Goal: Information Seeking & Learning: Learn about a topic

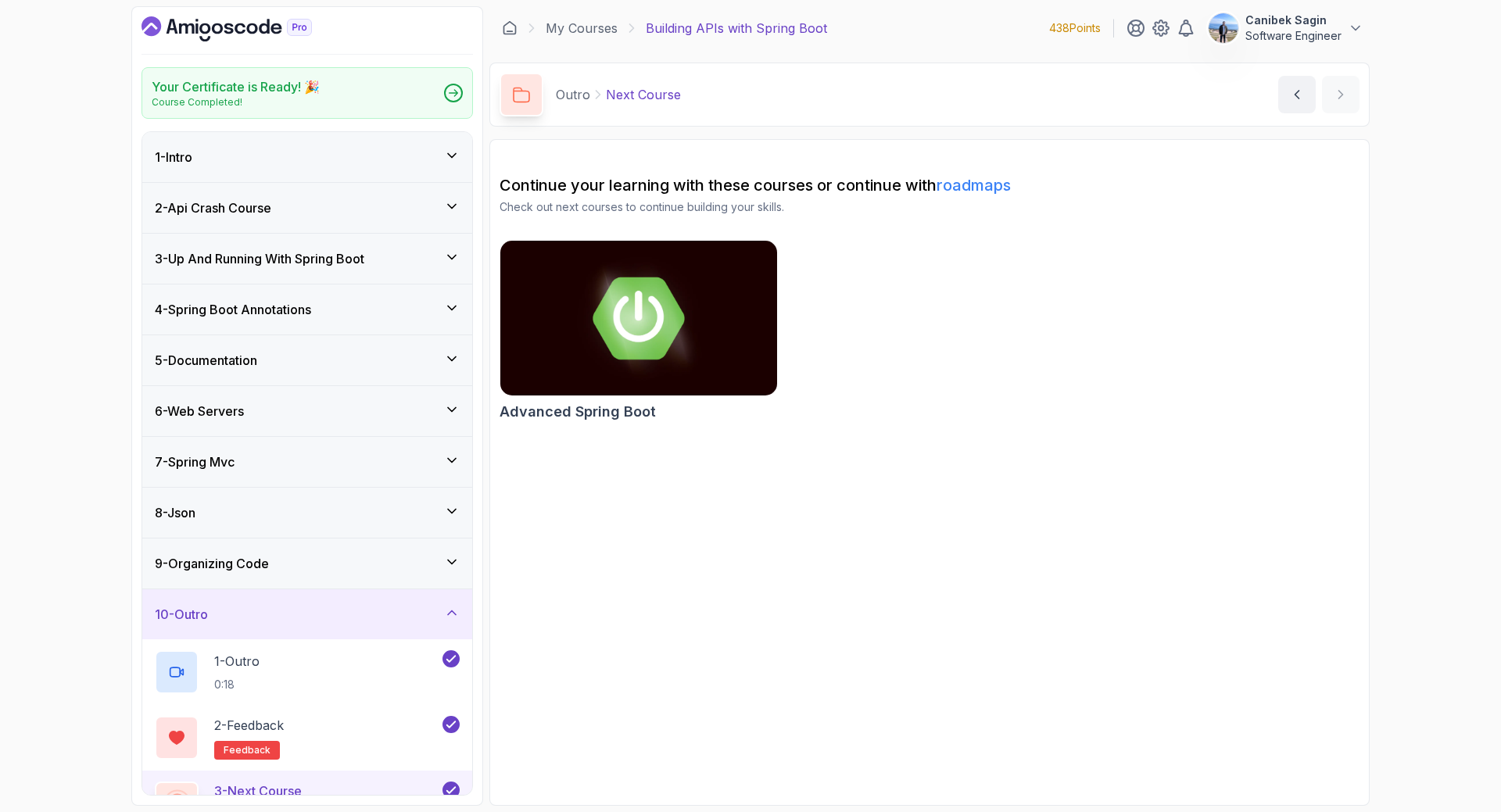
click at [187, 21] on icon "Dashboard" at bounding box center [226, 28] width 170 height 25
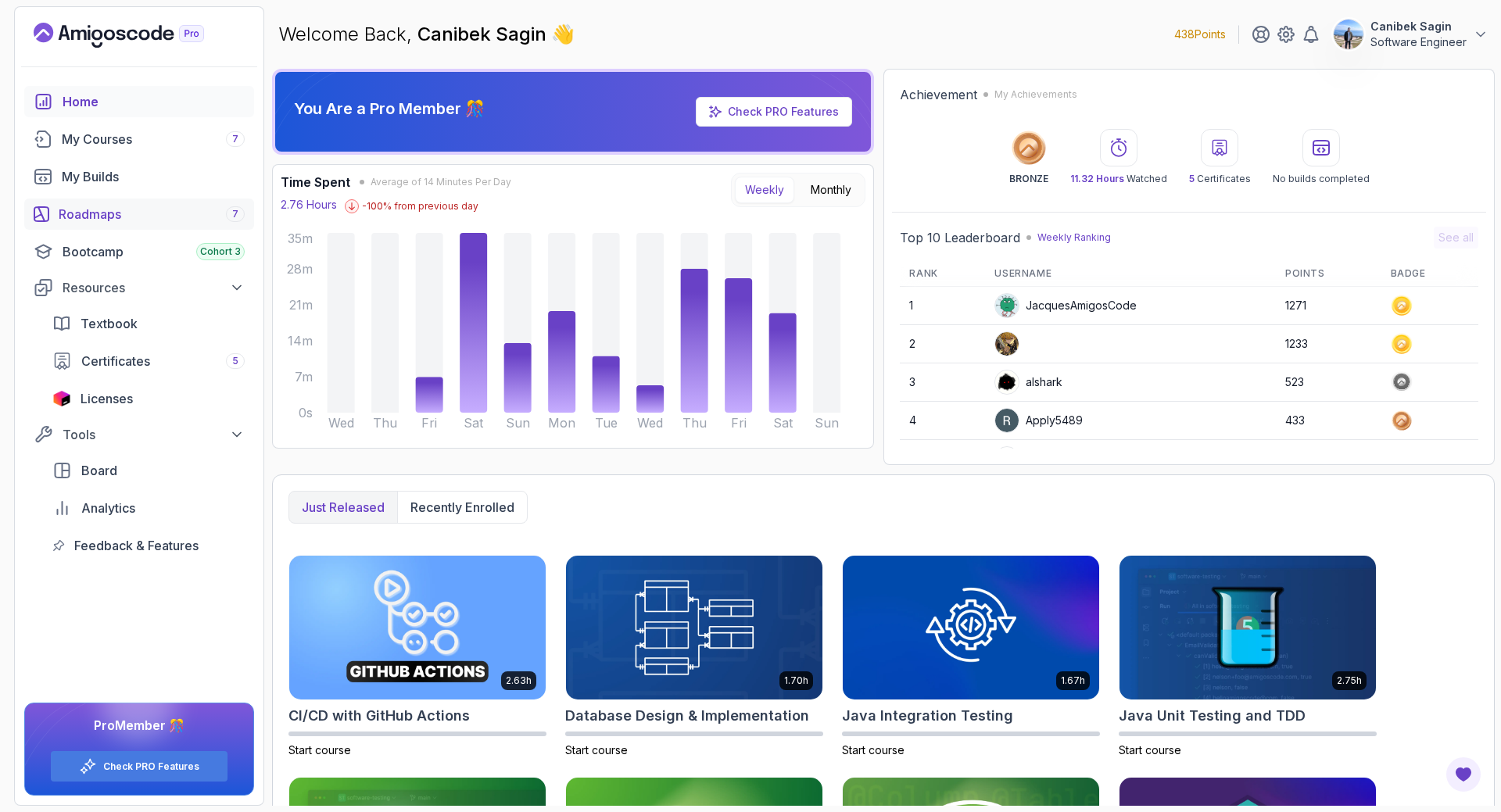
click at [103, 214] on div "Roadmaps 7" at bounding box center [151, 214] width 186 height 19
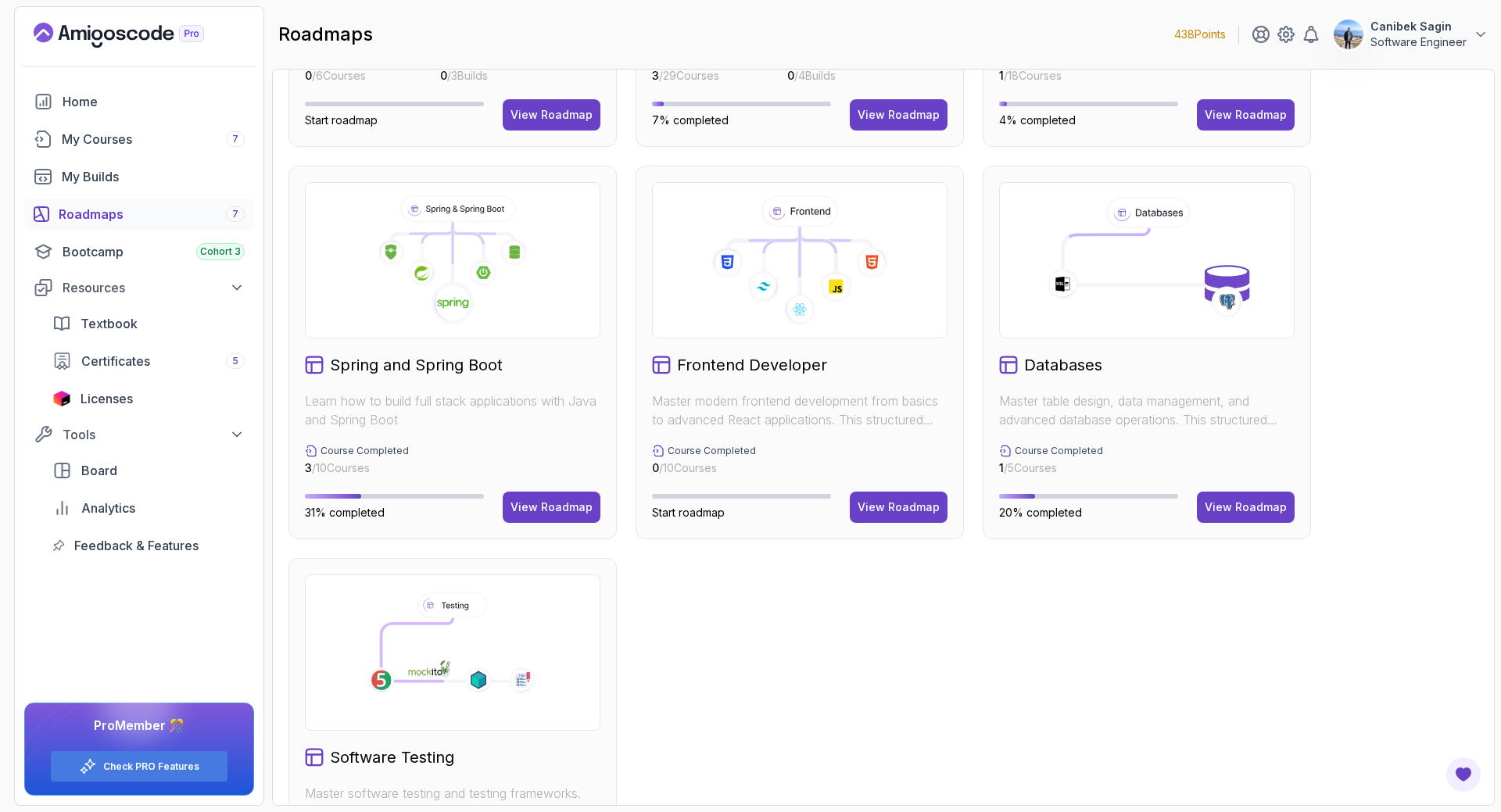
scroll to position [312, 0]
click at [546, 498] on div "View Roadmap" at bounding box center [551, 506] width 82 height 15
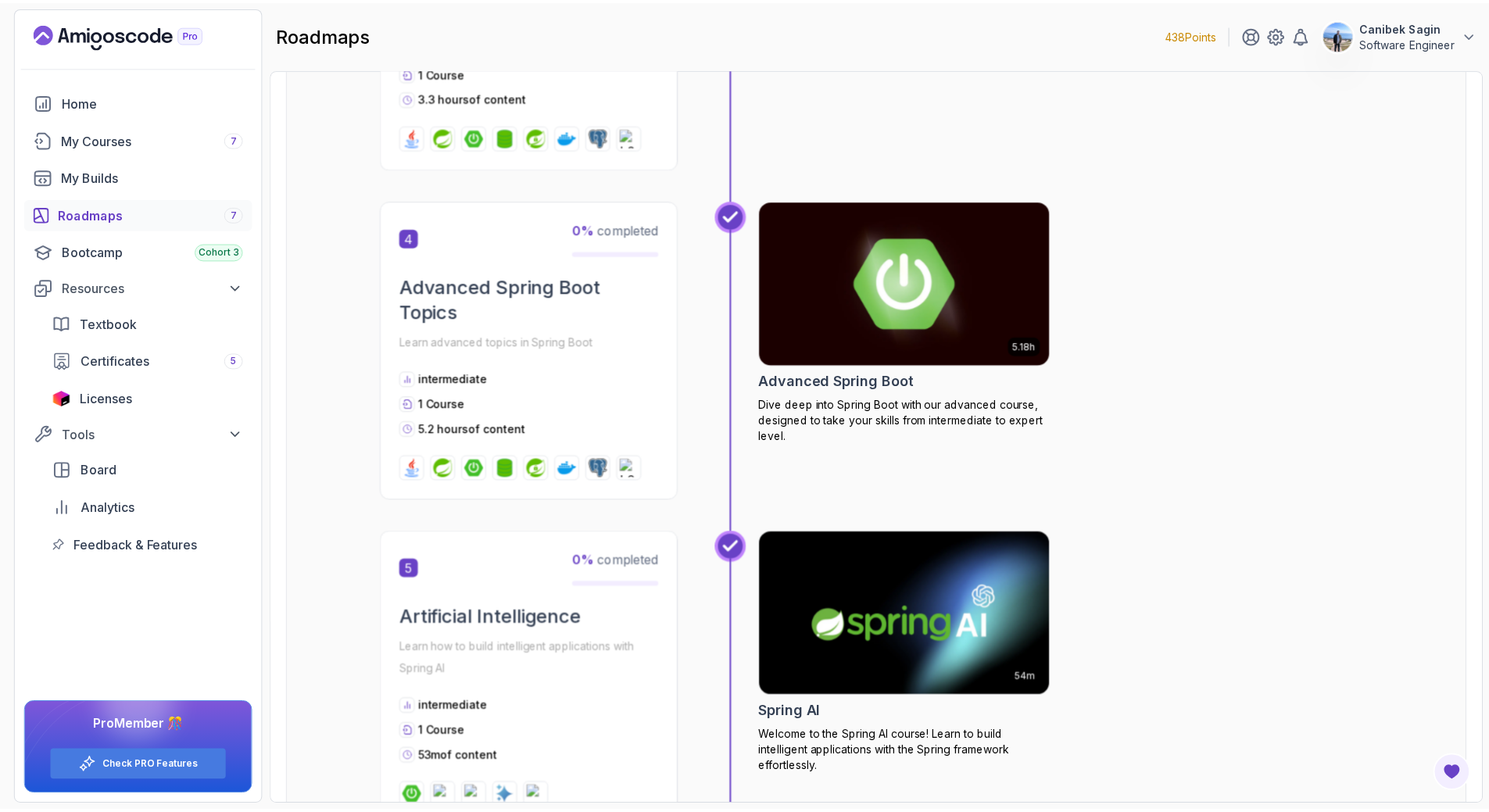
scroll to position [1246, 0]
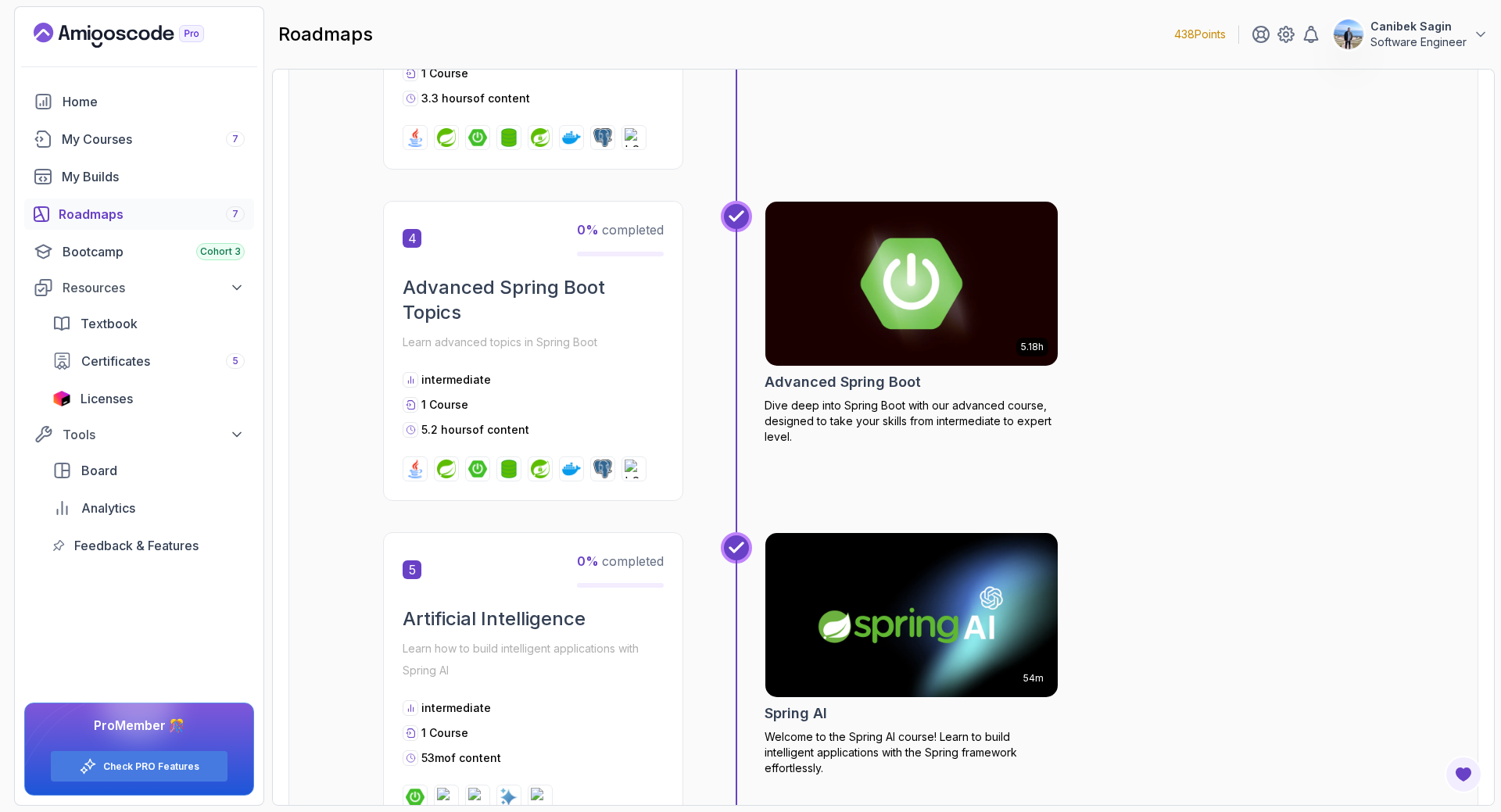
click at [849, 404] on p "Dive deep into Spring Boot with our advanced course, designed to take your skil…" at bounding box center [911, 421] width 294 height 46
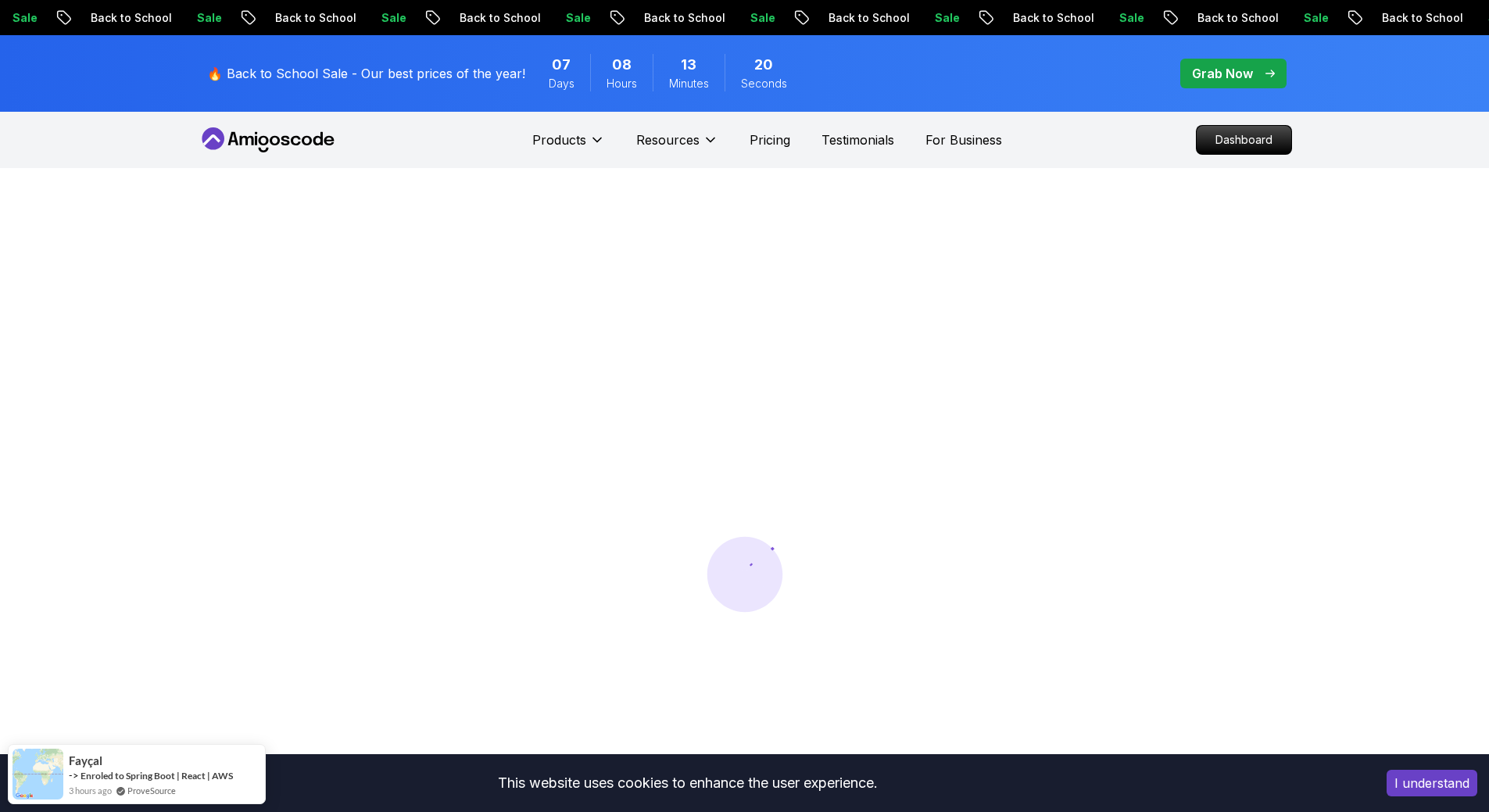
click at [1433, 778] on button "I understand" at bounding box center [1431, 783] width 90 height 27
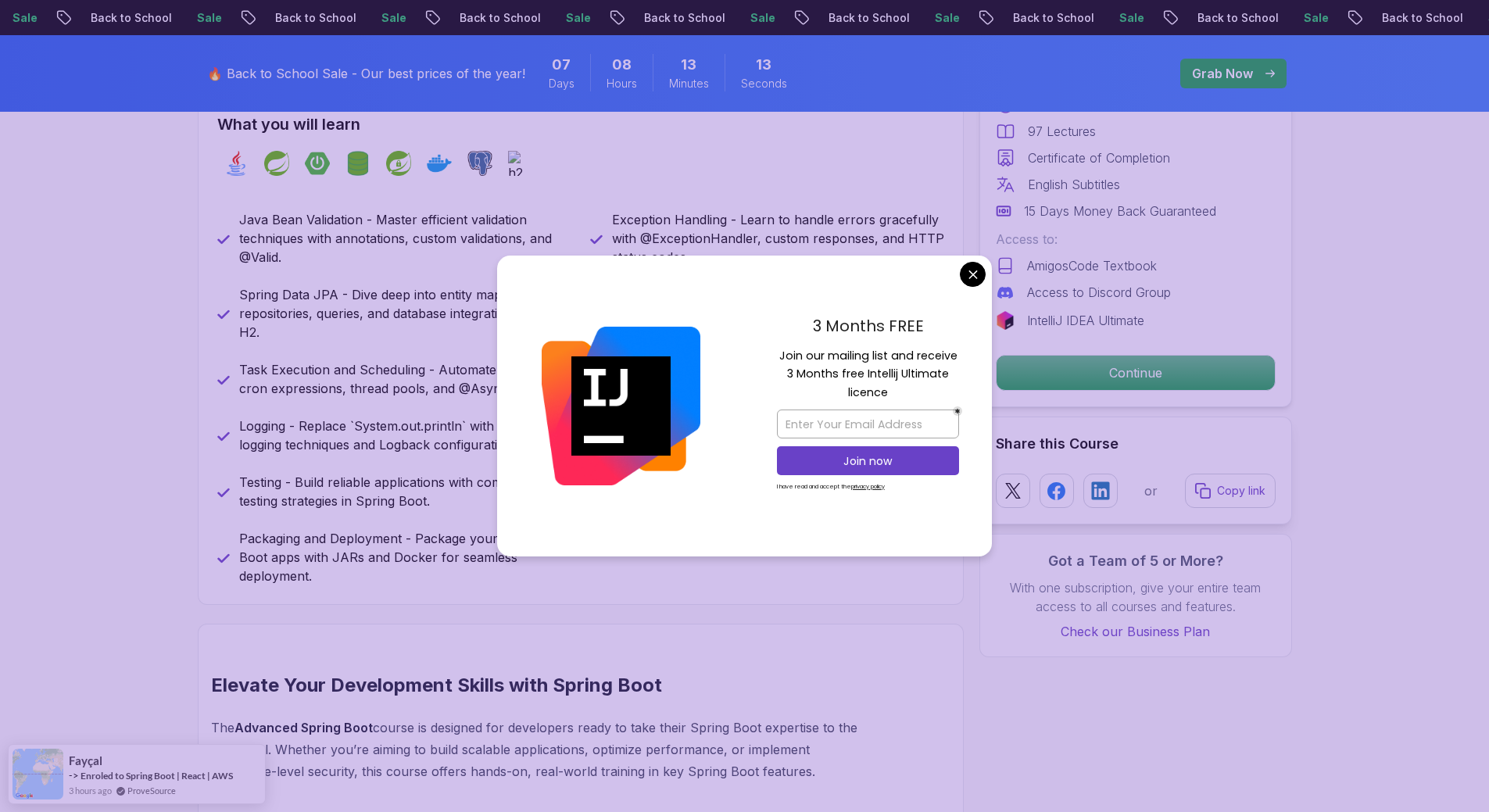
scroll to position [702, 0]
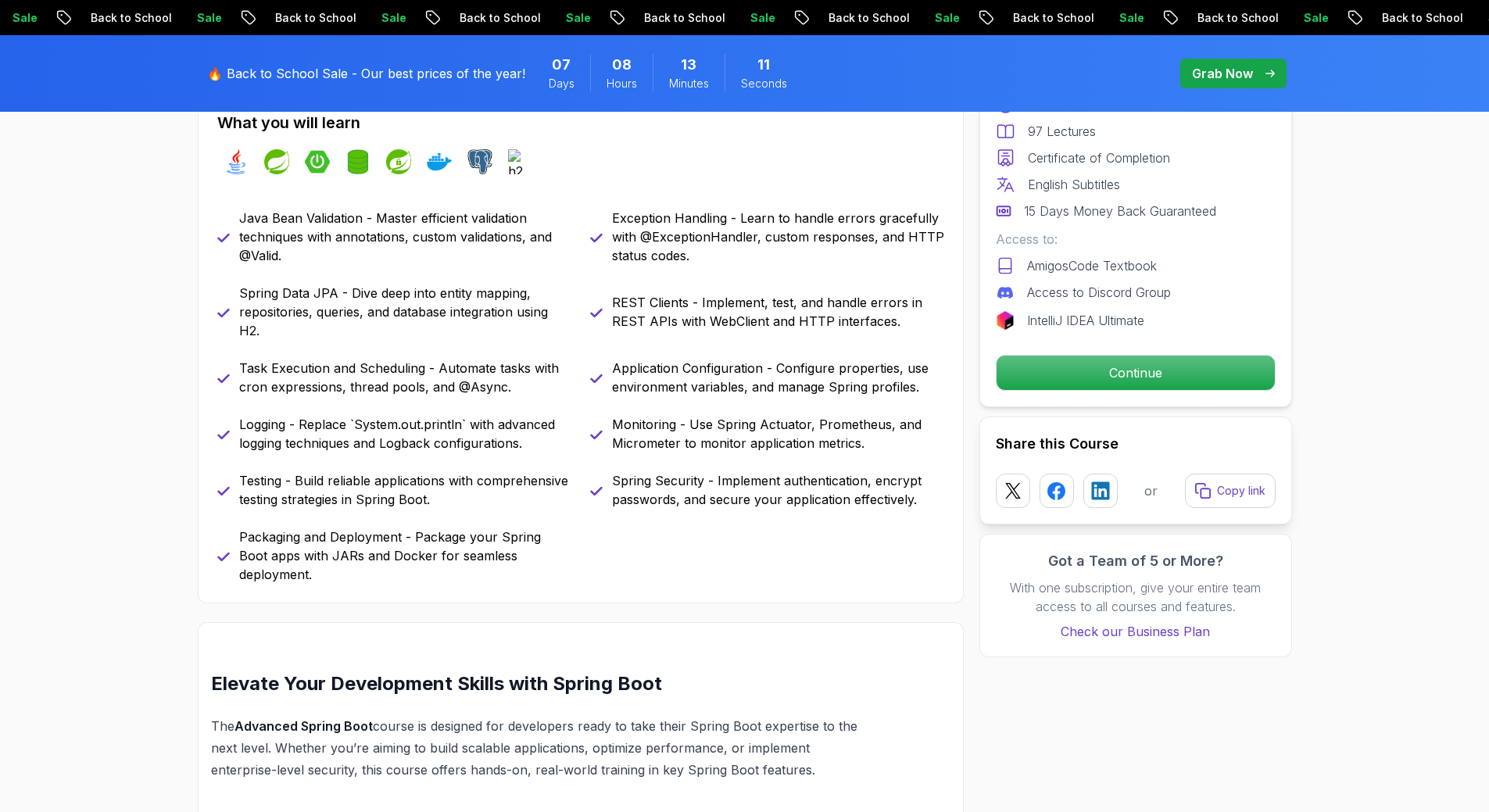
click at [339, 291] on p "Spring Data JPA - Dive deep into entity mapping, repositories, queries, and dat…" at bounding box center [405, 311] width 332 height 56
click at [337, 293] on p "Spring Data JPA - Dive deep into entity mapping, repositories, queries, and dat…" at bounding box center [405, 311] width 332 height 56
click at [341, 234] on p "Java Bean Validation - Master efficient validation techniques with annotations,…" at bounding box center [405, 237] width 332 height 56
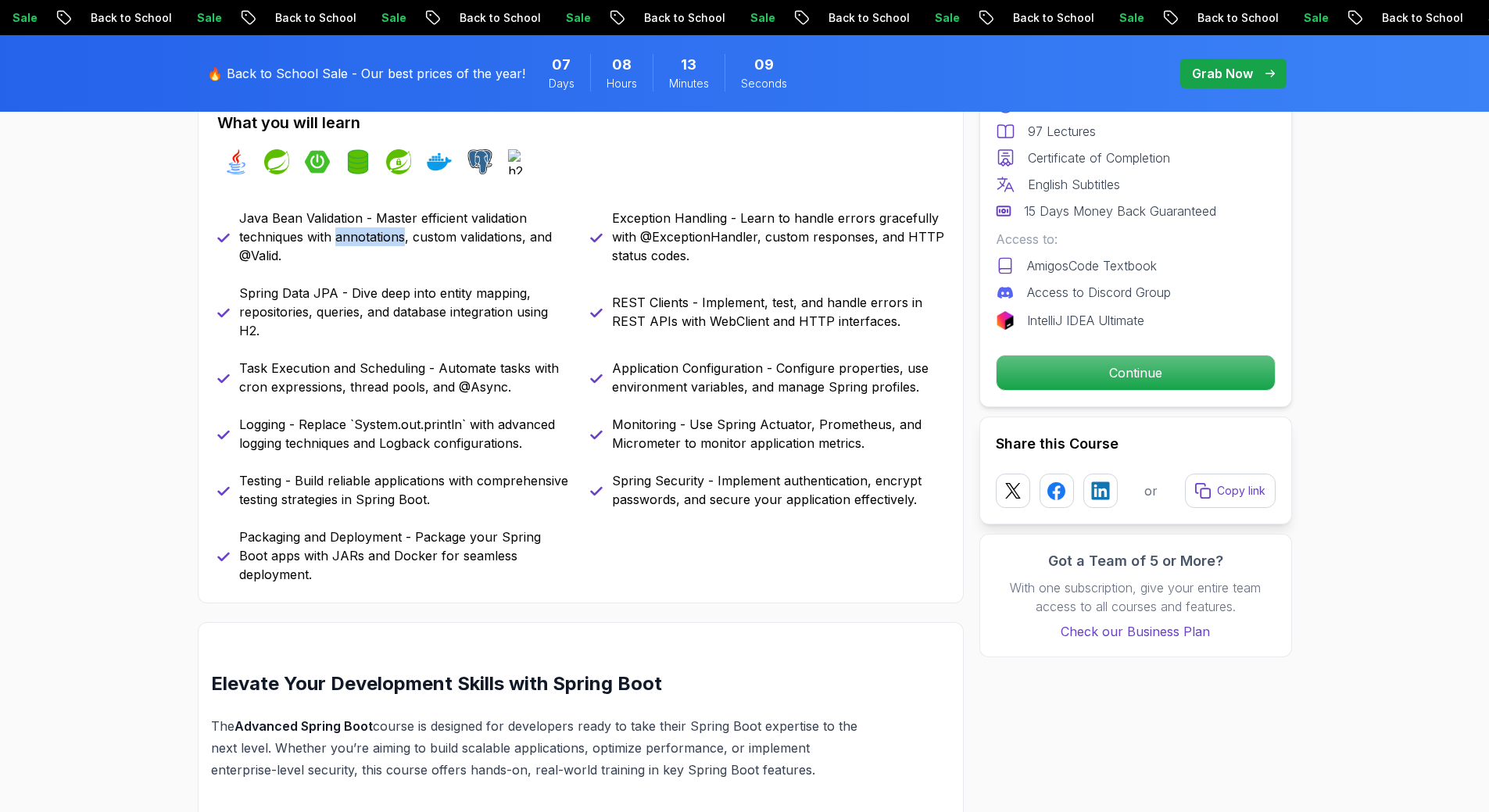
click at [341, 234] on p "Java Bean Validation - Master efficient validation techniques with annotations,…" at bounding box center [405, 237] width 332 height 56
click at [763, 384] on p "Application Configuration - Configure properties, use environment variables, an…" at bounding box center [778, 378] width 332 height 38
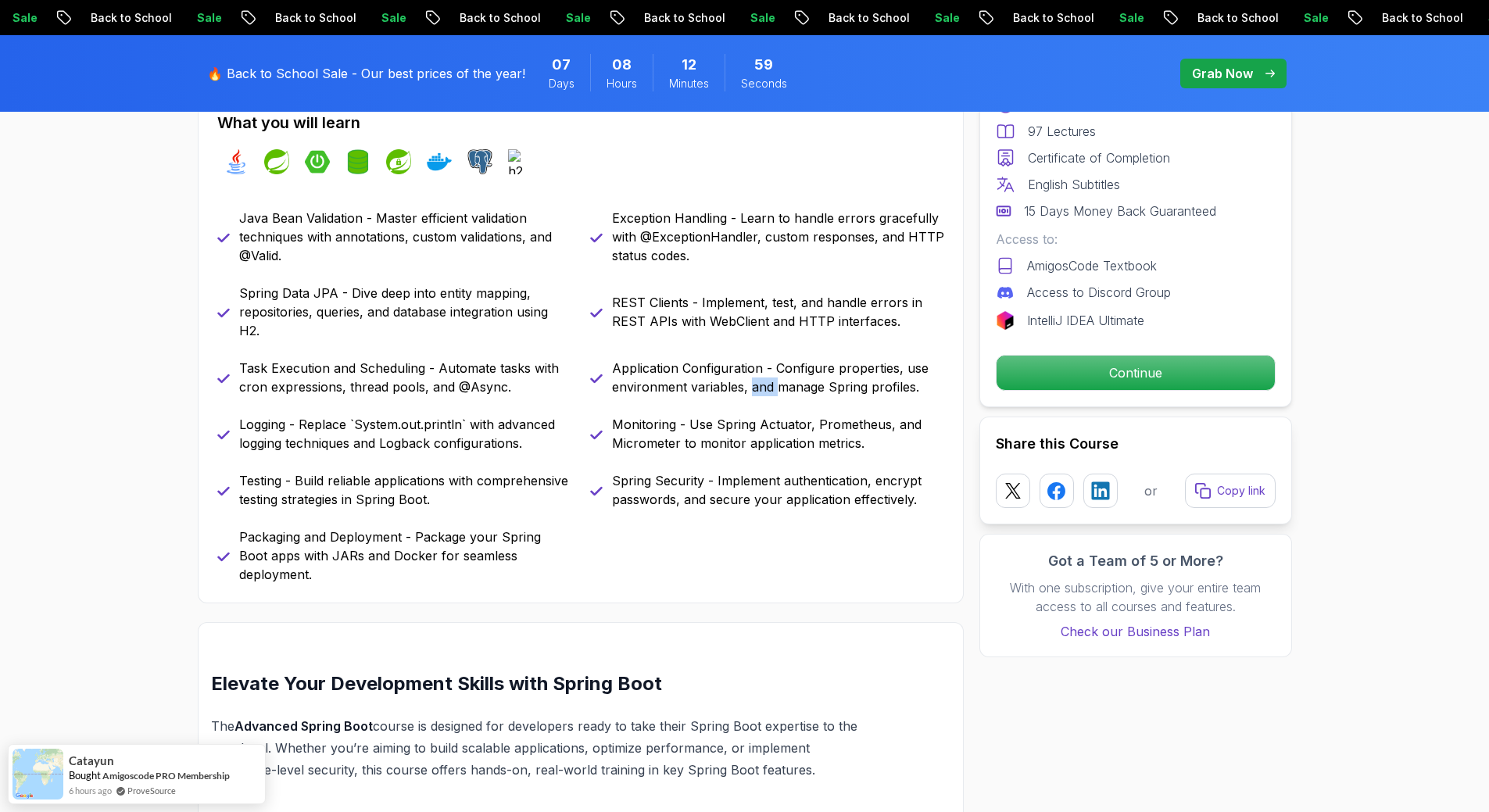
click at [763, 384] on p "Application Configuration - Configure properties, use environment variables, an…" at bounding box center [778, 378] width 332 height 38
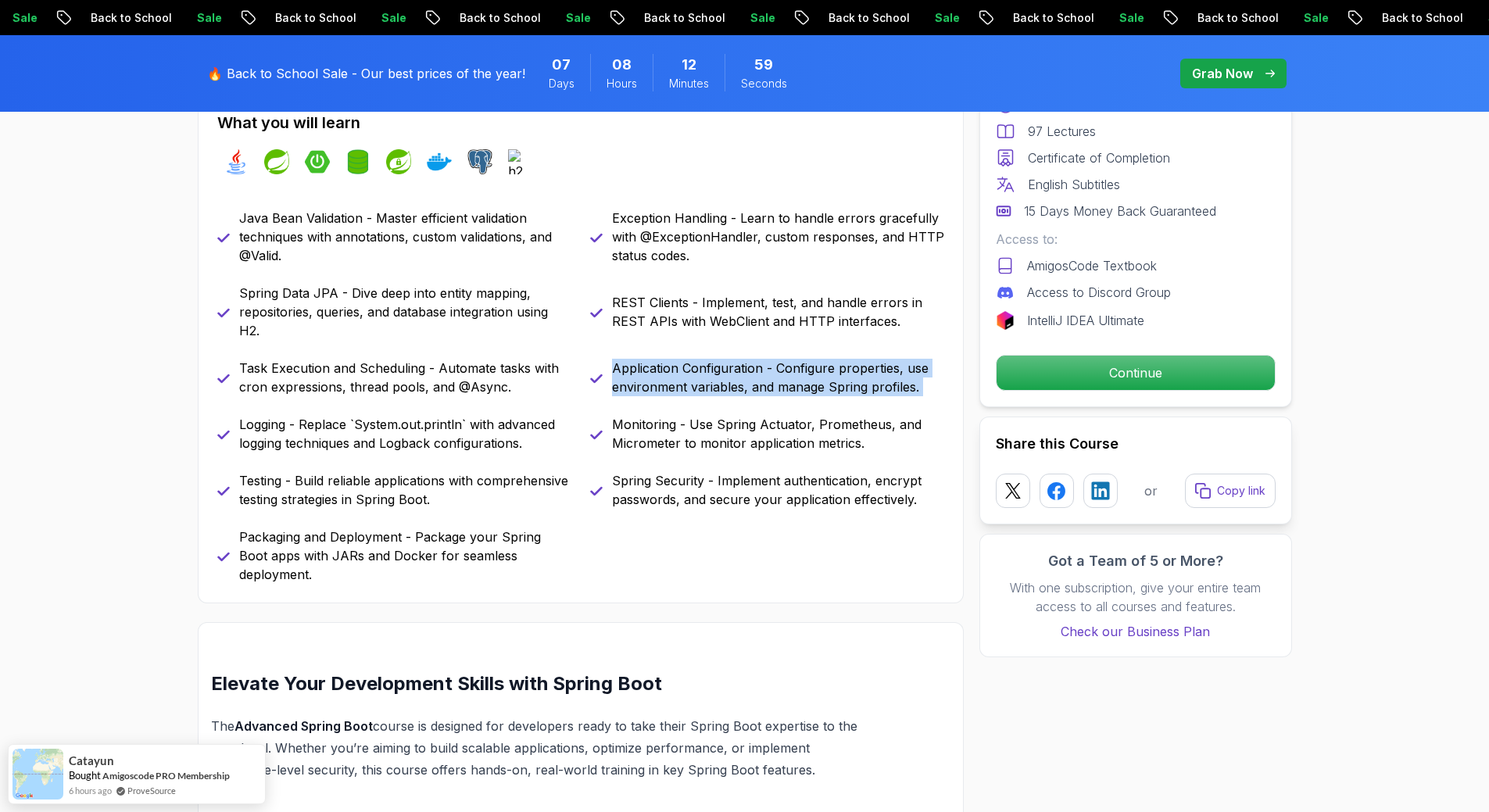
click at [763, 384] on p "Application Configuration - Configure properties, use environment variables, an…" at bounding box center [778, 378] width 332 height 38
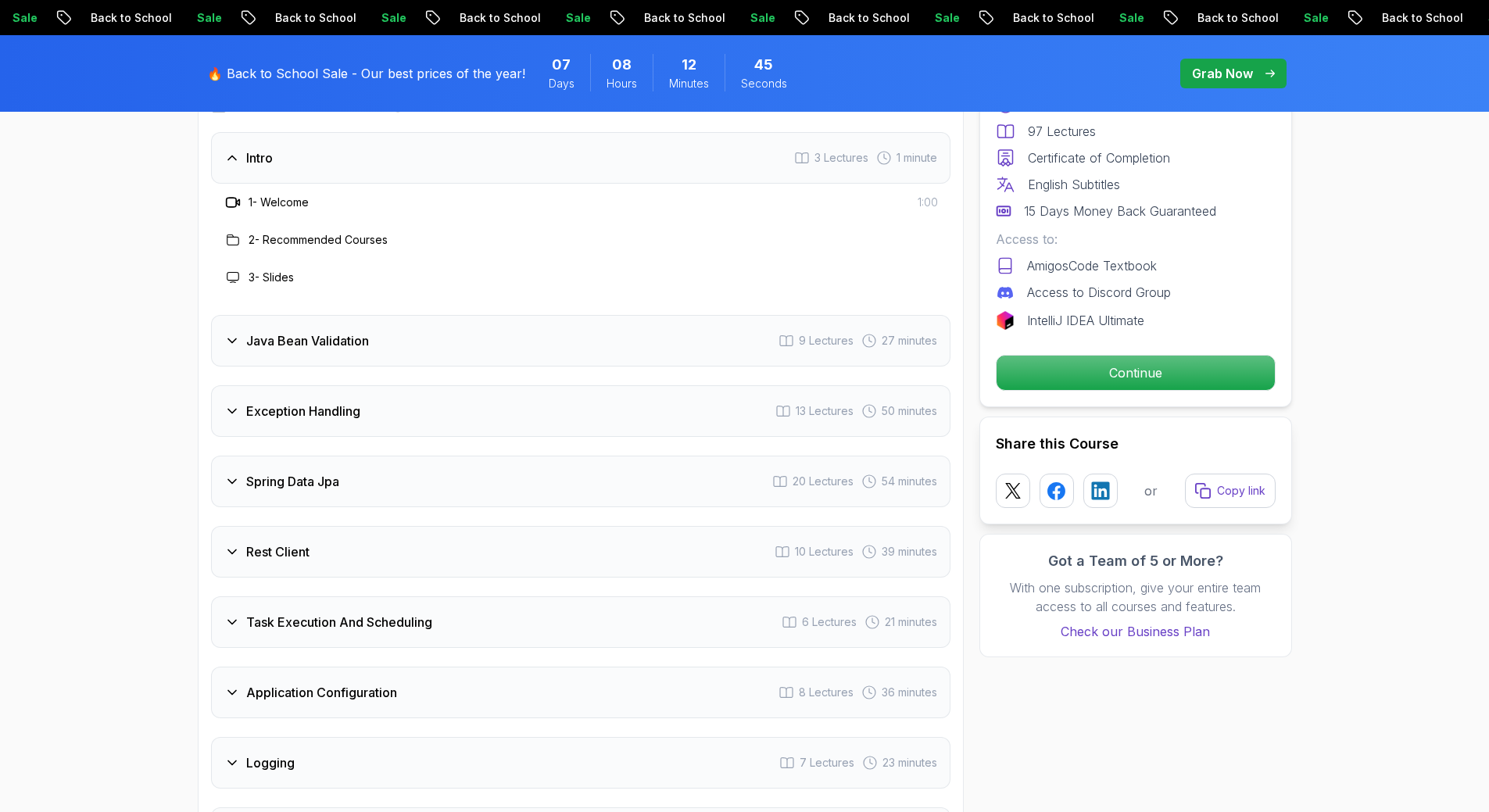
scroll to position [2185, 0]
click at [526, 595] on div "Task Execution And Scheduling 6 Lectures 21 minutes" at bounding box center [580, 621] width 739 height 52
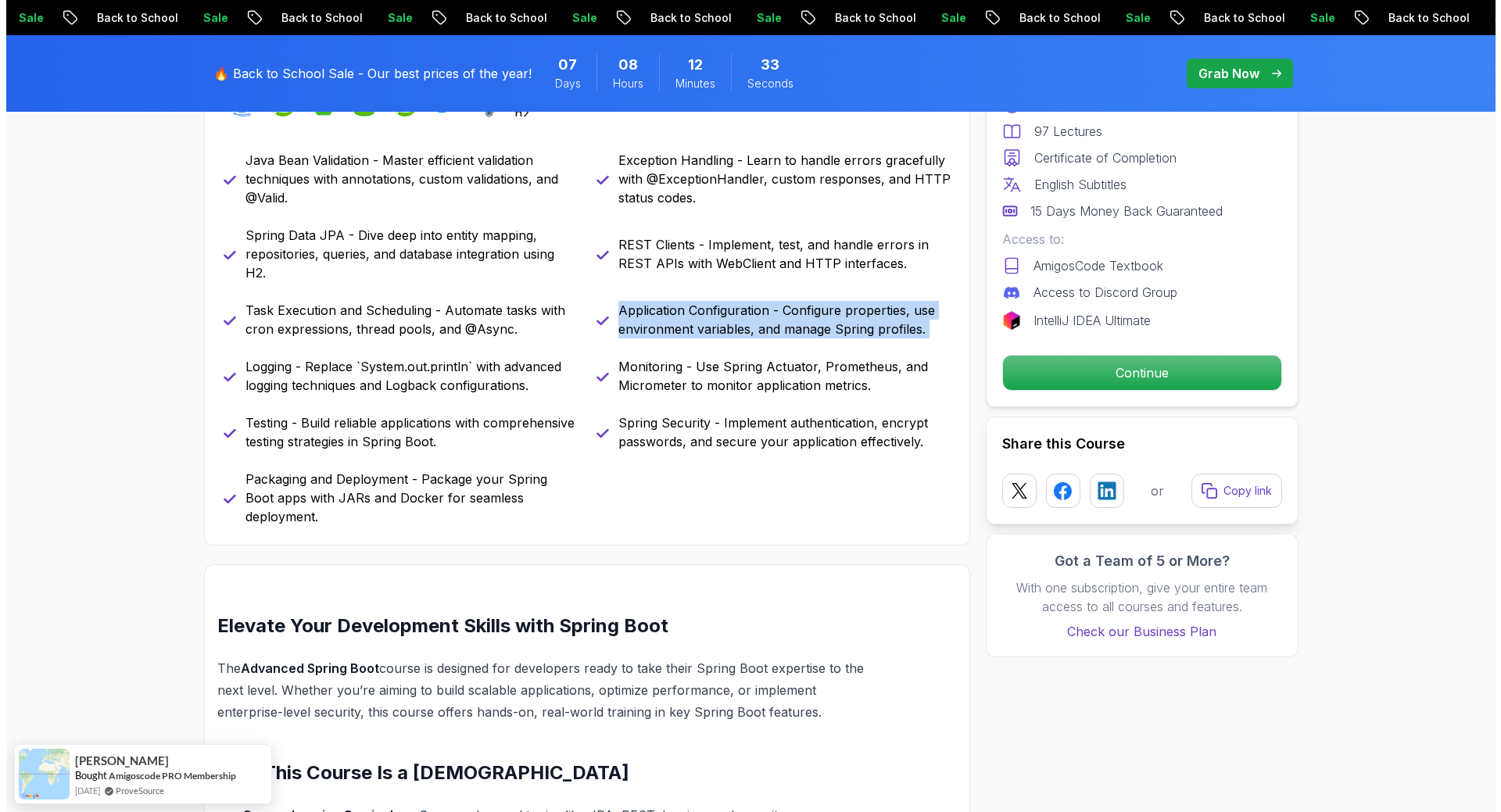
scroll to position [0, 0]
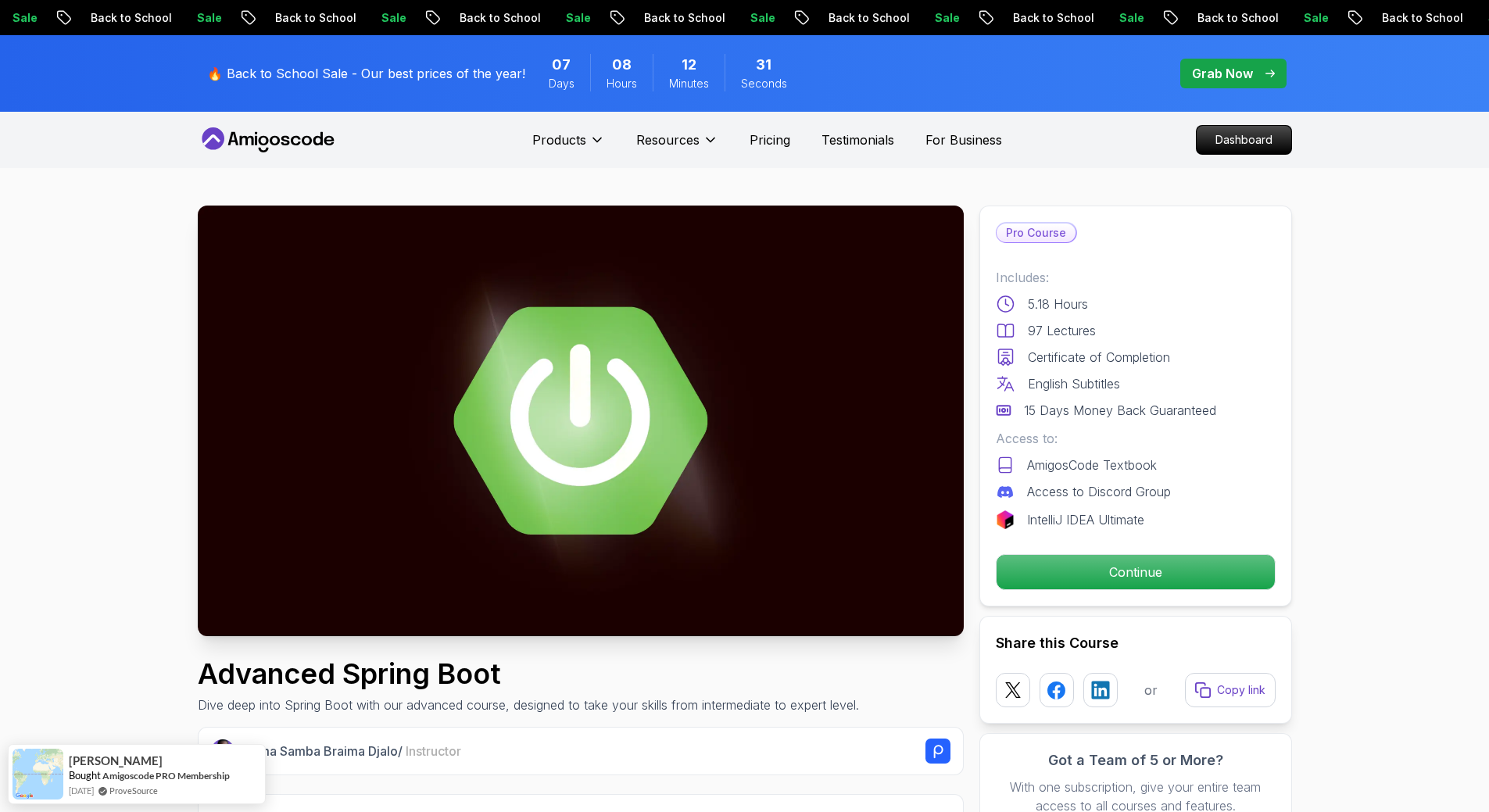
click at [259, 137] on icon at bounding box center [268, 139] width 140 height 25
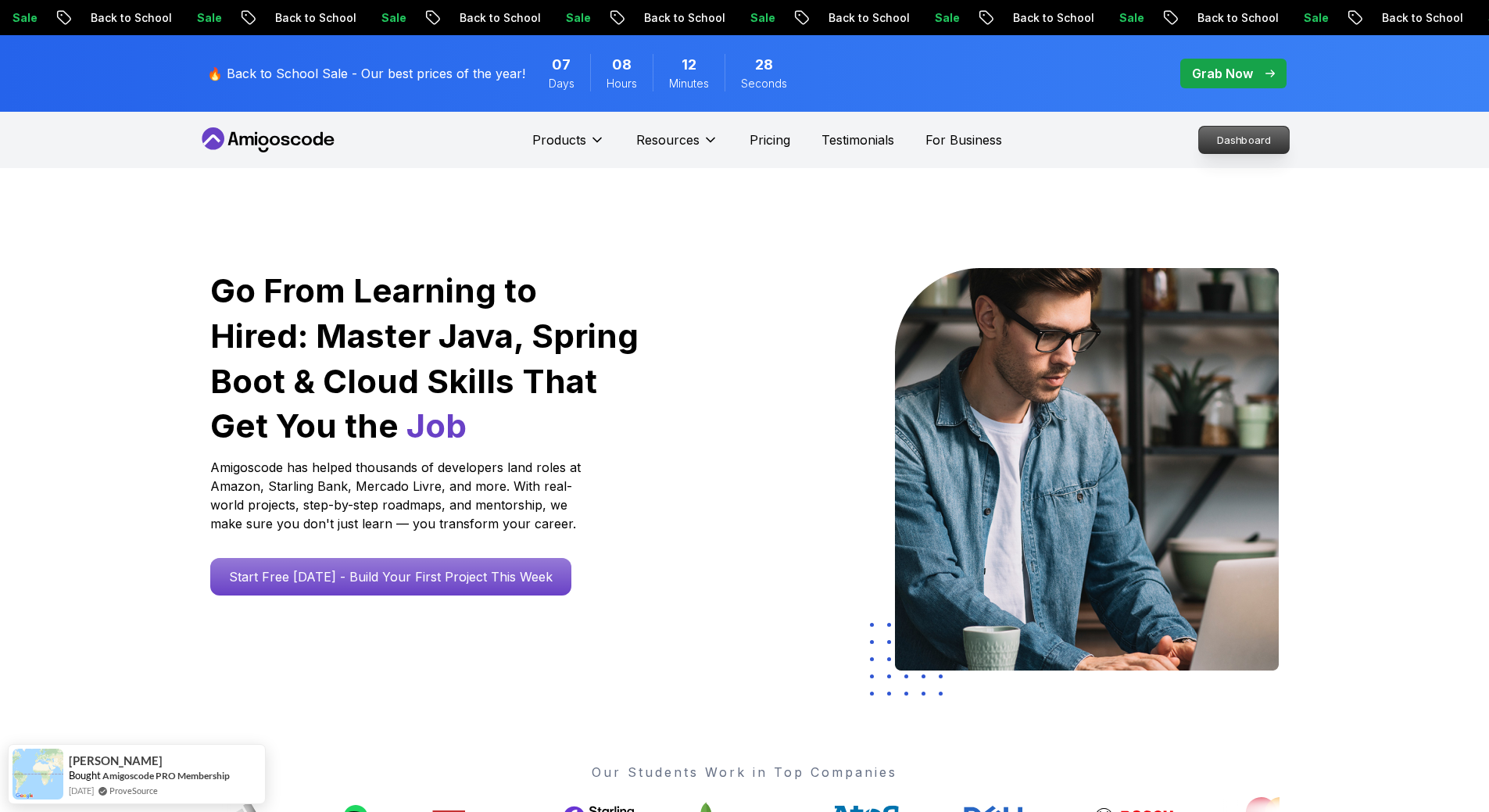
click at [1271, 145] on p "Dashboard" at bounding box center [1244, 139] width 90 height 27
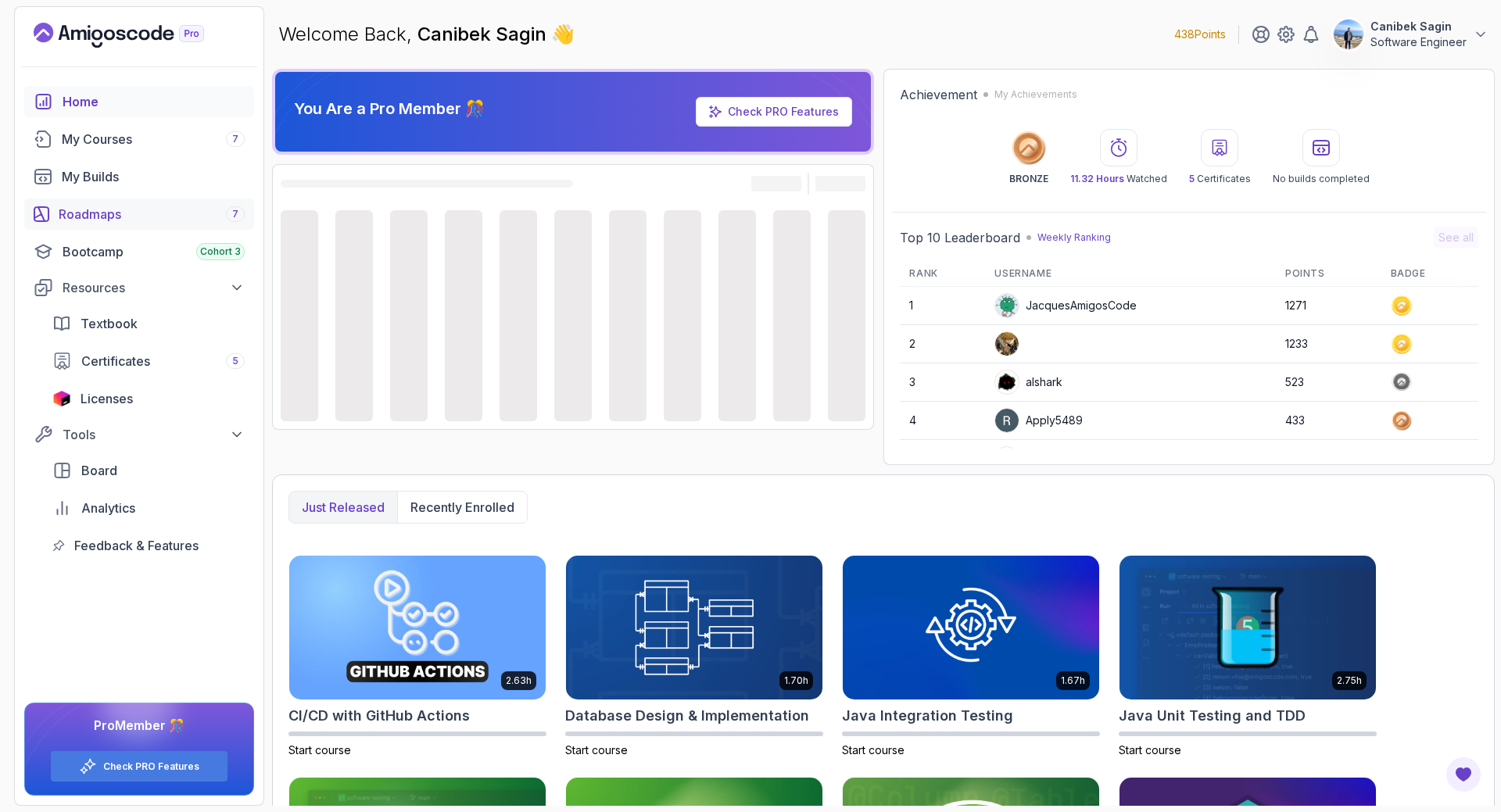
click at [90, 216] on div "Roadmaps 7" at bounding box center [151, 214] width 186 height 19
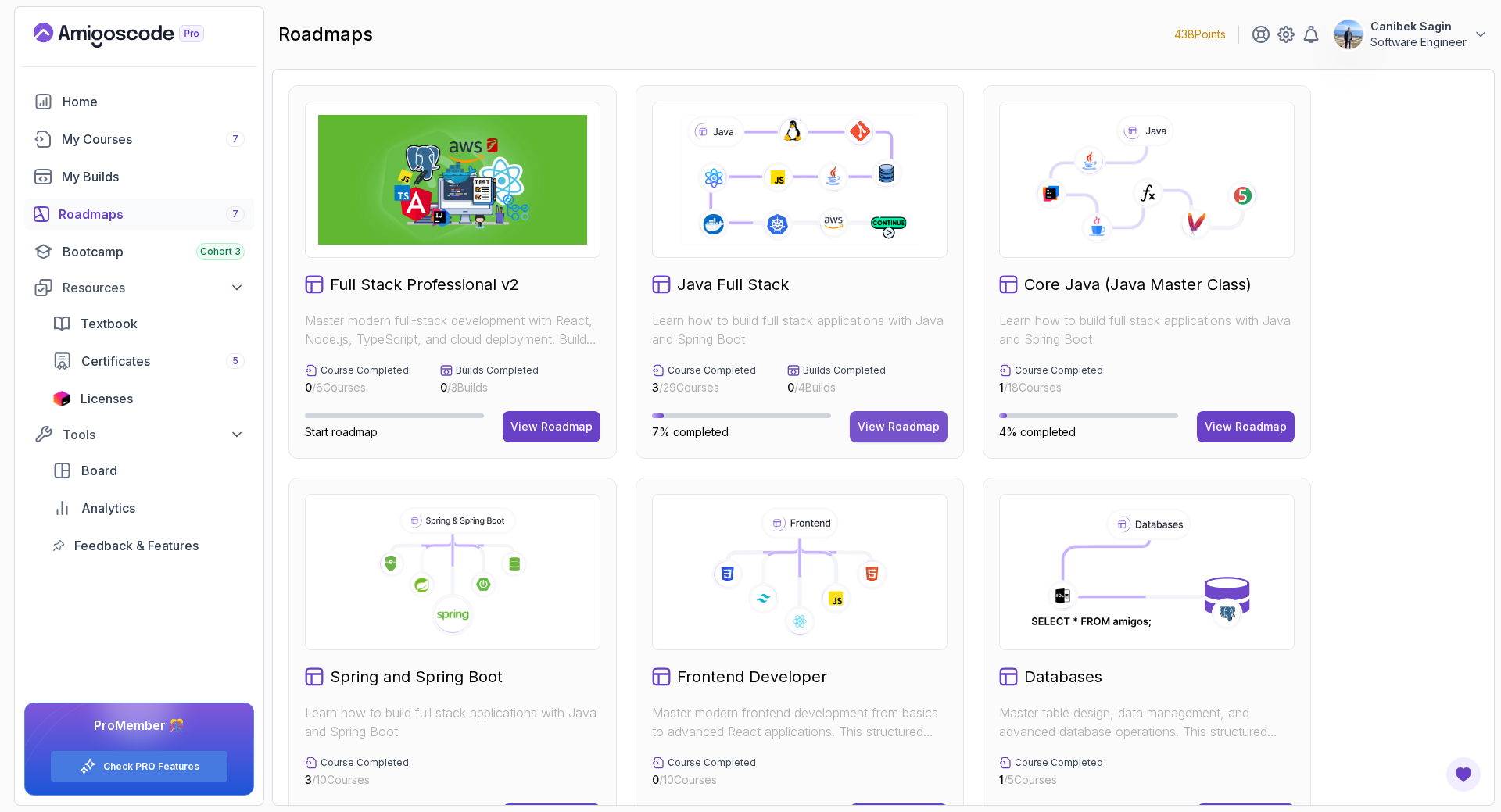
click at [889, 426] on div "View Roadmap" at bounding box center [898, 427] width 82 height 15
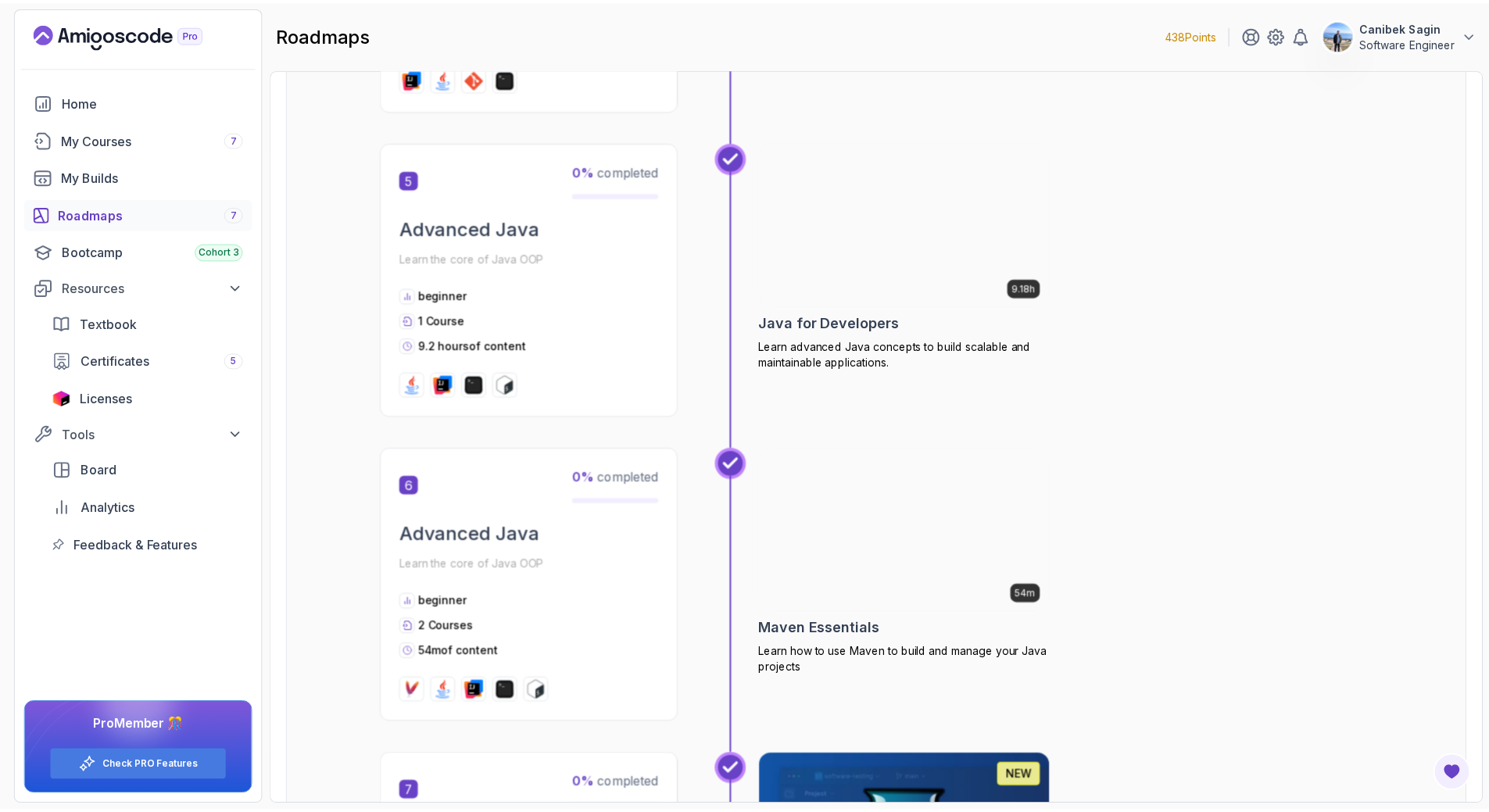
scroll to position [1717, 0]
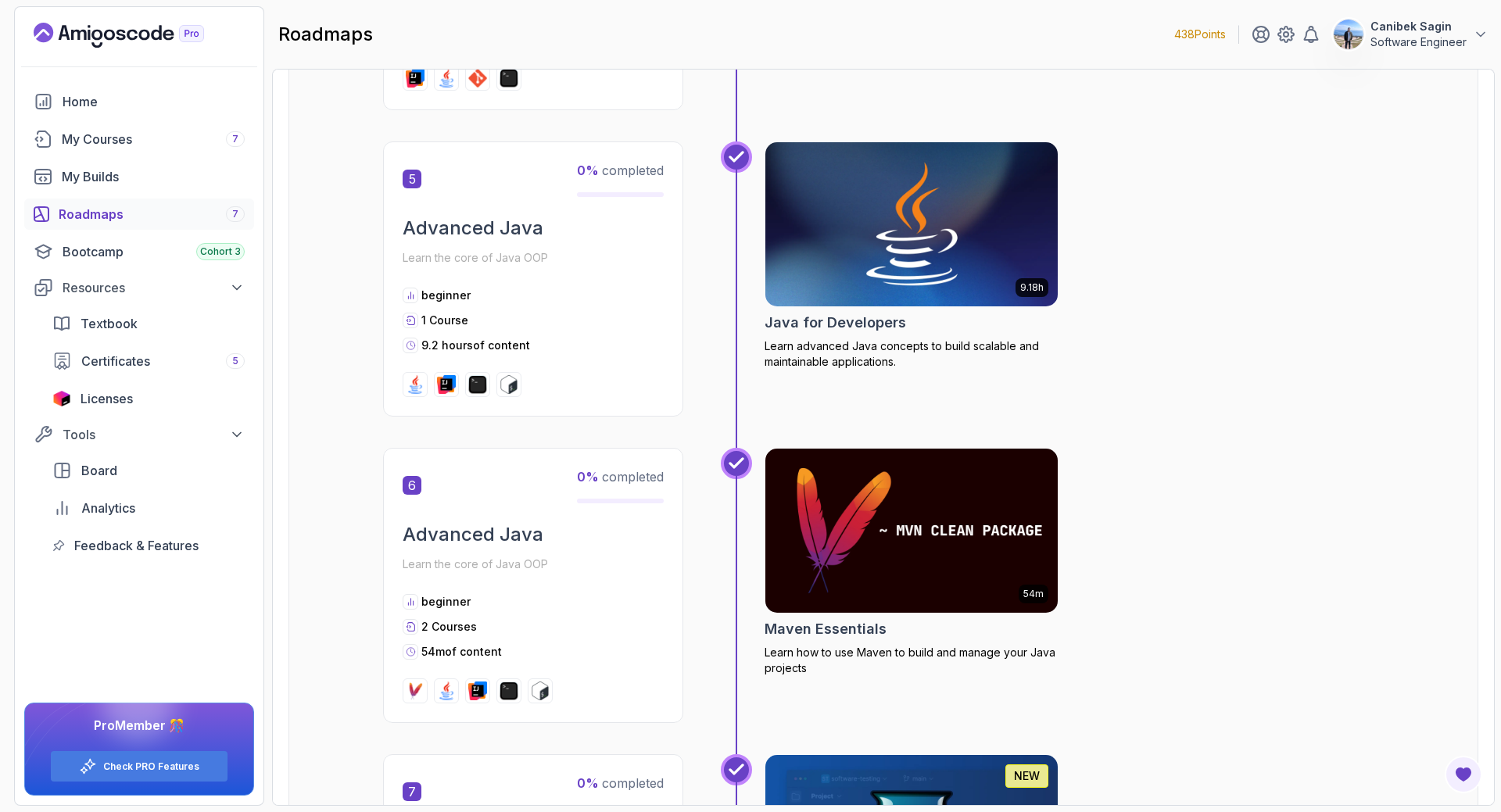
click at [837, 354] on p "Learn advanced Java concepts to build scalable and maintainable applications." at bounding box center [911, 354] width 294 height 31
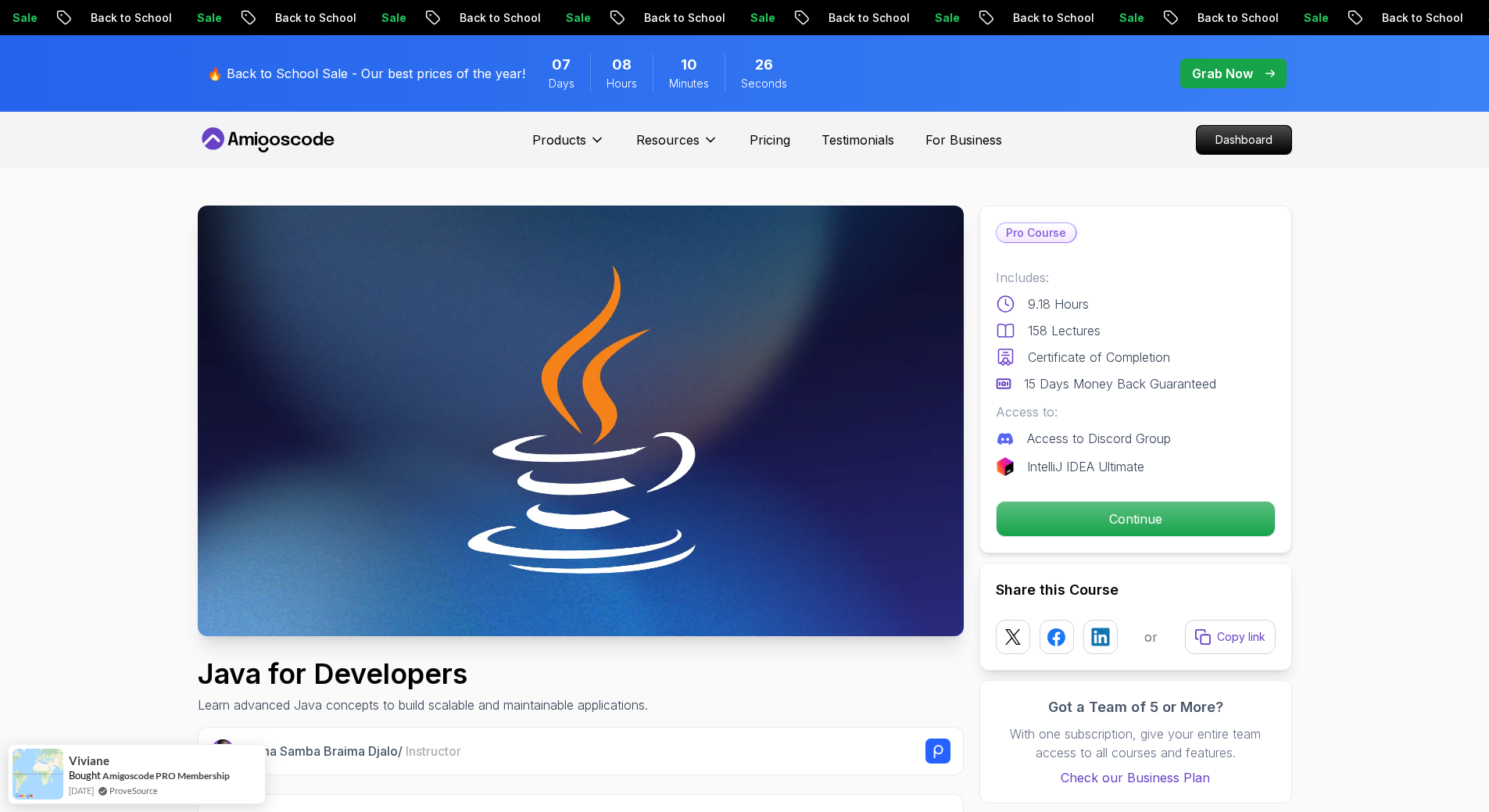
click at [1251, 70] on p "Grab Now" at bounding box center [1222, 73] width 61 height 19
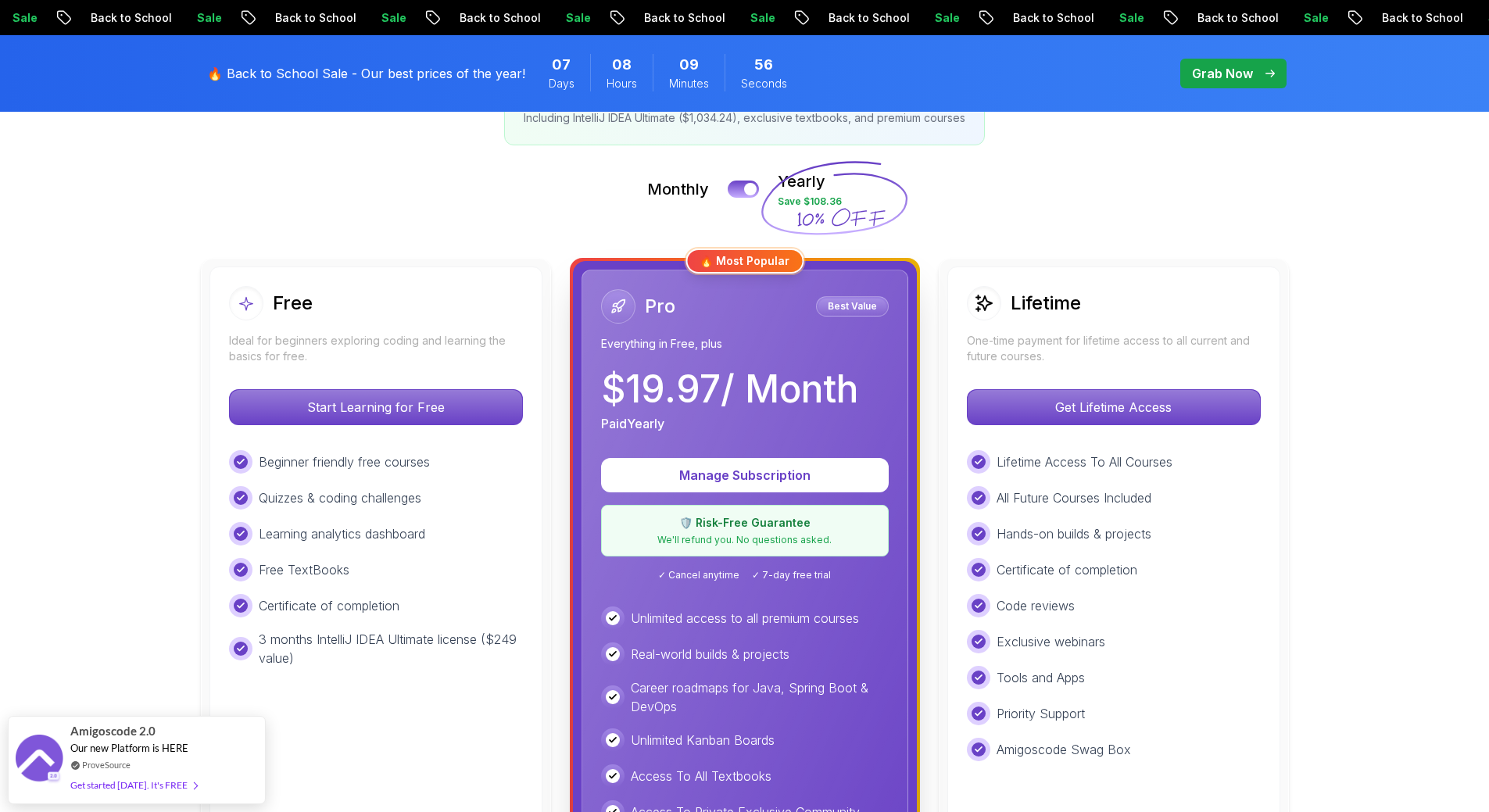
scroll to position [312, 0]
click at [1102, 404] on p "Get Lifetime Access" at bounding box center [1114, 408] width 277 height 33
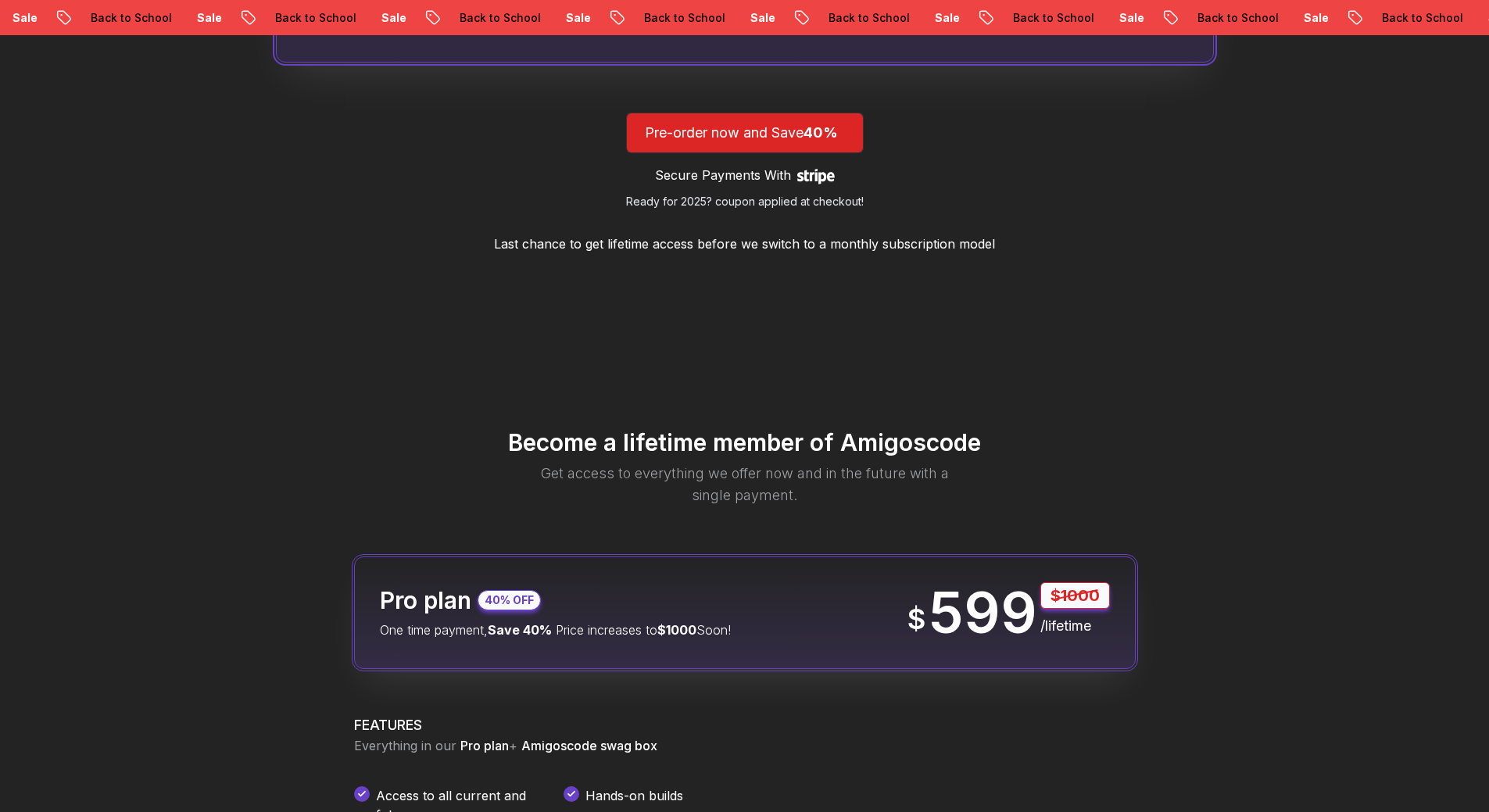
scroll to position [1504, 0]
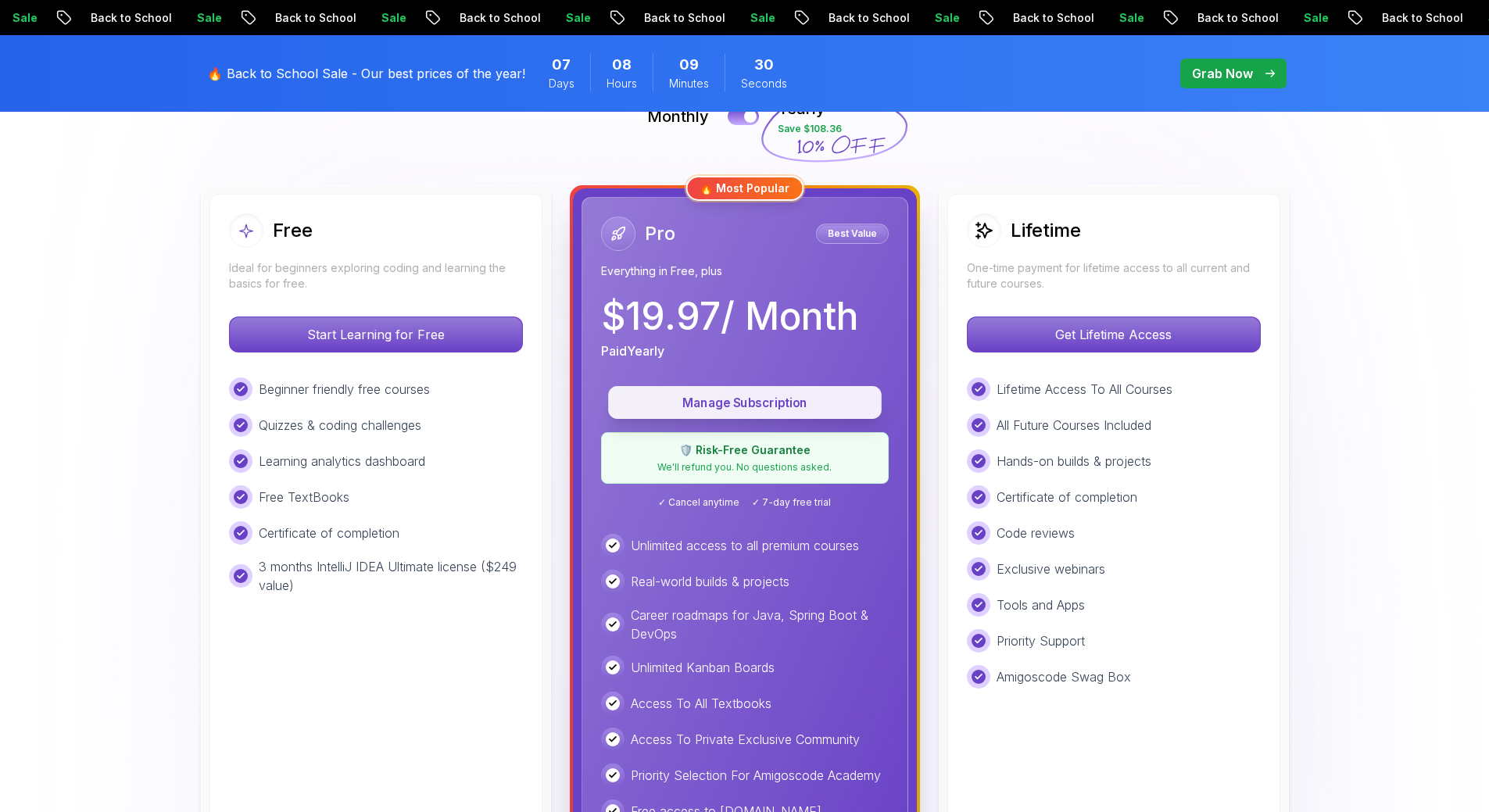
scroll to position [387, 0]
click at [718, 387] on button "Manage Subscription" at bounding box center [745, 402] width 274 height 33
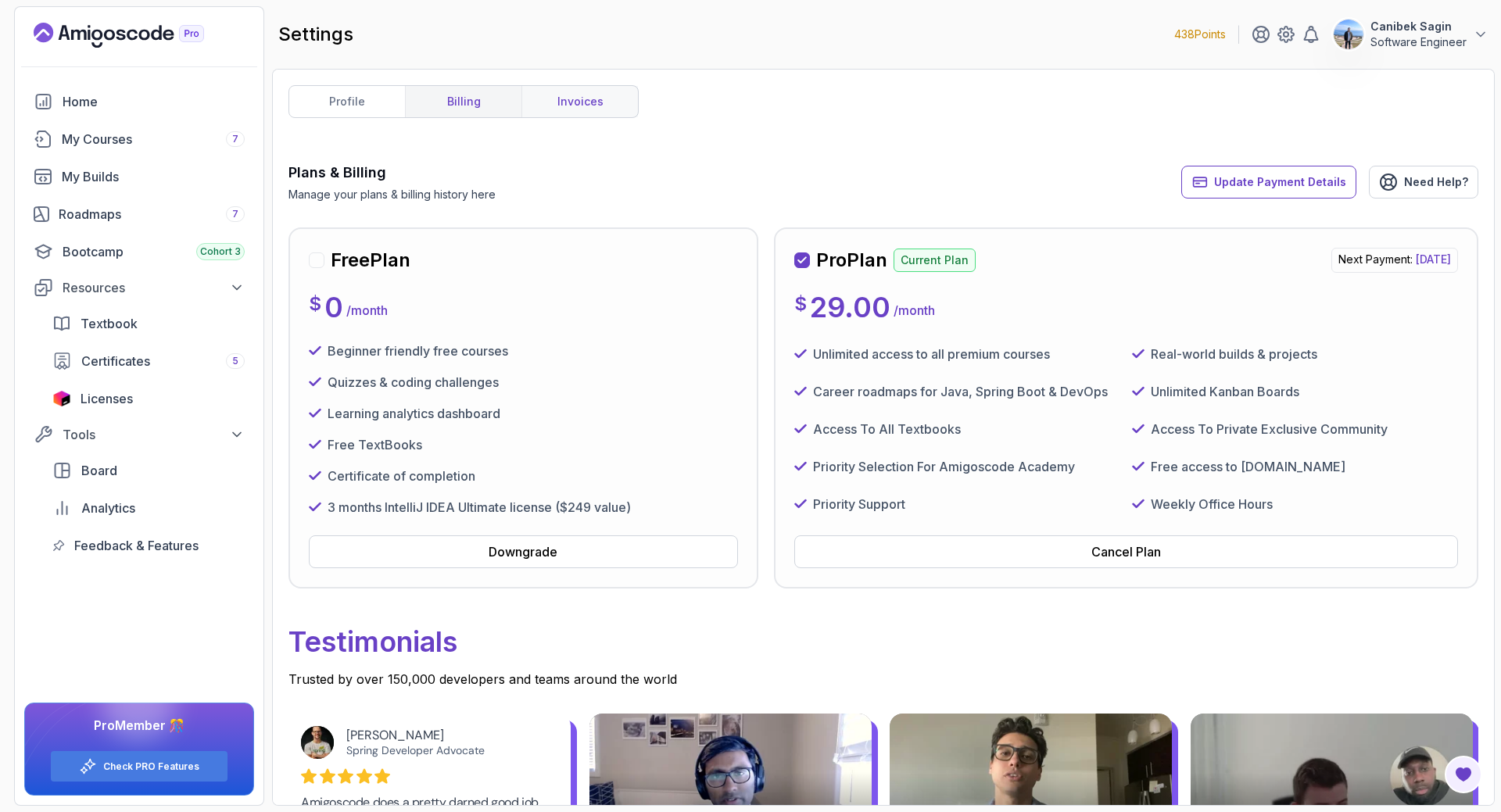
click at [592, 112] on link "invoices" at bounding box center [579, 102] width 116 height 31
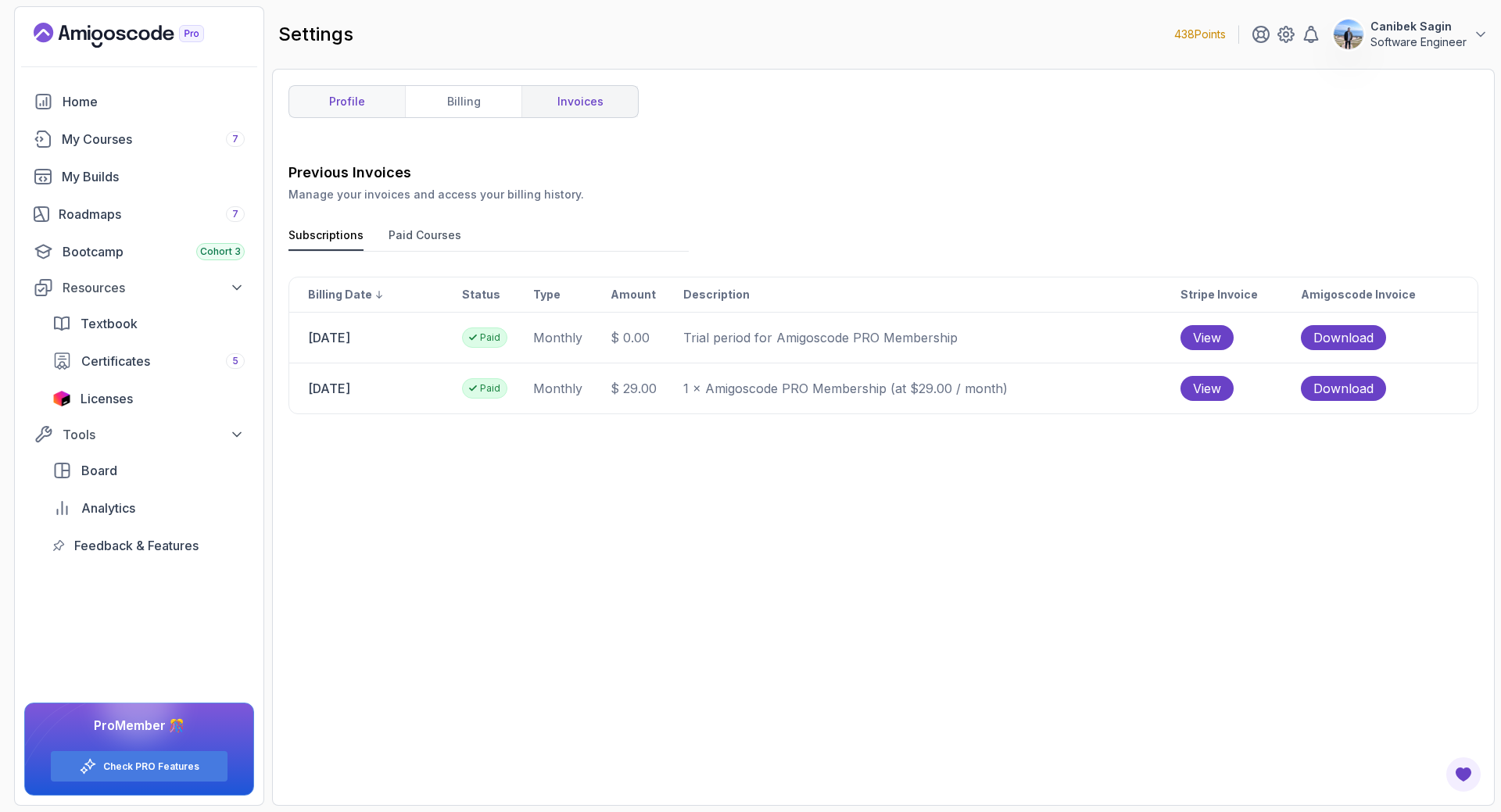
click at [306, 94] on link "profile" at bounding box center [347, 102] width 115 height 31
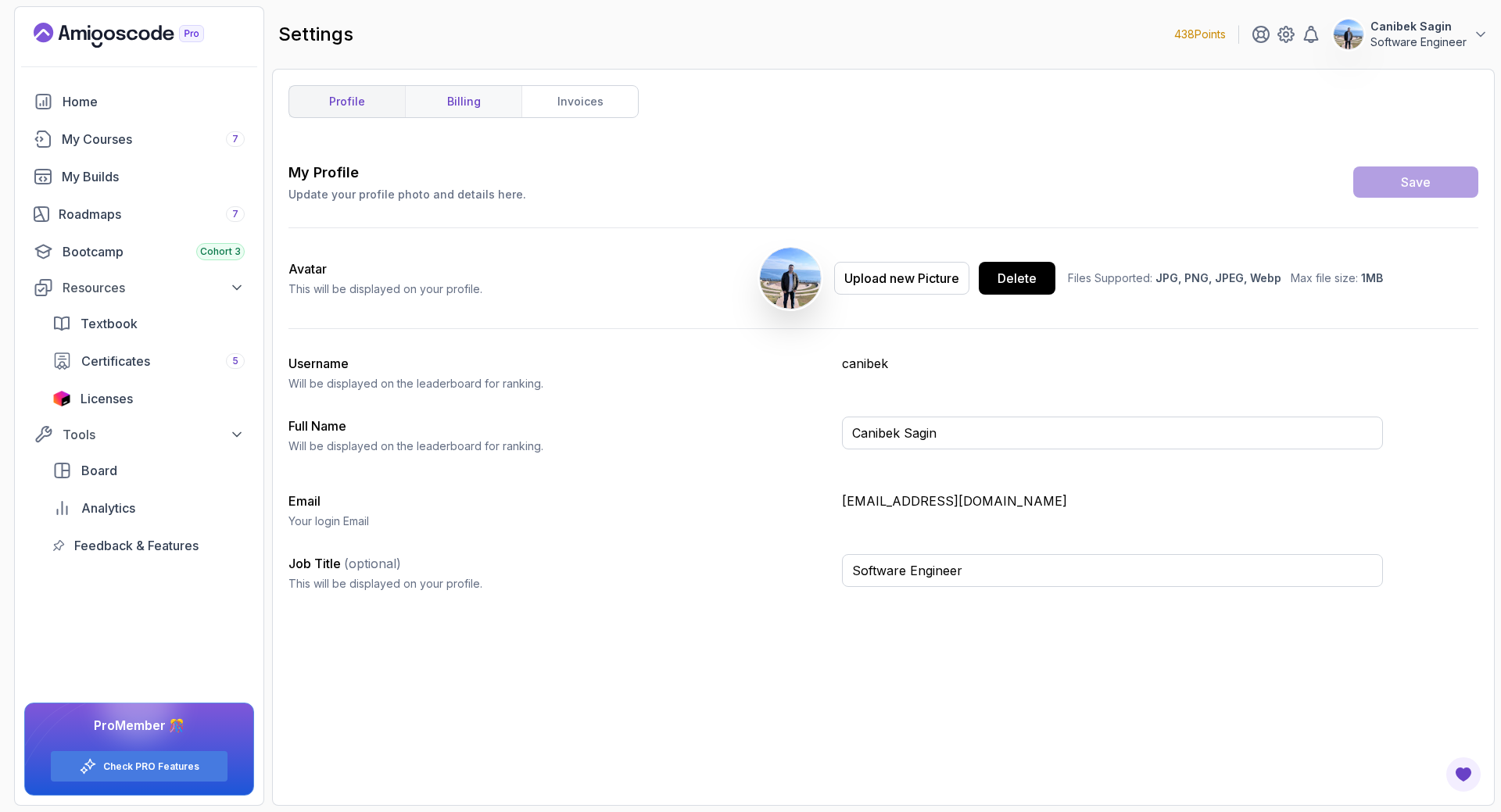
click at [473, 96] on link "billing" at bounding box center [462, 102] width 116 height 31
type input "Software Engineer"
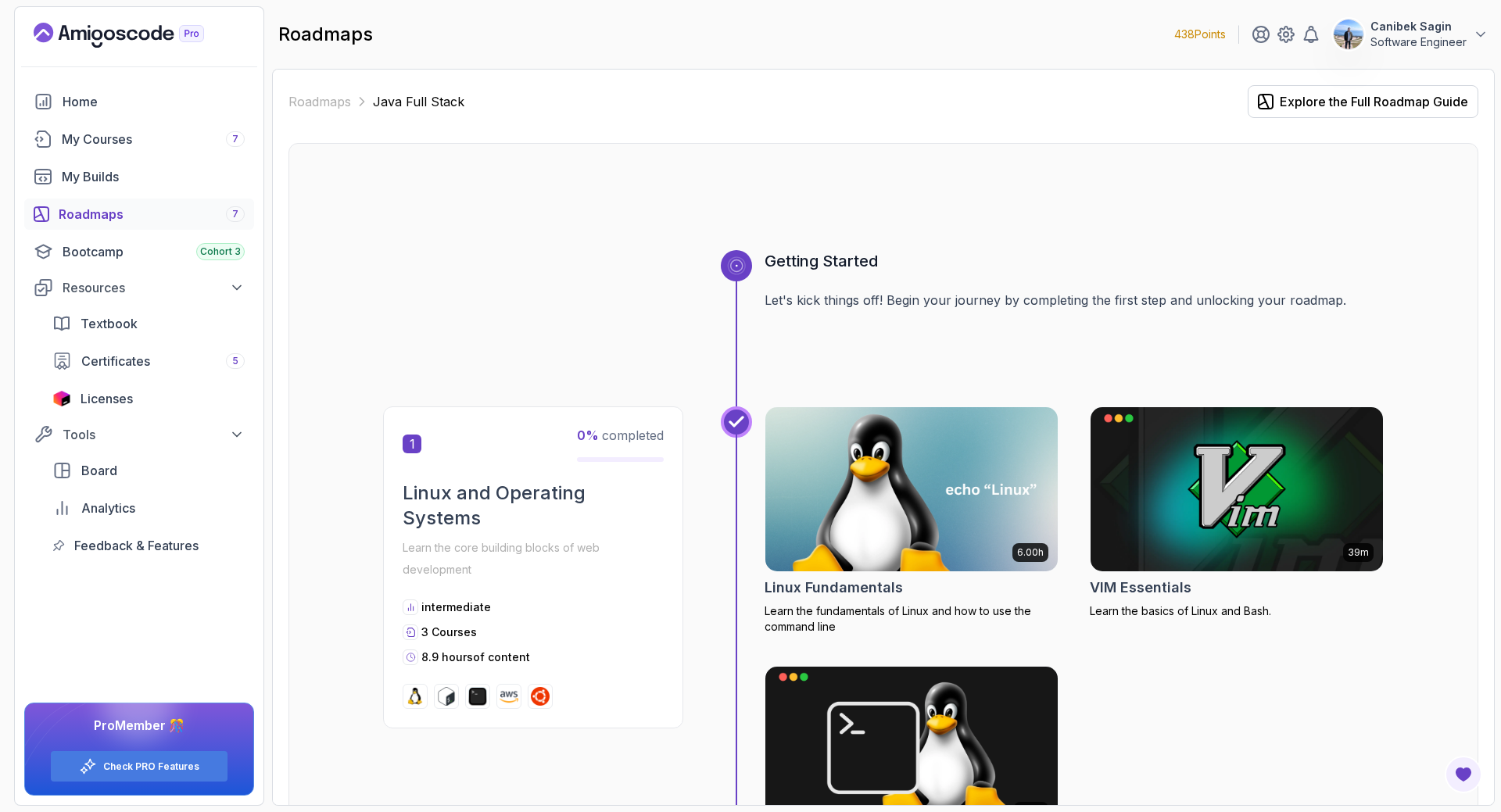
click at [130, 30] on icon "Landing page" at bounding box center [132, 35] width 11 height 11
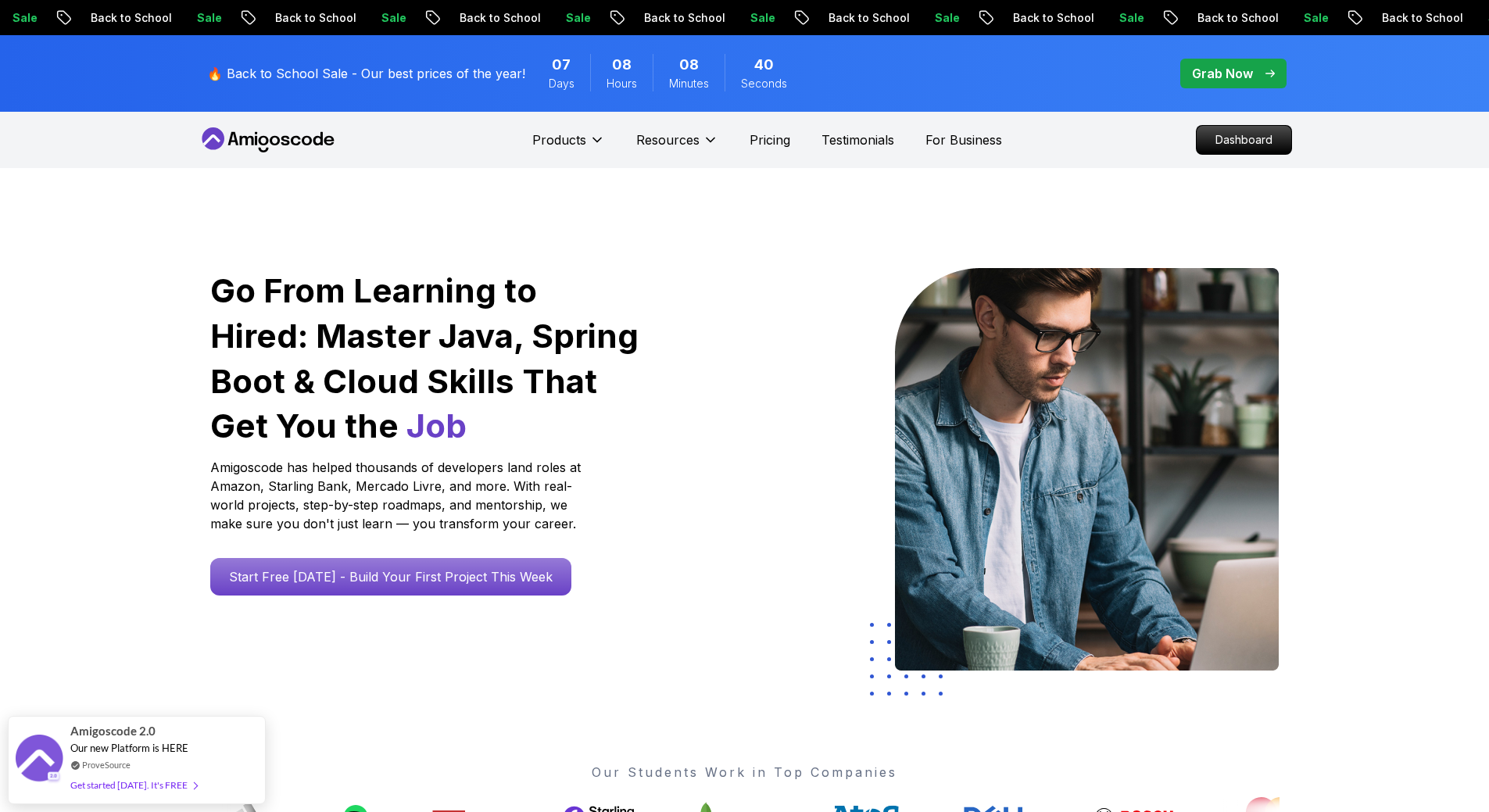
click at [1257, 70] on div "Grab Now" at bounding box center [1233, 73] width 83 height 19
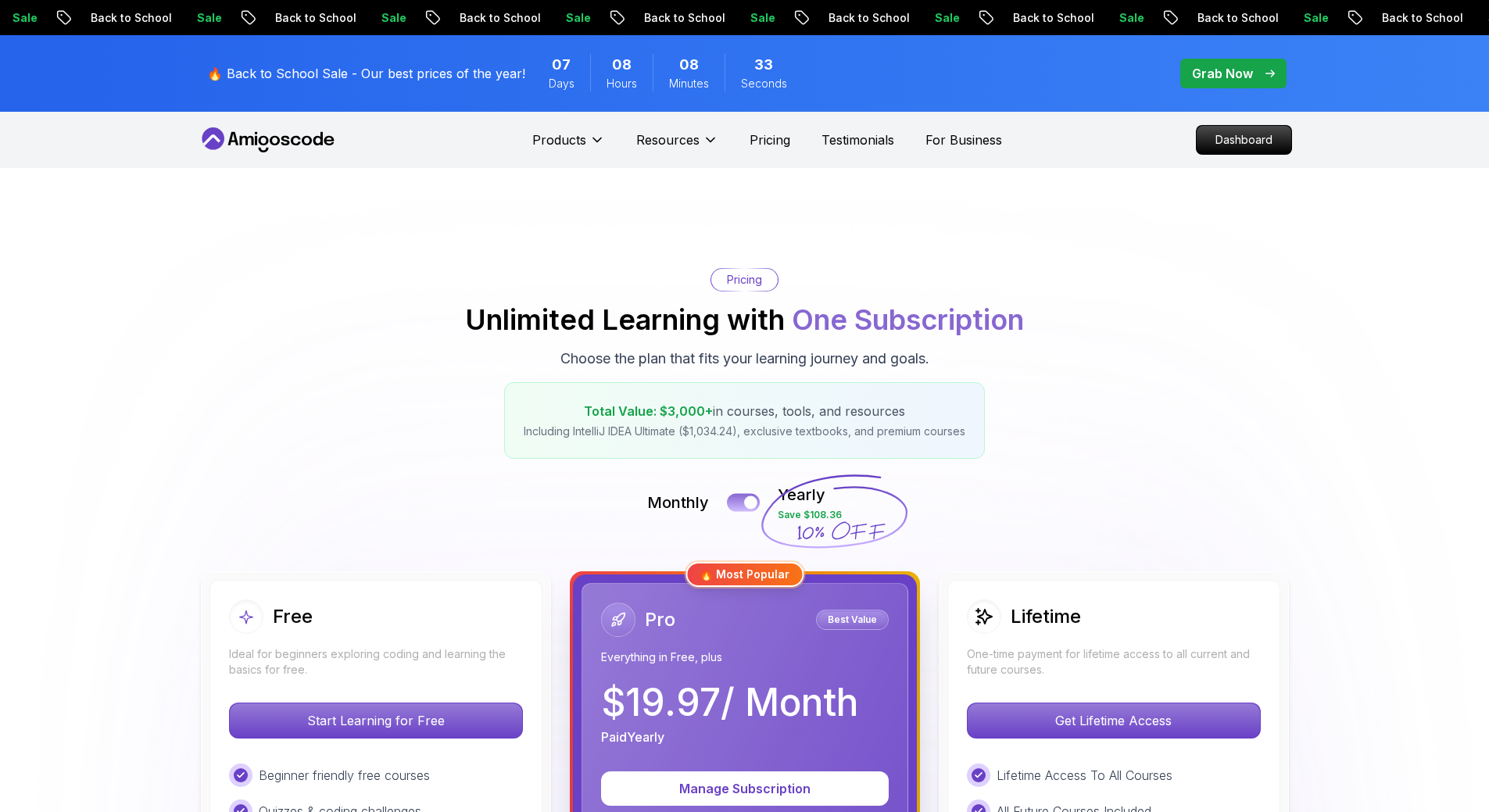
click at [728, 493] on button at bounding box center [744, 501] width 33 height 18
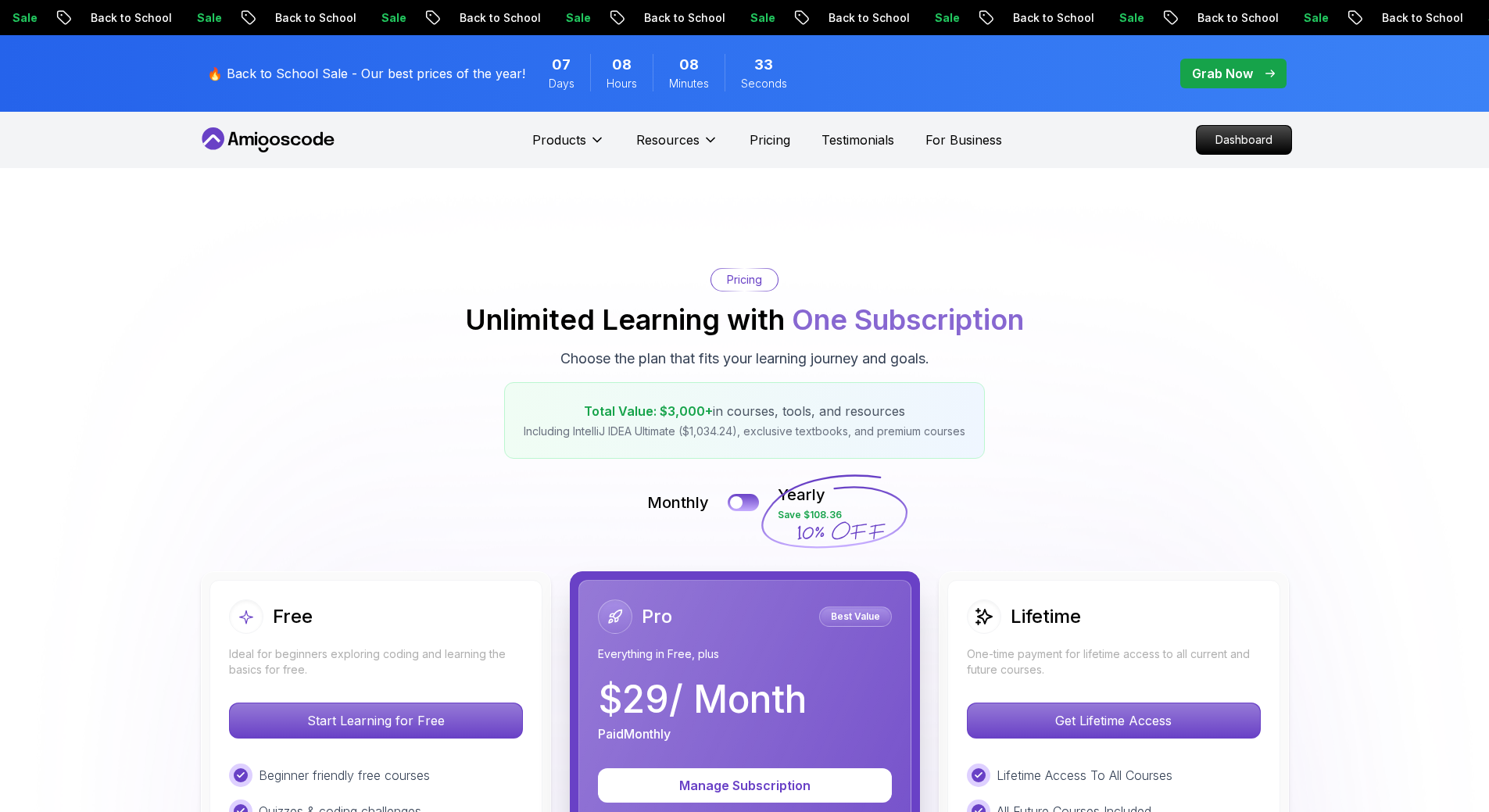
scroll to position [311, 0]
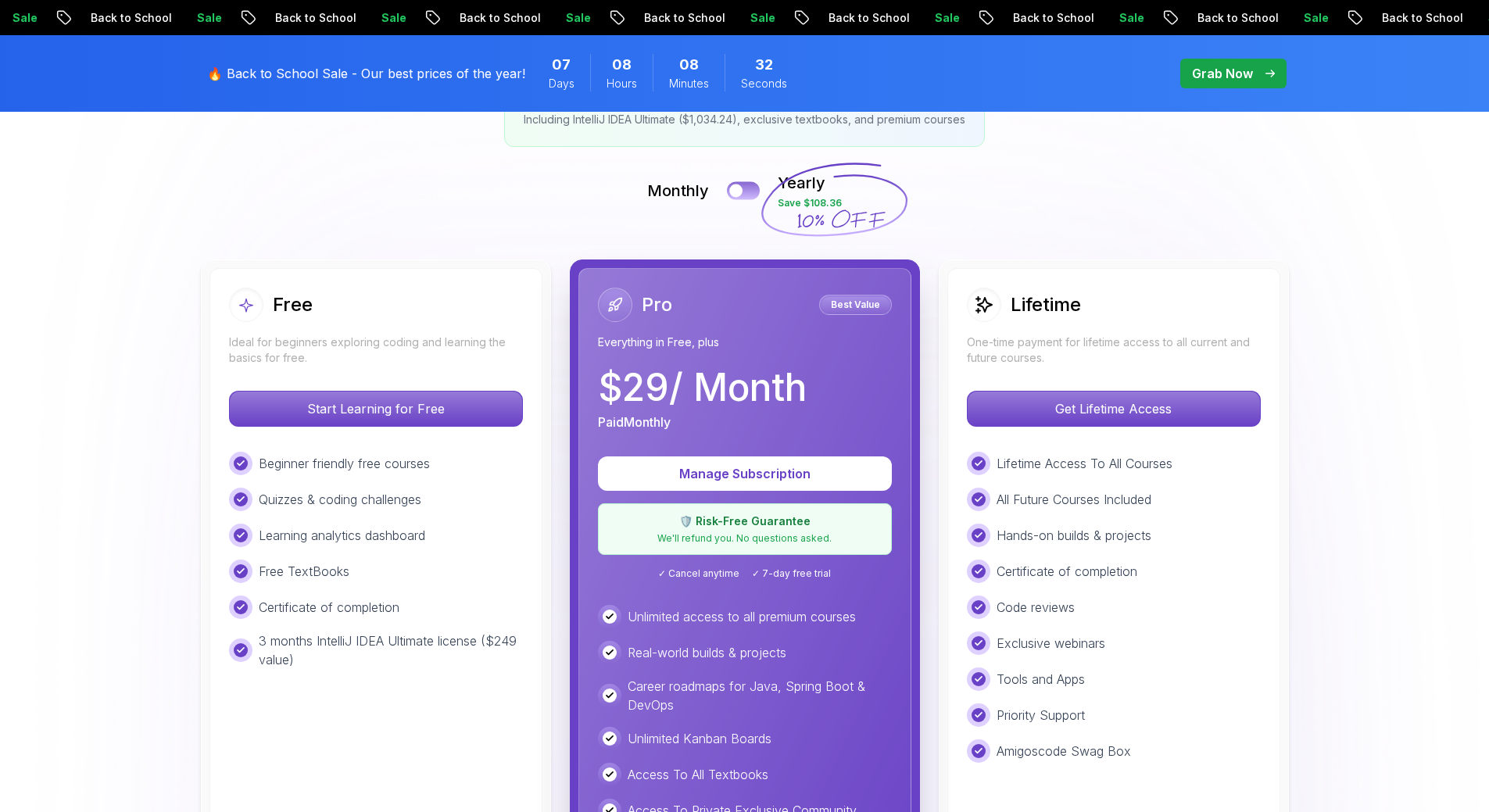
click at [736, 189] on div at bounding box center [735, 190] width 13 height 13
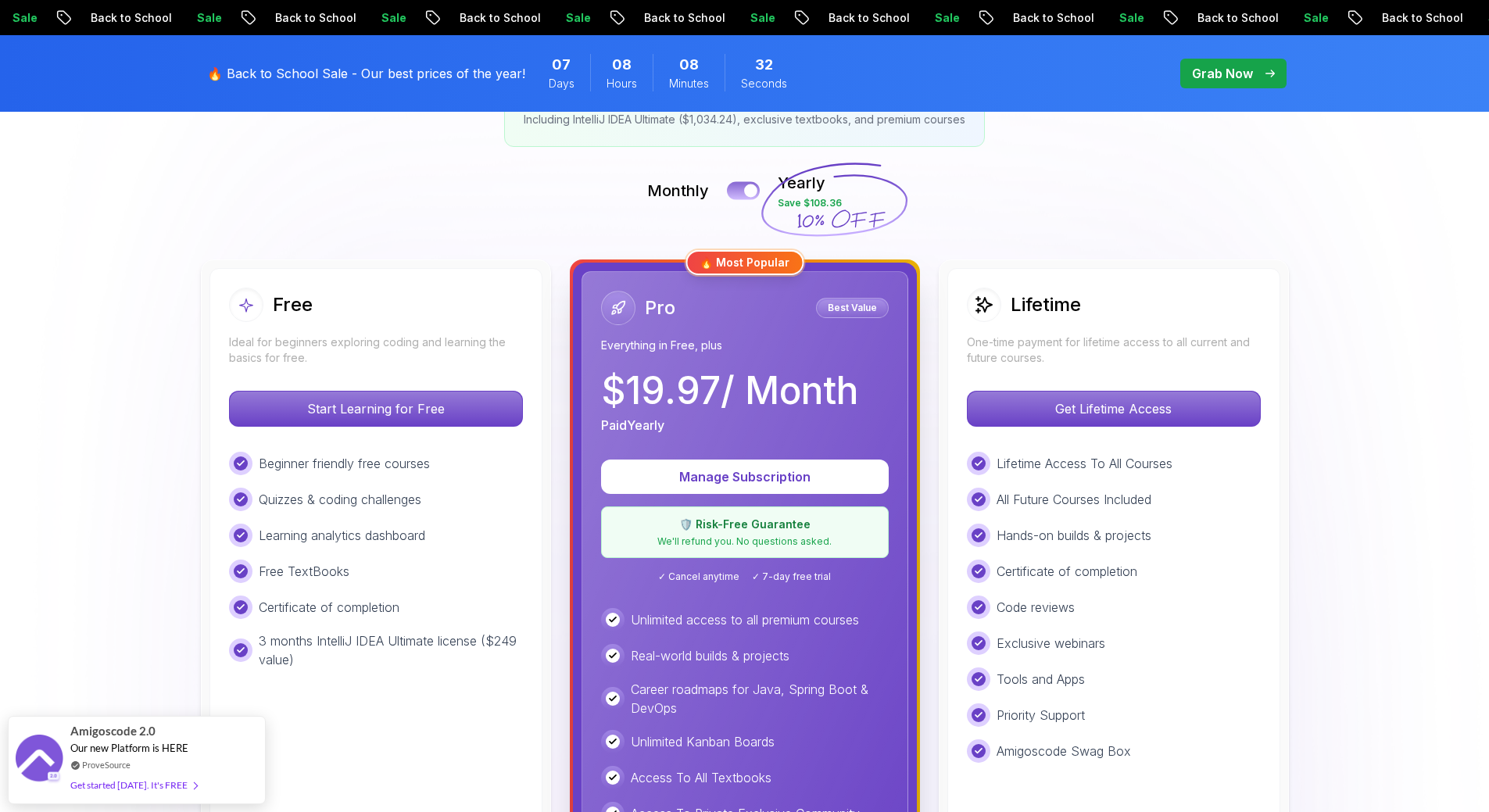
click at [736, 192] on button at bounding box center [744, 190] width 33 height 18
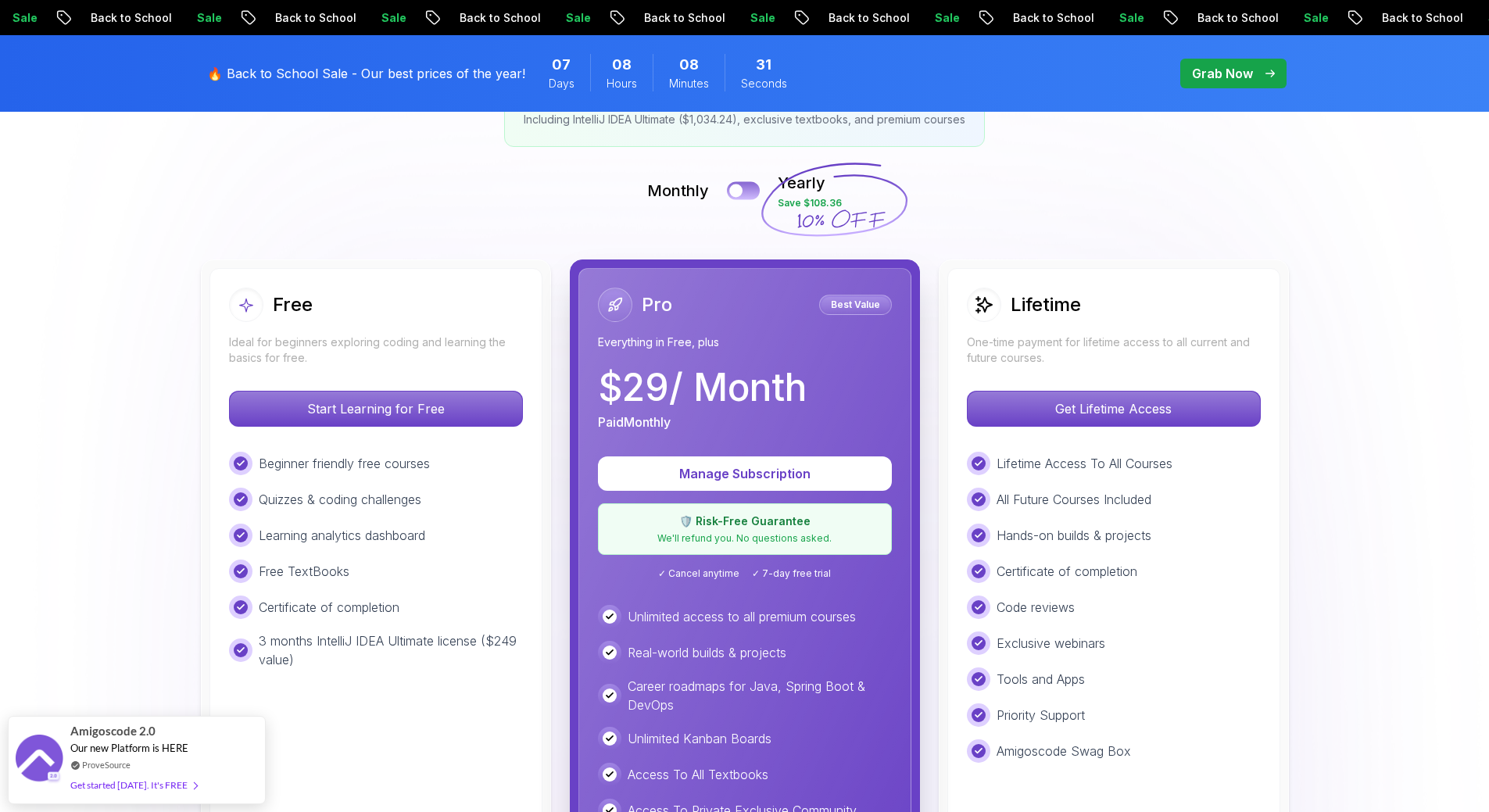
click at [730, 190] on div at bounding box center [735, 190] width 13 height 13
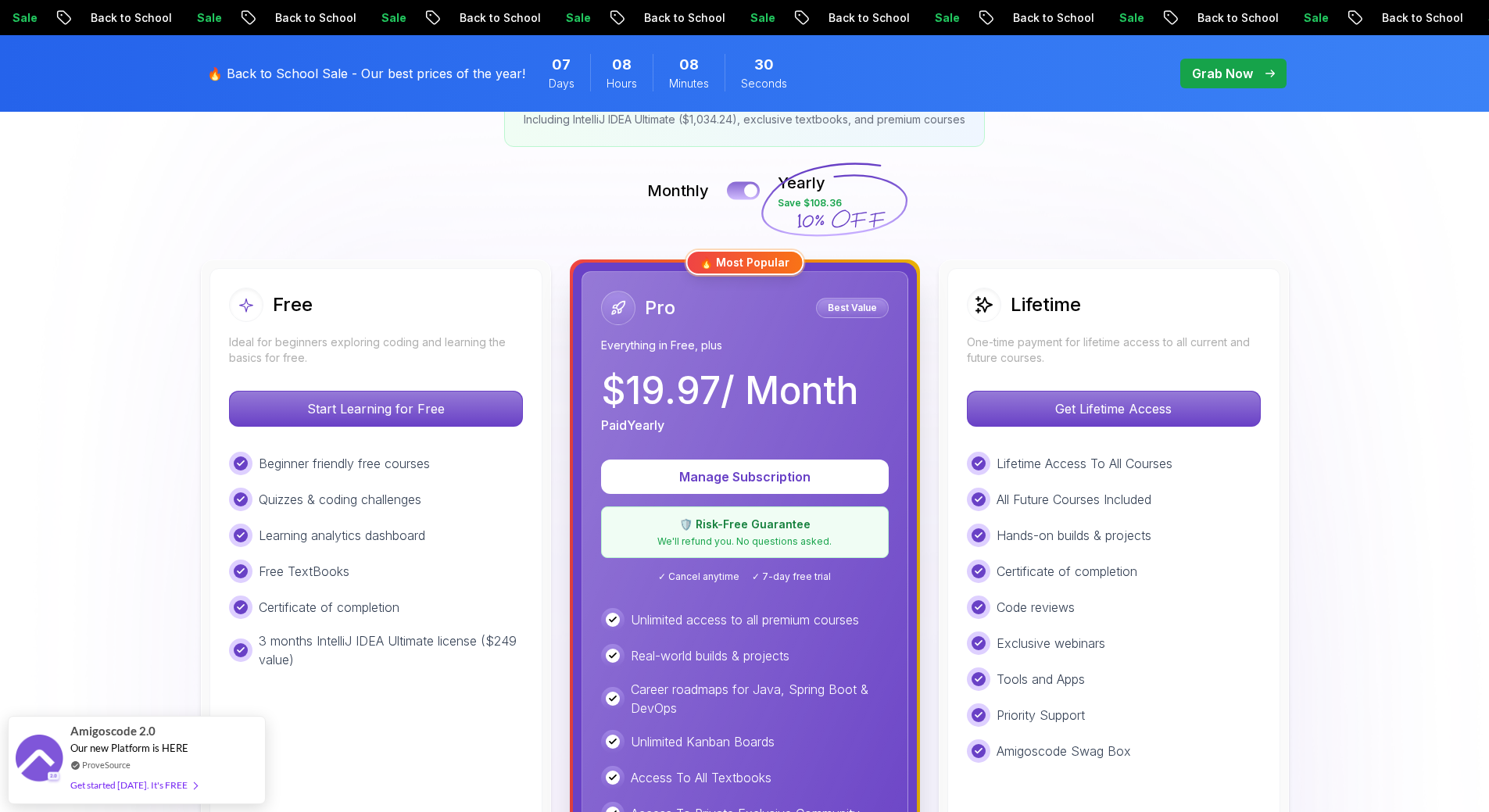
click at [731, 189] on button at bounding box center [744, 190] width 33 height 18
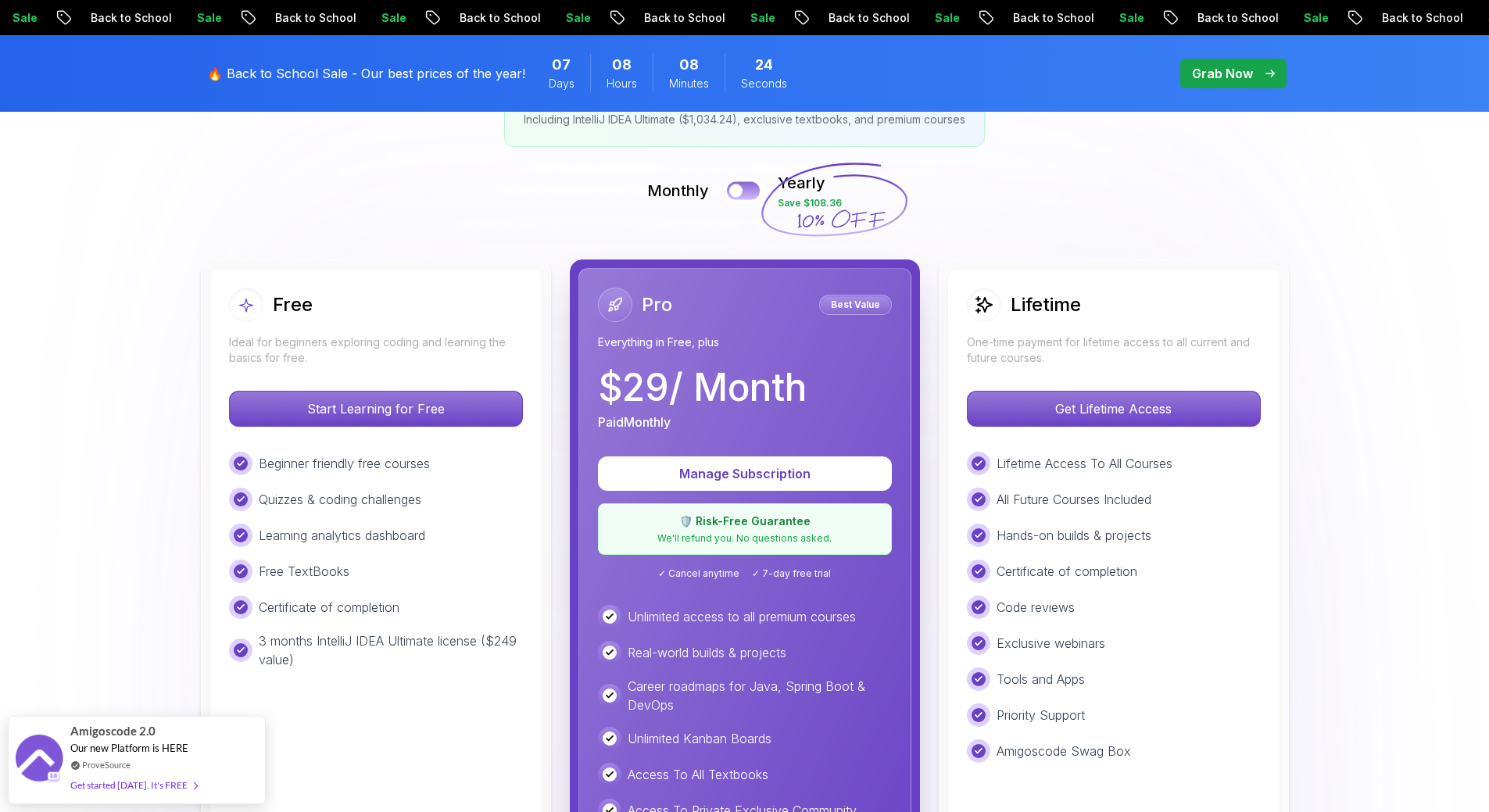
click at [750, 189] on button at bounding box center [744, 190] width 33 height 18
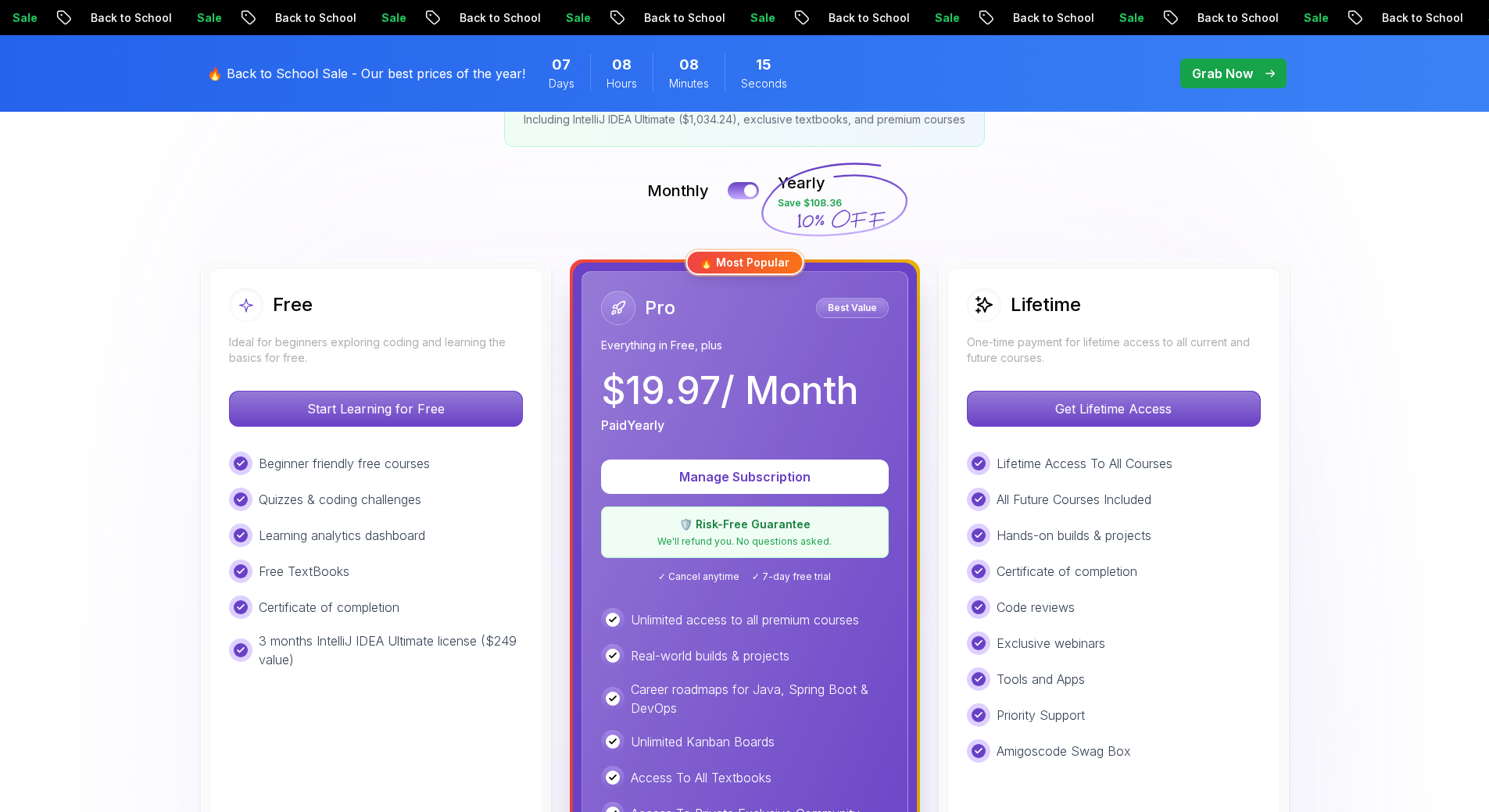
click at [757, 568] on div "Manage Subscription 🛡️ Risk-Free Guarantee We'll refund you. No questions asked…" at bounding box center [744, 521] width 287 height 124
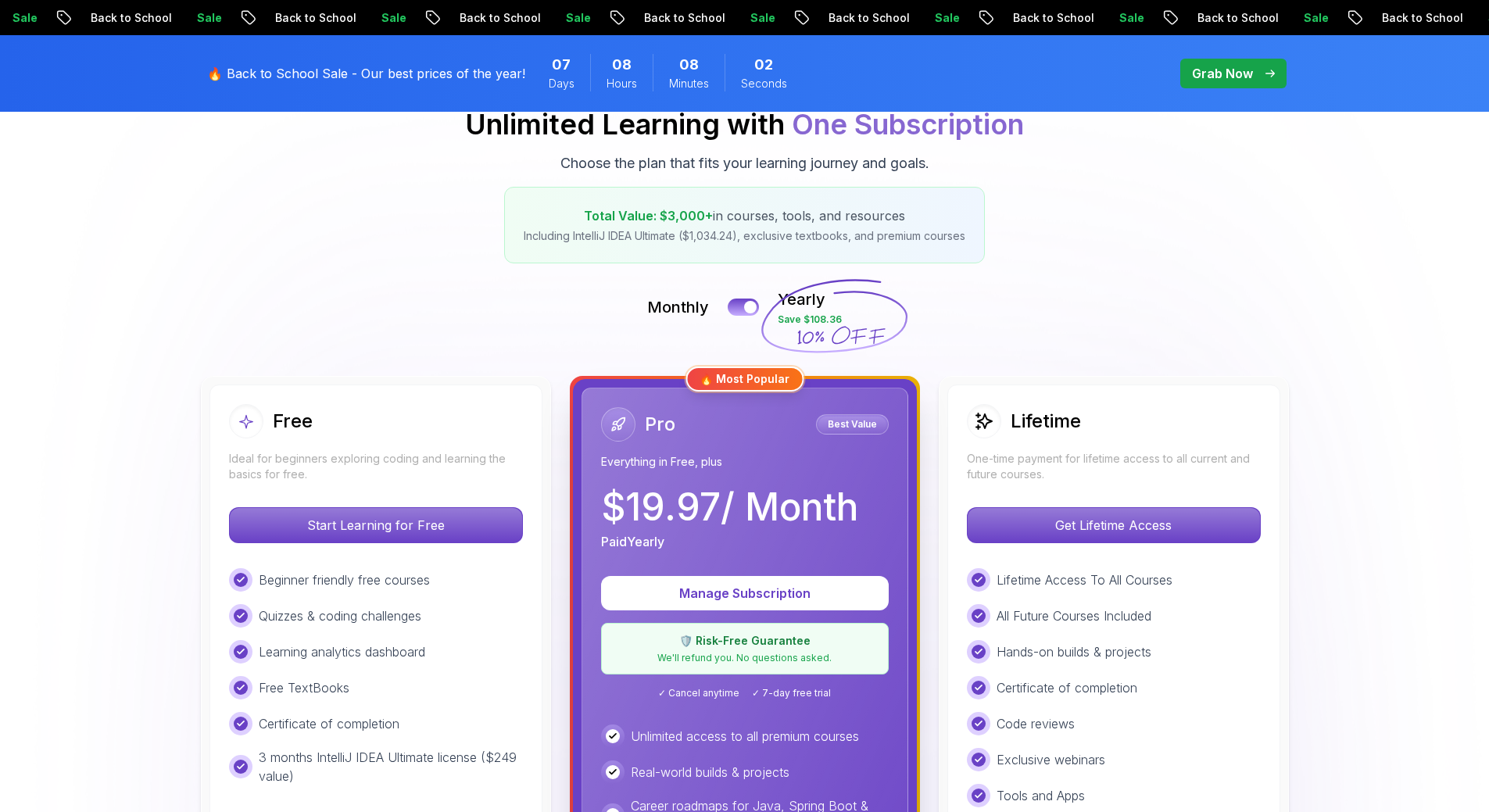
scroll to position [0, 0]
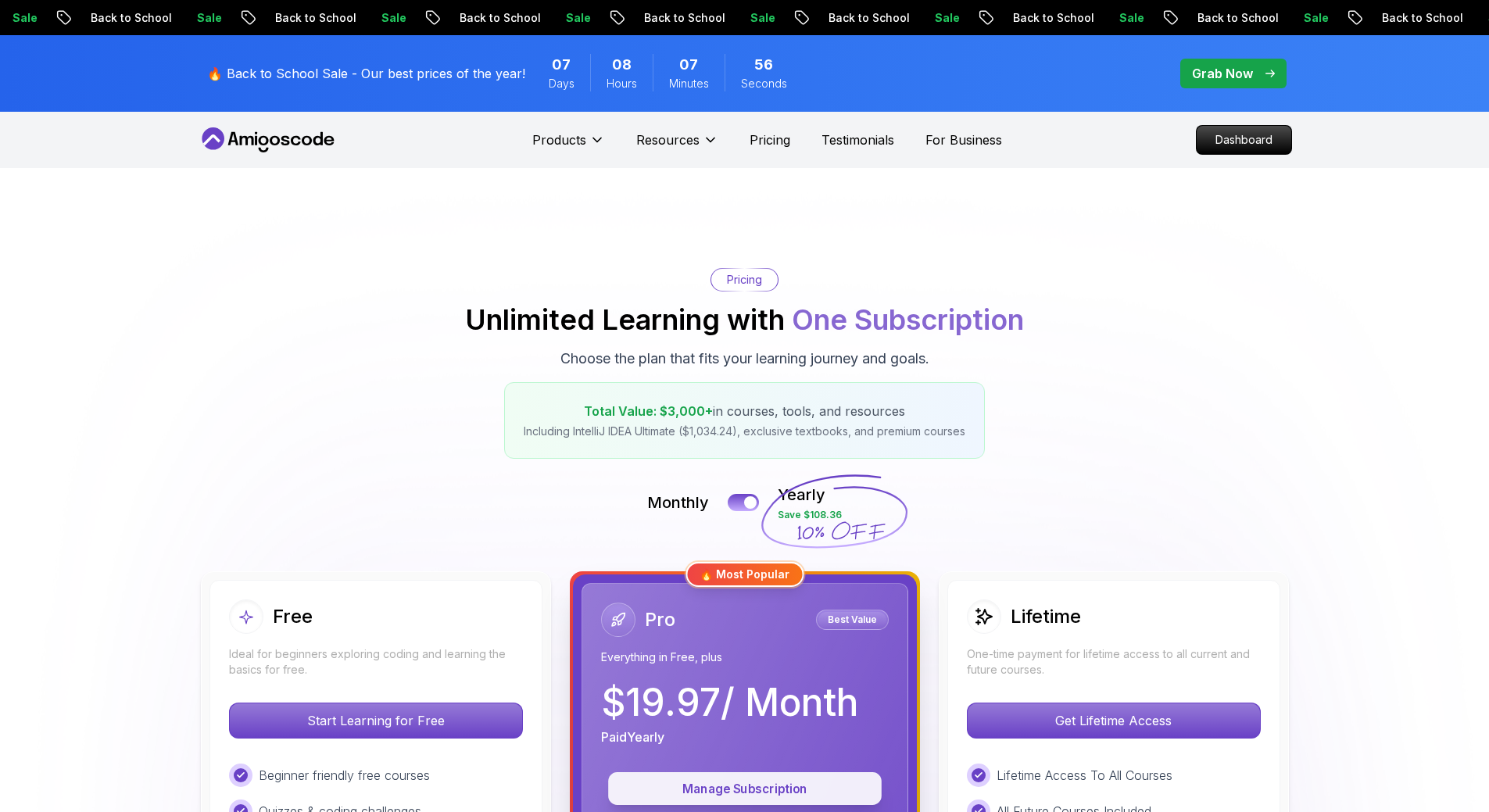
click at [803, 794] on p "Manage Subscription" at bounding box center [745, 788] width 238 height 18
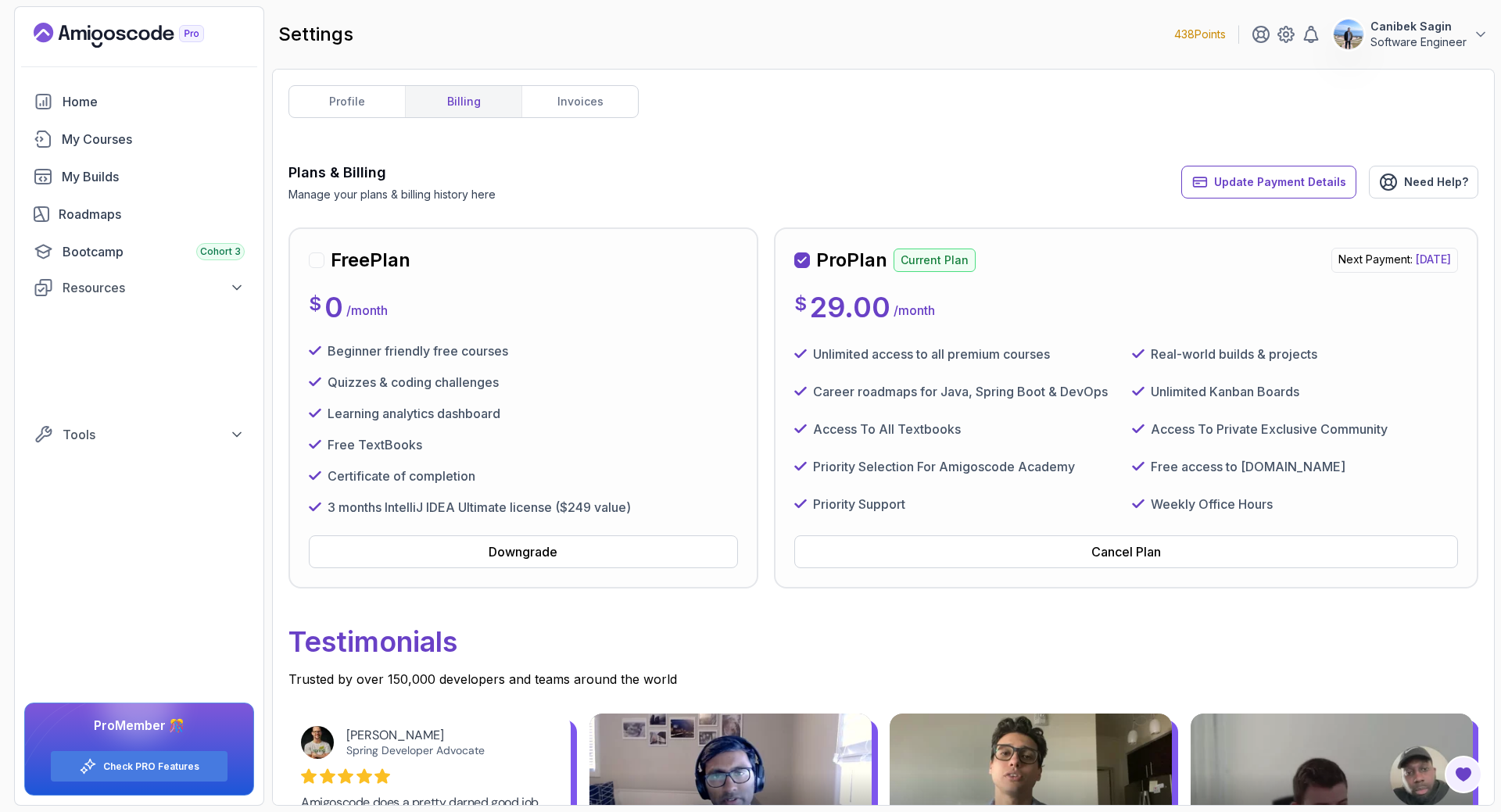
click at [1436, 181] on span "Need Help?" at bounding box center [1436, 182] width 64 height 15
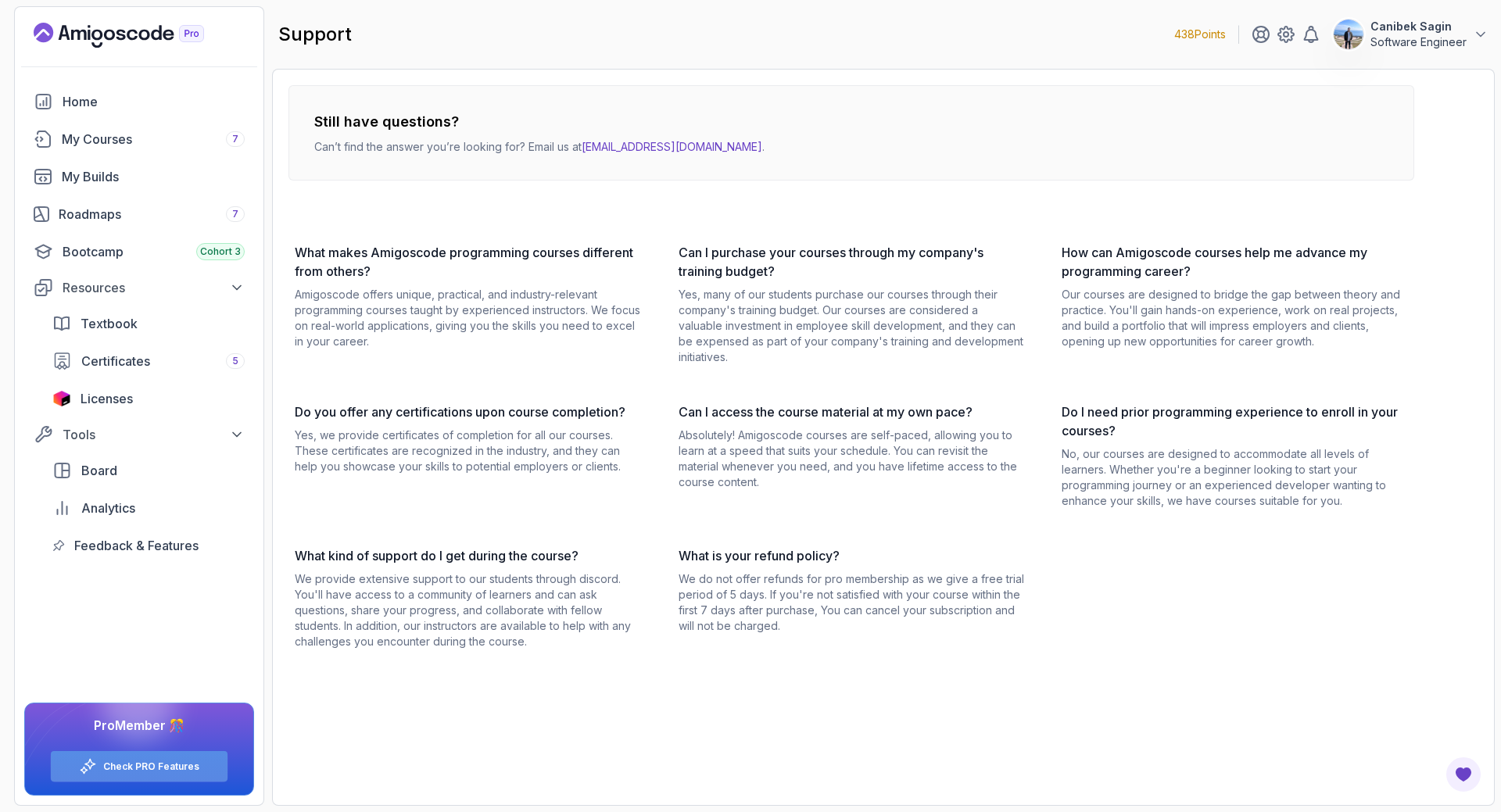
click at [124, 771] on link "Check PRO Features" at bounding box center [151, 766] width 96 height 13
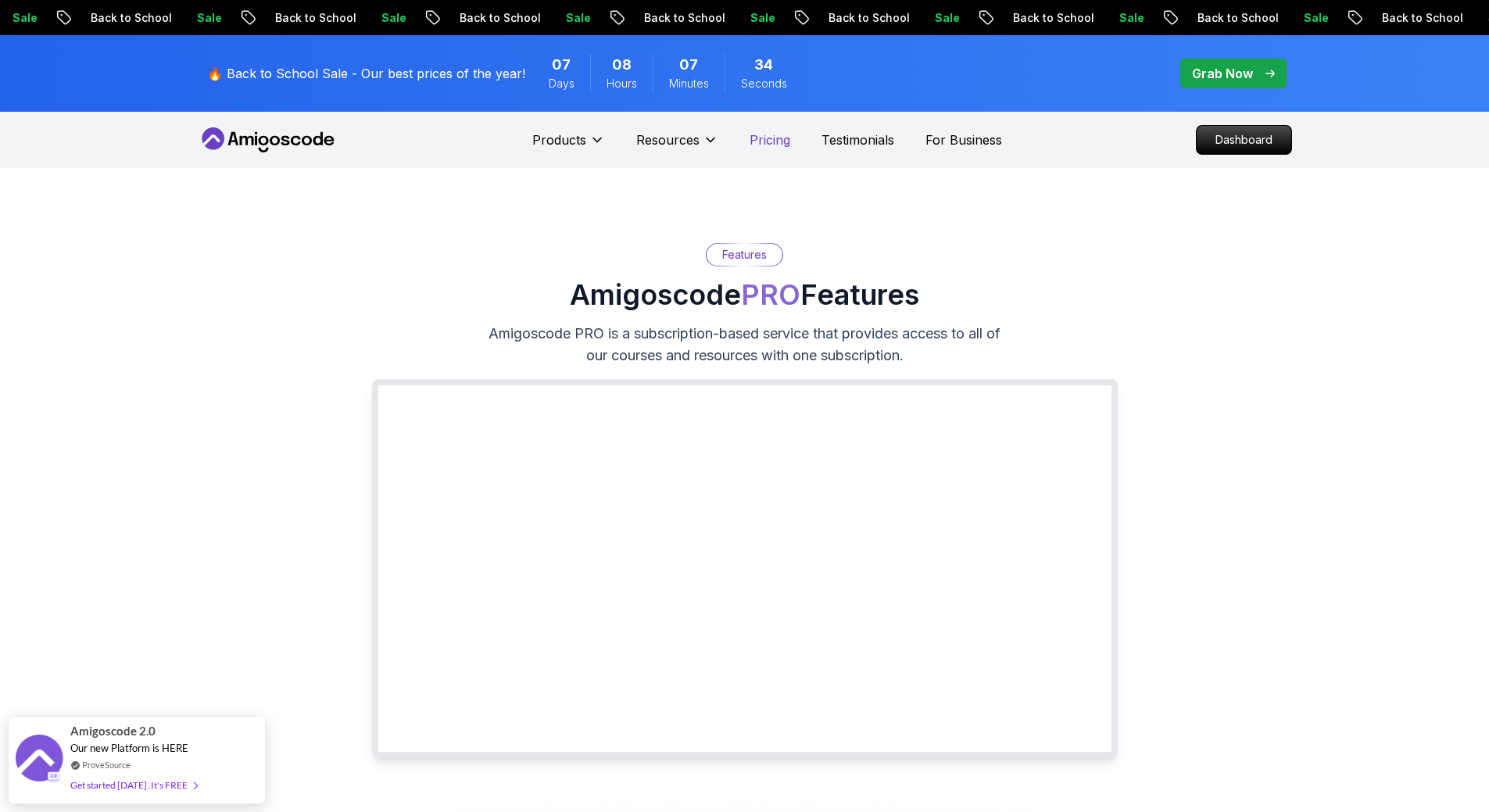
click at [772, 132] on p "Pricing" at bounding box center [769, 140] width 40 height 19
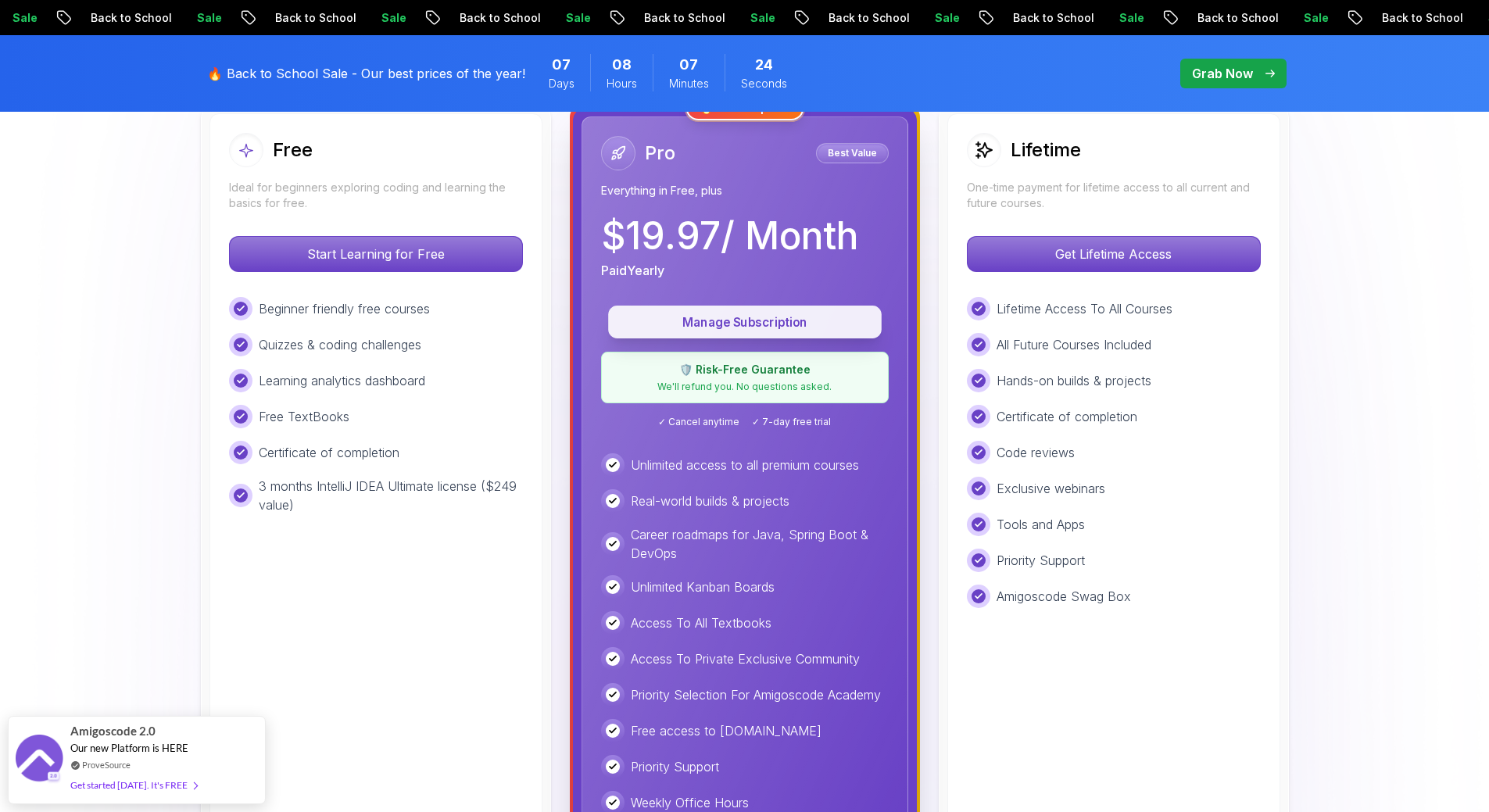
scroll to position [465, 0]
click at [754, 314] on p "Manage Subscription" at bounding box center [745, 323] width 238 height 18
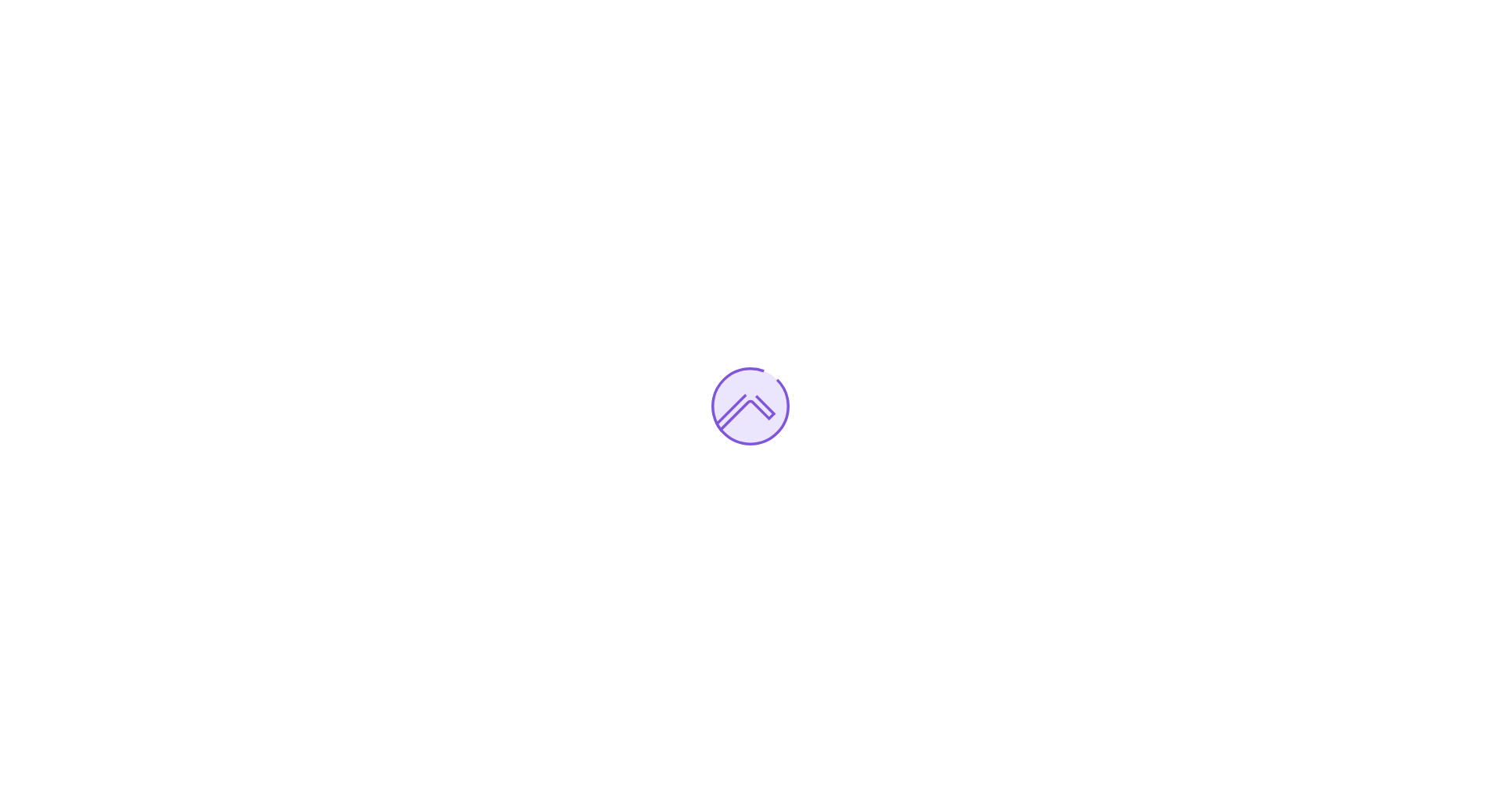
click at [754, 314] on div at bounding box center [750, 406] width 1501 height 812
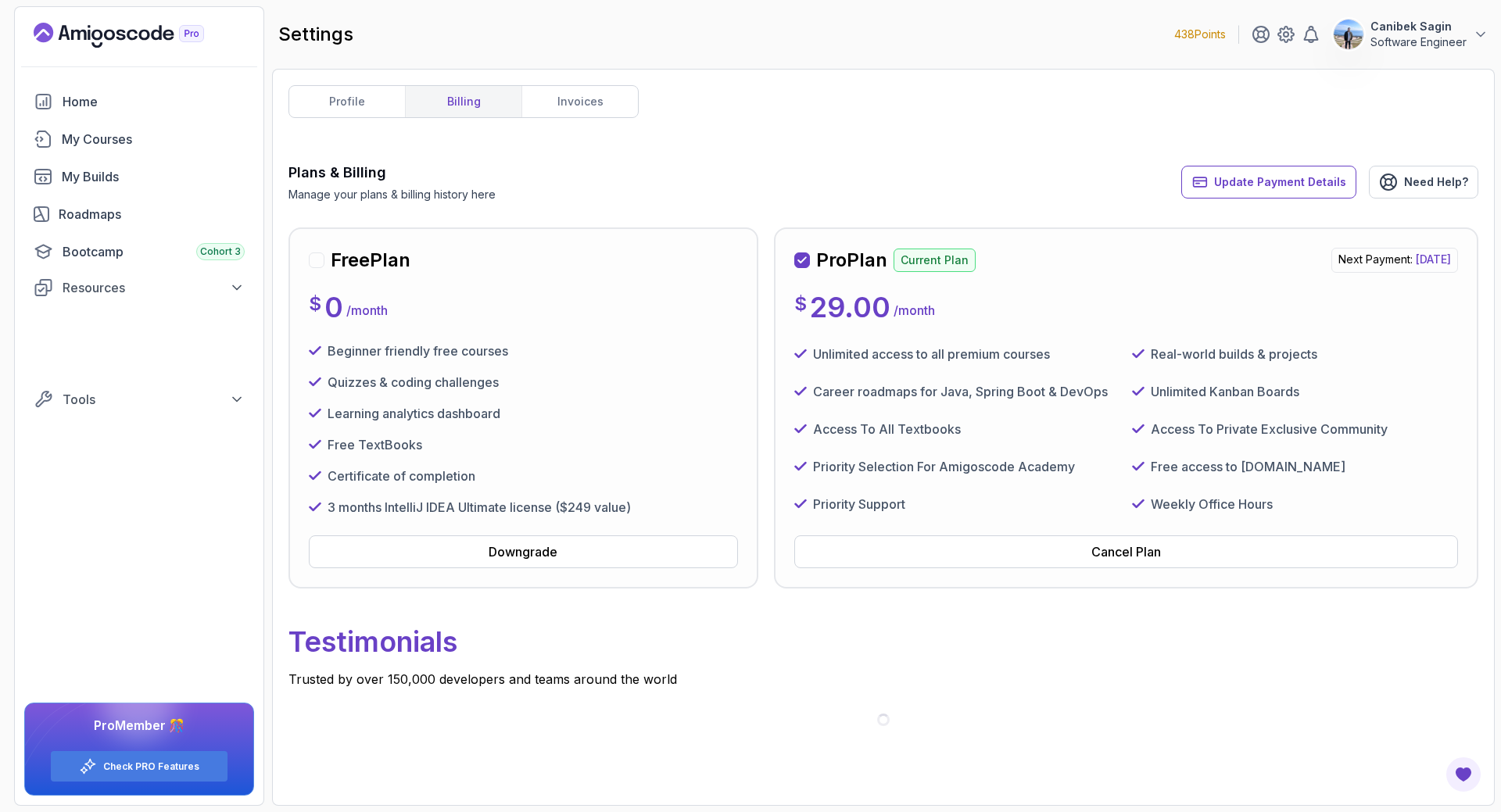
click at [1152, 557] on div "Cancel Plan" at bounding box center [1126, 551] width 70 height 19
click at [1152, 551] on div "Cancel Plan" at bounding box center [1126, 551] width 70 height 19
click at [1115, 550] on div "Cancel Plan" at bounding box center [1126, 551] width 70 height 19
click at [1104, 557] on div "Cancel Plan" at bounding box center [1126, 551] width 70 height 19
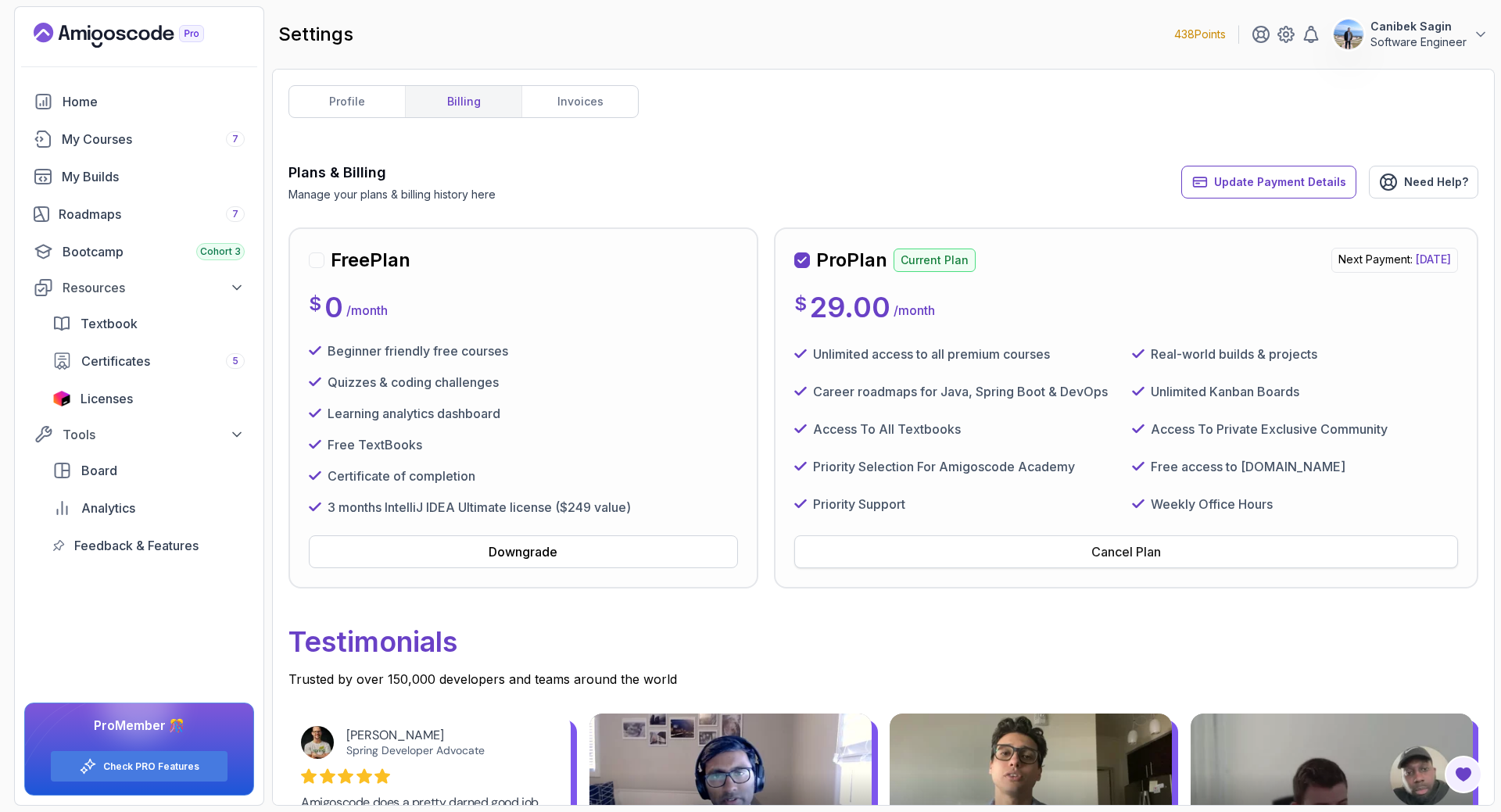
click at [1130, 546] on div "Cancel Plan" at bounding box center [1126, 551] width 70 height 19
click at [81, 112] on link "Home" at bounding box center [139, 102] width 230 height 31
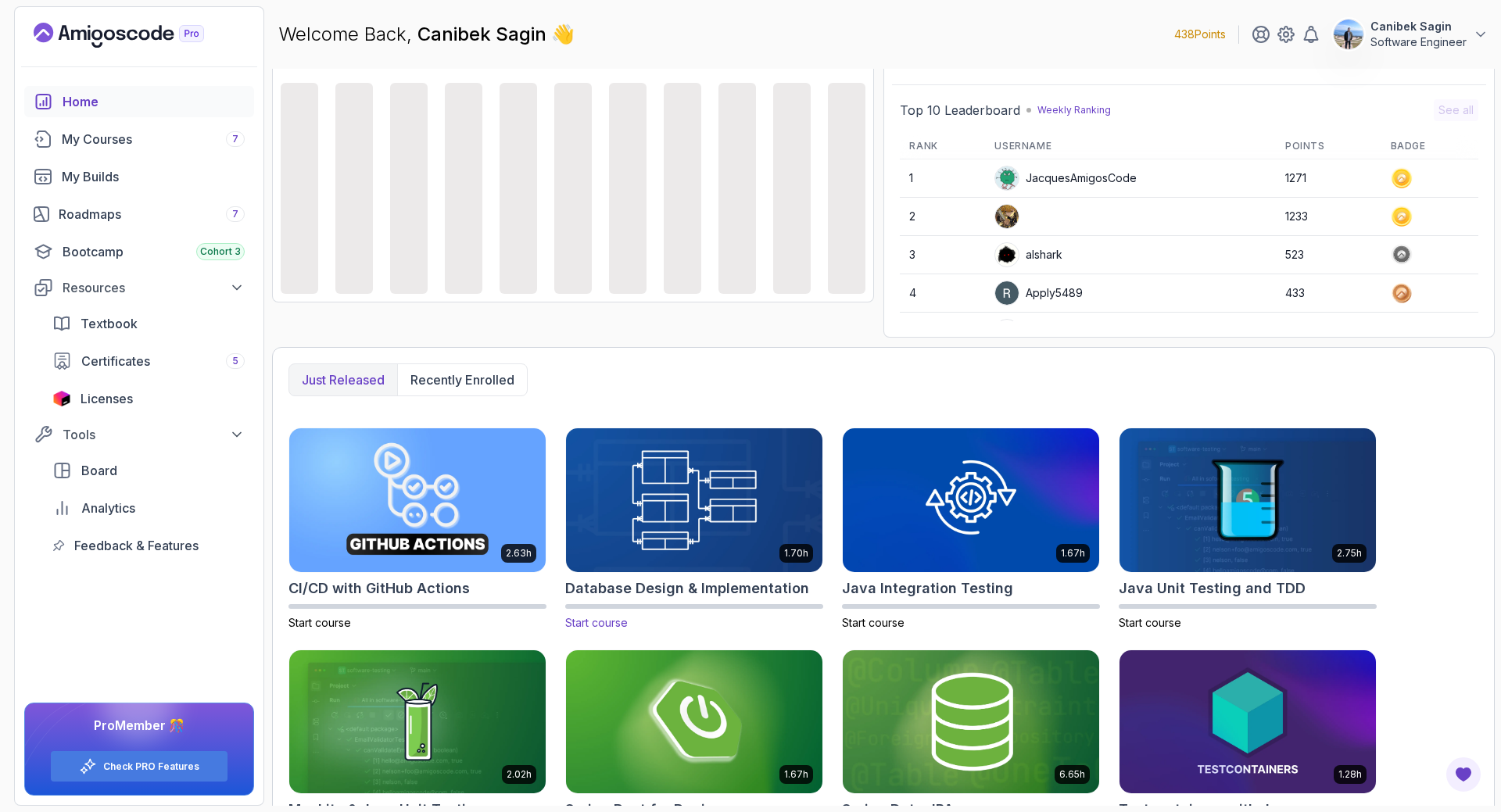
scroll to position [190, 0]
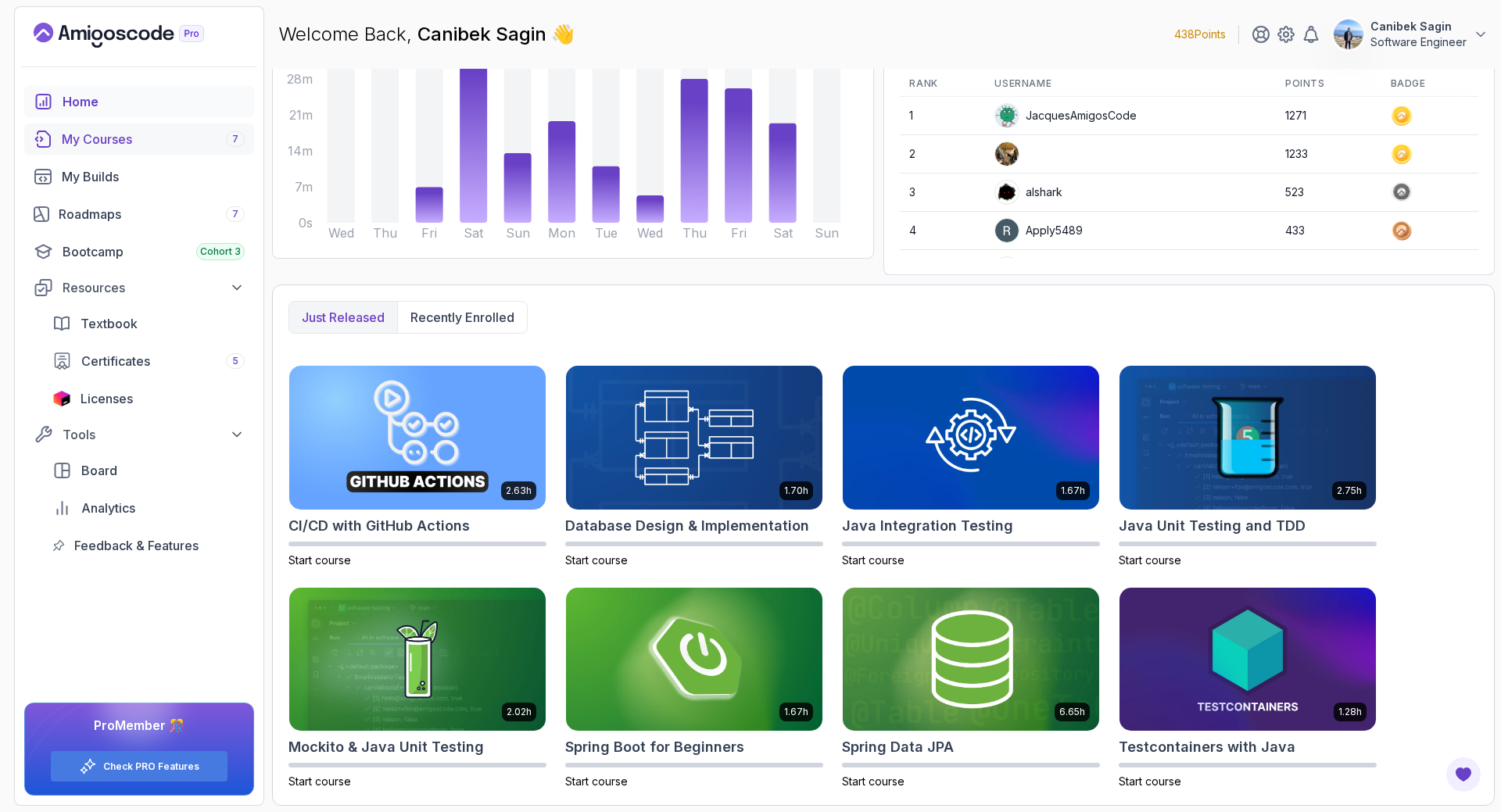
click at [90, 138] on div "My Courses 7" at bounding box center [153, 139] width 183 height 19
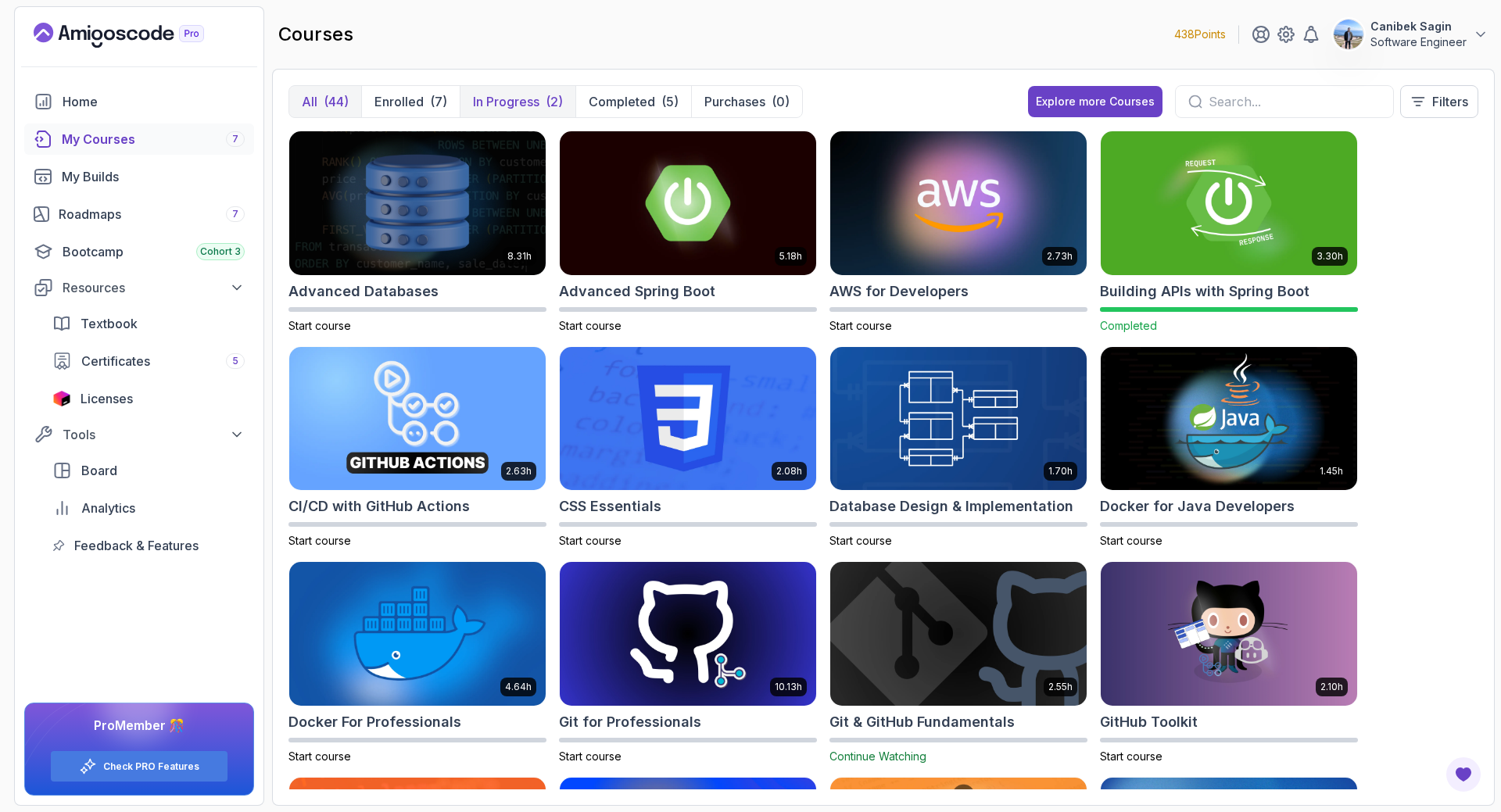
click at [533, 107] on p "In Progress" at bounding box center [506, 102] width 66 height 19
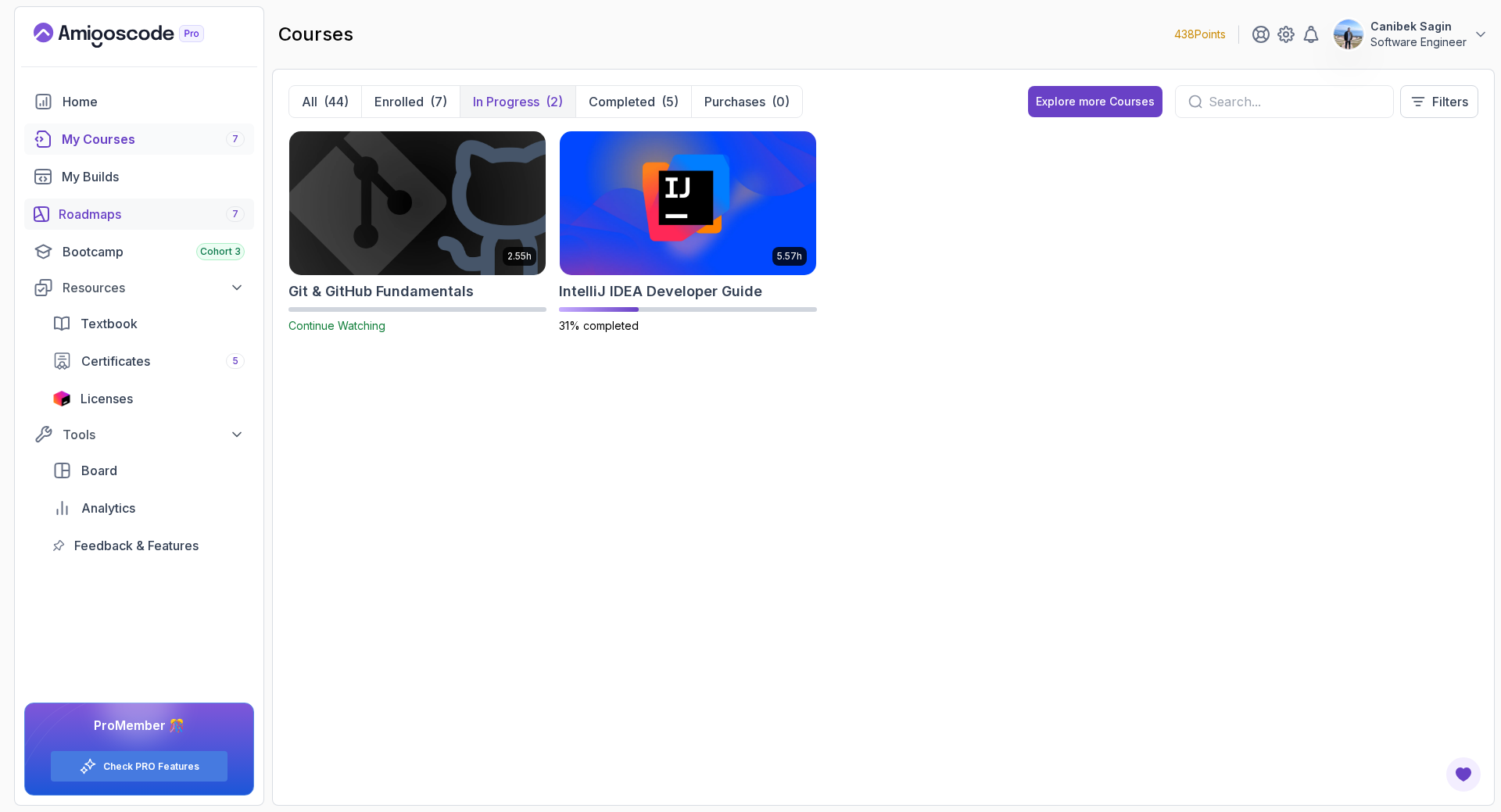
click at [89, 213] on div "Roadmaps 7" at bounding box center [151, 214] width 186 height 19
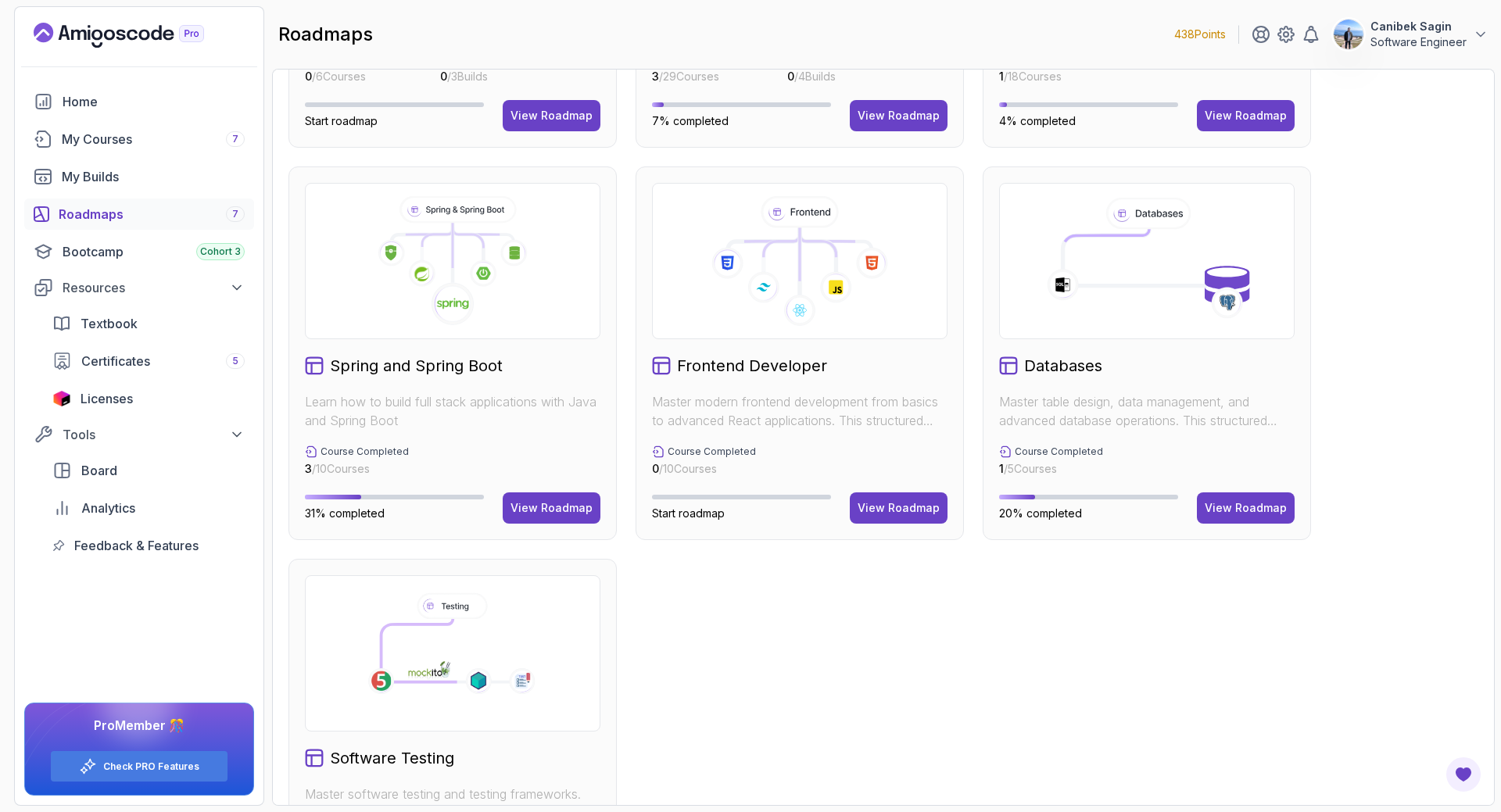
scroll to position [312, 0]
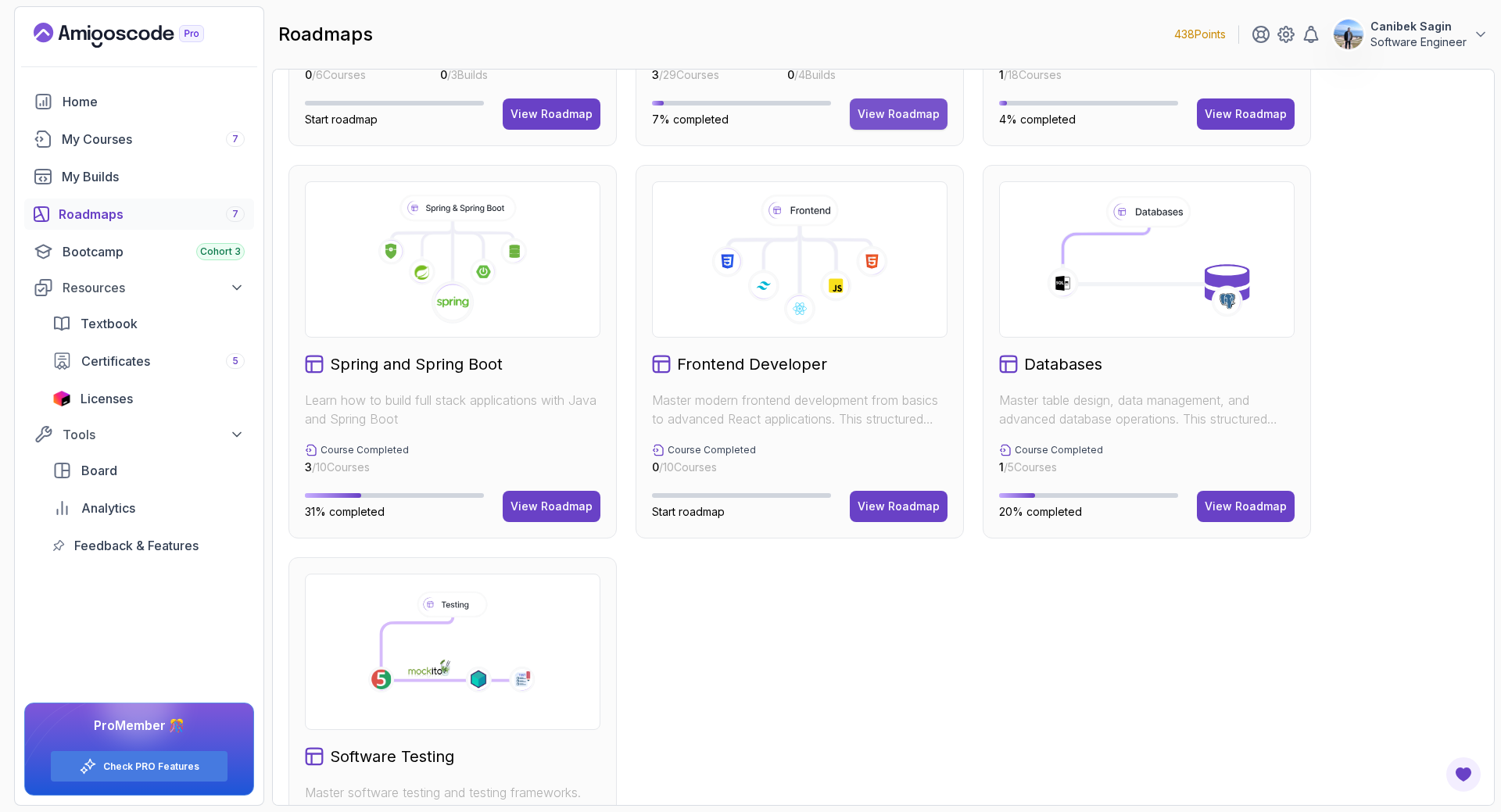
click at [905, 113] on div "View Roadmap" at bounding box center [898, 114] width 82 height 15
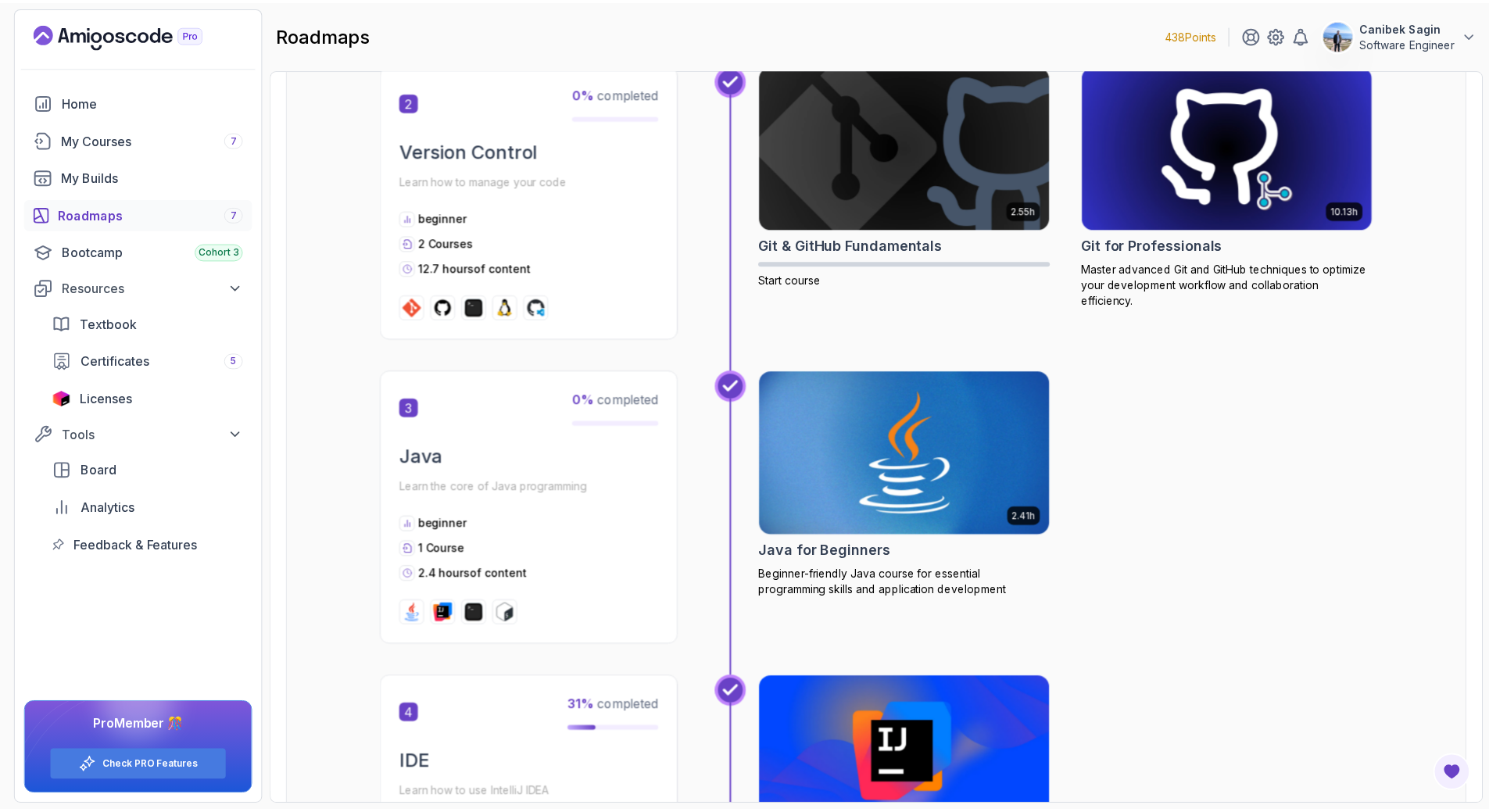
scroll to position [875, 0]
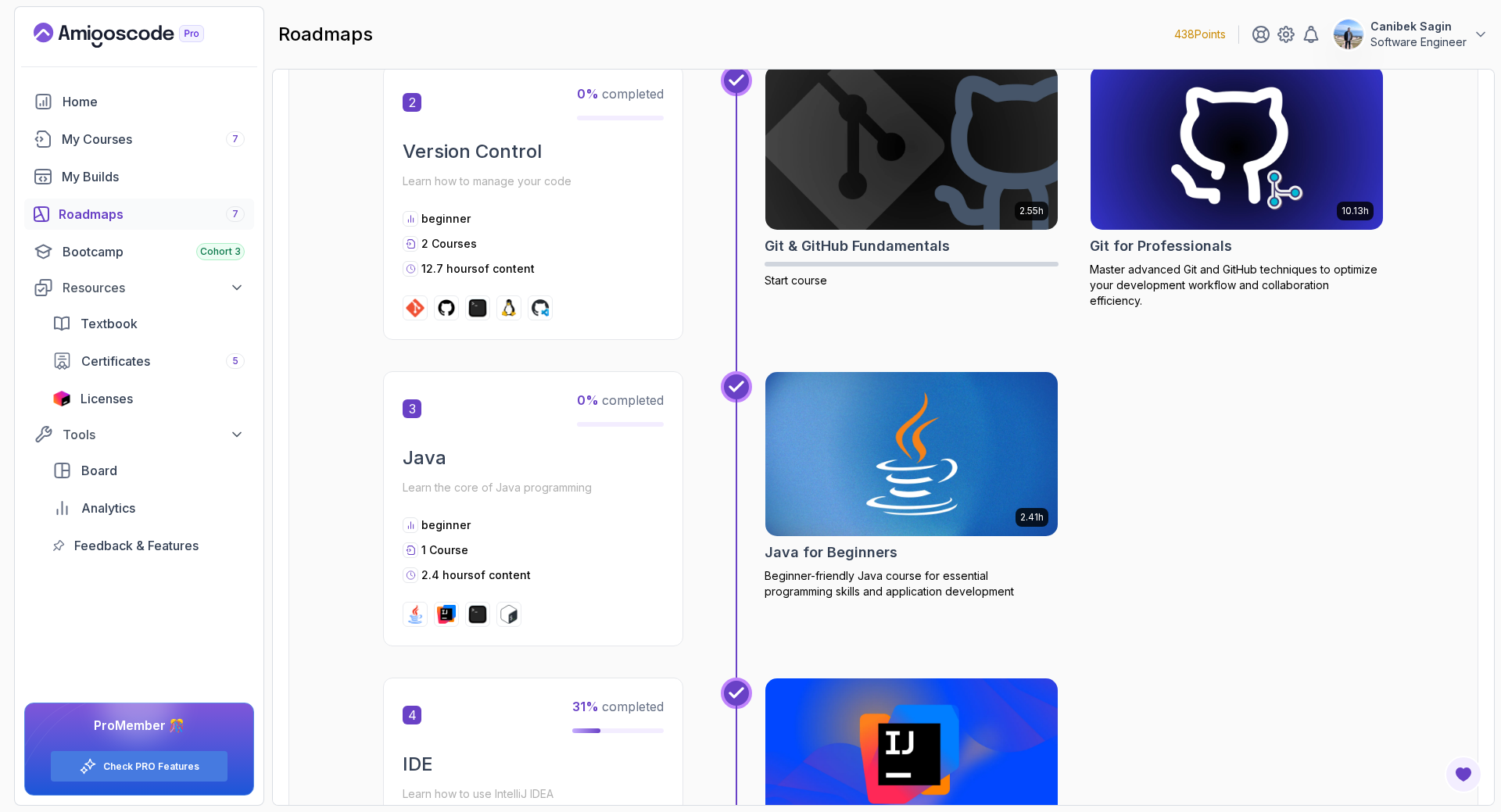
click at [907, 498] on img at bounding box center [911, 454] width 307 height 172
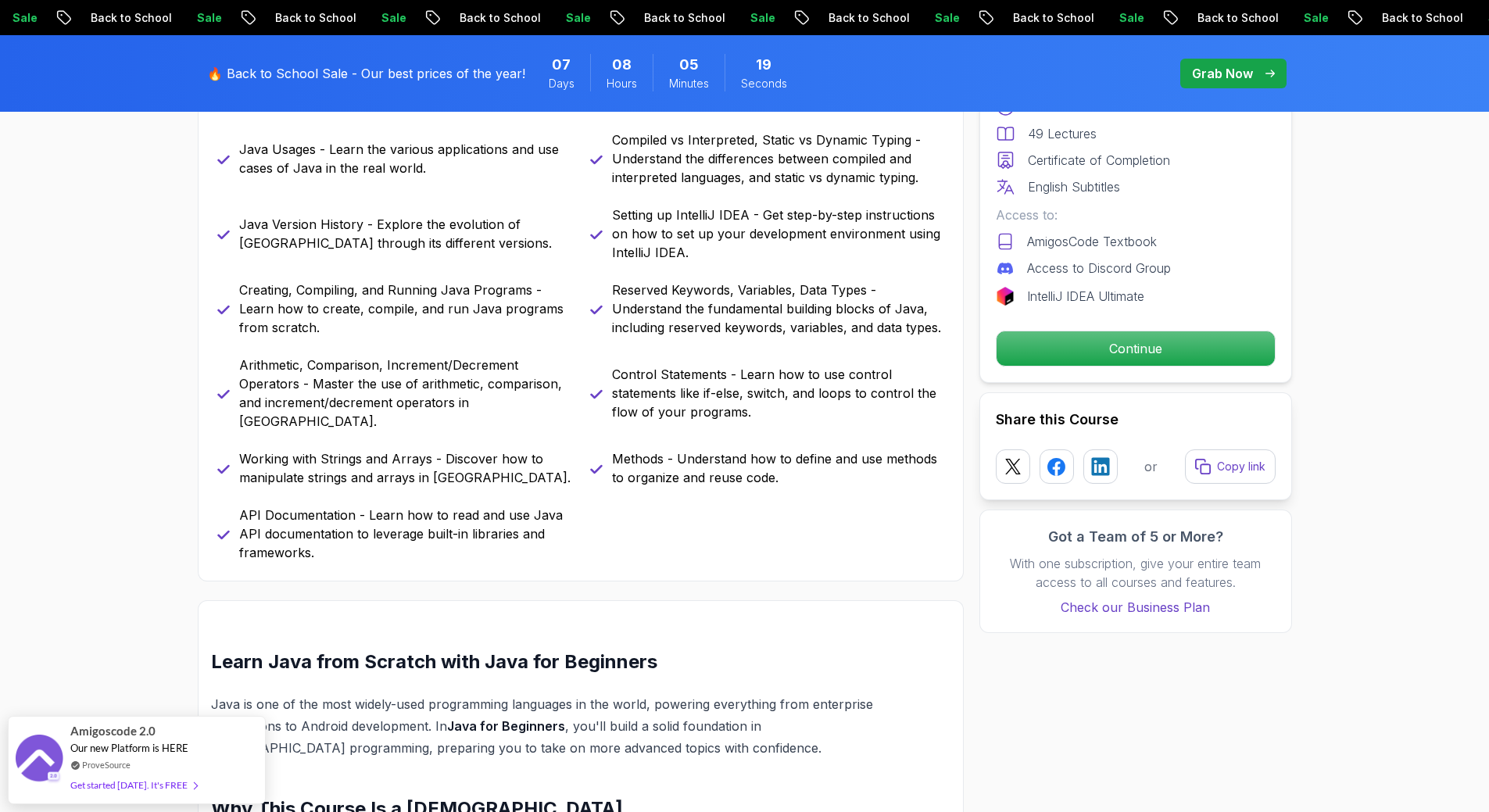
scroll to position [780, 0]
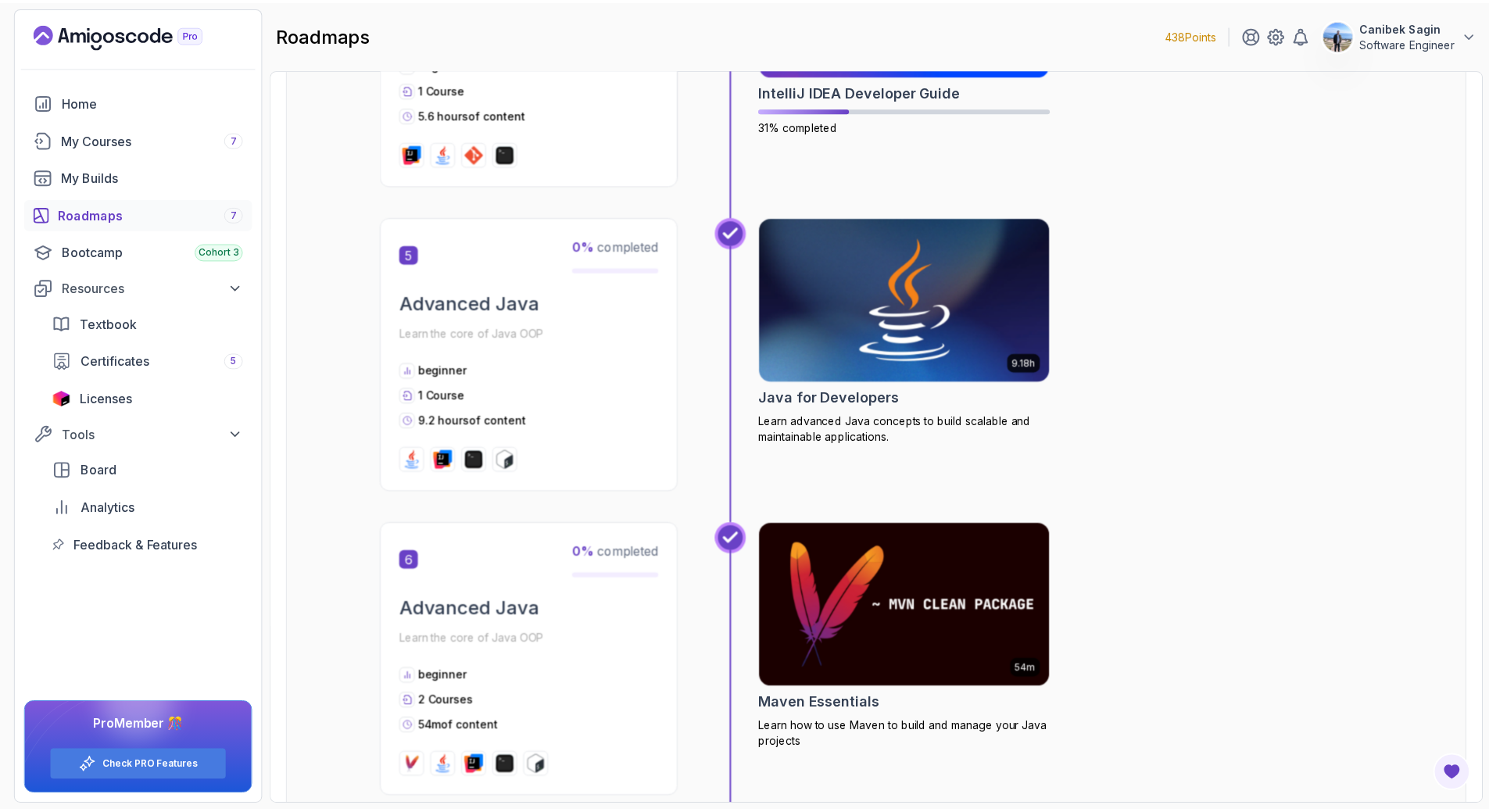
scroll to position [1641, 0]
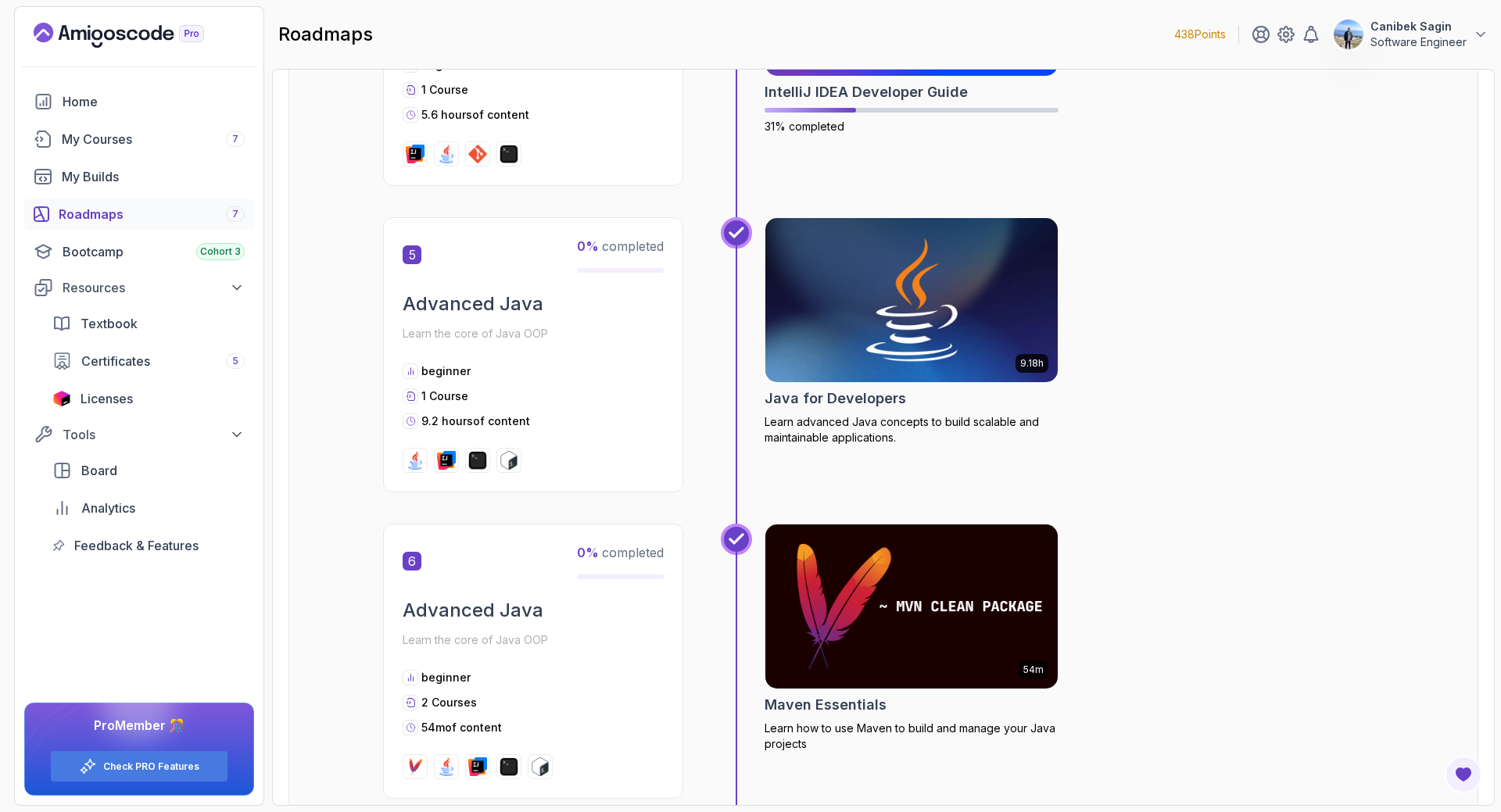
click at [864, 400] on h2 "Java for Developers" at bounding box center [835, 398] width 141 height 22
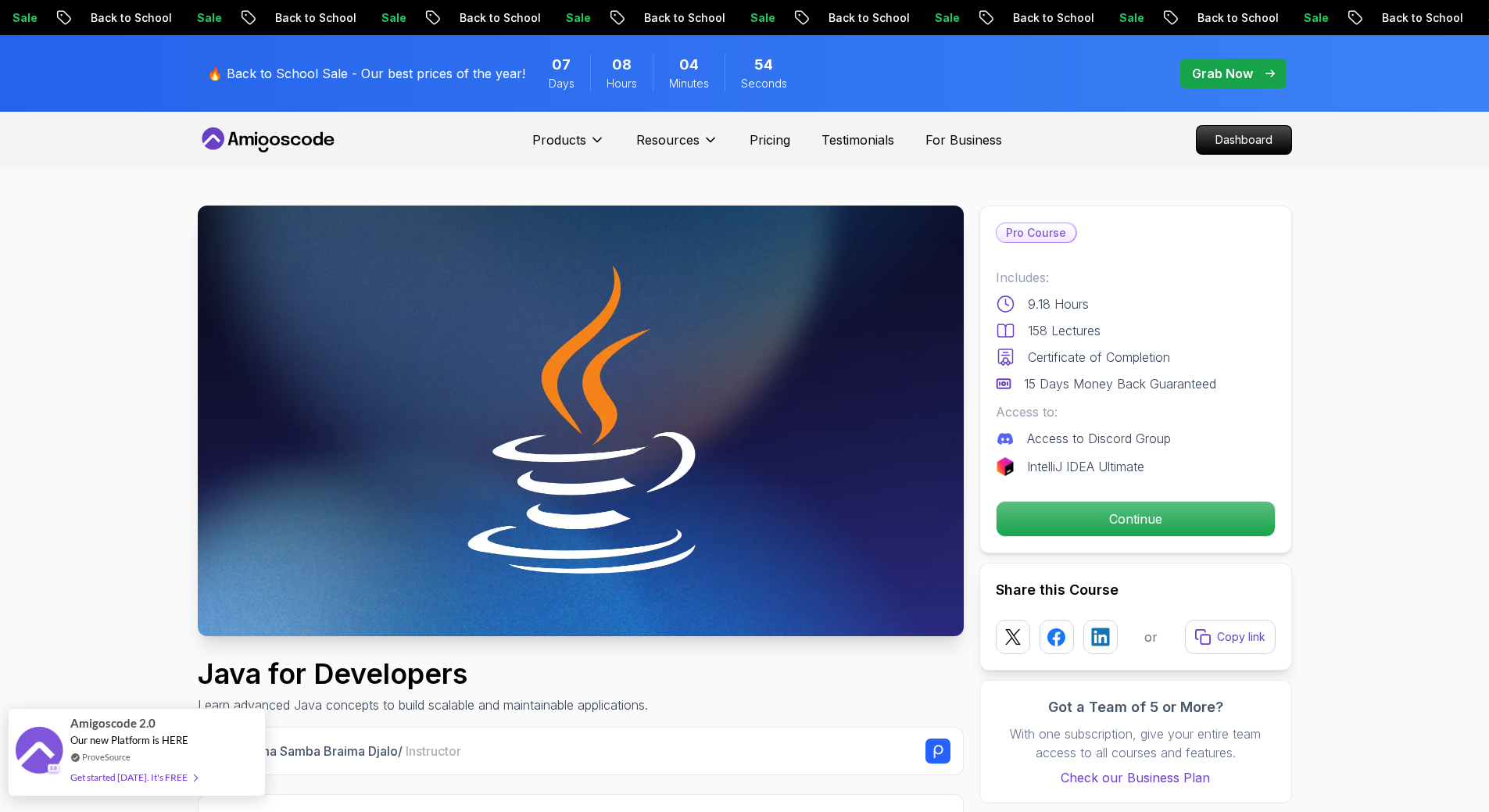
click at [160, 778] on div "Get started [DATE]. It's FREE" at bounding box center [133, 777] width 127 height 18
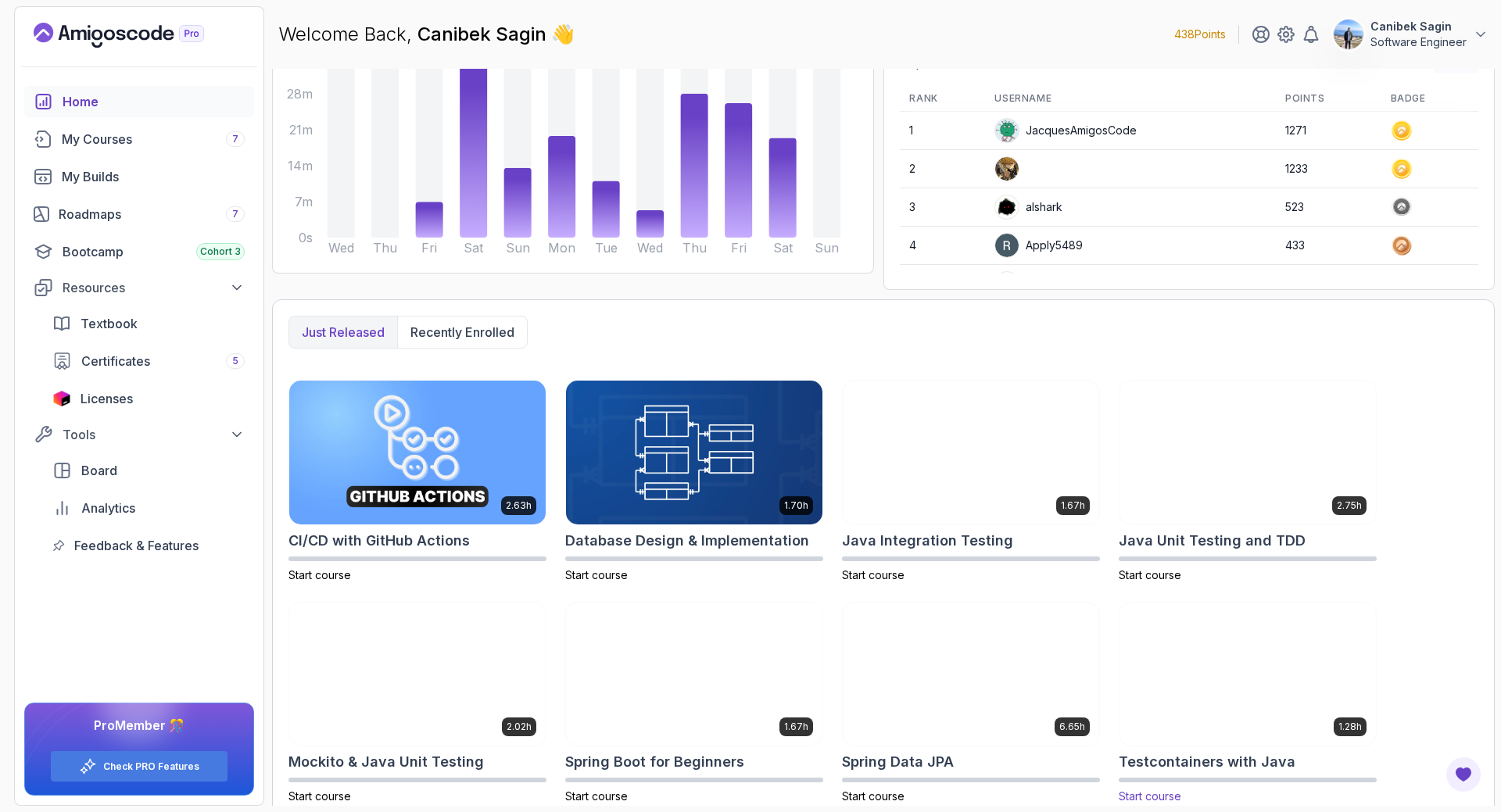
scroll to position [190, 0]
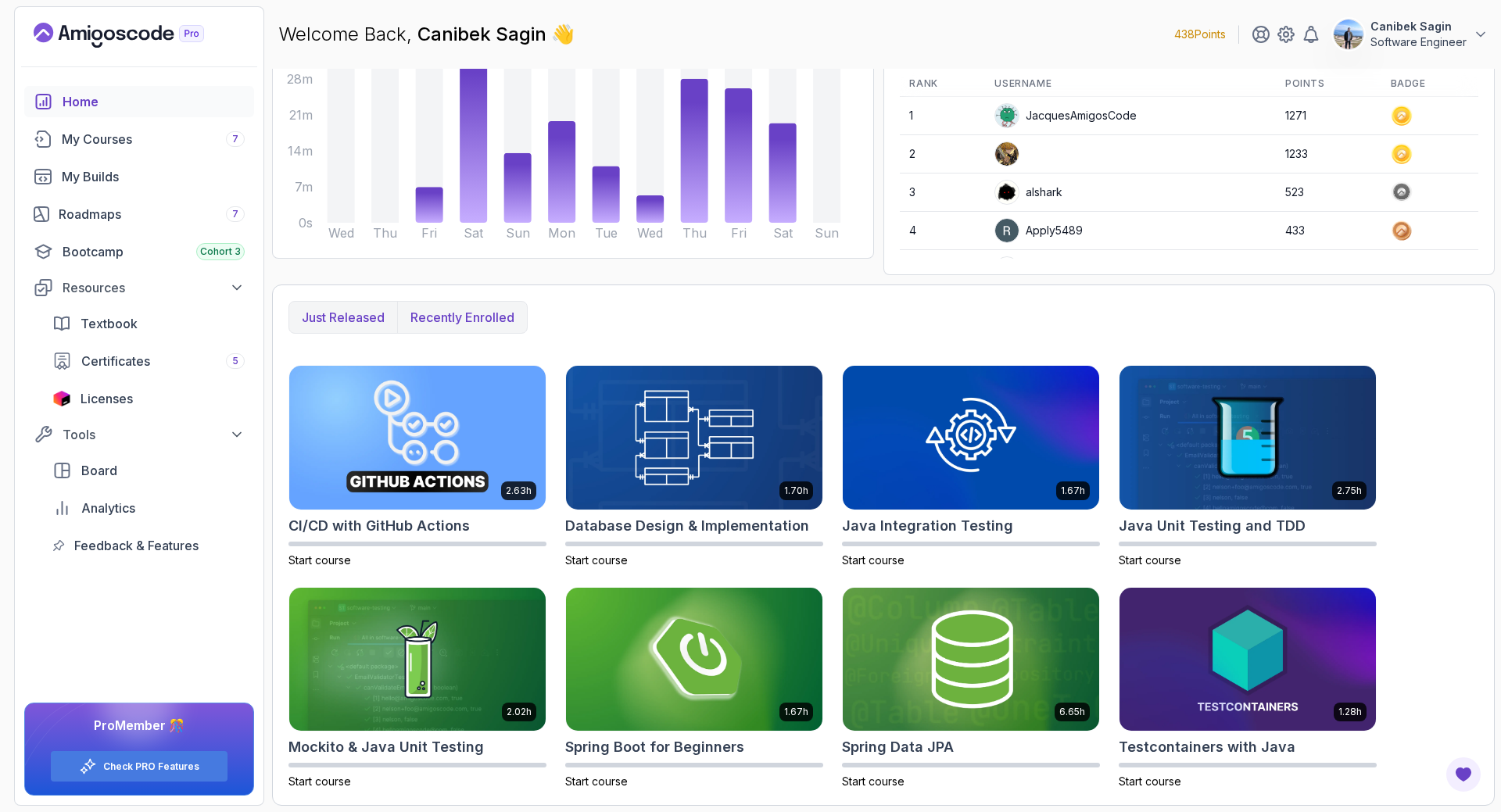
click at [447, 316] on p "Recently enrolled" at bounding box center [462, 317] width 104 height 19
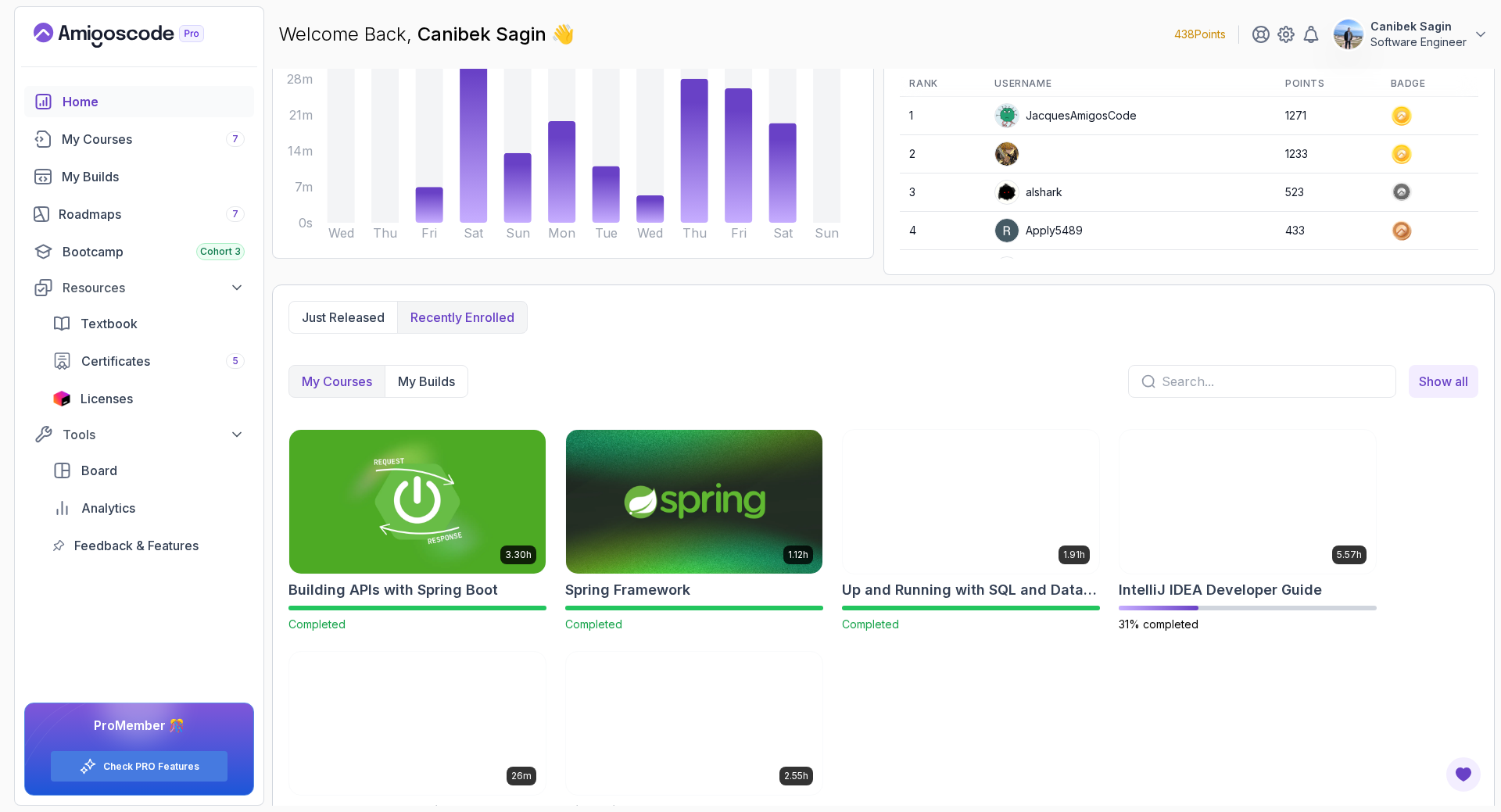
scroll to position [254, 0]
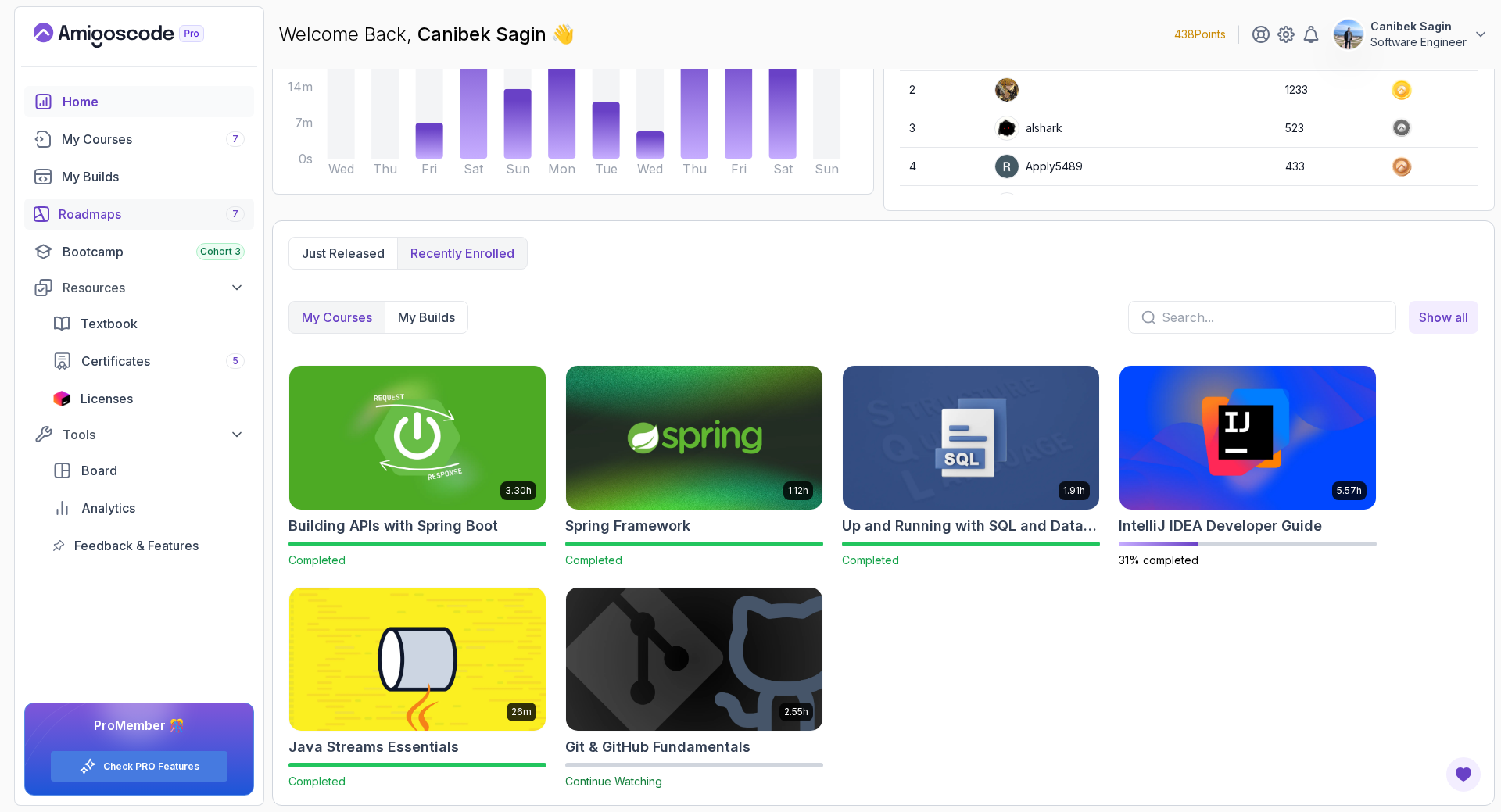
click at [109, 201] on link "Roadmaps 7" at bounding box center [139, 214] width 230 height 31
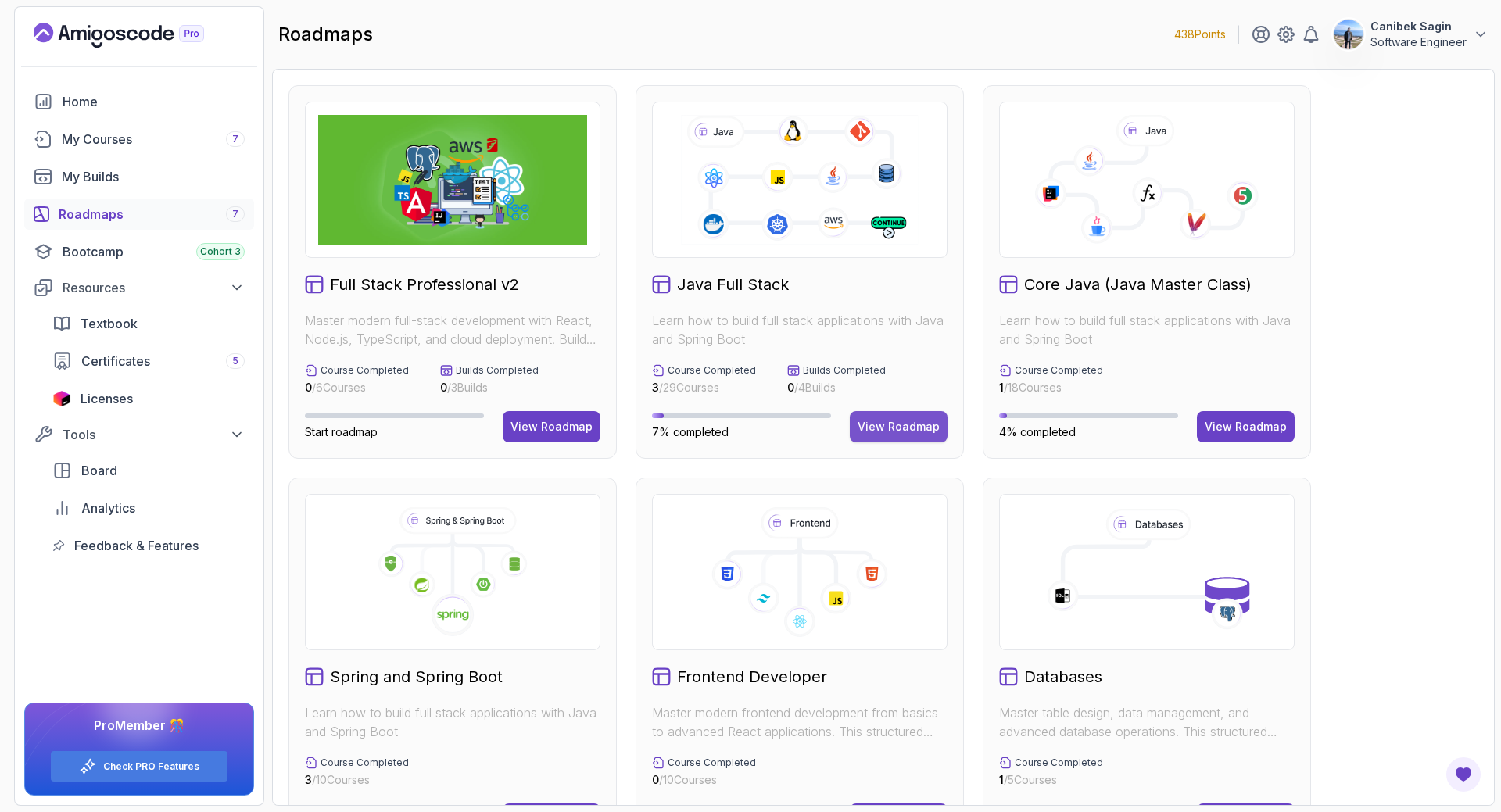
click at [895, 420] on div "View Roadmap" at bounding box center [898, 427] width 82 height 15
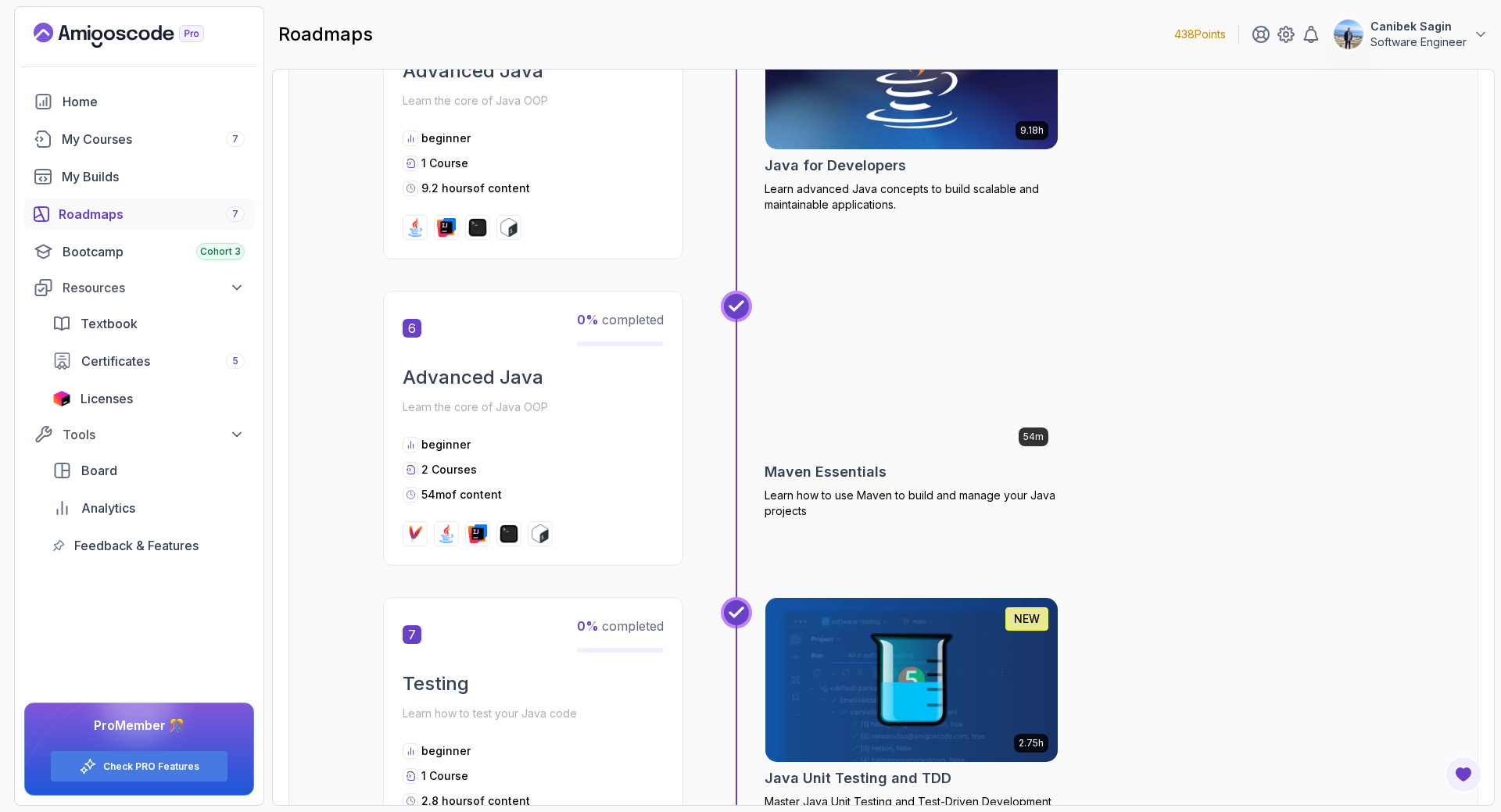
scroll to position [1875, 0]
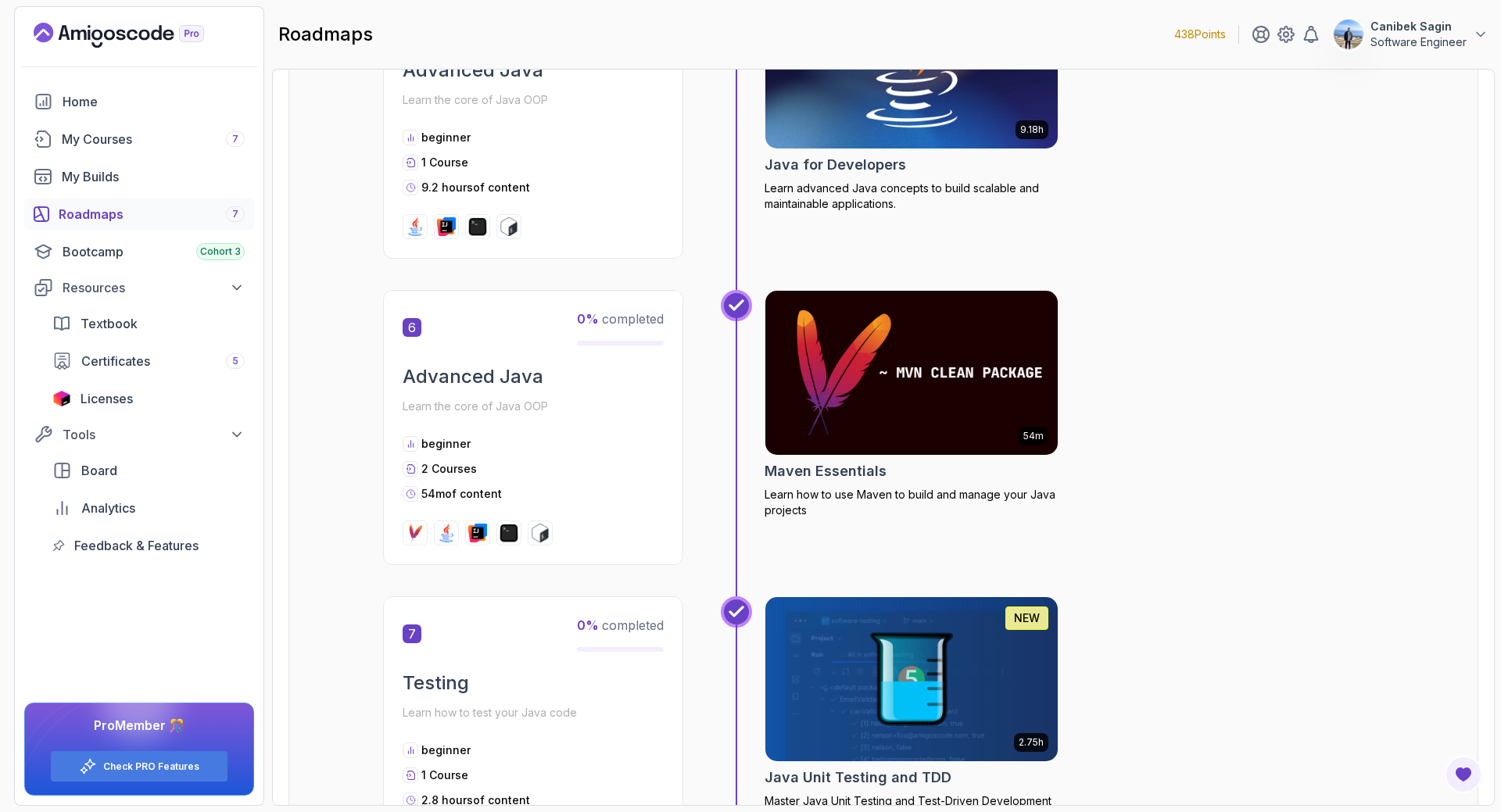
click at [830, 163] on h2 "Java for Developers" at bounding box center [835, 164] width 141 height 22
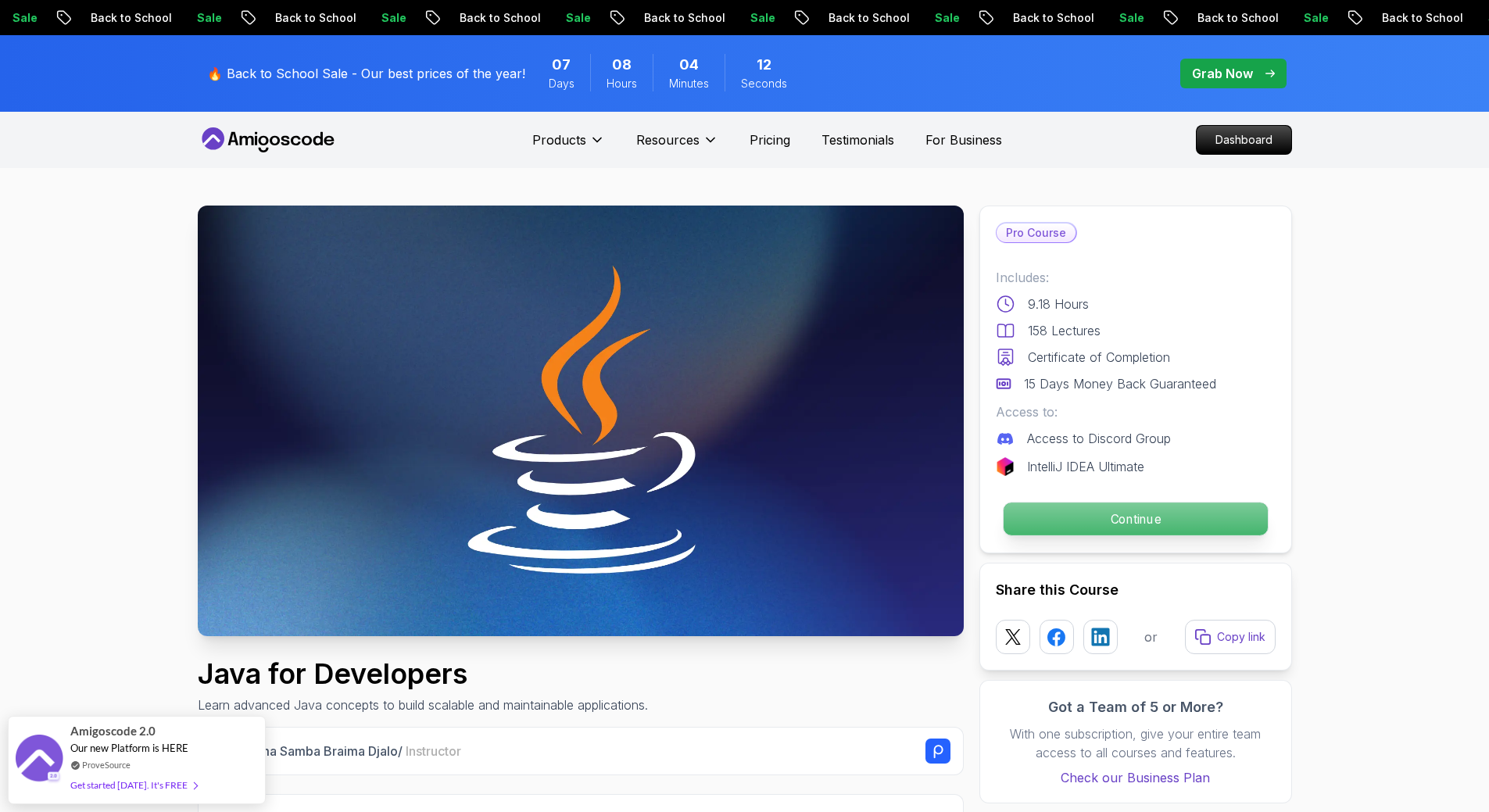
click at [1066, 513] on p "Continue" at bounding box center [1134, 519] width 264 height 33
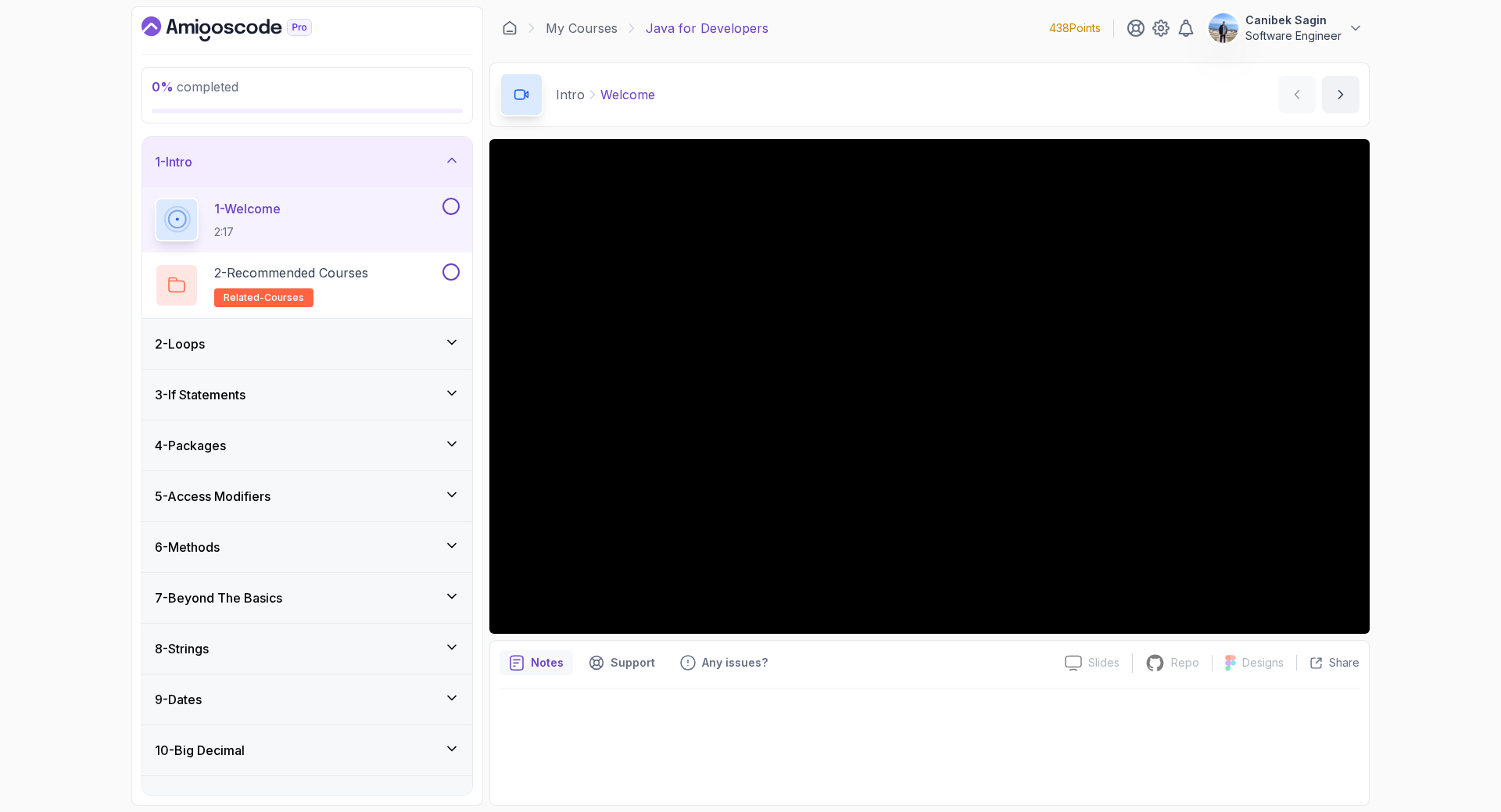
click at [1400, 507] on div "0 % completed 1 - Intro 1 - Welcome 2:17 2 - Recommended Courses related-course…" at bounding box center [750, 406] width 1501 height 812
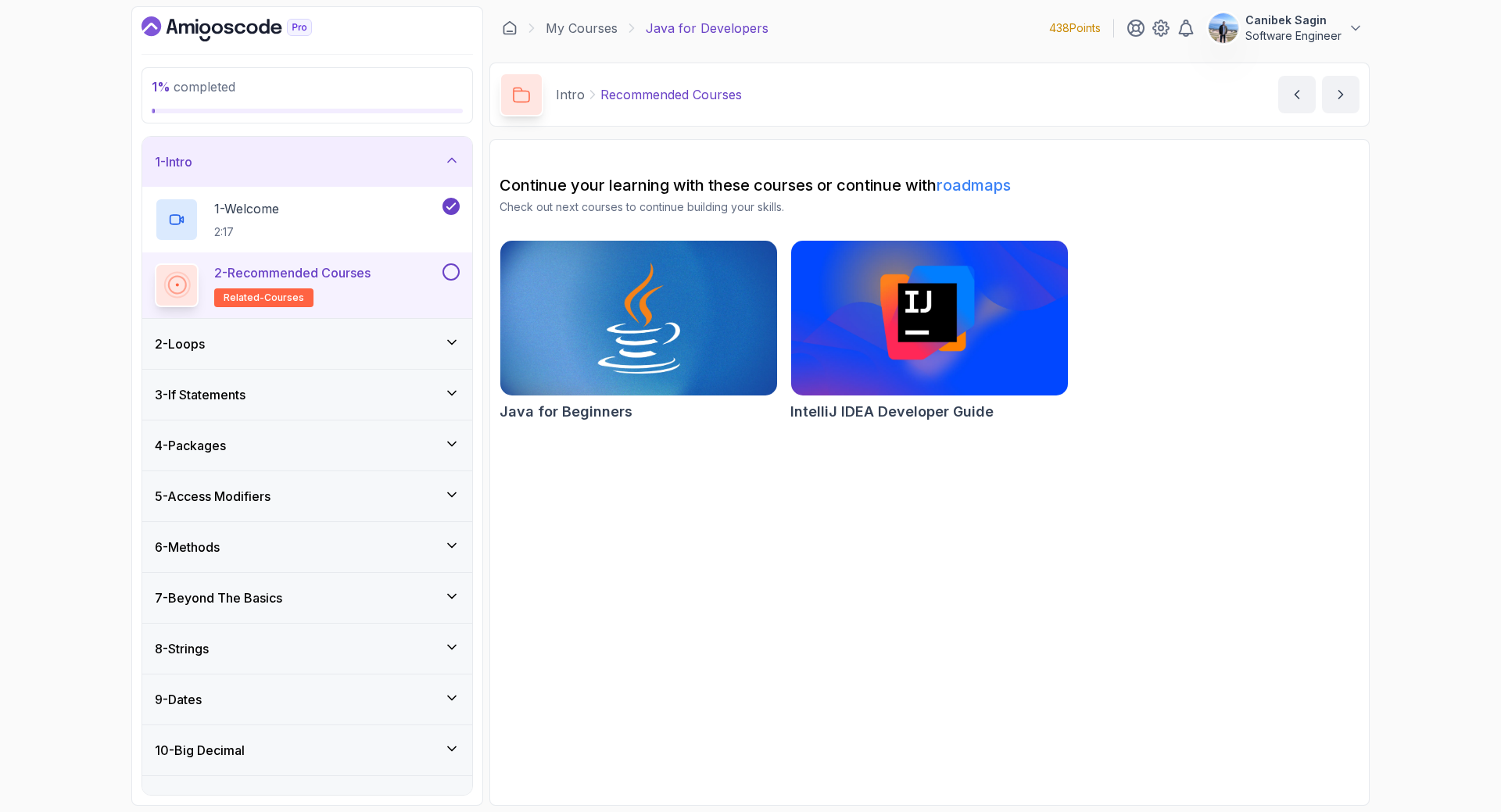
click at [351, 255] on div "2 - Recommended Courses related-courses" at bounding box center [306, 285] width 330 height 65
click at [435, 268] on div "2 - Recommended Courses related-courses" at bounding box center [297, 285] width 285 height 44
click at [450, 270] on button at bounding box center [451, 272] width 17 height 17
click at [413, 345] on div "2 - Loops" at bounding box center [307, 344] width 305 height 19
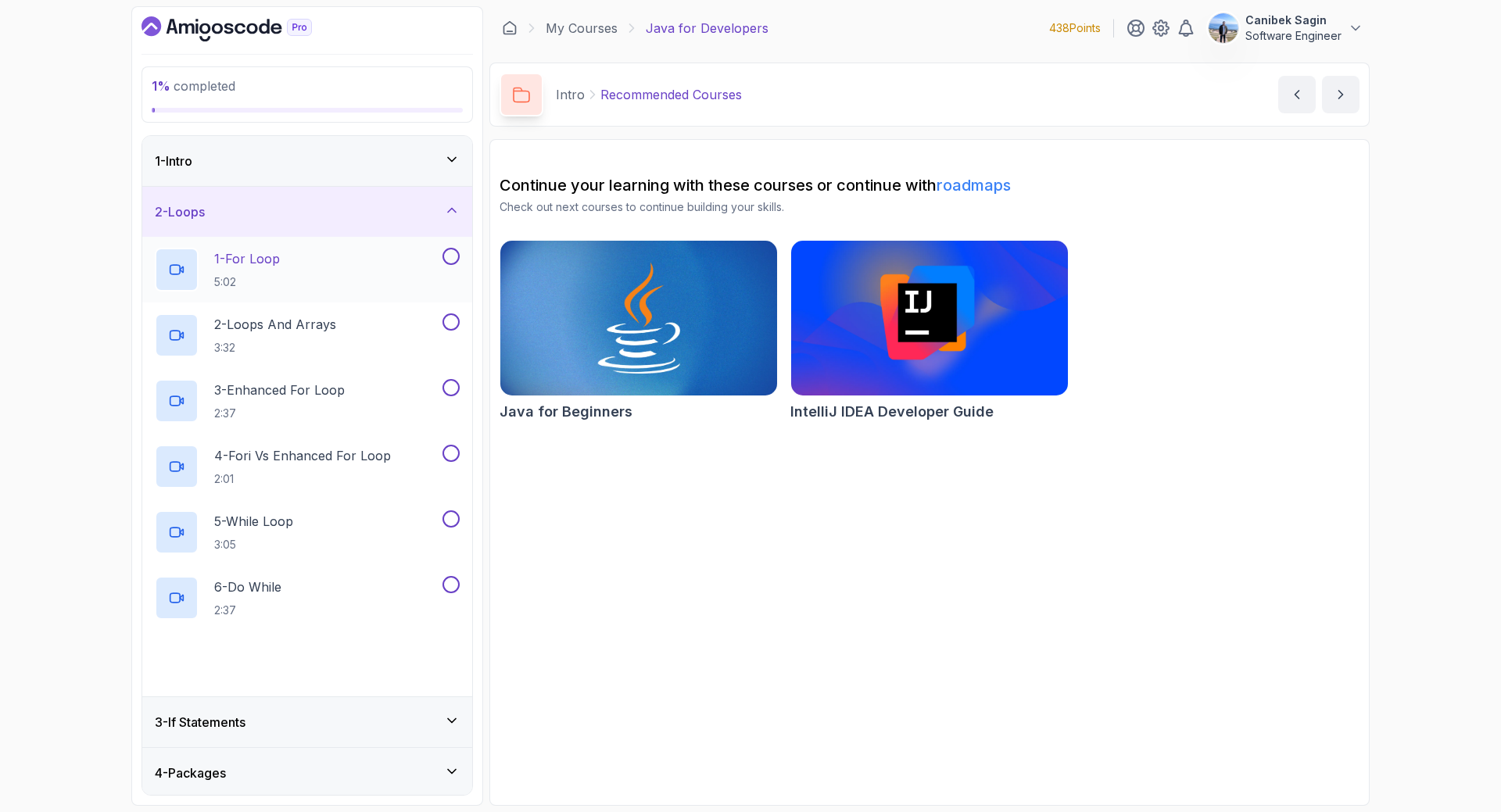
click at [369, 276] on div "1 - For Loop 5:02" at bounding box center [297, 269] width 285 height 44
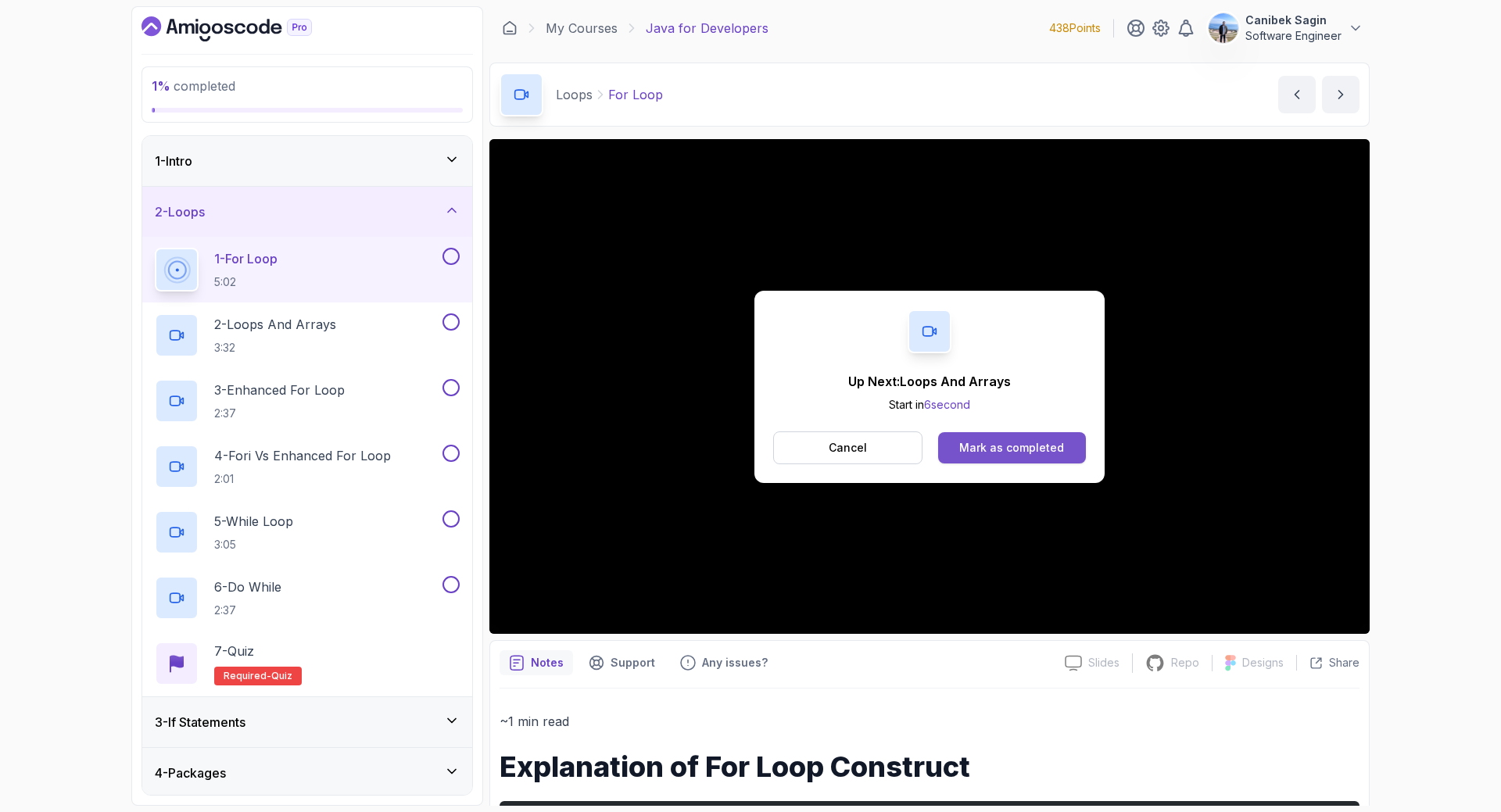
click at [982, 447] on div "Mark as completed" at bounding box center [1011, 447] width 105 height 15
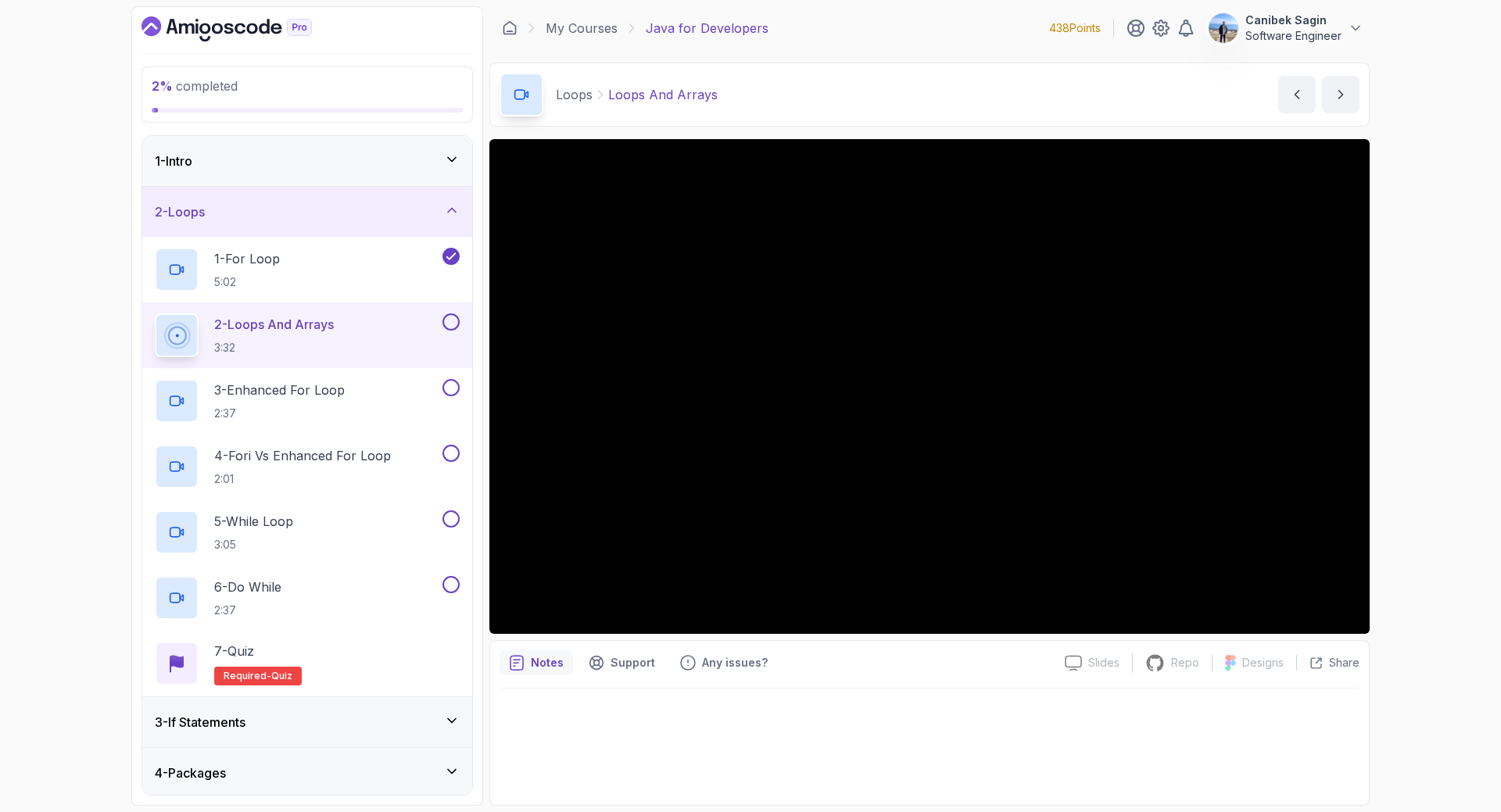
click at [442, 327] on div at bounding box center [449, 322] width 21 height 17
click at [448, 323] on button at bounding box center [451, 322] width 17 height 17
click at [449, 323] on icon at bounding box center [451, 322] width 14 height 15
click at [448, 318] on button at bounding box center [451, 322] width 17 height 17
click at [377, 387] on div "3 - Enhanced For Loop 2:37" at bounding box center [297, 401] width 285 height 44
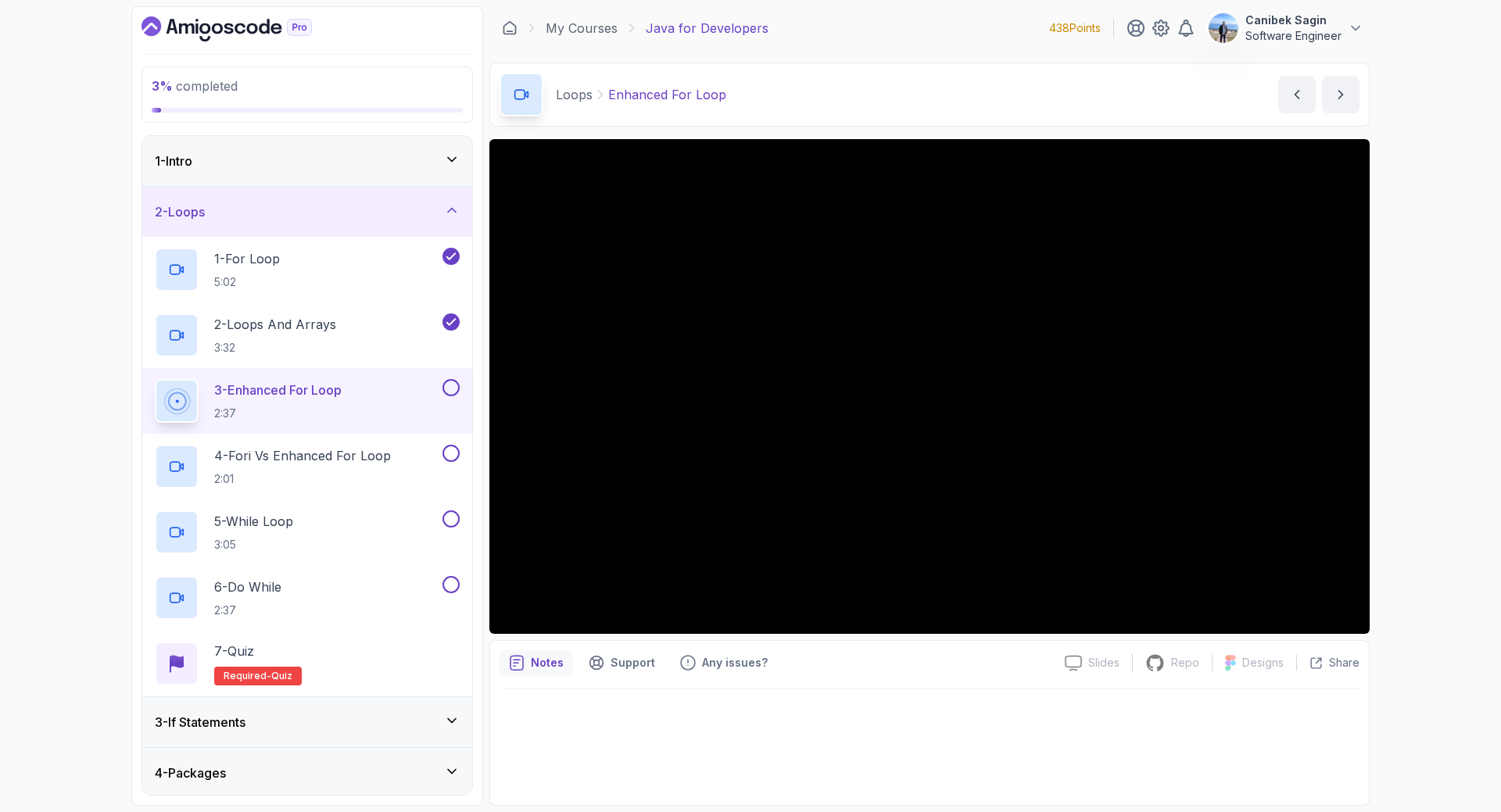
click at [447, 390] on button at bounding box center [451, 388] width 17 height 17
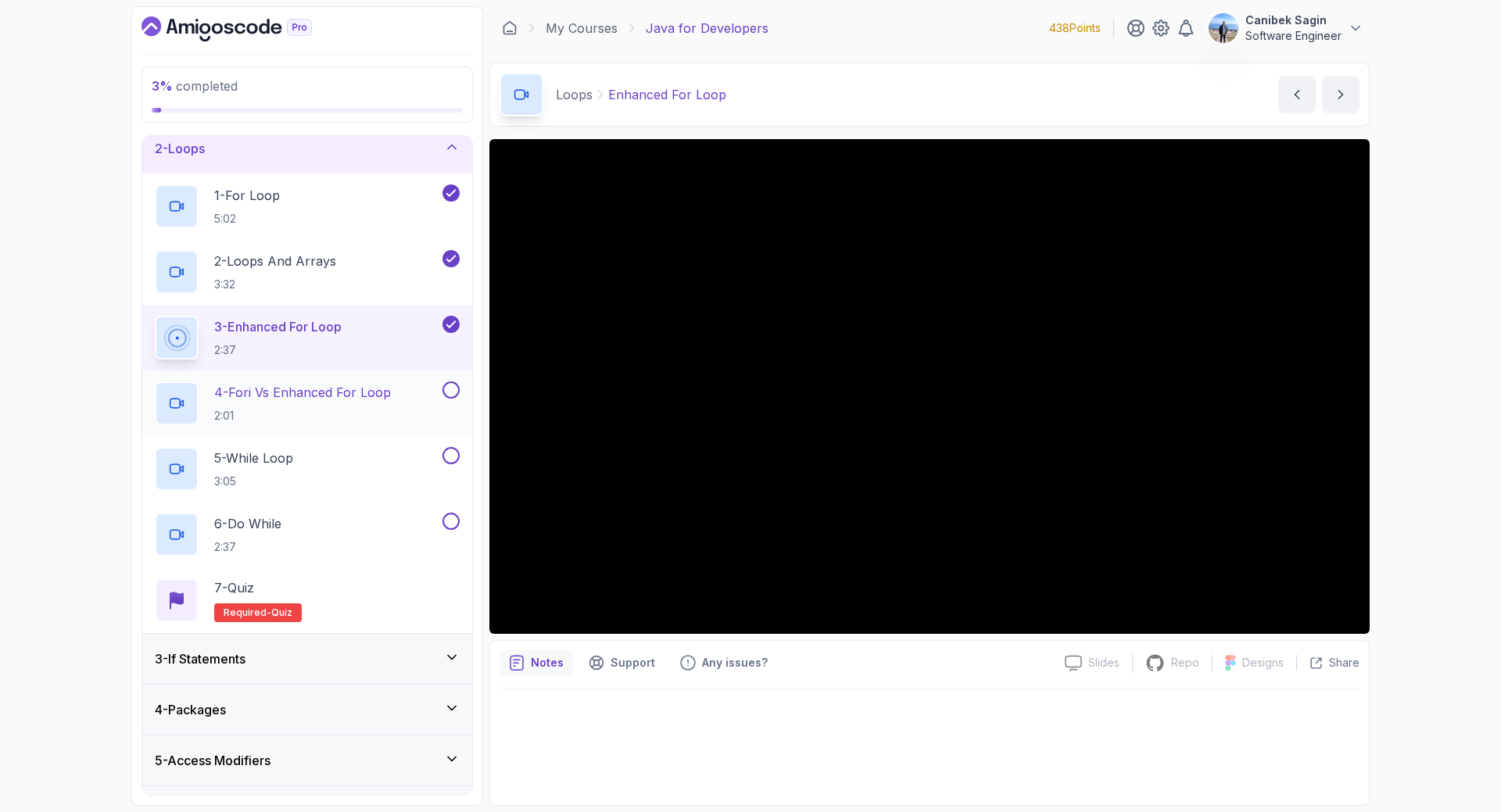
scroll to position [63, 0]
click at [304, 397] on p "4 - Fori vs Enhanced For Loop" at bounding box center [302, 393] width 176 height 19
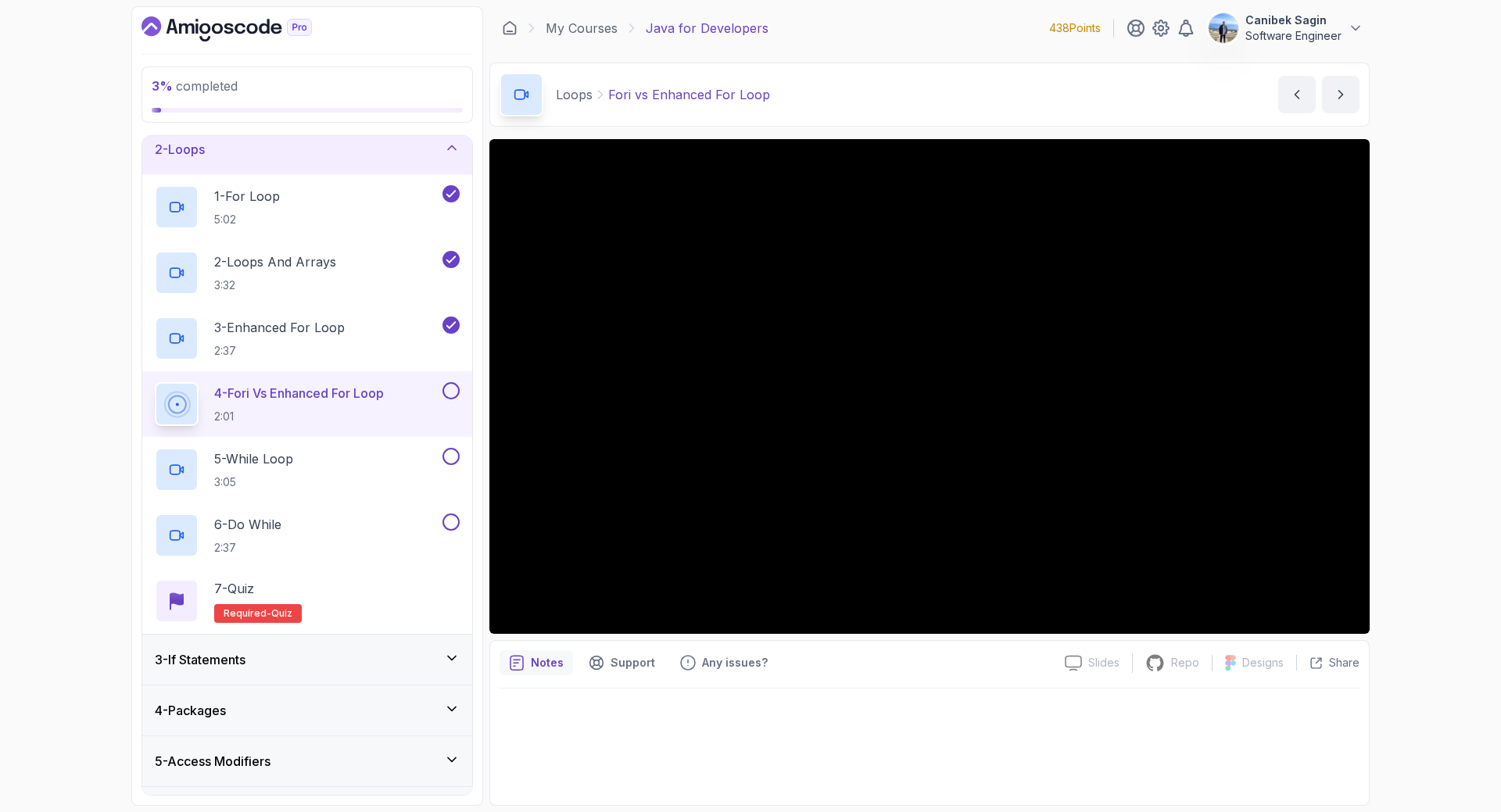
click at [459, 389] on button at bounding box center [451, 391] width 17 height 17
click at [421, 456] on div "5 - While Loop 3:05" at bounding box center [297, 469] width 285 height 44
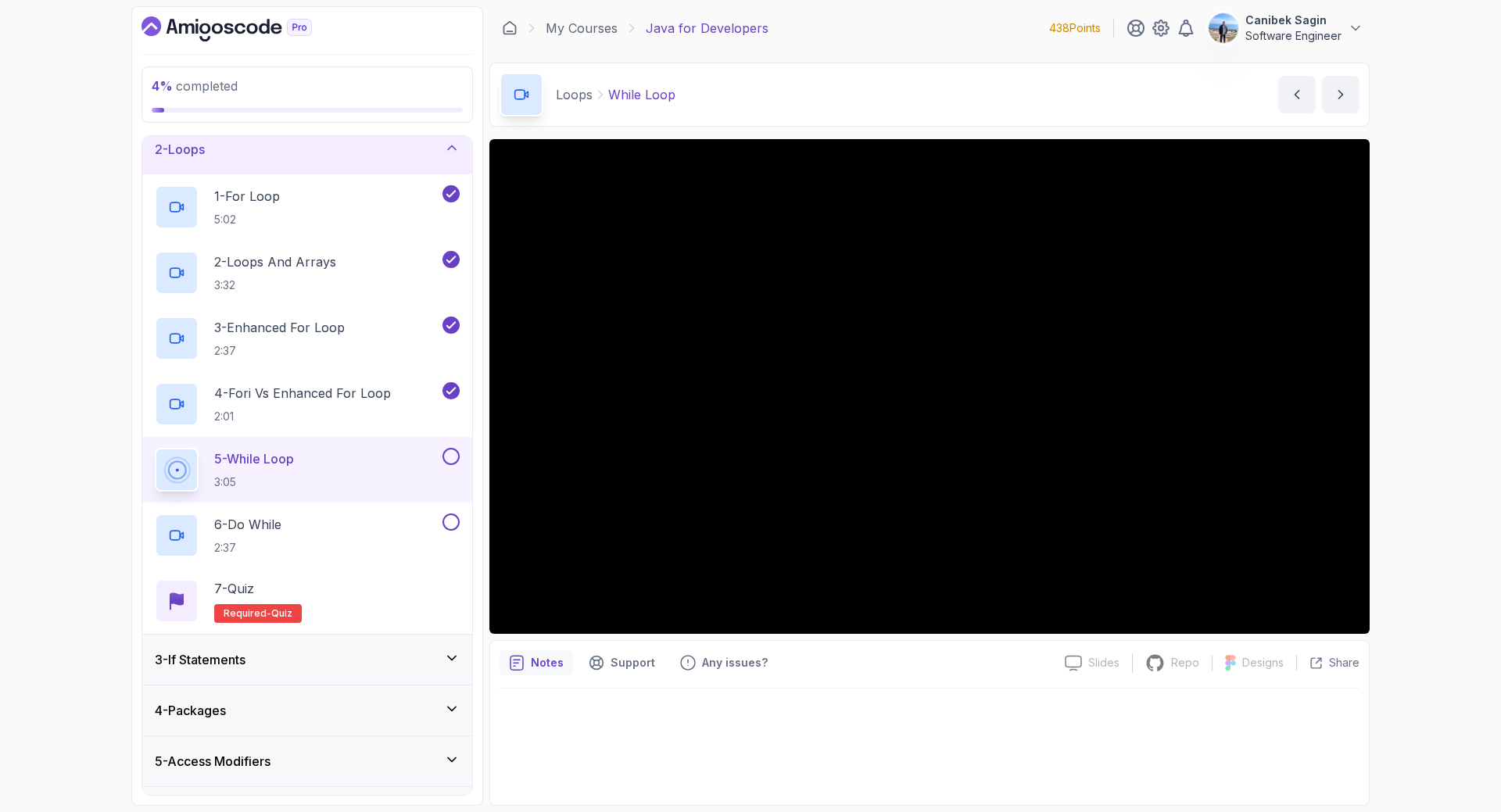
click at [443, 456] on button at bounding box center [451, 456] width 17 height 17
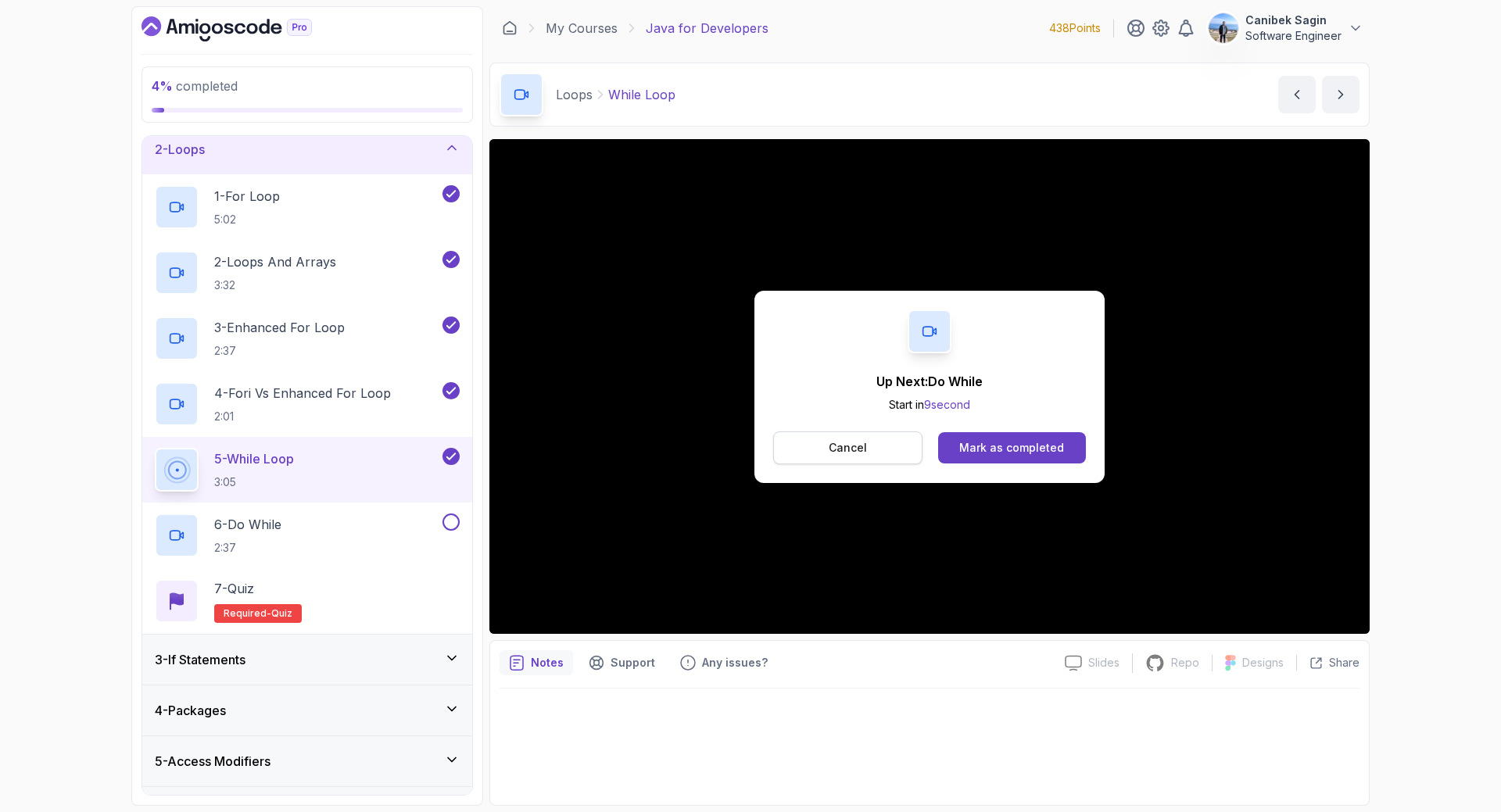
click at [855, 448] on p "Cancel" at bounding box center [848, 447] width 39 height 15
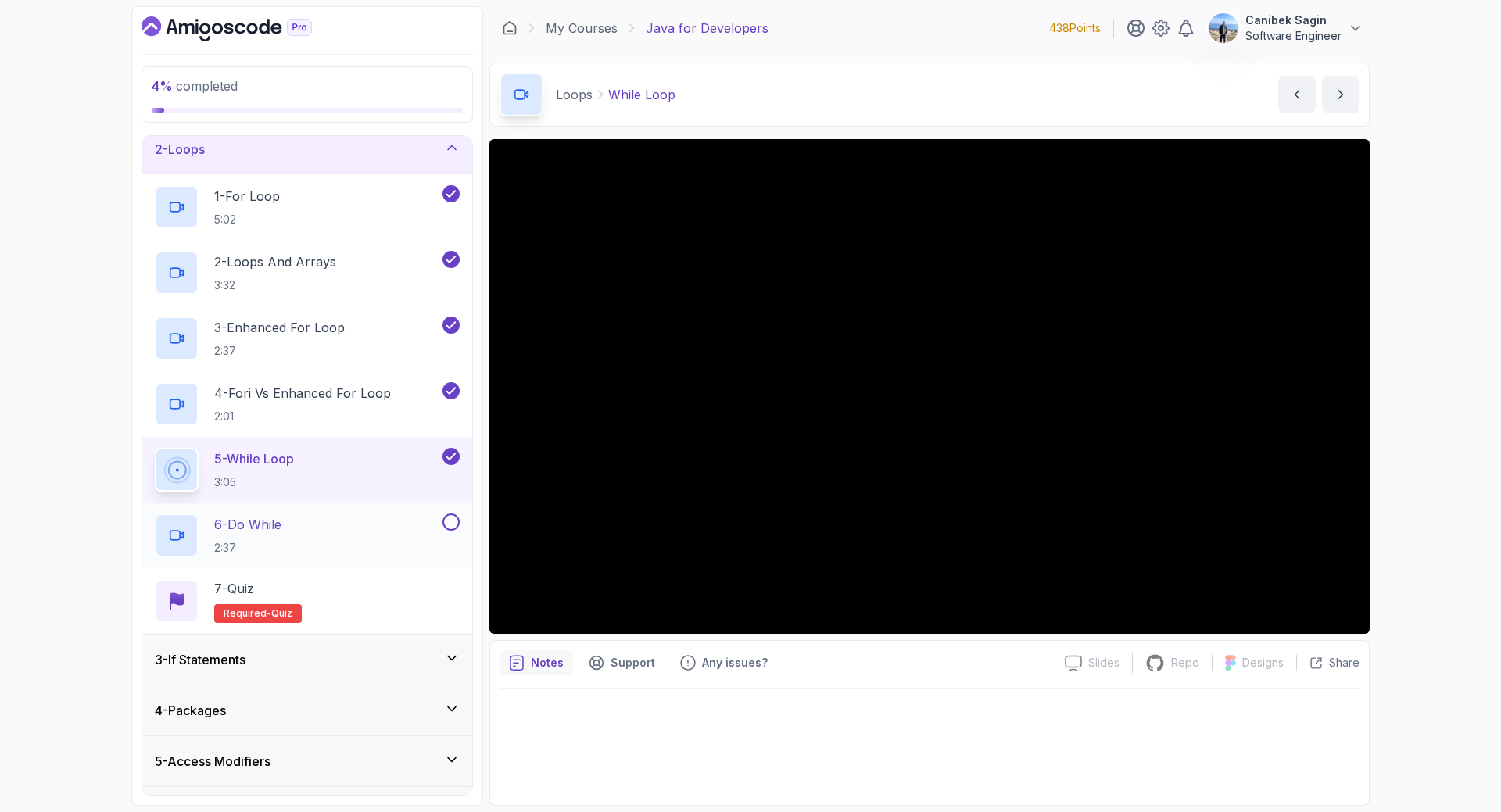
click at [345, 532] on div "6 - Do While 2:37" at bounding box center [297, 535] width 285 height 44
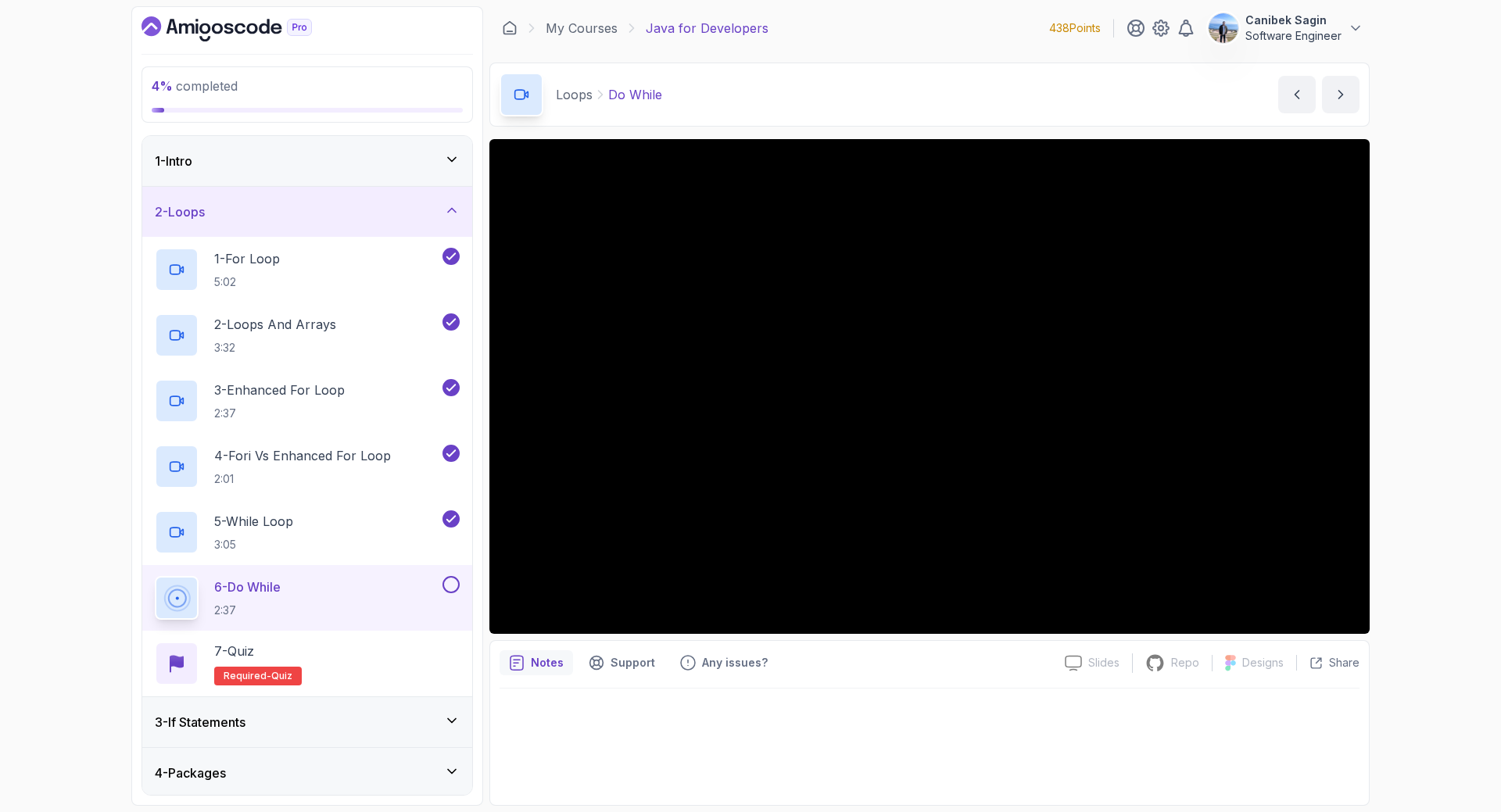
click at [444, 575] on div "6 - Do While 2:37" at bounding box center [306, 598] width 330 height 65
click at [450, 587] on button at bounding box center [451, 584] width 17 height 17
click at [397, 643] on div "7 - Quiz Required- quiz" at bounding box center [307, 663] width 305 height 44
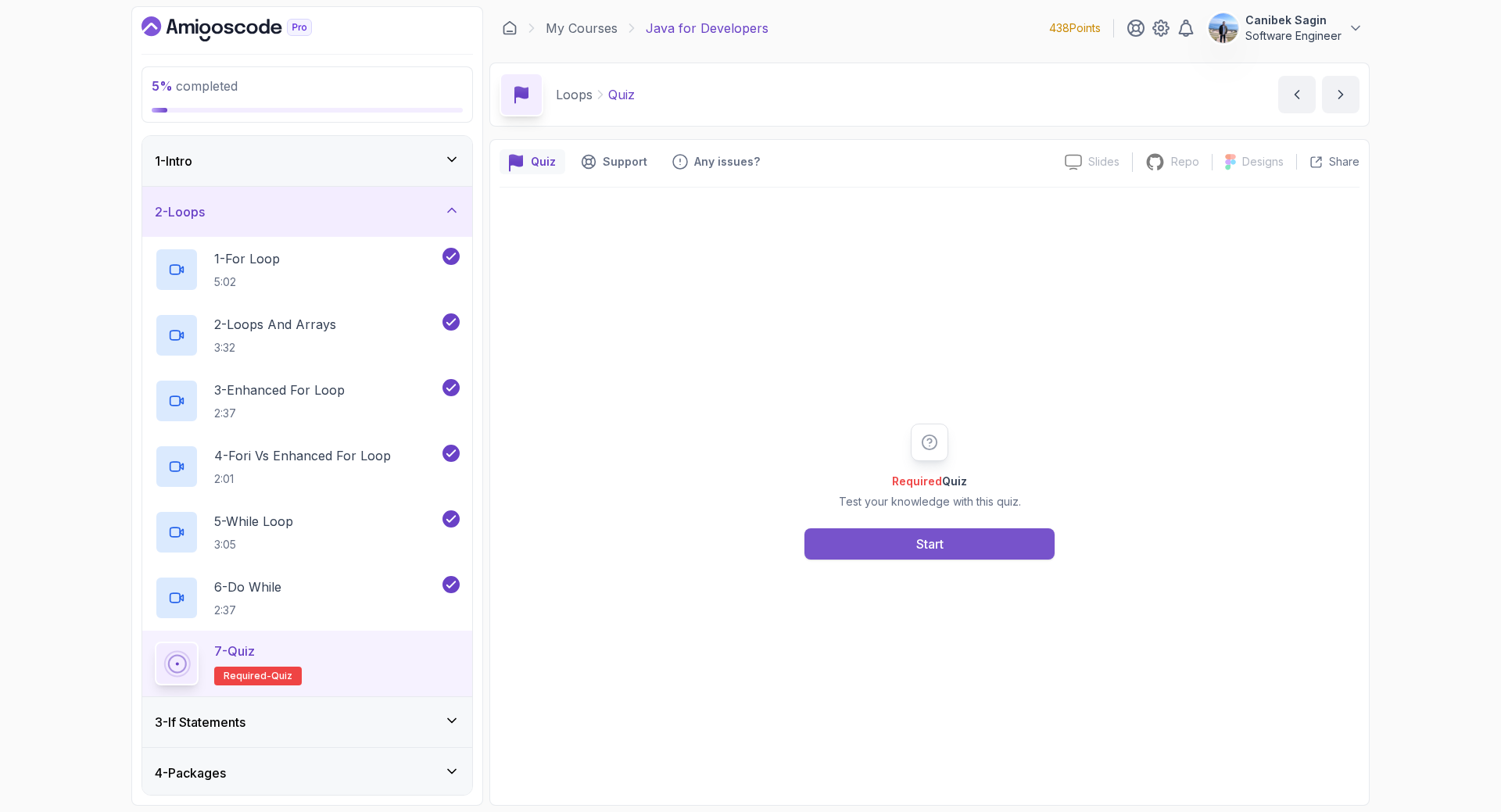
click at [967, 548] on button "Start" at bounding box center [930, 544] width 250 height 31
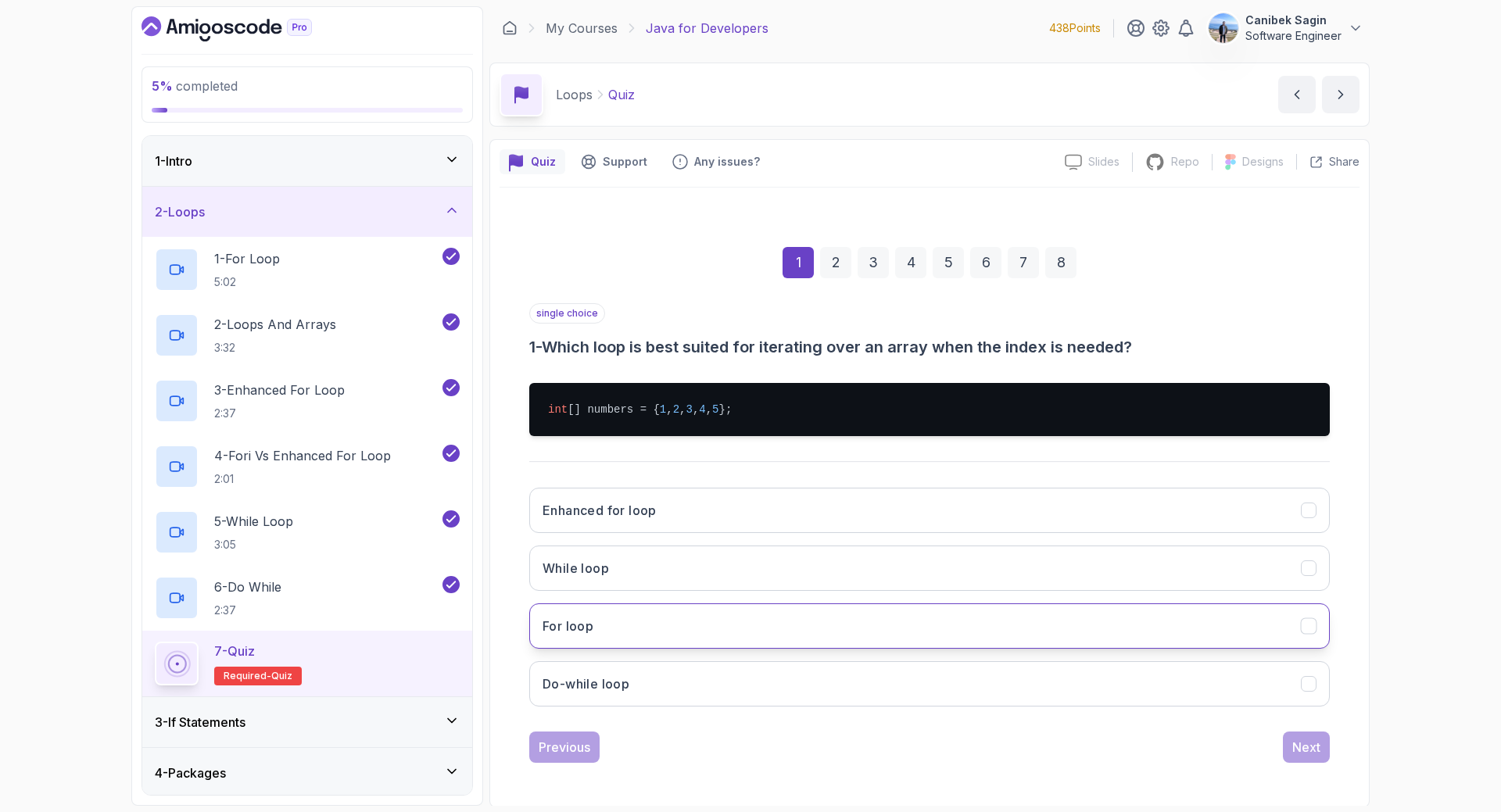
click at [665, 626] on button "For loop" at bounding box center [930, 625] width 800 height 46
click at [1317, 751] on div "Next" at bounding box center [1306, 747] width 28 height 19
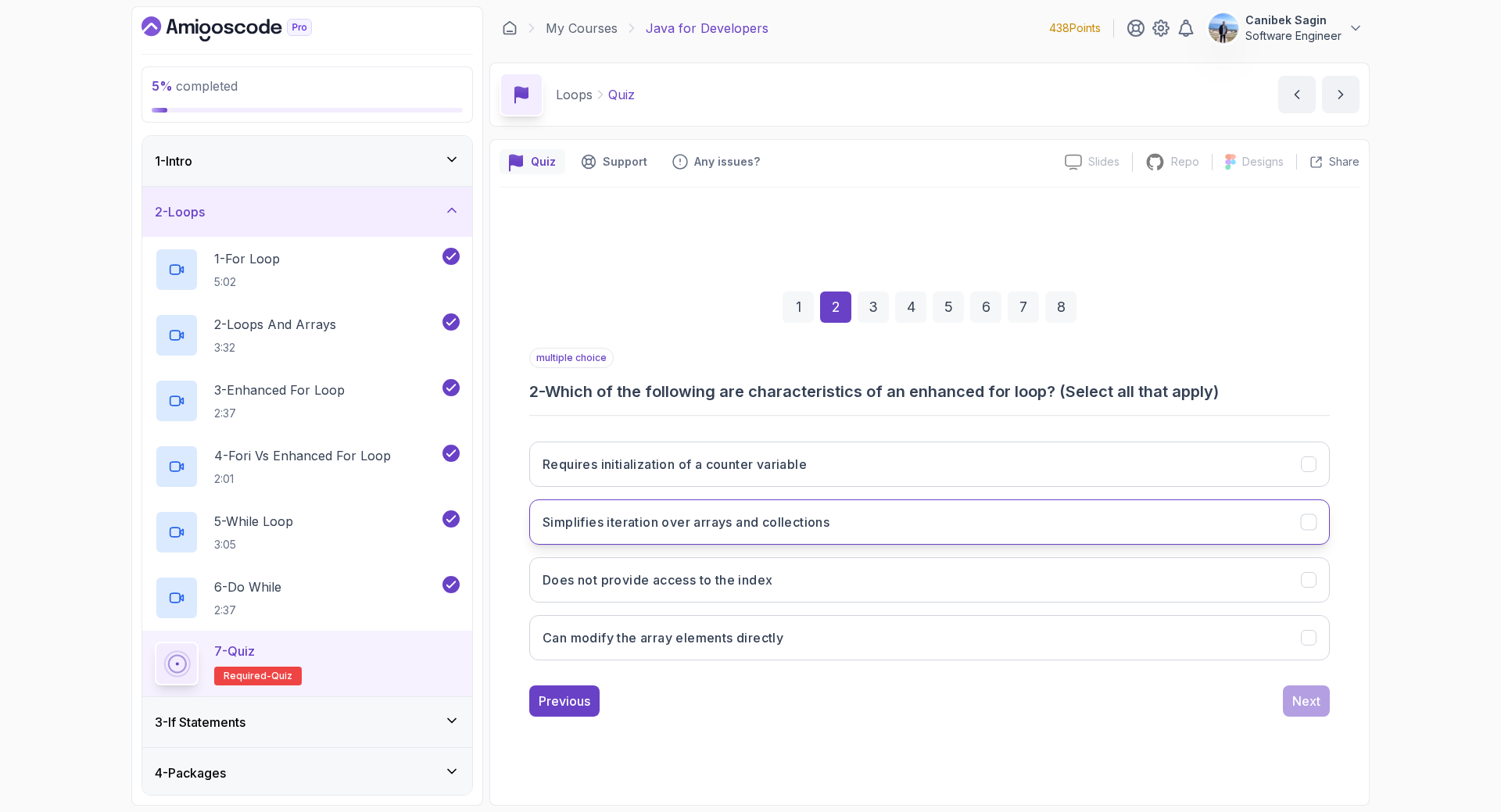
click at [800, 533] on button "Simplifies iteration over arrays and collections" at bounding box center [930, 521] width 800 height 46
click at [785, 583] on button "Does not provide access to the index" at bounding box center [930, 580] width 800 height 46
click at [1317, 698] on div "Next" at bounding box center [1306, 701] width 28 height 19
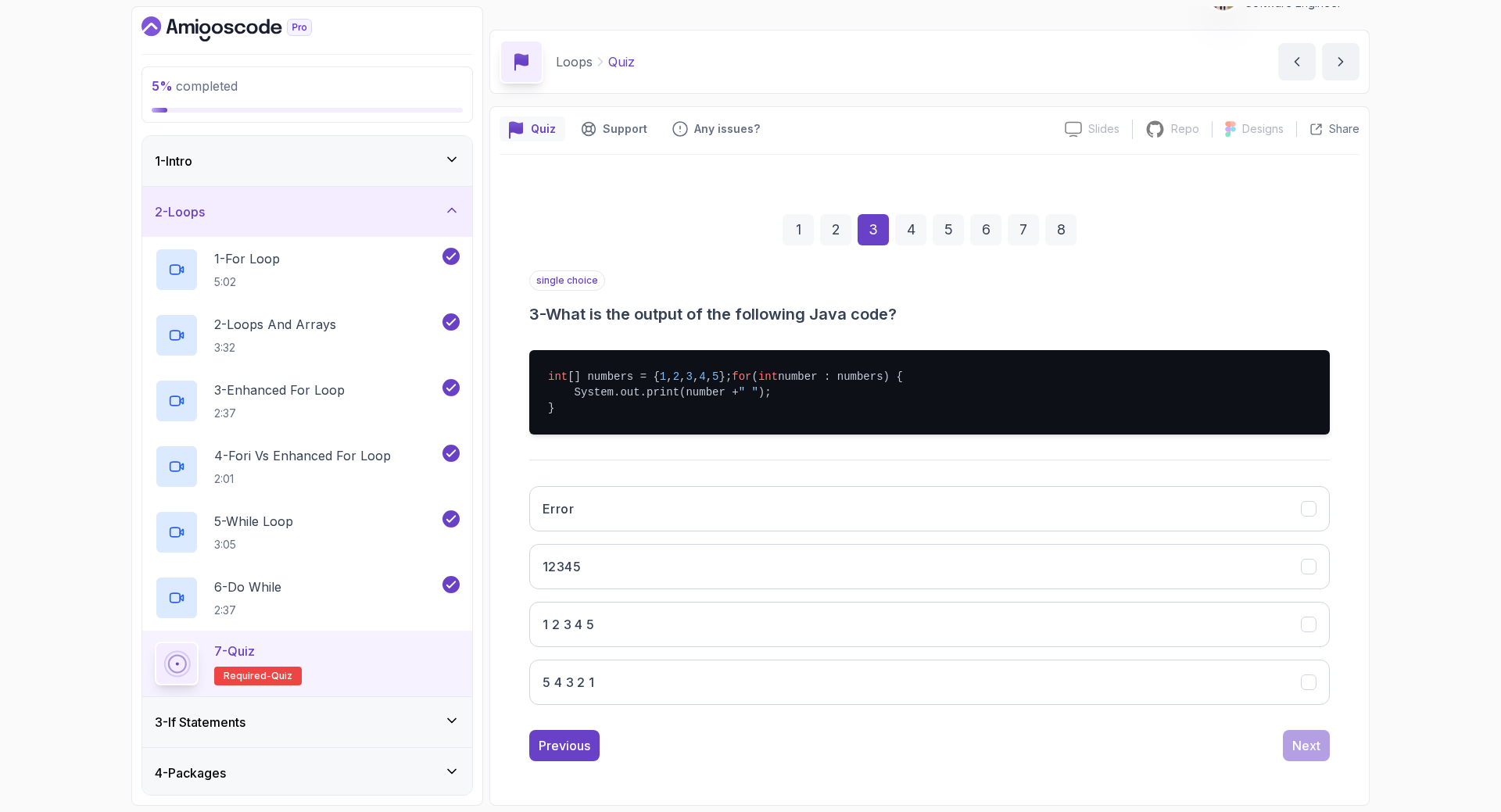
scroll to position [48, 0]
click at [654, 622] on button "1 2 3 4 5" at bounding box center [930, 624] width 800 height 46
click at [1306, 747] on div "Next" at bounding box center [1306, 746] width 28 height 19
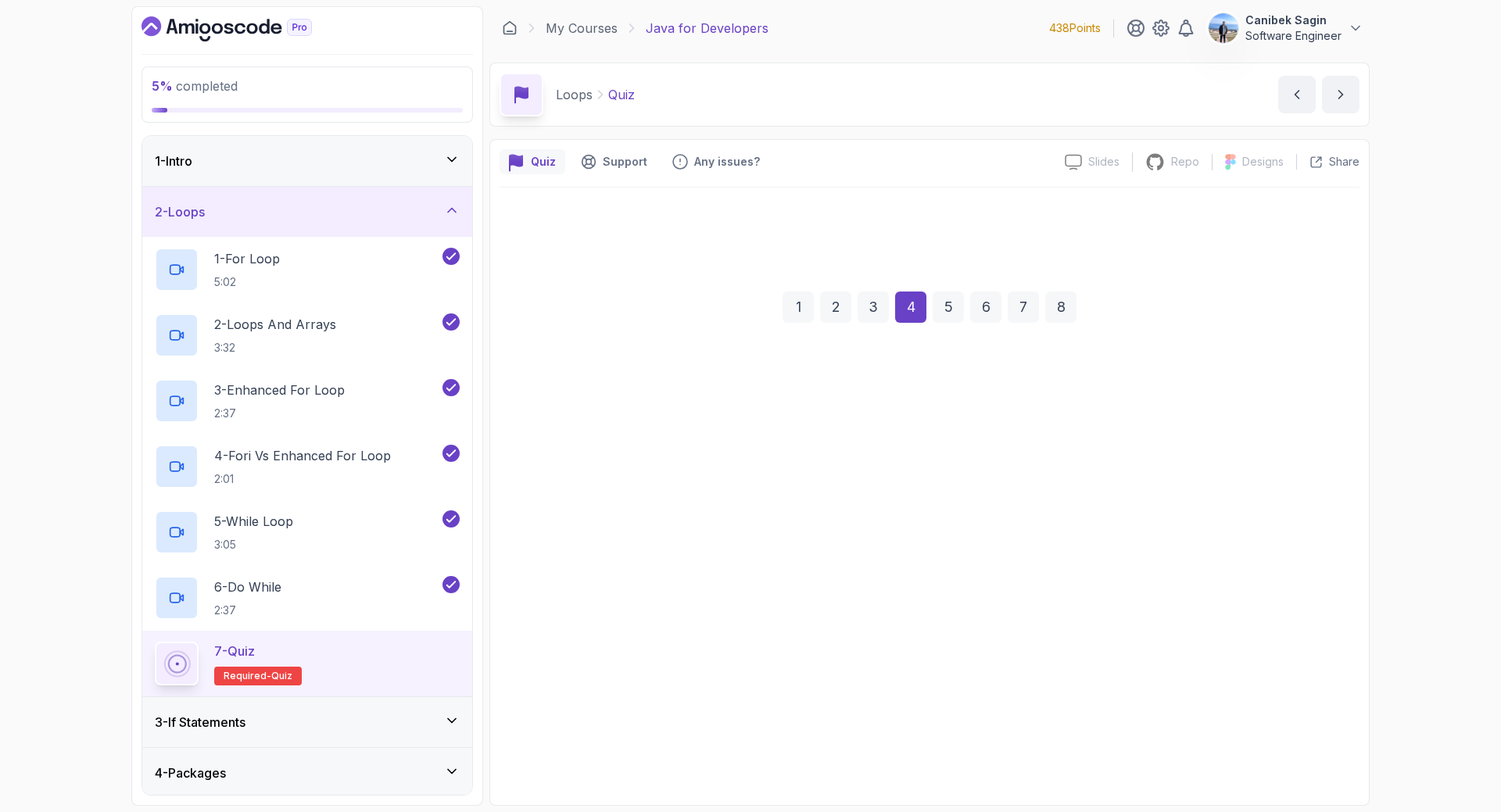
scroll to position [0, 0]
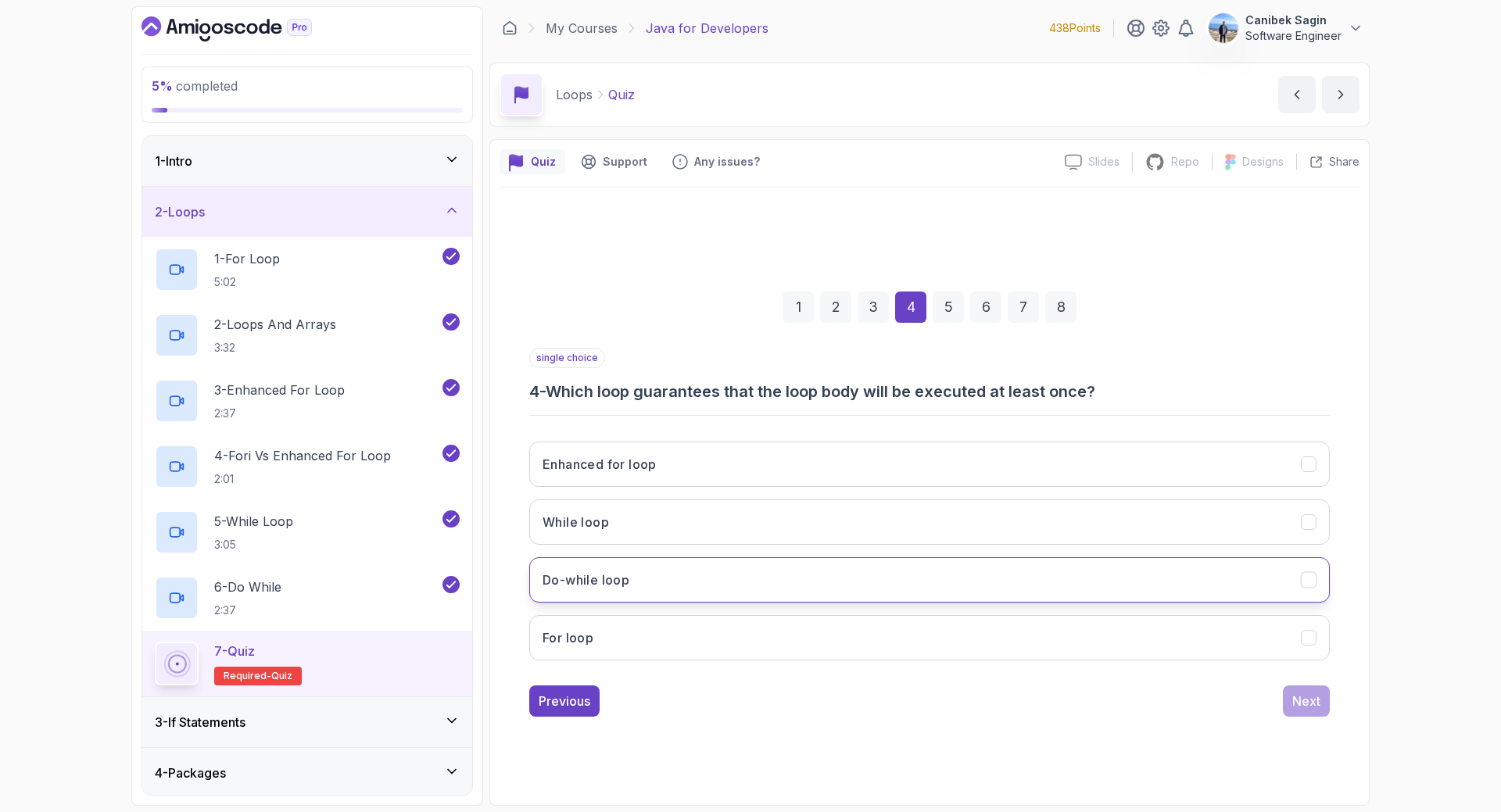
click at [756, 577] on button "Do-while loop" at bounding box center [930, 580] width 800 height 46
click at [1300, 704] on div "Next" at bounding box center [1306, 701] width 28 height 19
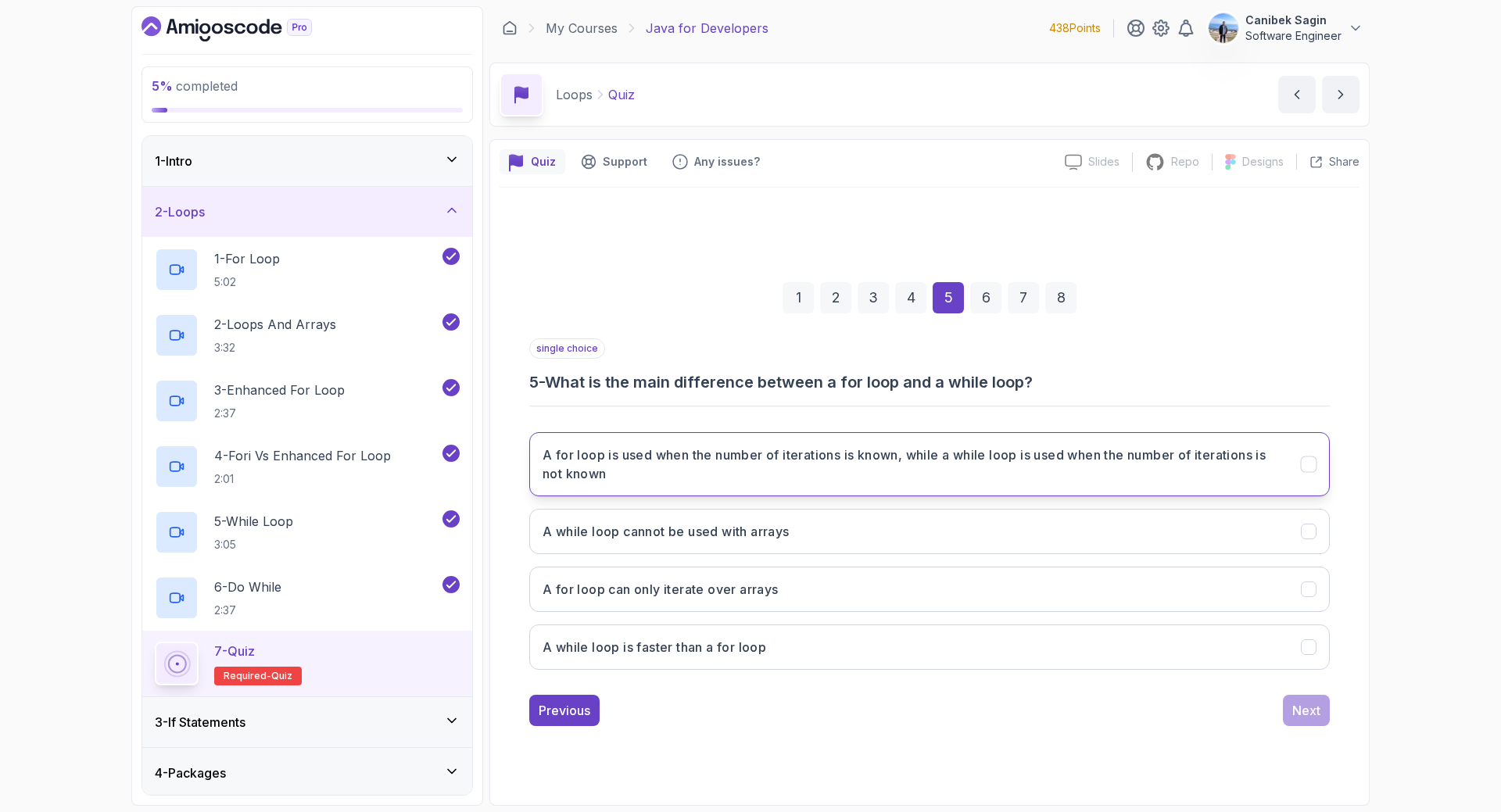
click at [772, 459] on h3 "A for loop is used when the number of iterations is known, while a while loop i…" at bounding box center [911, 464] width 739 height 38
click at [1314, 712] on div "Next" at bounding box center [1306, 710] width 28 height 19
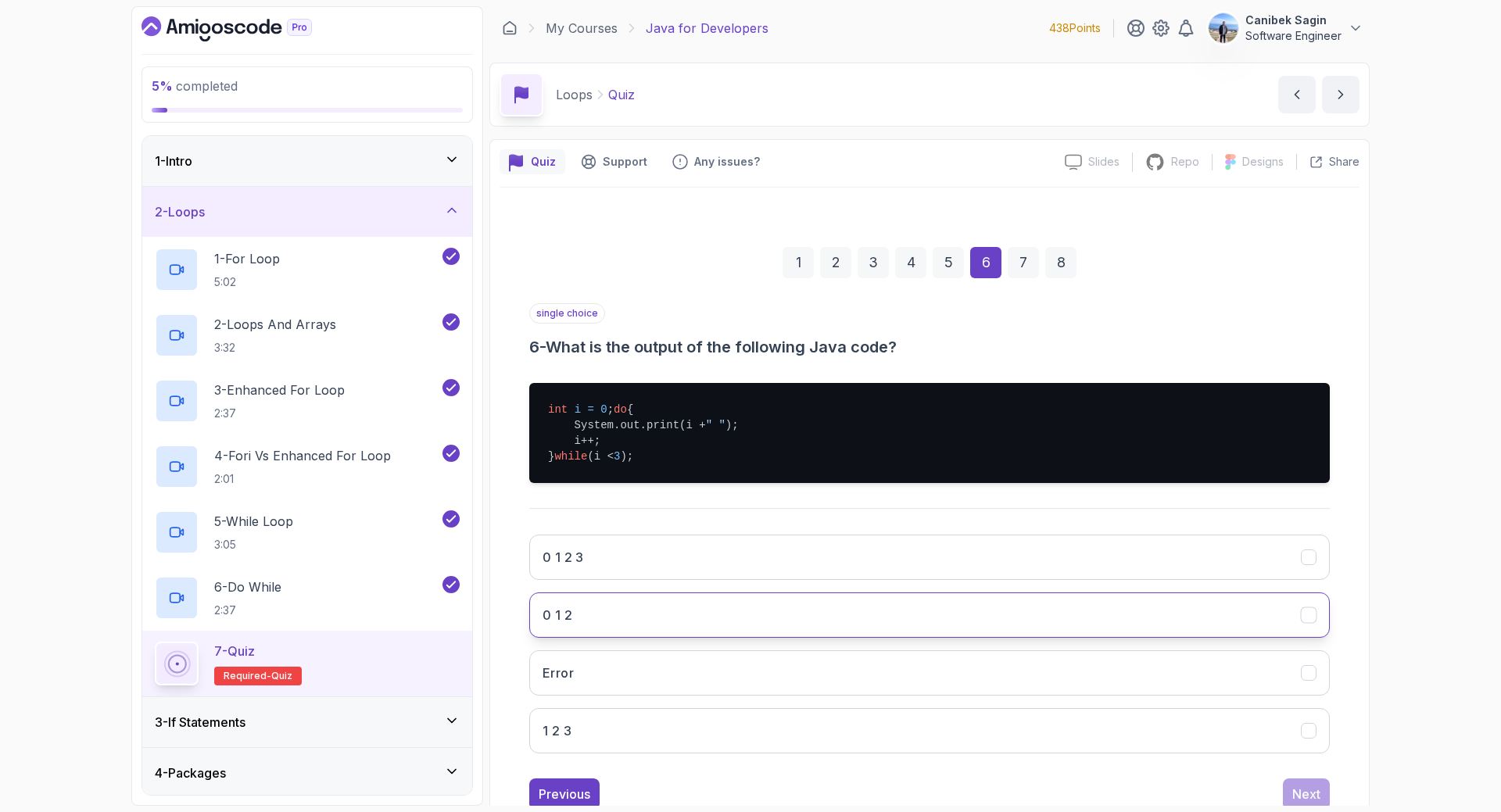
click at [749, 637] on button "0 1 2" at bounding box center [930, 614] width 800 height 46
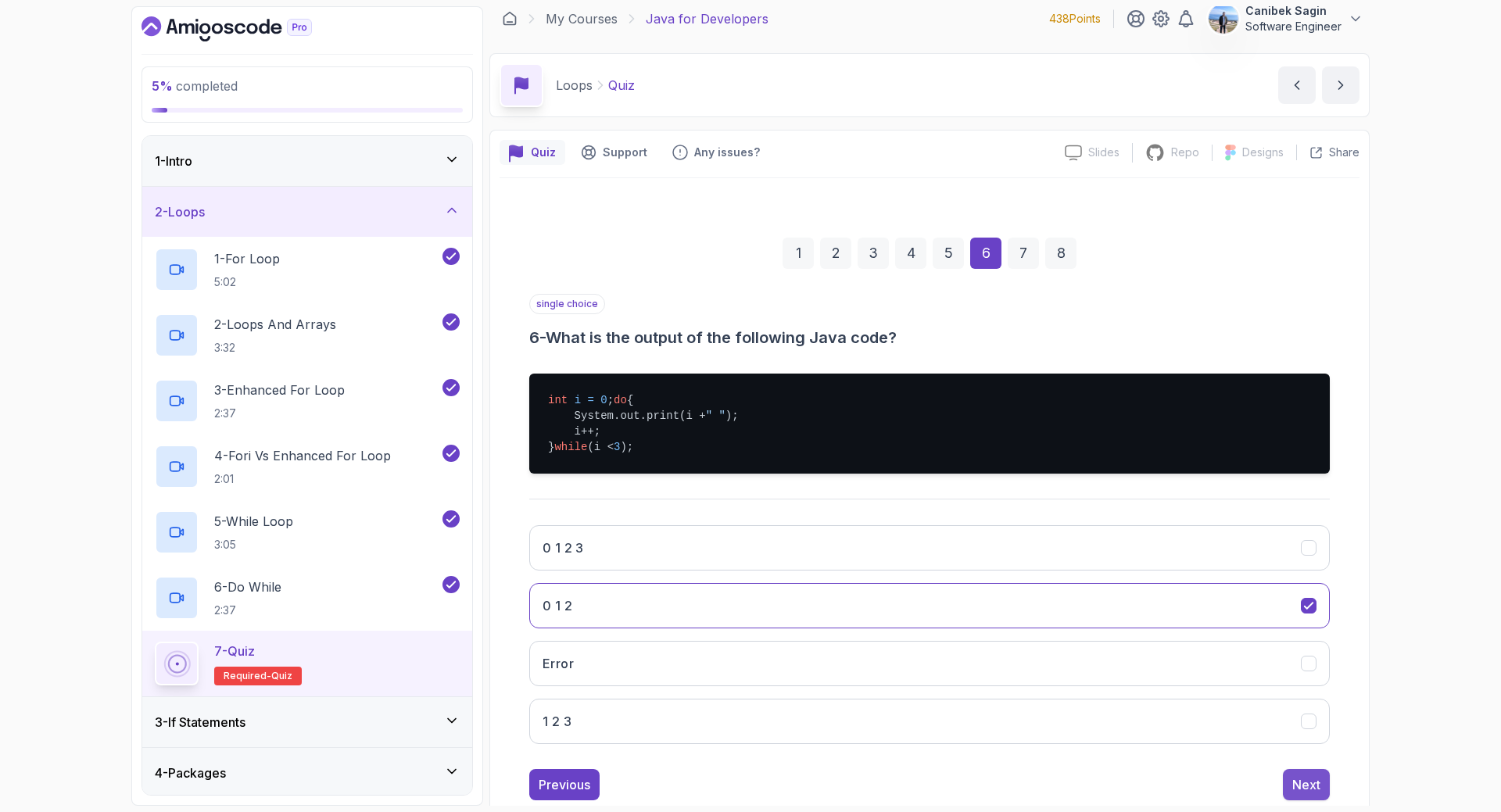
scroll to position [12, 0]
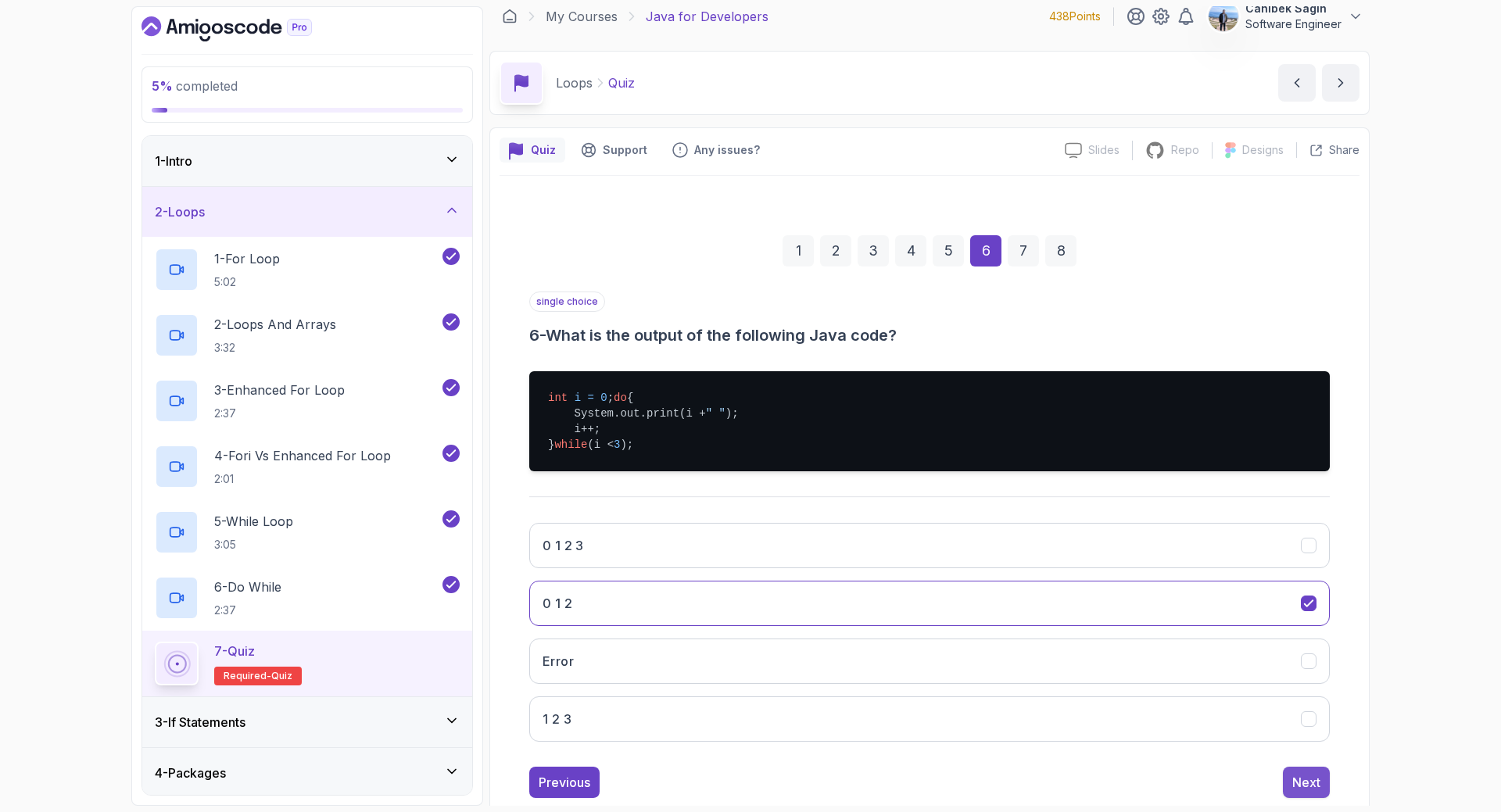
click at [1300, 791] on div "Next" at bounding box center [1306, 782] width 28 height 19
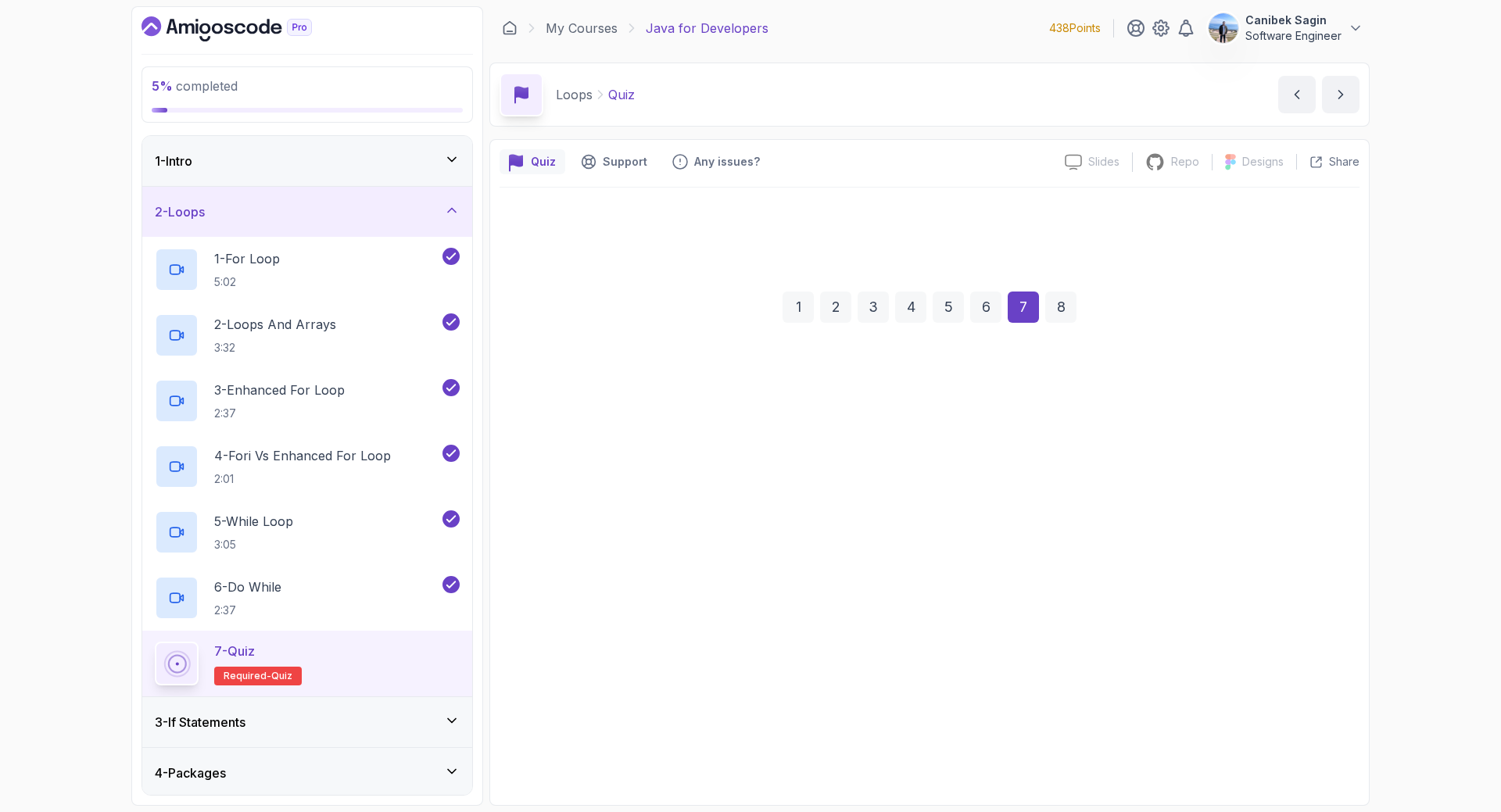
scroll to position [0, 0]
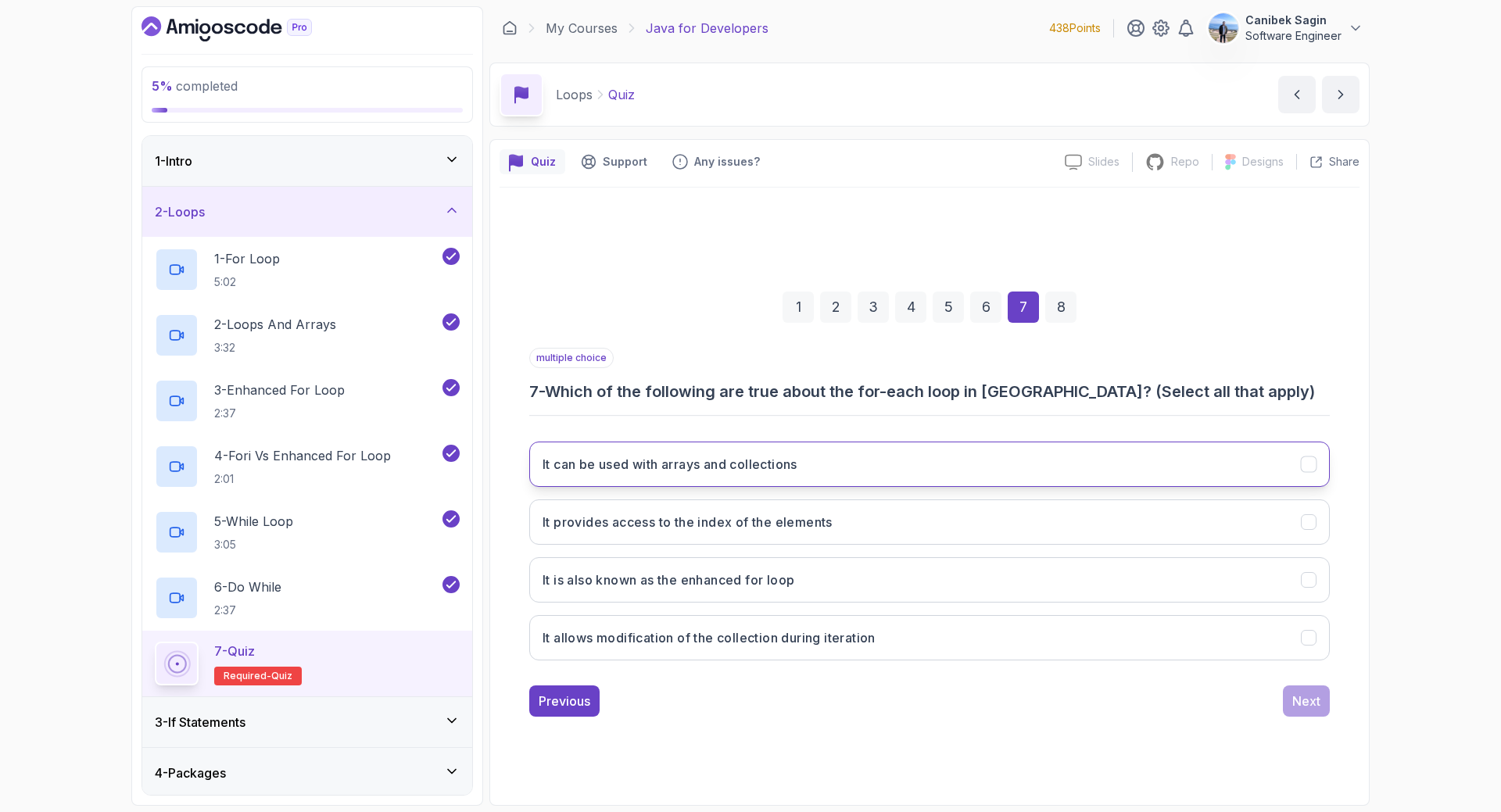
click at [859, 466] on button "It can be used with arrays and collections" at bounding box center [930, 464] width 800 height 46
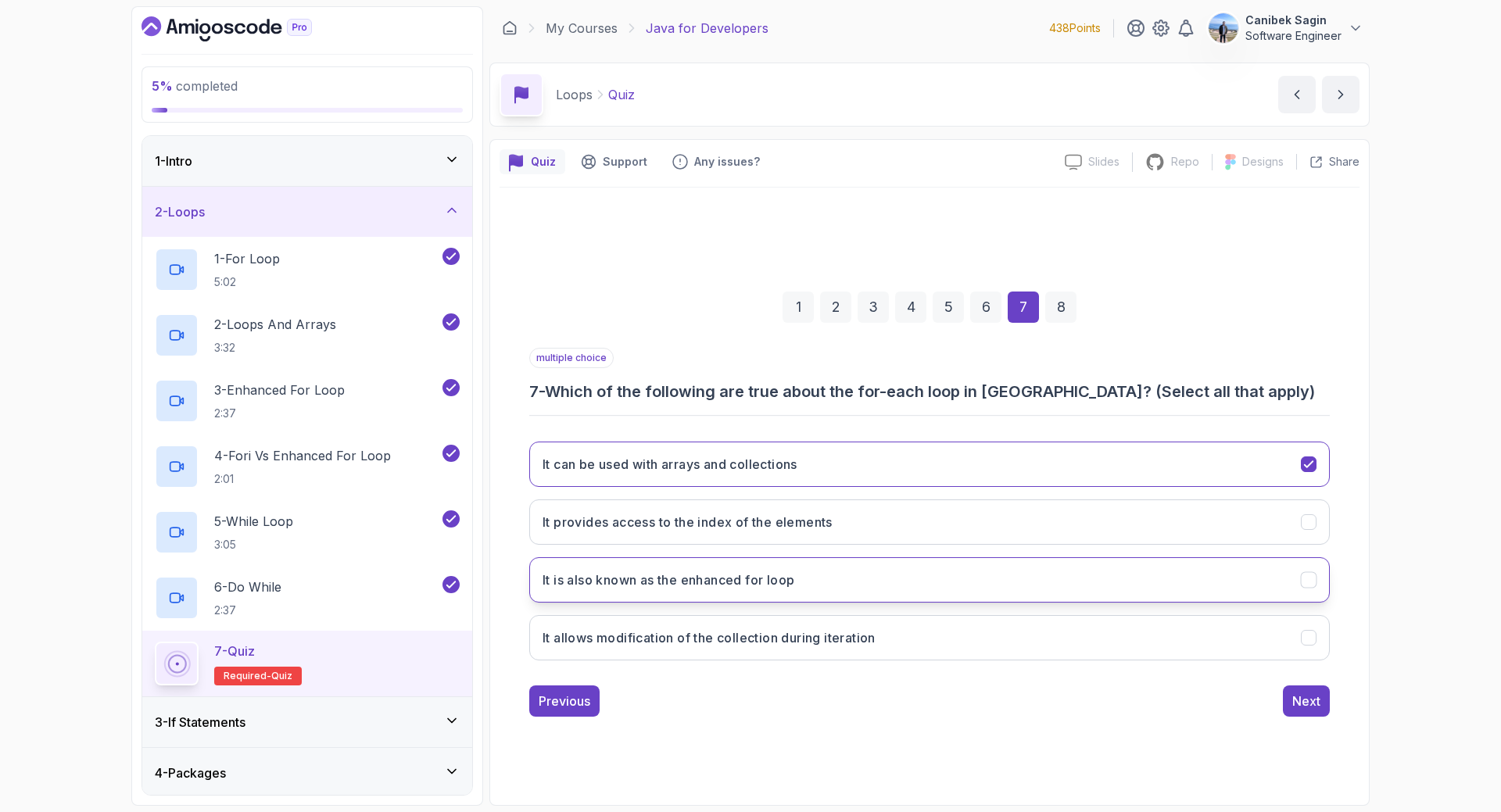
click at [812, 585] on button "It is also known as the enhanced for loop" at bounding box center [930, 580] width 800 height 46
click at [818, 643] on h3 "It allows modification of the collection during iteration" at bounding box center [708, 637] width 333 height 19
click at [820, 581] on button "It is also known as the enhanced for loop" at bounding box center [930, 580] width 800 height 46
click at [1302, 583] on icon "It is also known as the enhanced for loop" at bounding box center [1308, 580] width 15 height 15
click at [1307, 704] on div "Next" at bounding box center [1306, 701] width 28 height 19
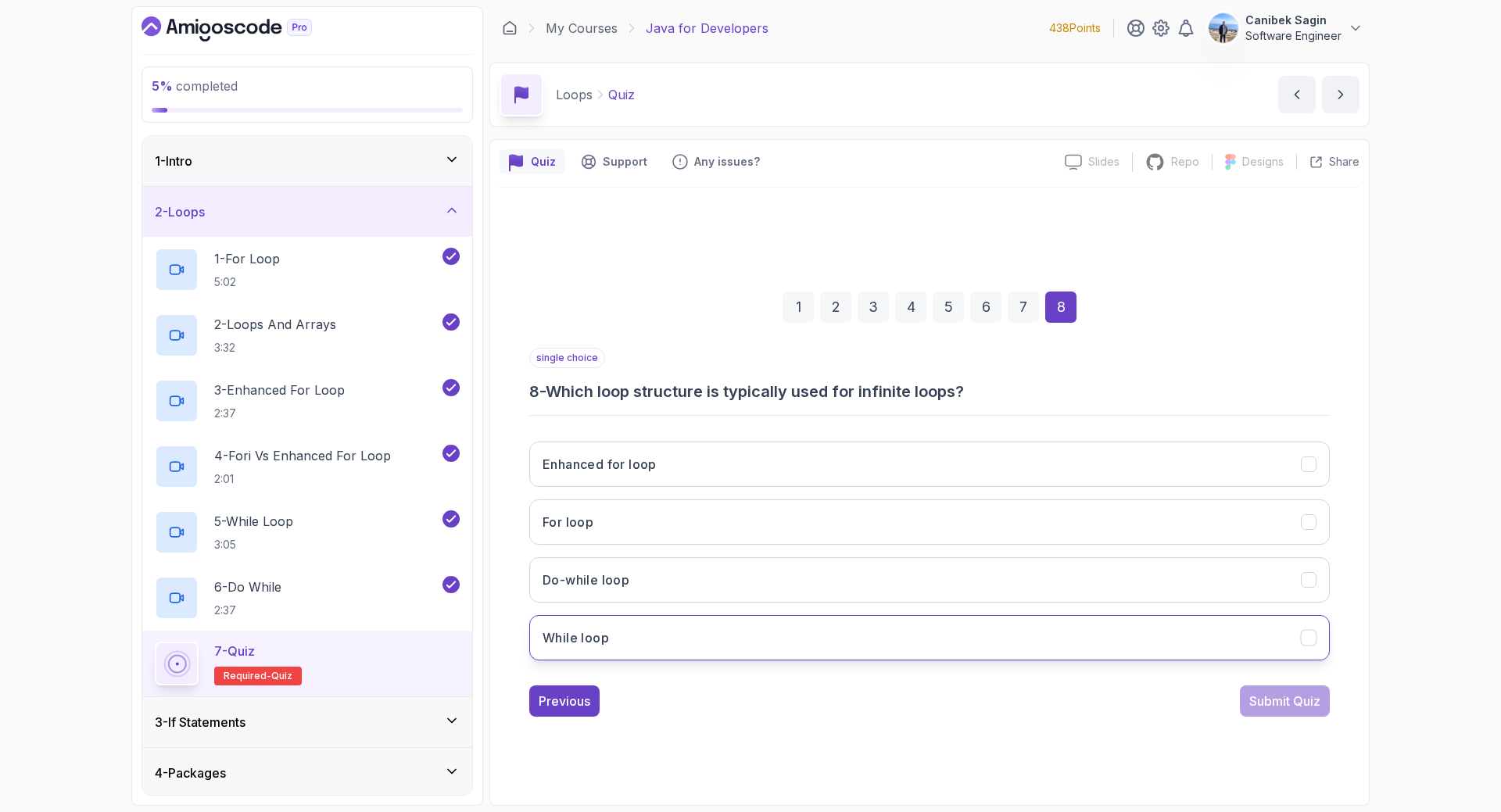
click at [702, 634] on button "While loop" at bounding box center [930, 637] width 800 height 46
click at [1282, 698] on div "Submit Quiz" at bounding box center [1284, 701] width 71 height 19
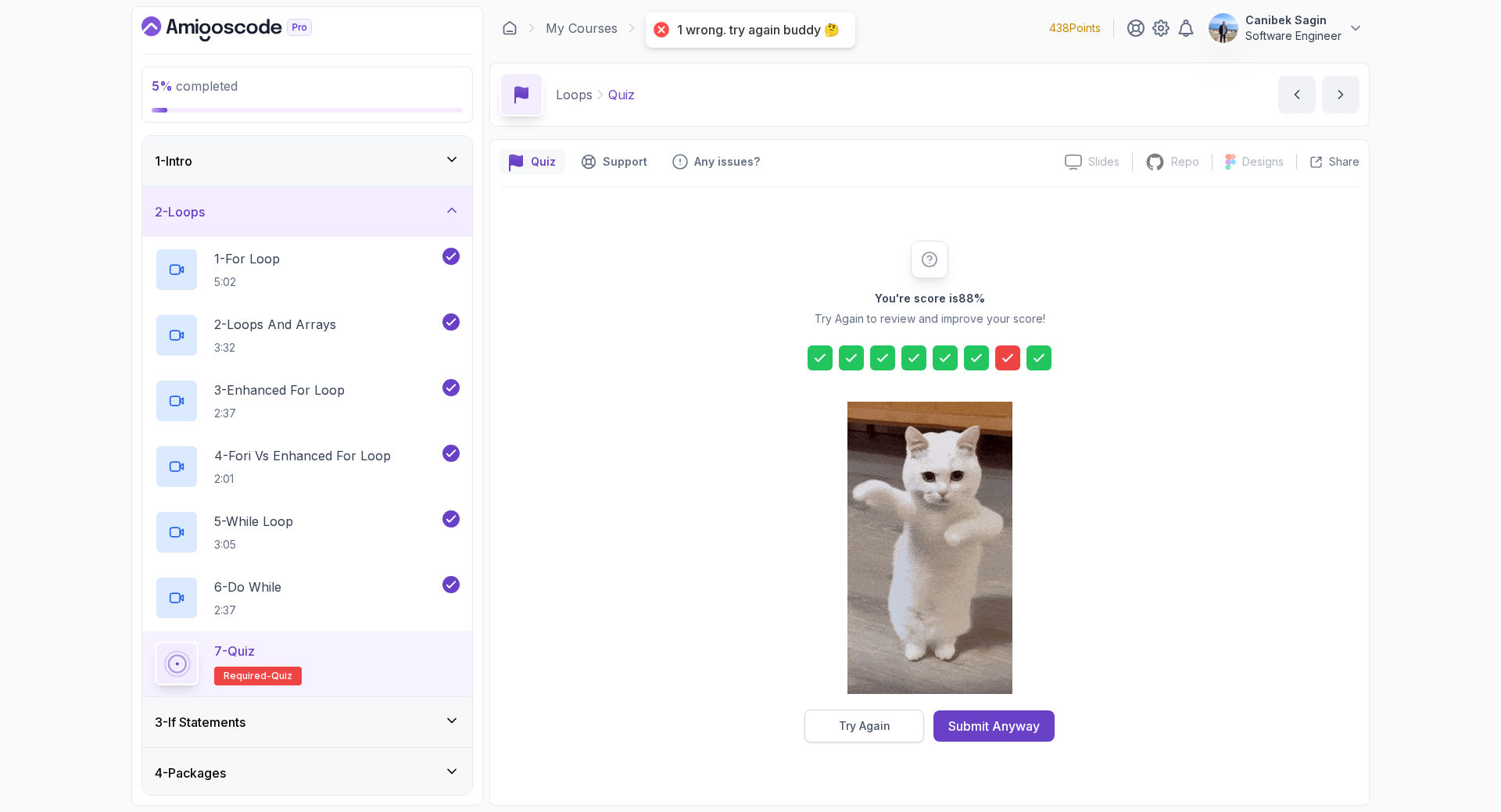
click at [868, 721] on div "Try Again" at bounding box center [865, 726] width 52 height 15
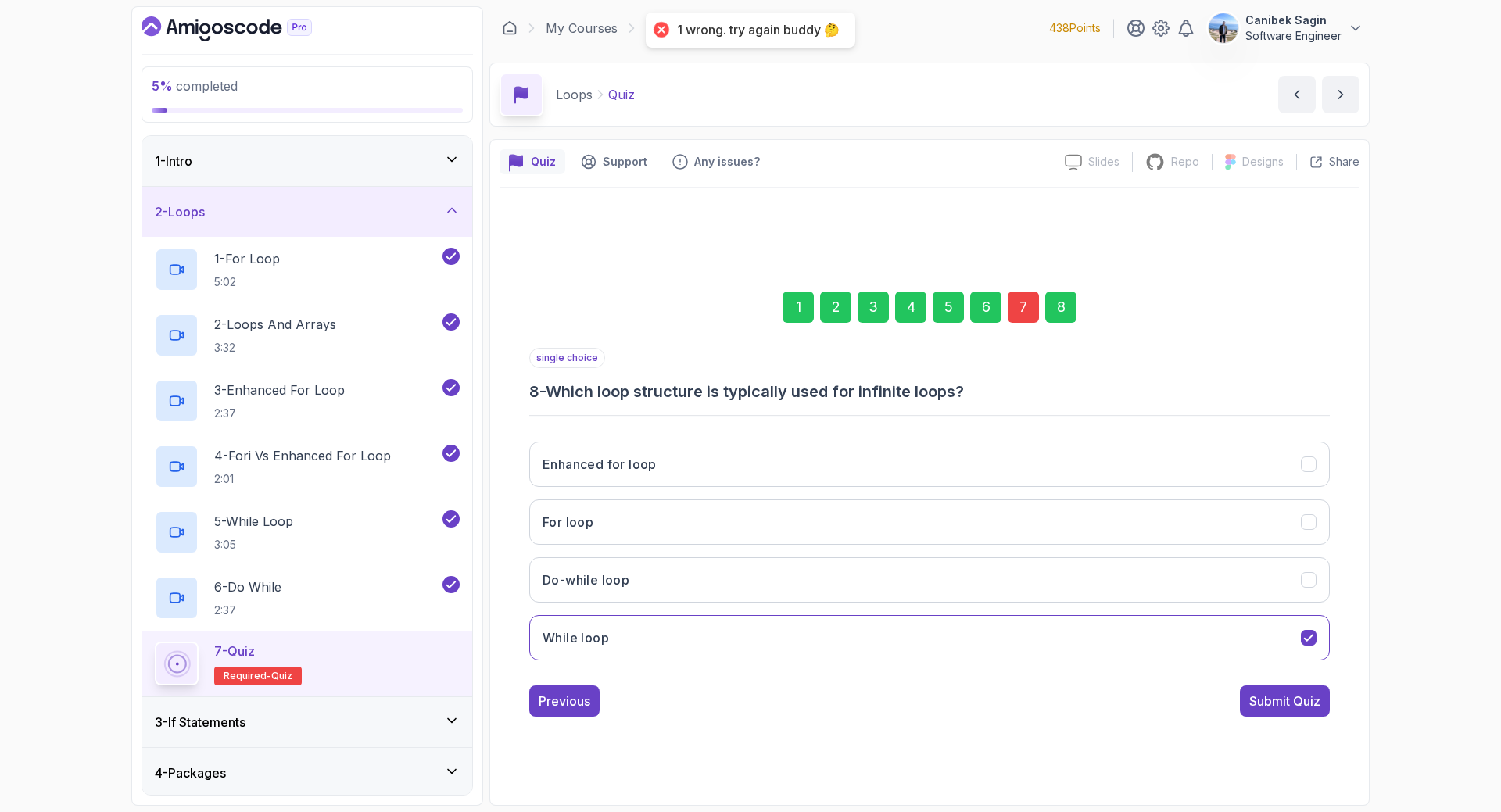
click at [1029, 308] on div "7" at bounding box center [1023, 307] width 31 height 31
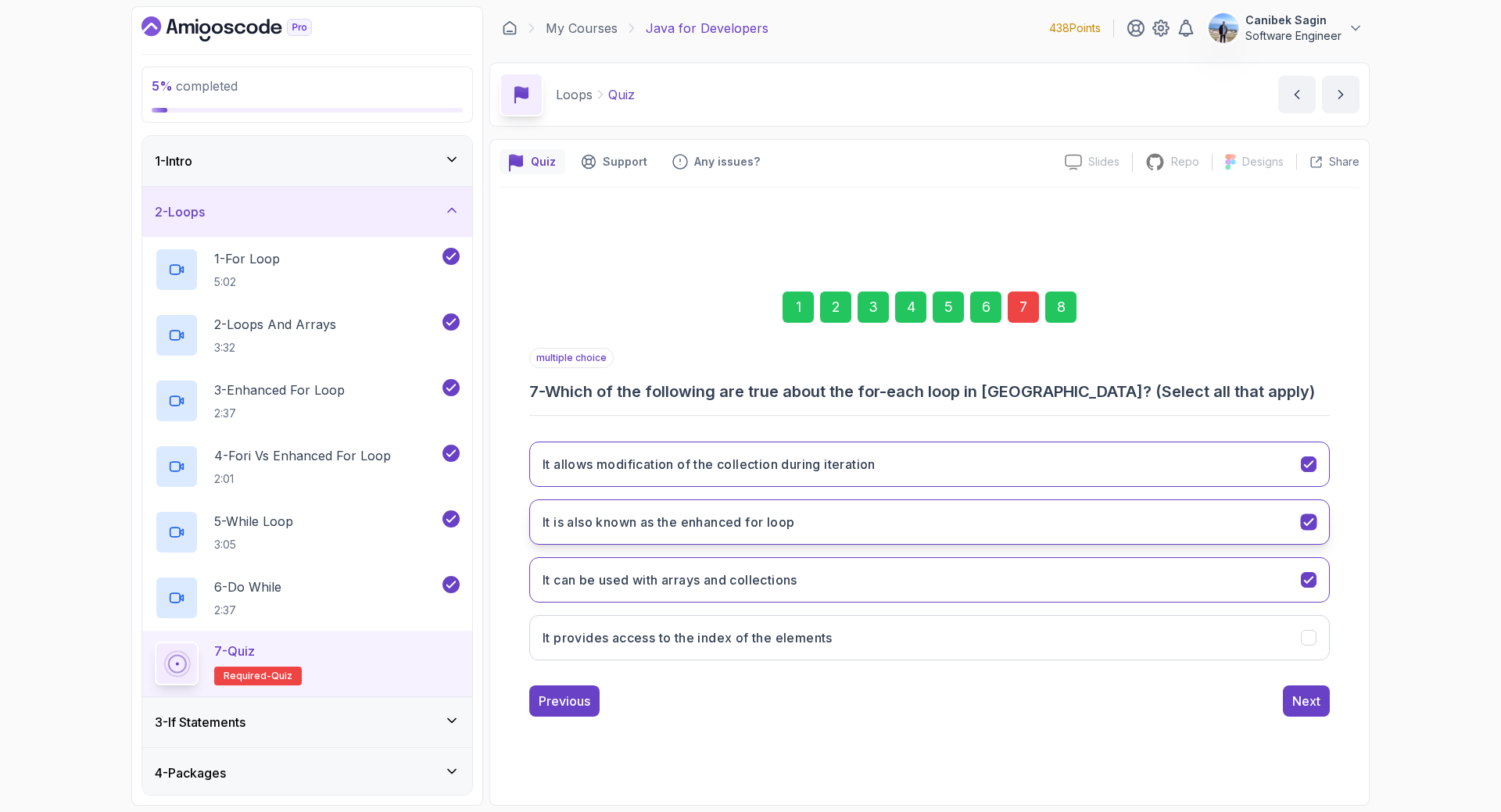
click at [1286, 502] on button "It is also known as the enhanced for loop" at bounding box center [930, 521] width 800 height 46
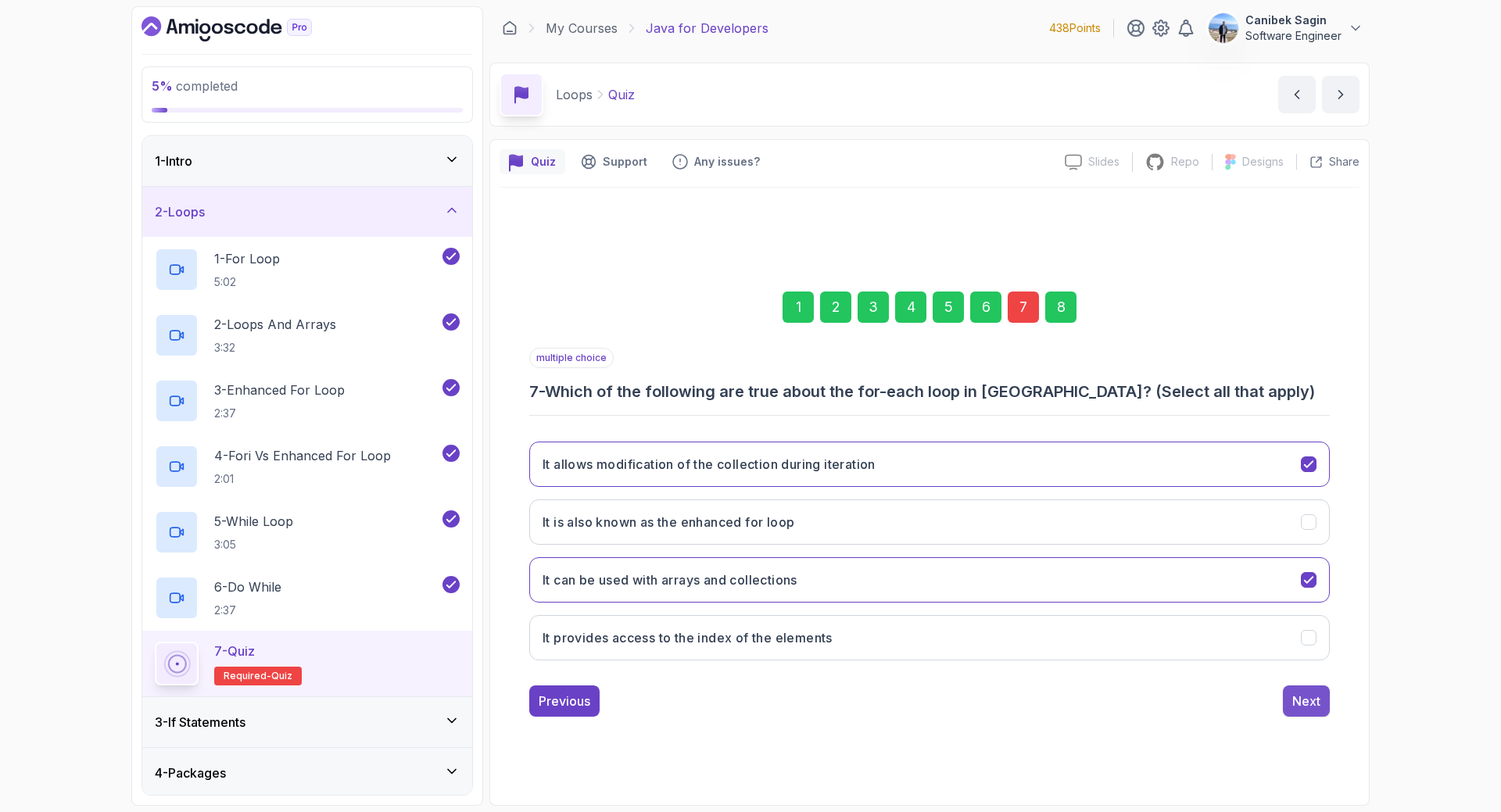
click at [1305, 704] on div "Next" at bounding box center [1306, 701] width 28 height 19
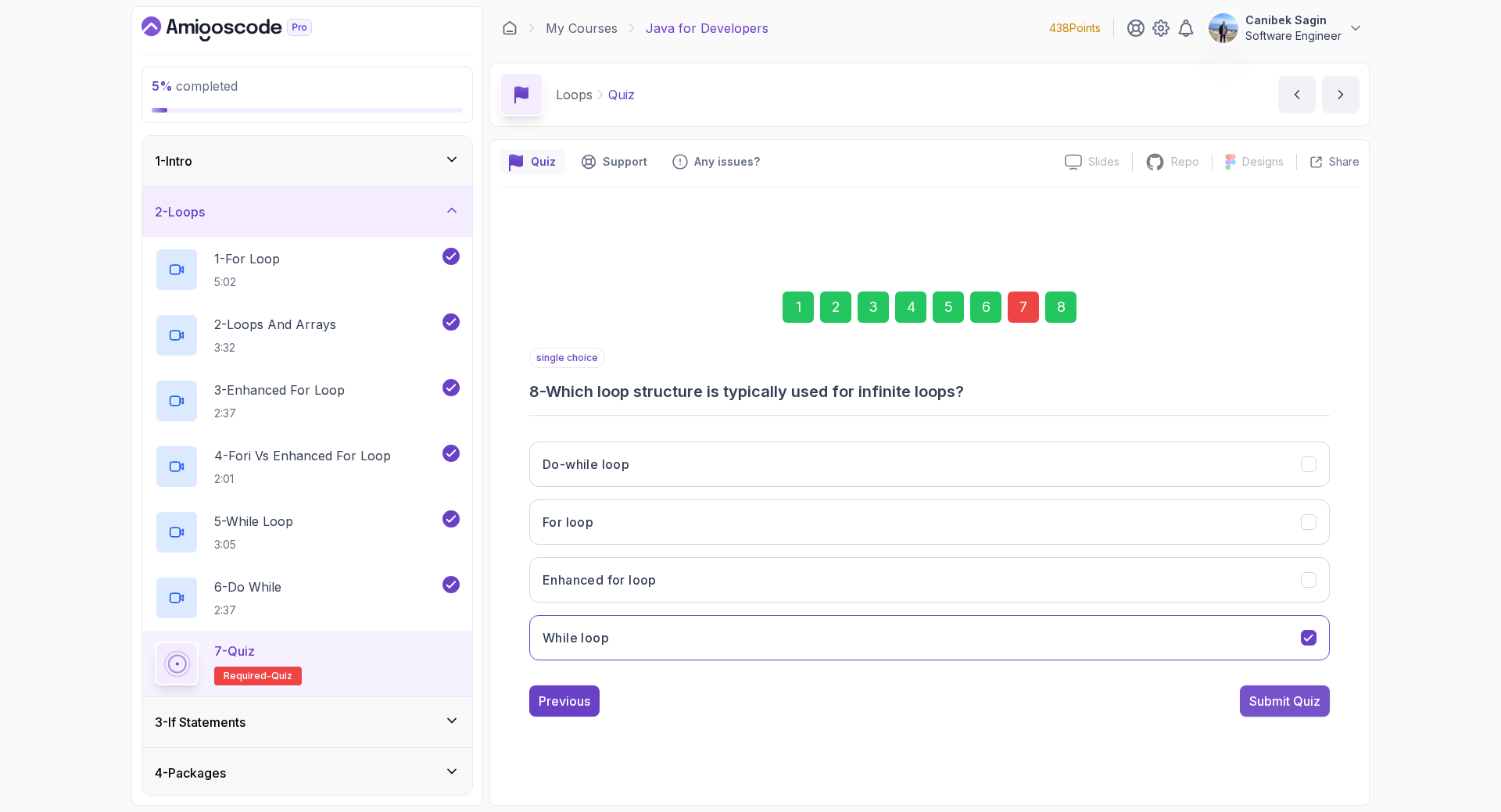
click at [1306, 694] on div "Submit Quiz" at bounding box center [1284, 701] width 71 height 19
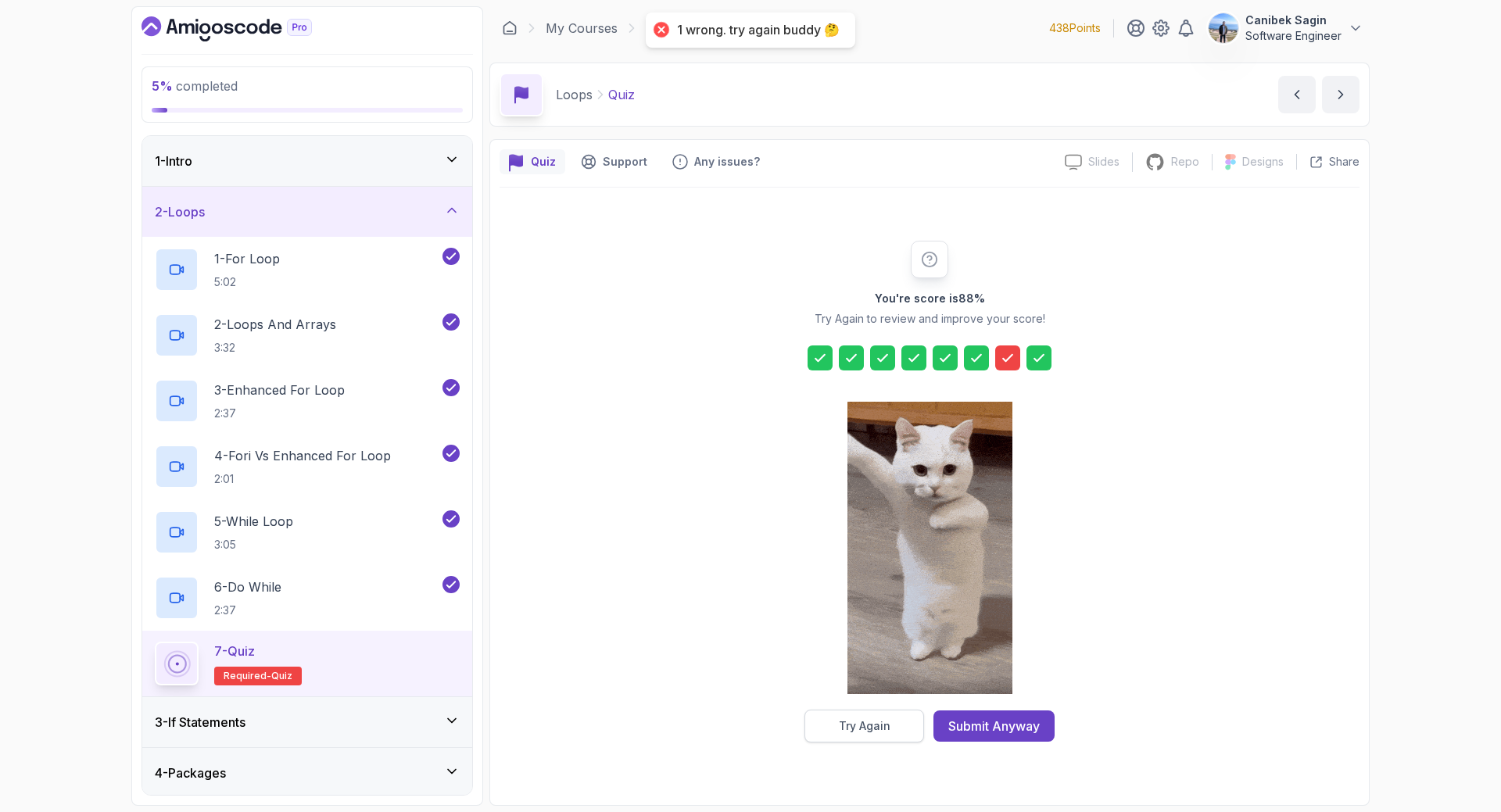
click at [834, 719] on button "Try Again" at bounding box center [864, 726] width 120 height 33
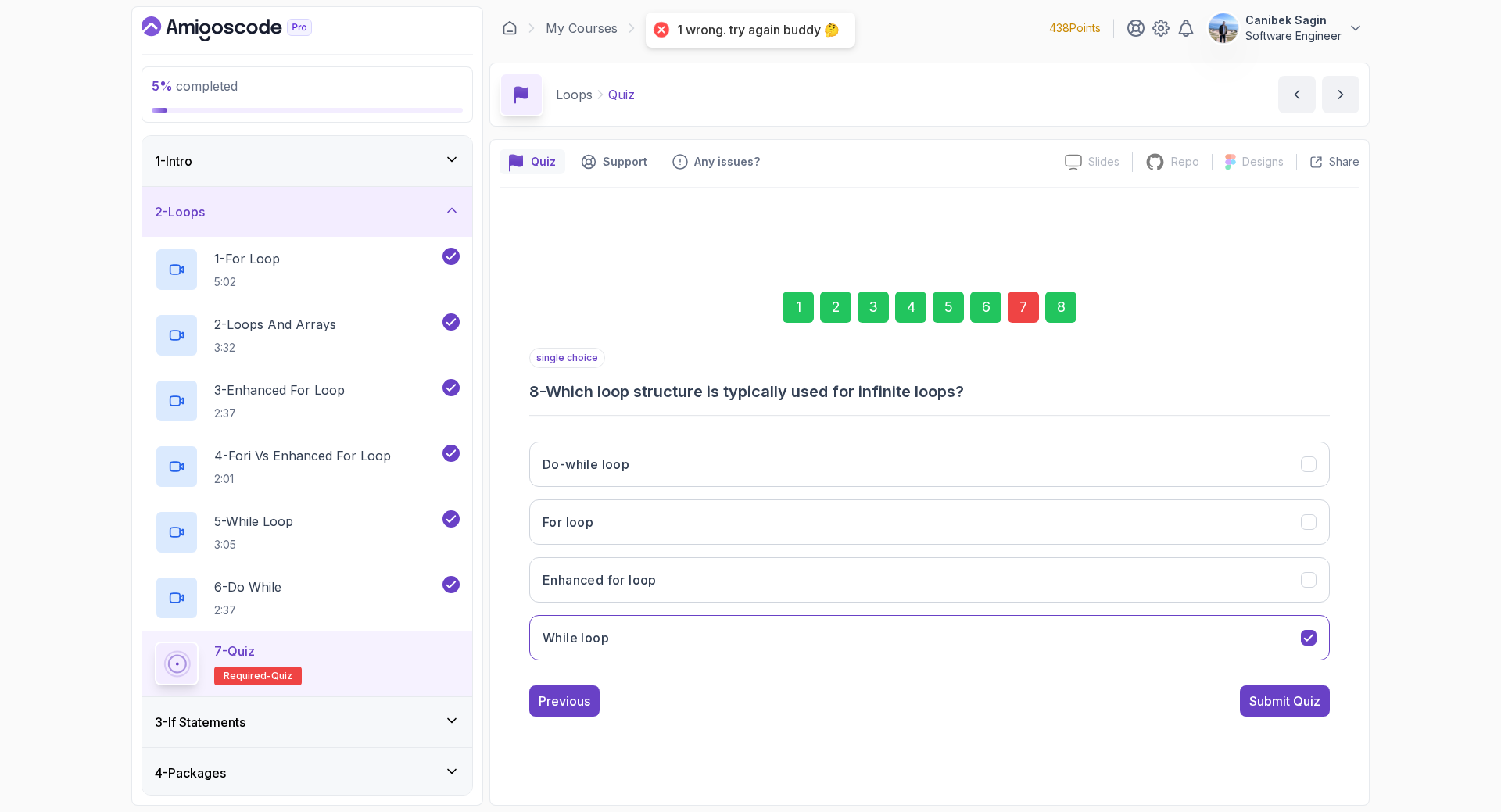
click at [1019, 292] on div "7" at bounding box center [1023, 307] width 31 height 31
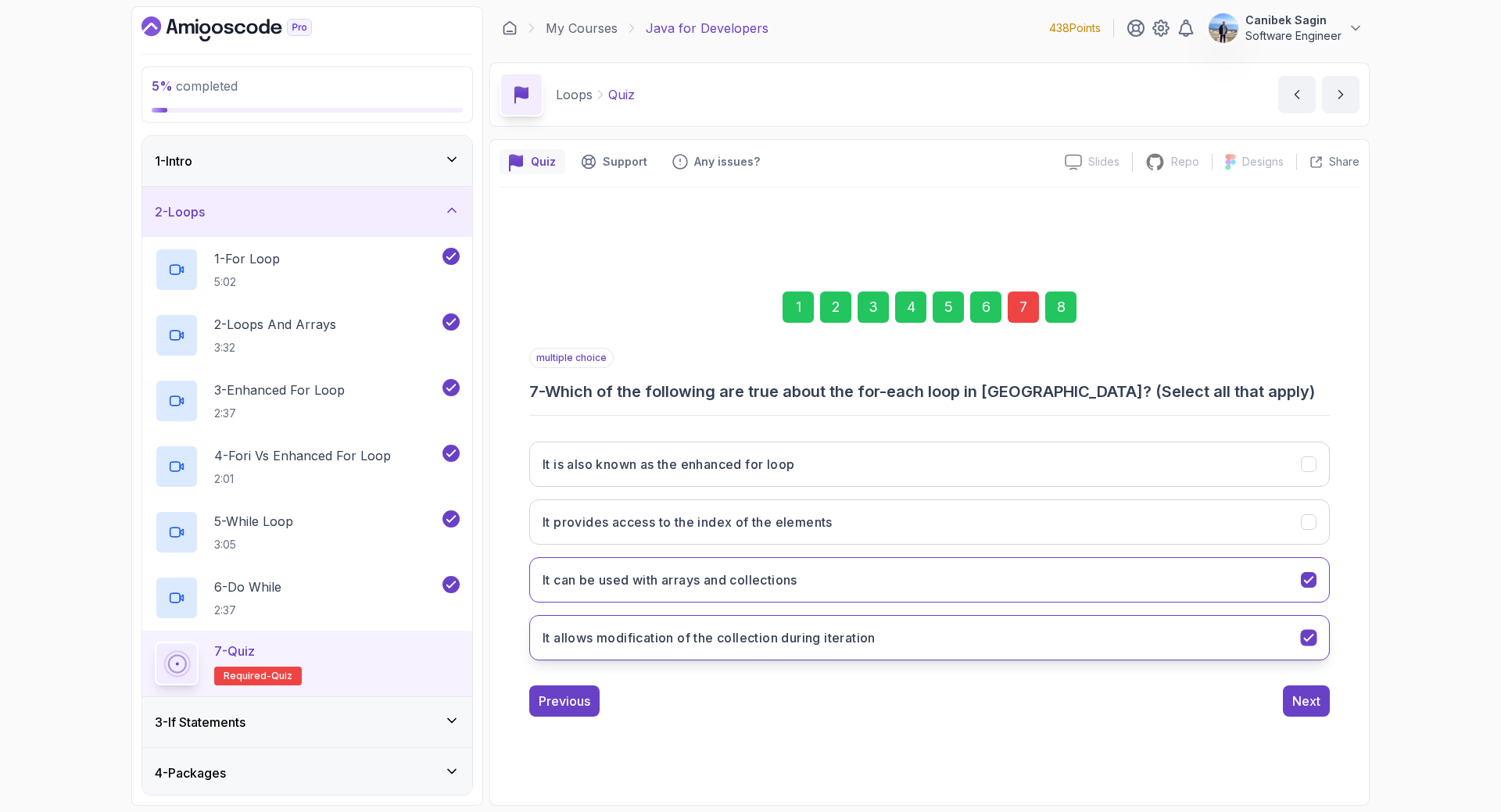
click at [974, 637] on button "It allows modification of the collection during iteration" at bounding box center [930, 637] width 800 height 46
click at [1300, 702] on div "Next" at bounding box center [1306, 701] width 28 height 19
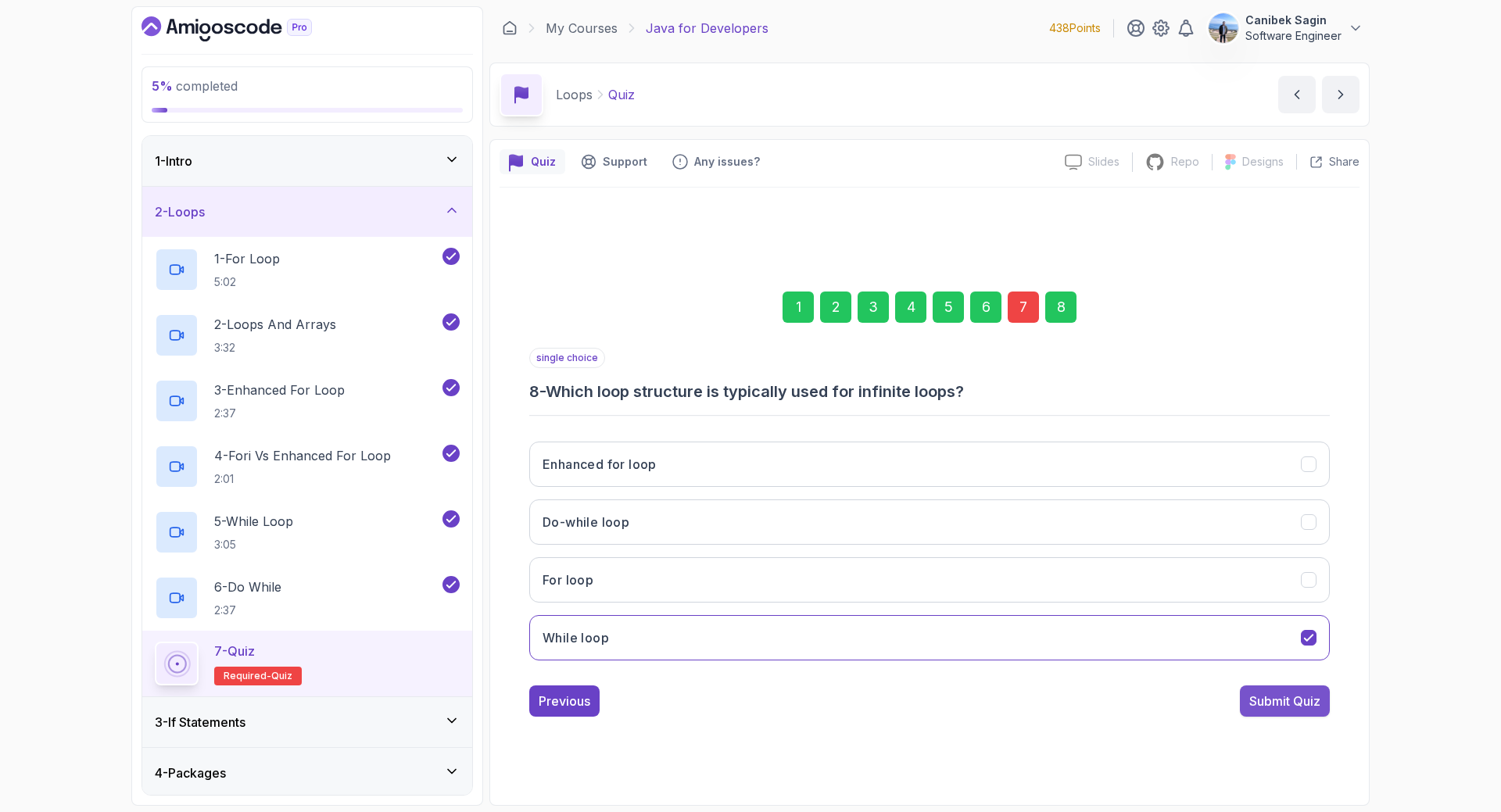
click at [1300, 699] on div "Submit Quiz" at bounding box center [1284, 701] width 71 height 19
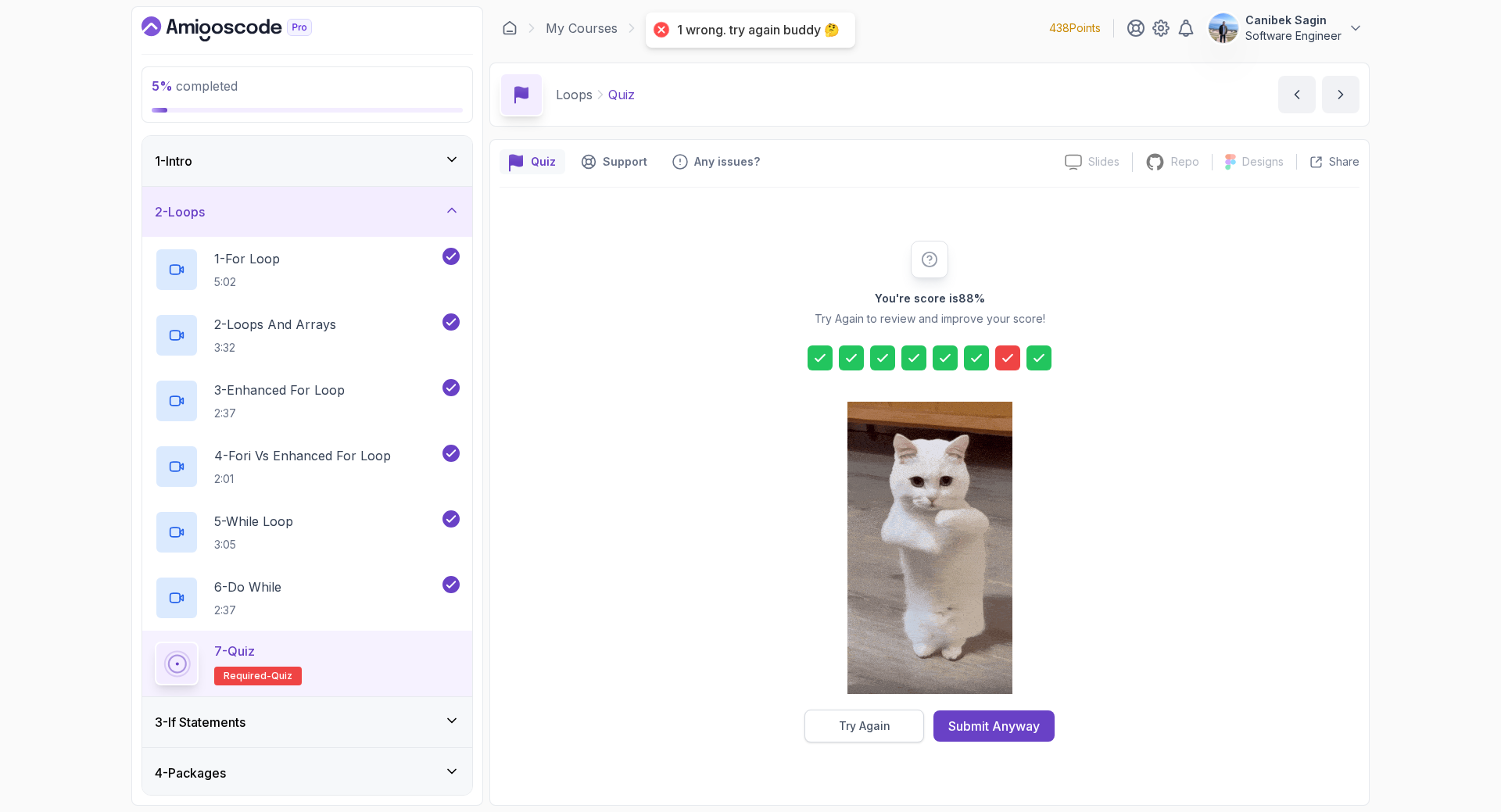
click at [871, 720] on div "Try Again" at bounding box center [865, 726] width 52 height 15
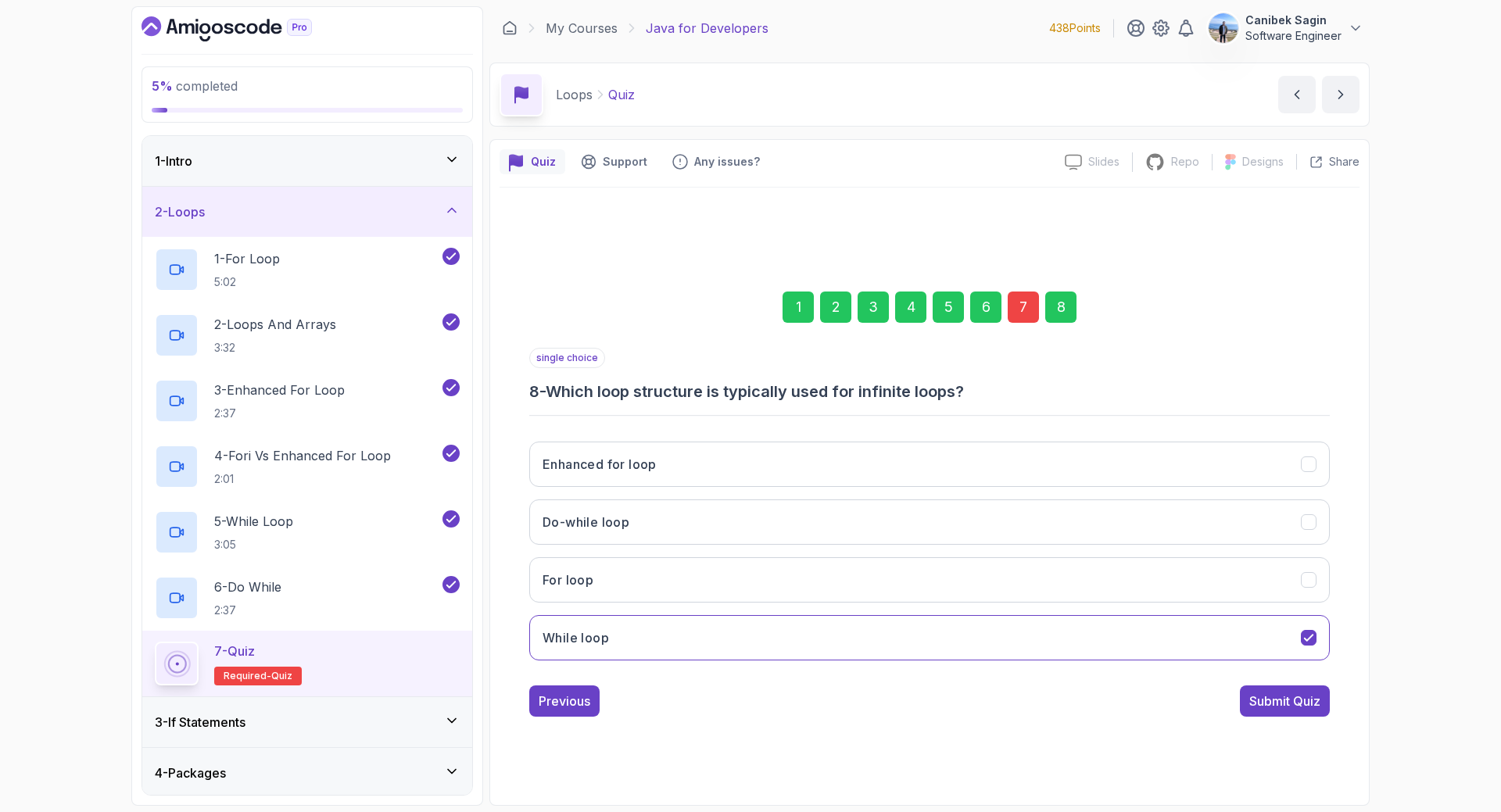
click at [1021, 313] on div "7" at bounding box center [1023, 307] width 31 height 31
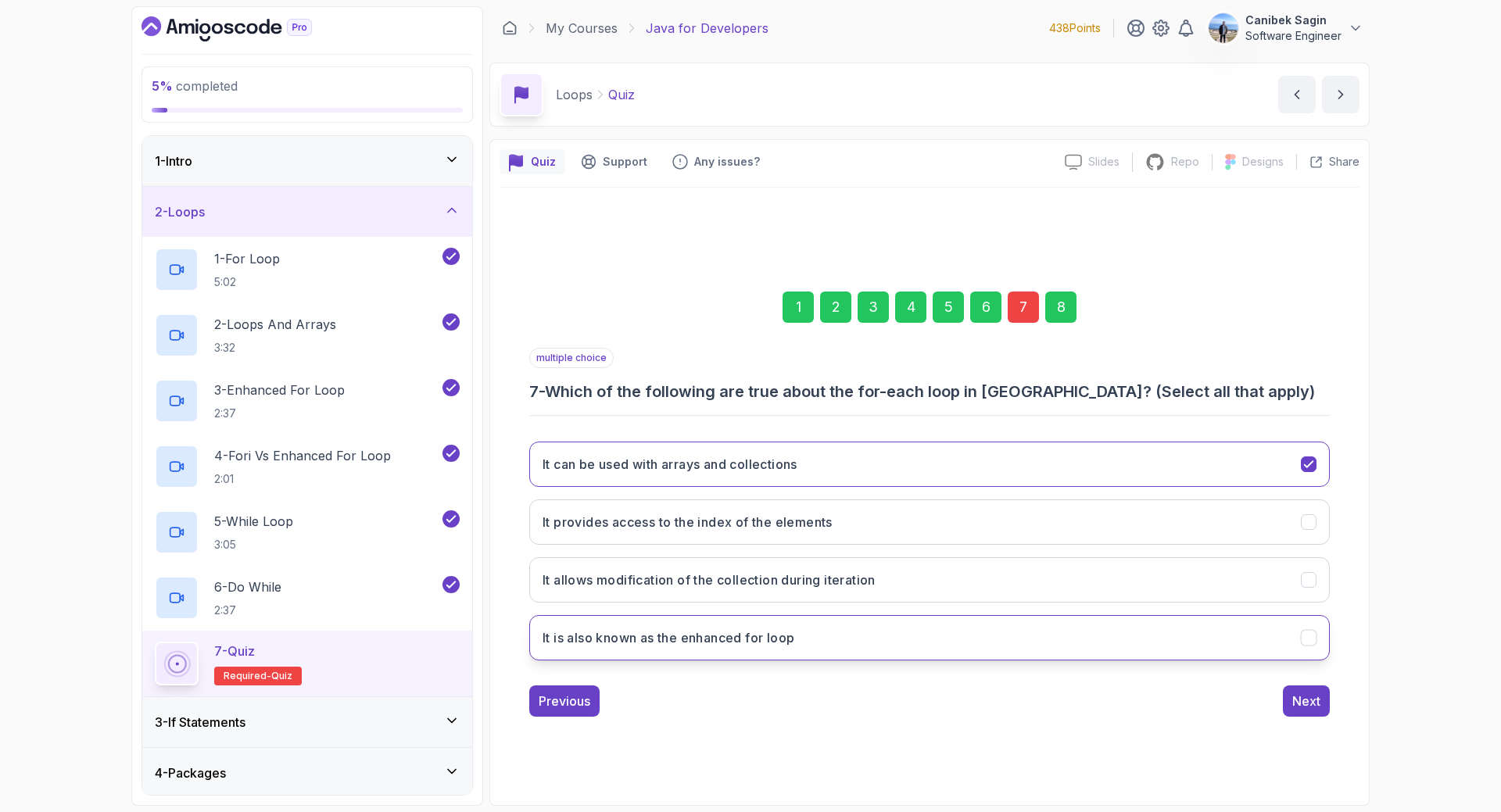
click at [1080, 643] on button "It is also known as the enhanced for loop" at bounding box center [930, 637] width 800 height 46
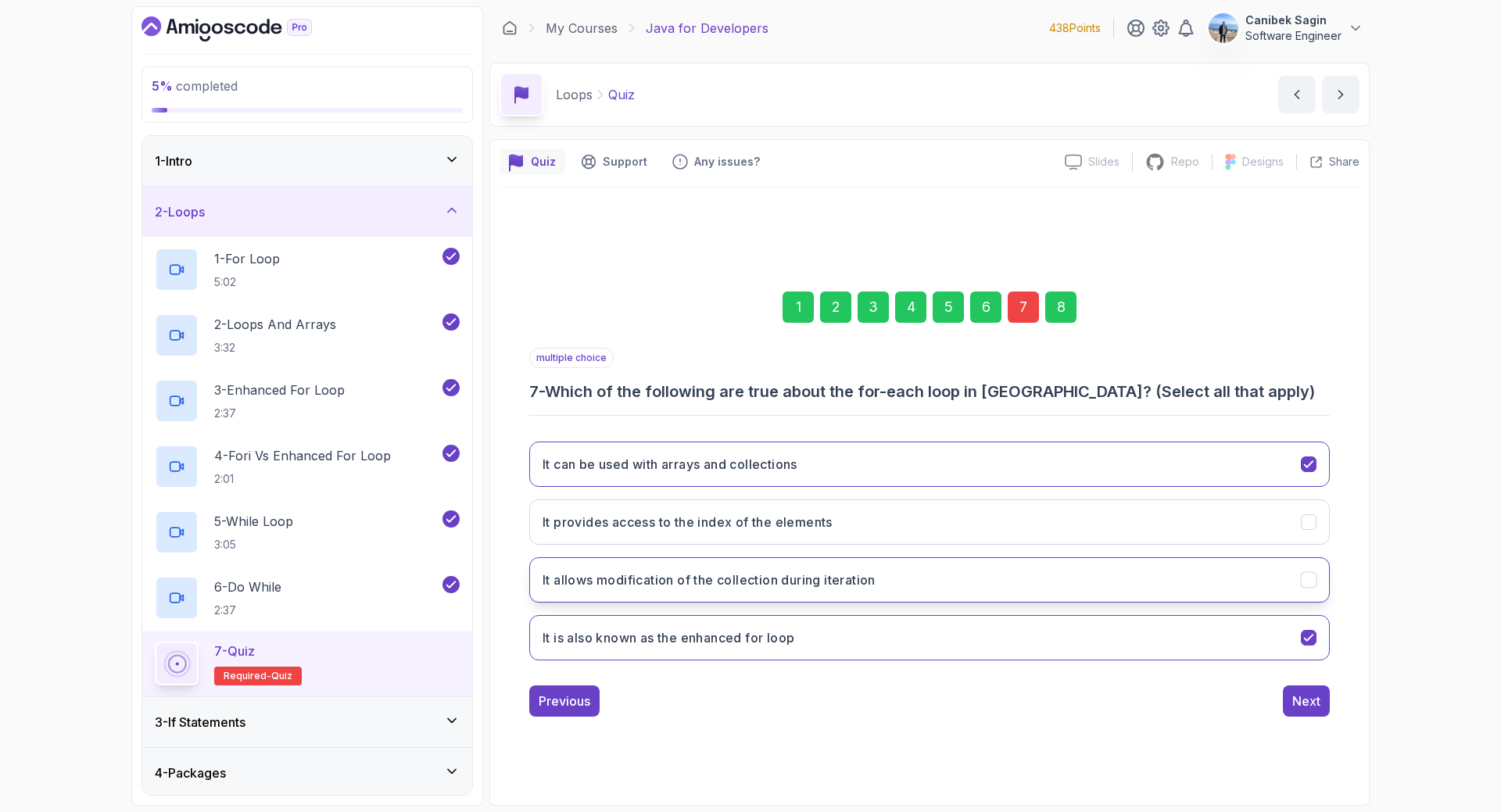
click at [1075, 562] on button "It allows modification of the collection during iteration" at bounding box center [930, 580] width 800 height 46
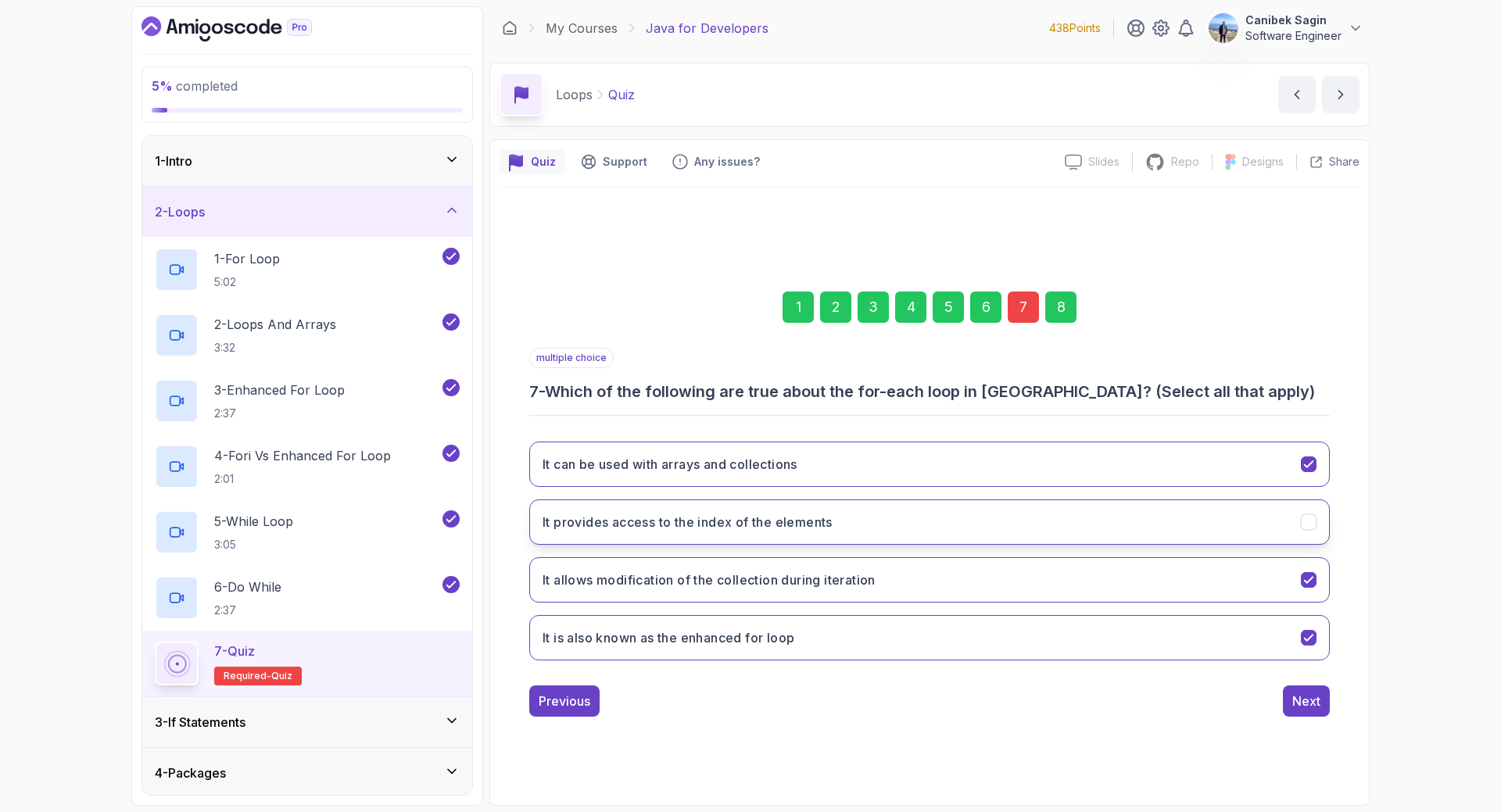
click at [1077, 511] on button "It provides access to the index of the elements" at bounding box center [930, 521] width 800 height 46
click at [1309, 693] on div "Next" at bounding box center [1306, 701] width 28 height 19
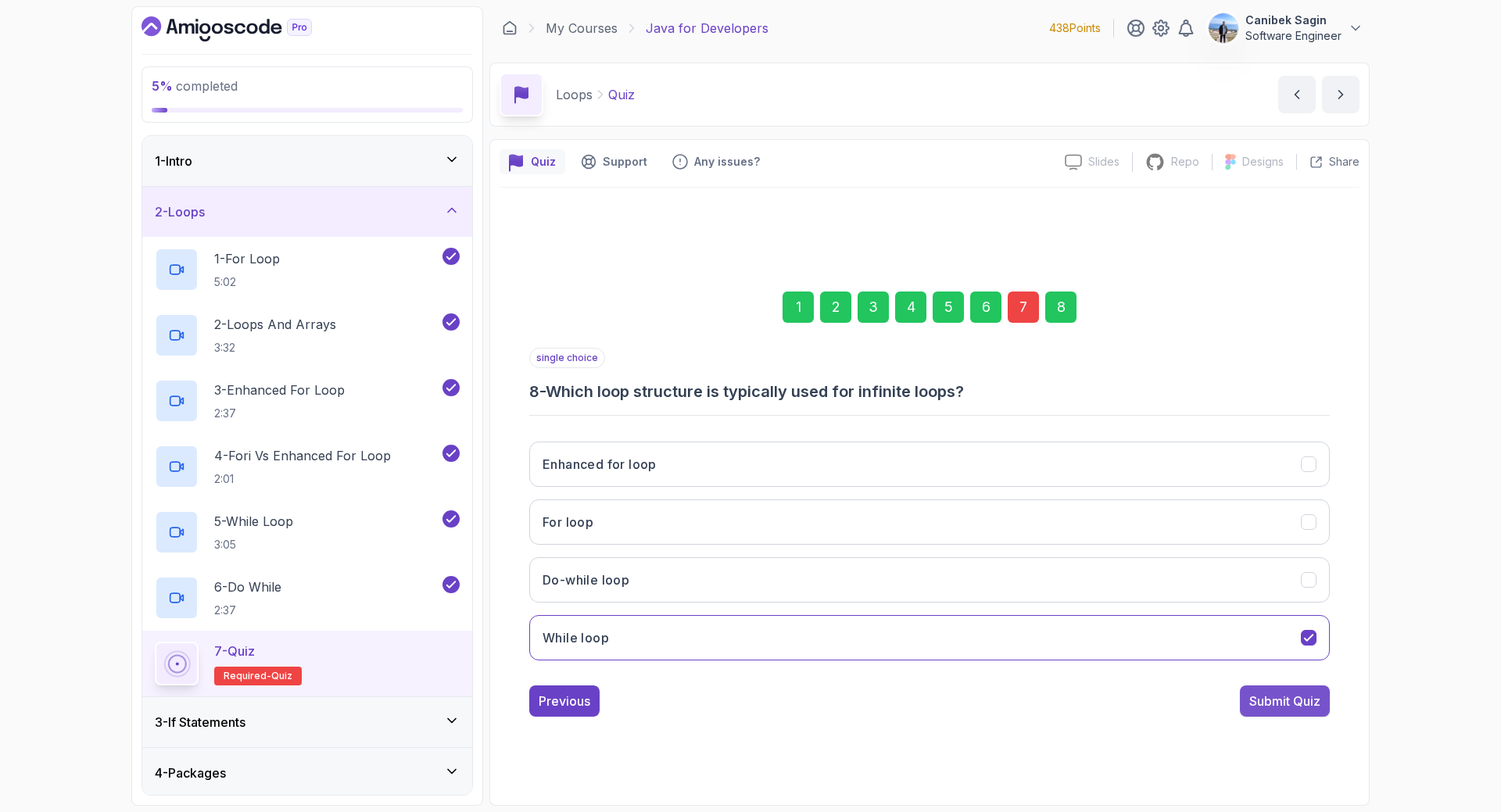
click at [1308, 693] on div "Submit Quiz" at bounding box center [1284, 701] width 71 height 19
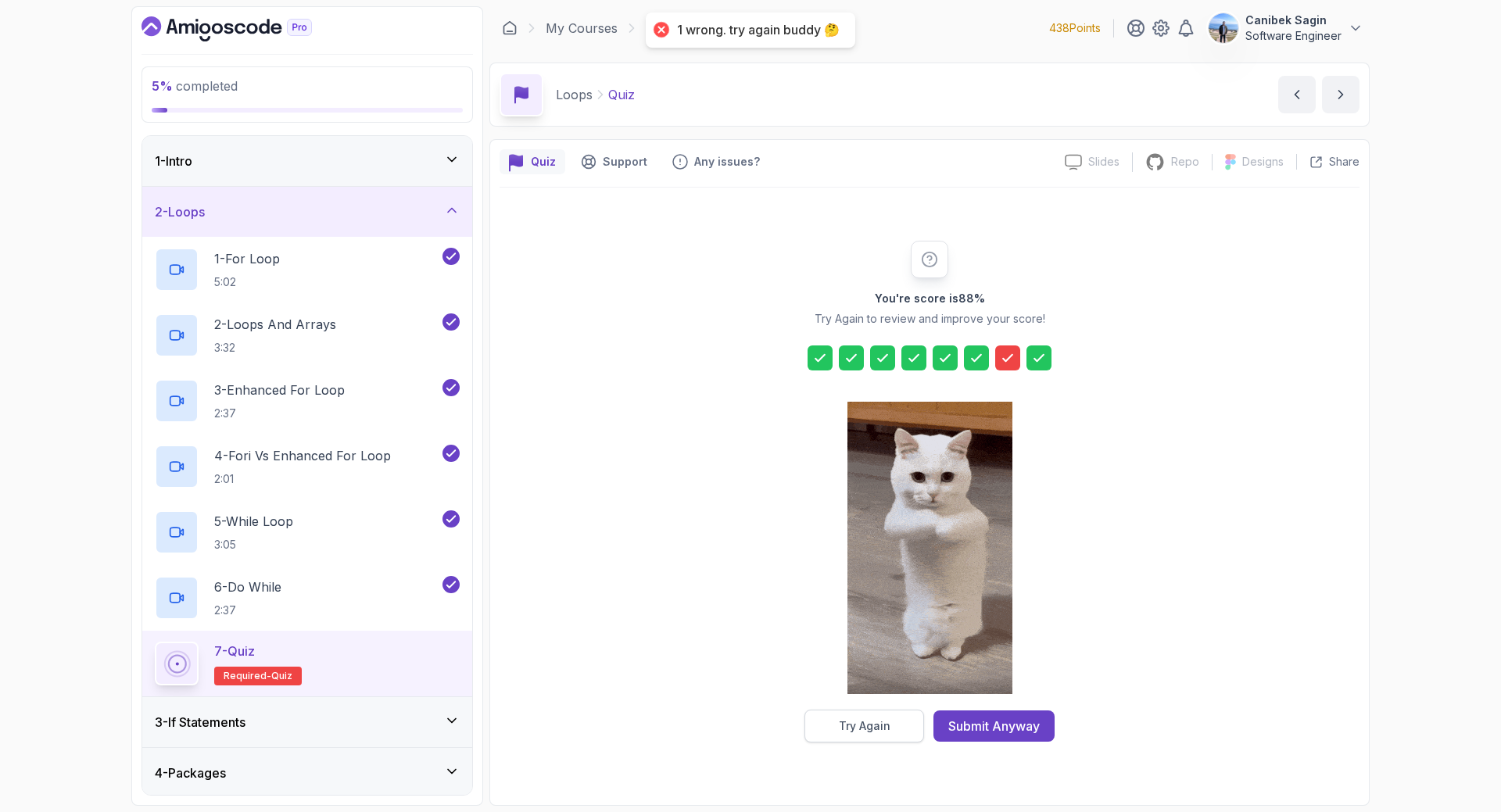
click at [847, 725] on div "Try Again" at bounding box center [865, 726] width 52 height 15
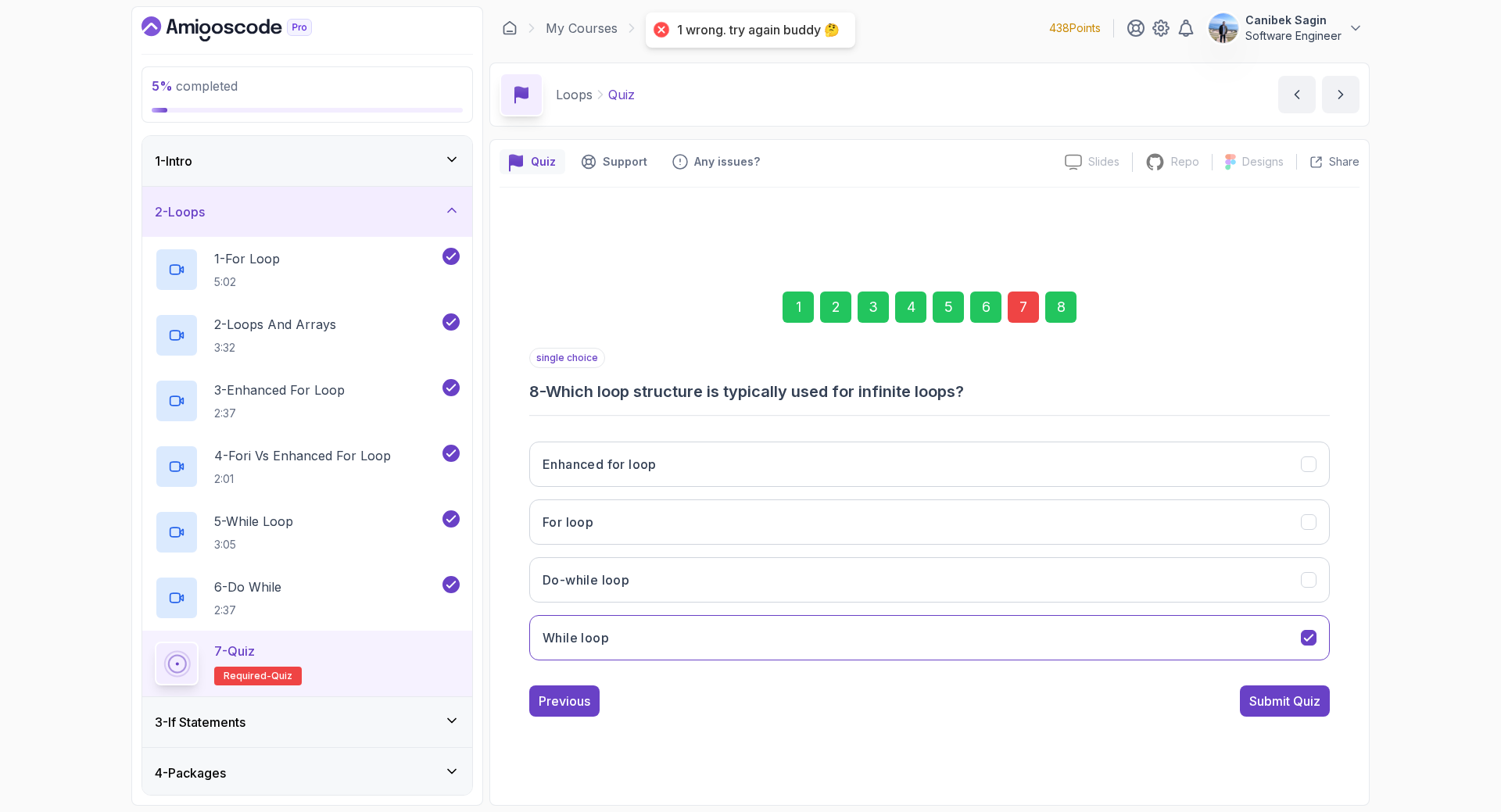
click at [1028, 284] on div "1 2 3 4 5 6 7 8" at bounding box center [930, 307] width 800 height 81
click at [1027, 309] on div "7" at bounding box center [1023, 307] width 31 height 31
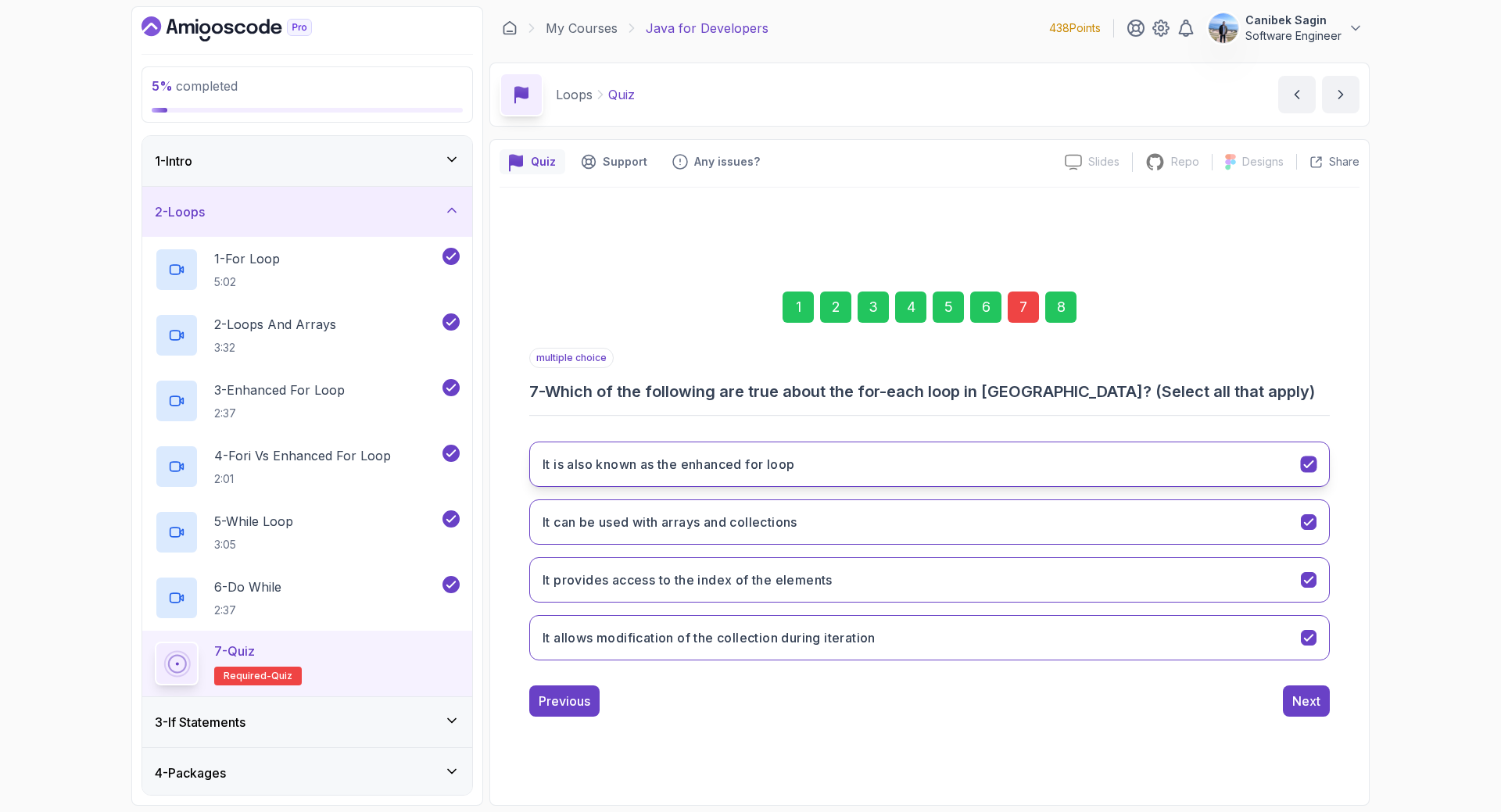
click at [1027, 466] on button "It is also known as the enhanced for loop" at bounding box center [930, 464] width 800 height 46
click at [1308, 700] on div "Next" at bounding box center [1306, 701] width 28 height 19
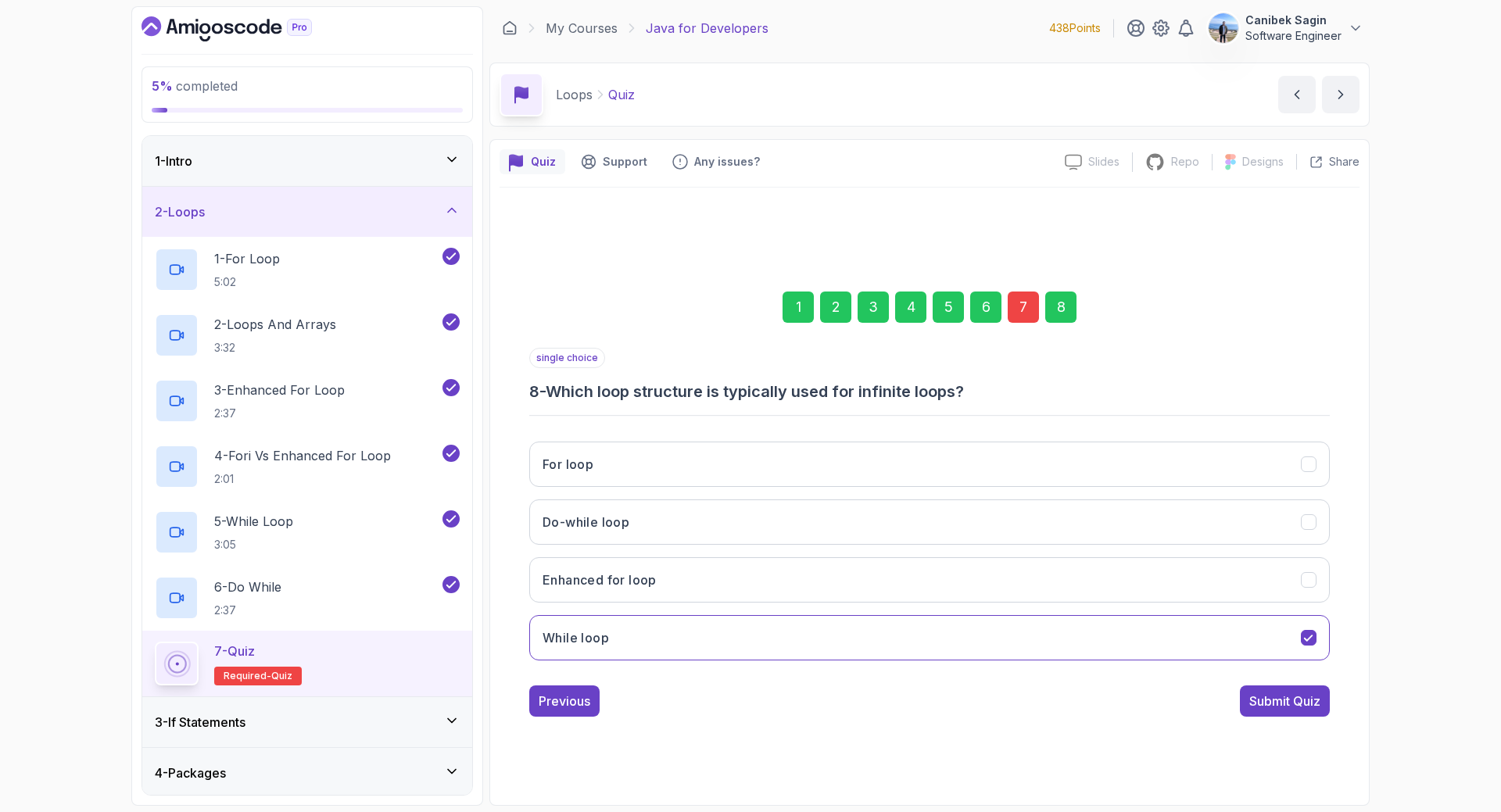
click at [1306, 700] on div "Submit Quiz" at bounding box center [1284, 701] width 71 height 19
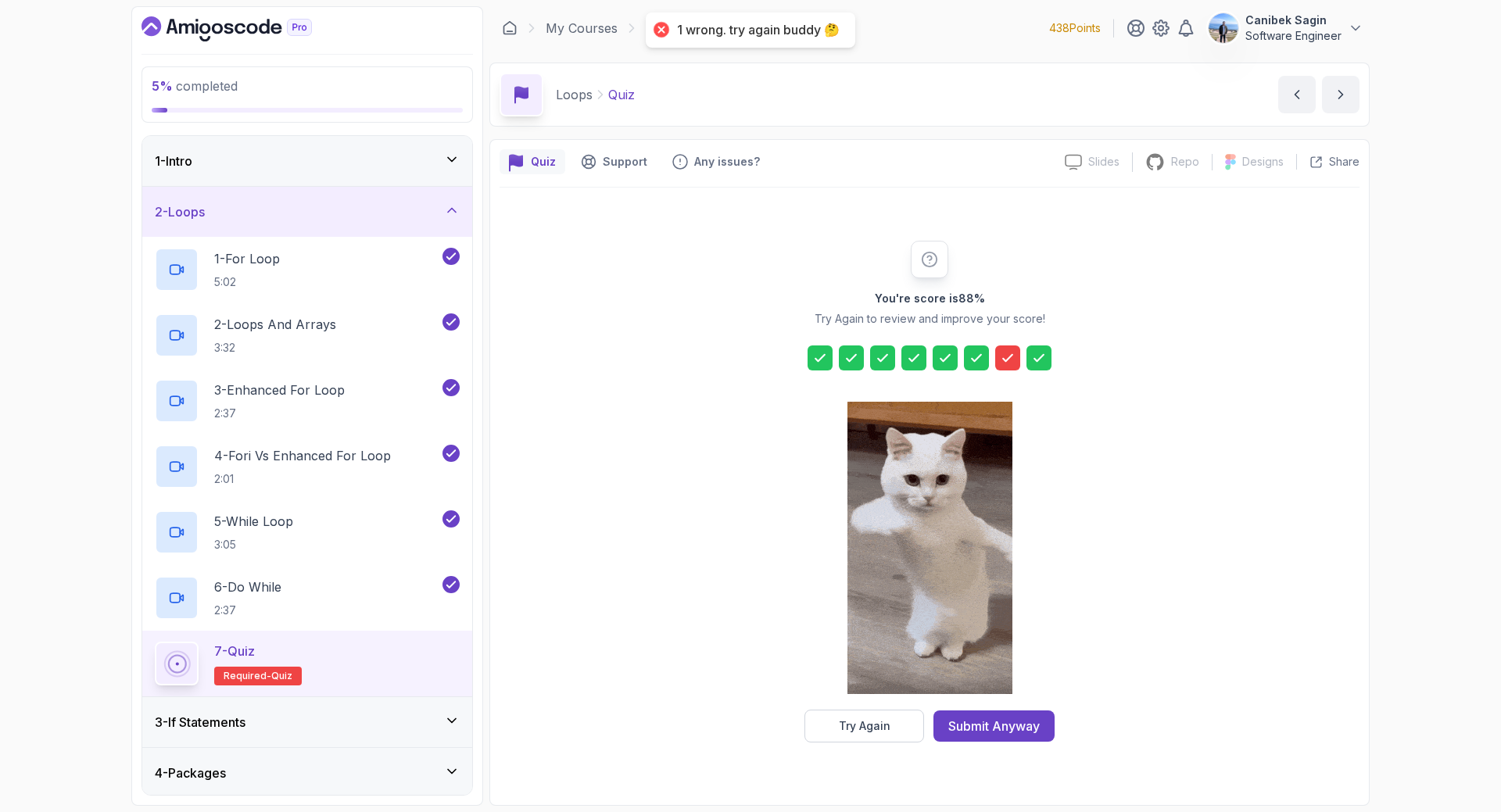
click at [1003, 363] on icon at bounding box center [1008, 358] width 15 height 15
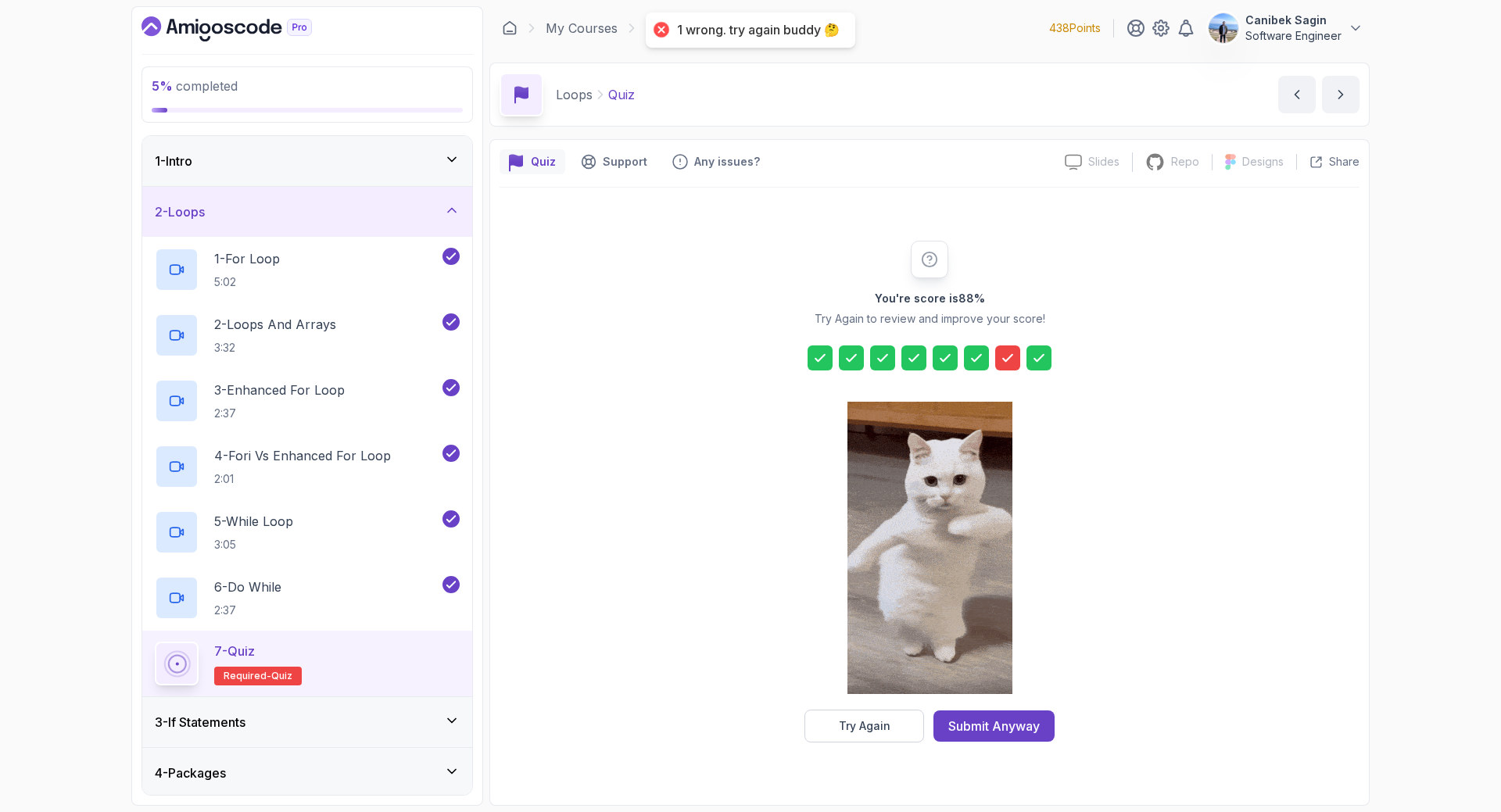
click at [890, 709] on div at bounding box center [930, 549] width 165 height 320
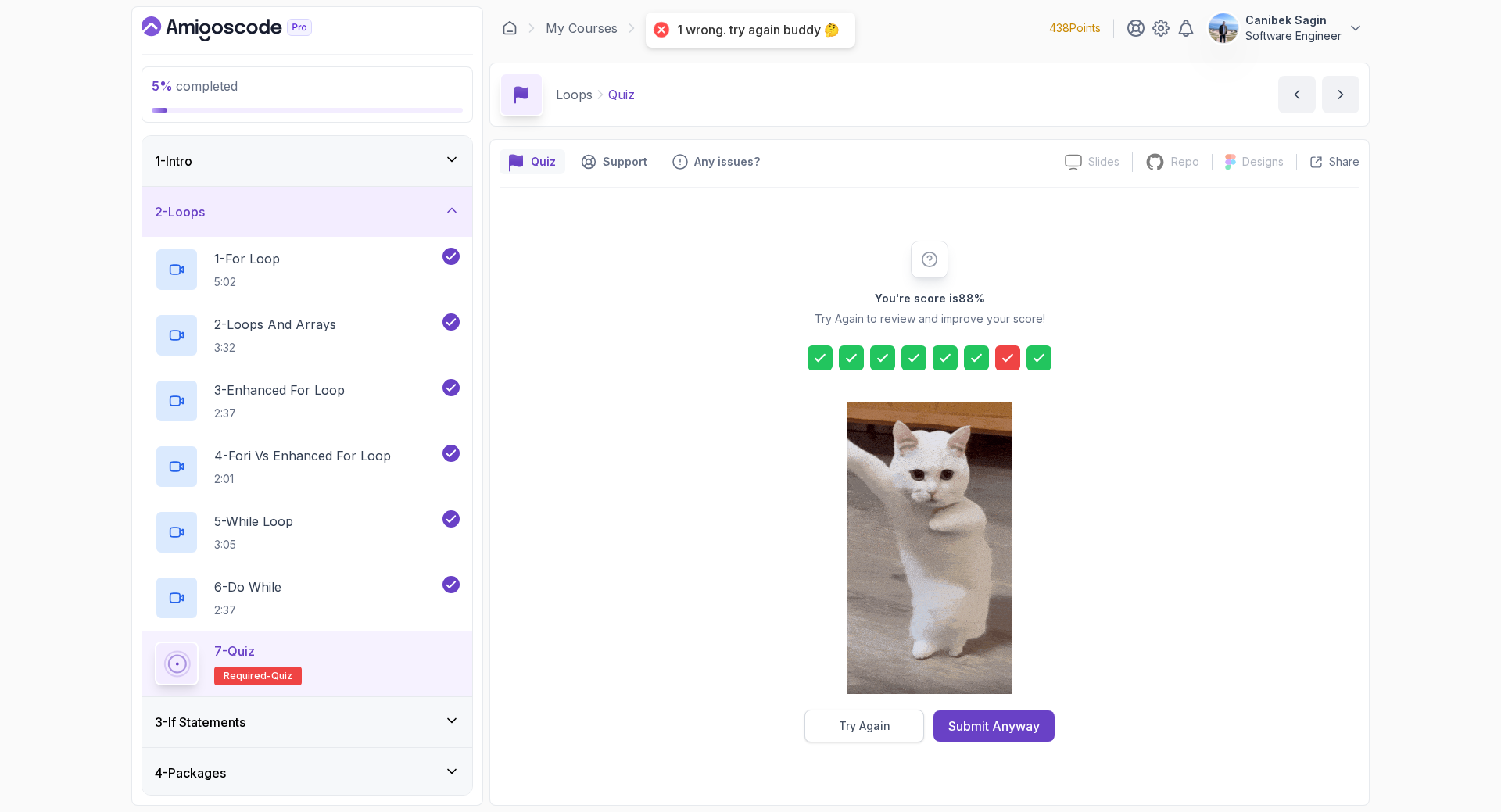
click at [874, 739] on button "Try Again" at bounding box center [864, 726] width 120 height 33
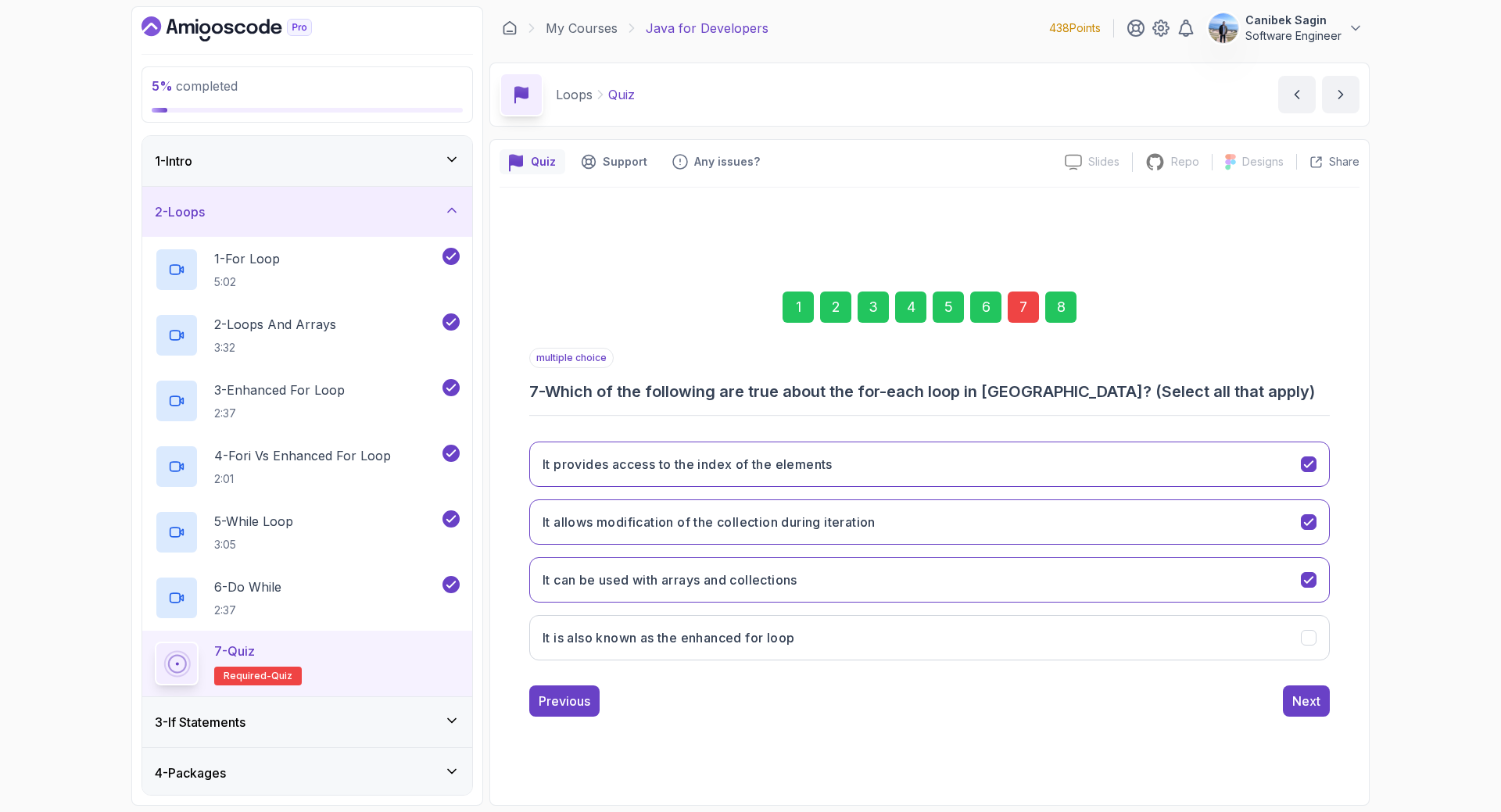
click at [1019, 314] on div "7" at bounding box center [1023, 307] width 31 height 31
click at [1024, 308] on div "7" at bounding box center [1023, 307] width 31 height 31
click at [956, 574] on button "It can be used with arrays and collections" at bounding box center [930, 580] width 800 height 46
click at [942, 457] on button "It provides access to the index of the elements" at bounding box center [930, 464] width 800 height 46
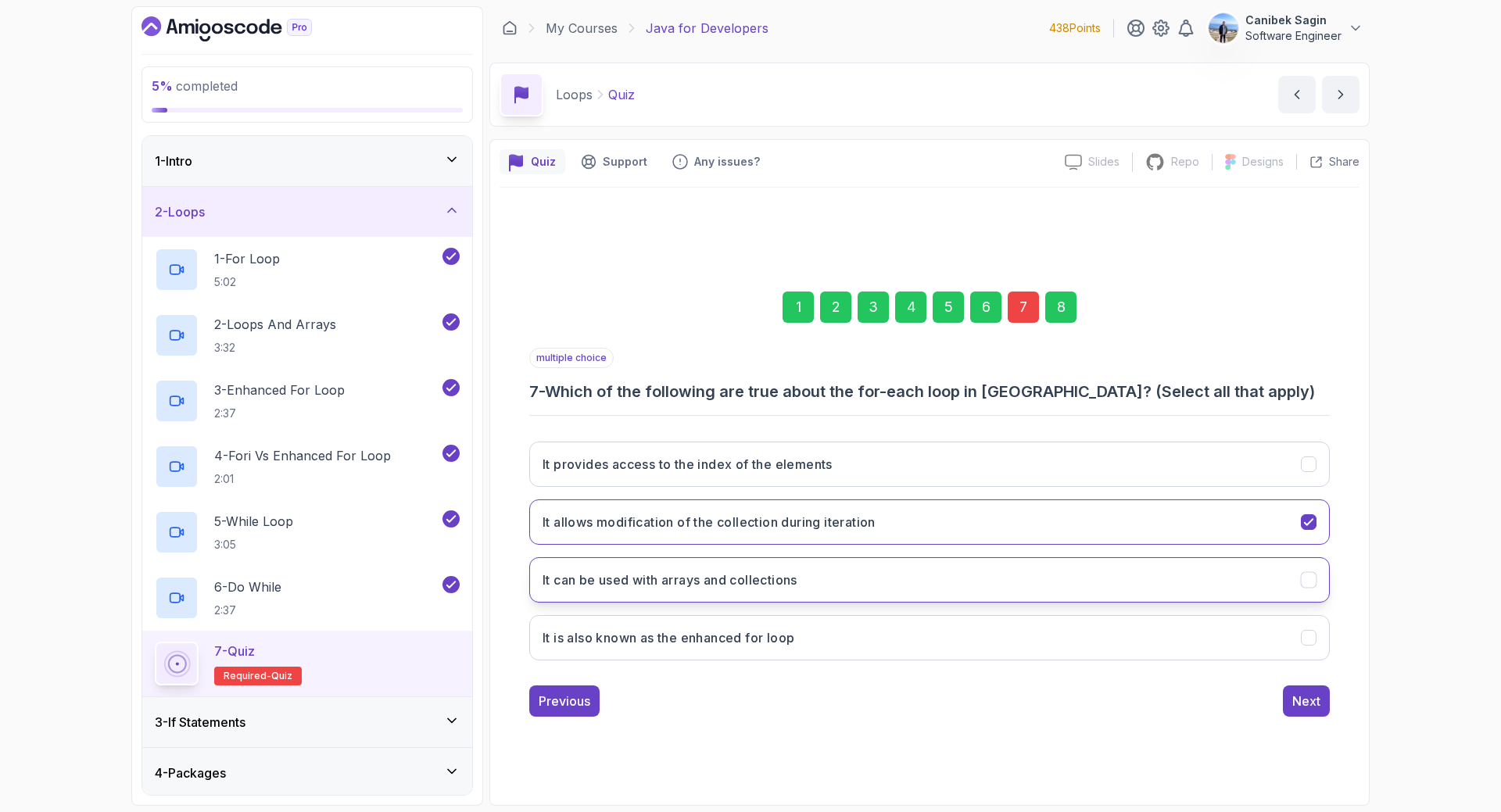
click at [929, 583] on button "It can be used with arrays and collections" at bounding box center [930, 580] width 800 height 46
click at [923, 636] on button "It is also known as the enhanced for loop" at bounding box center [930, 637] width 800 height 46
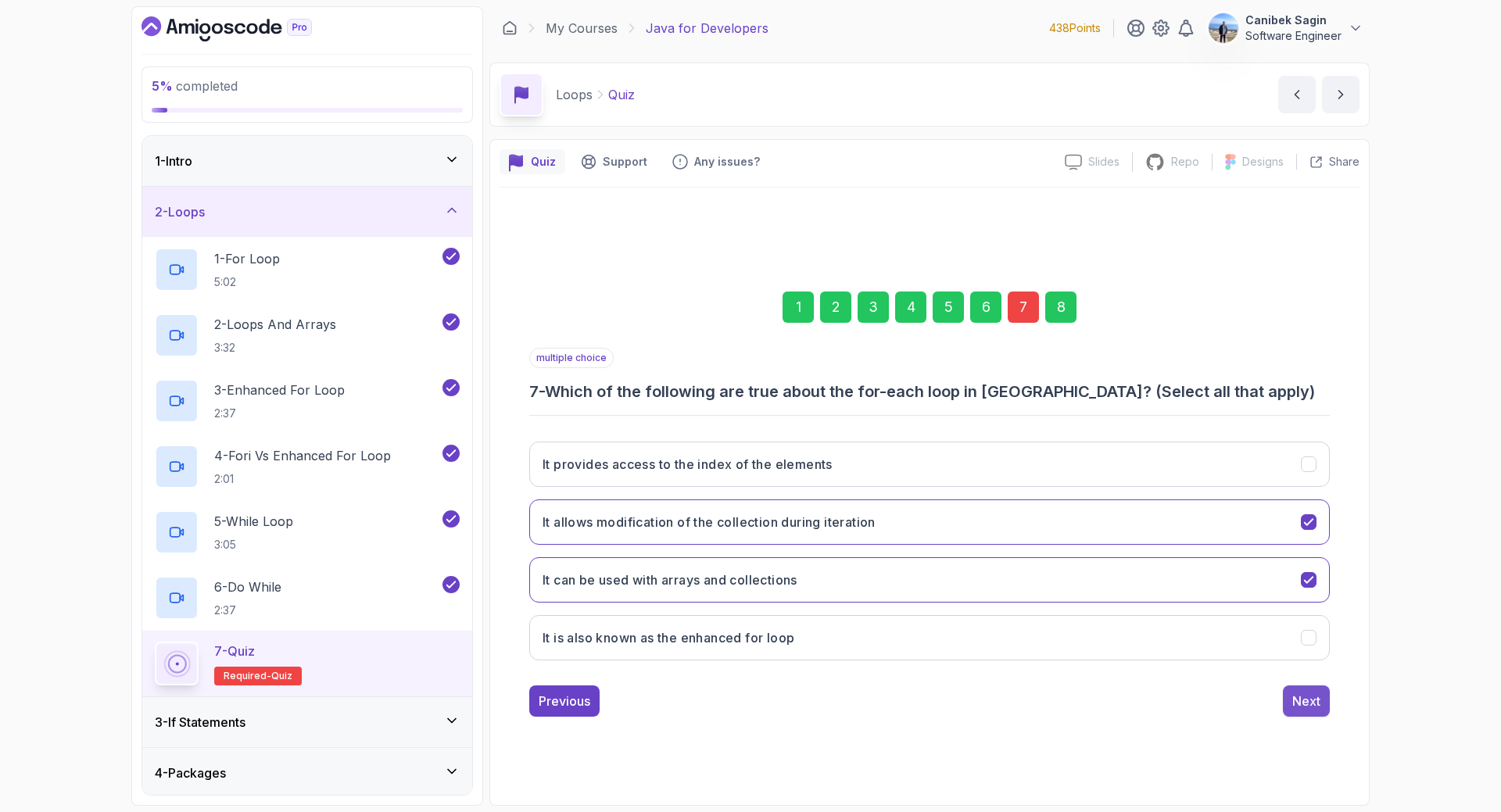
click at [1317, 709] on div "Next" at bounding box center [1306, 701] width 28 height 19
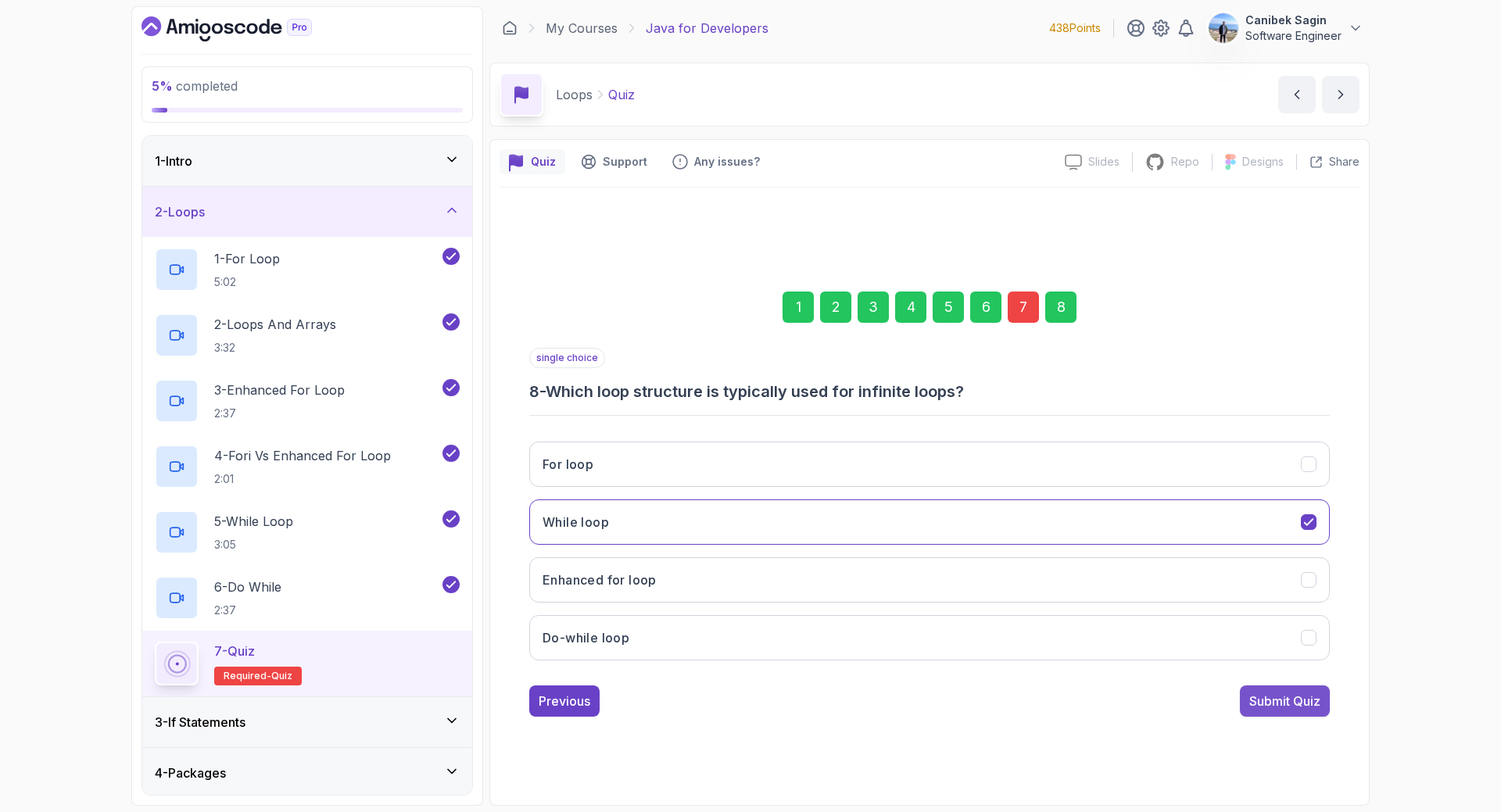
click at [1316, 701] on div "Submit Quiz" at bounding box center [1284, 701] width 71 height 19
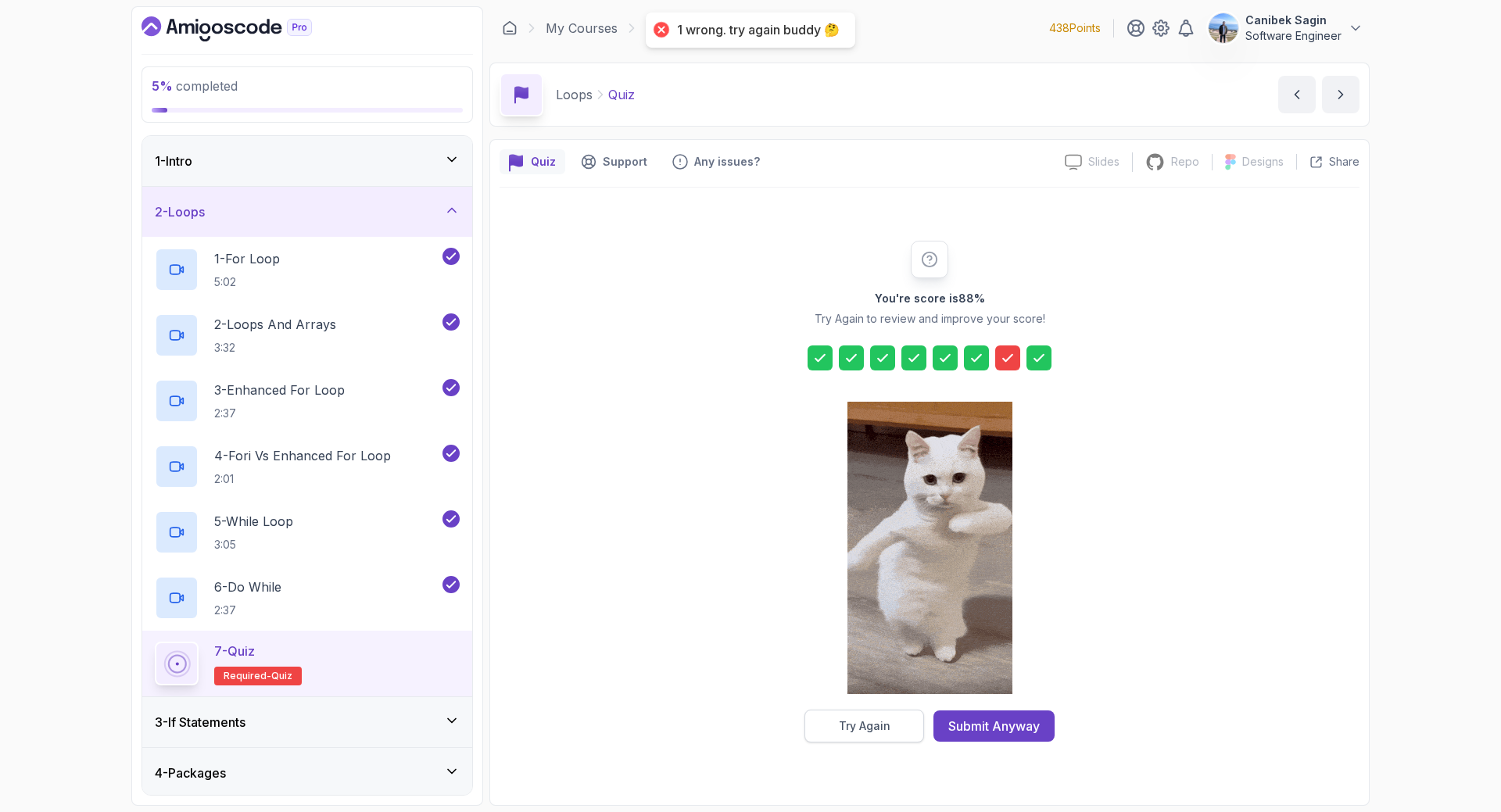
click at [891, 724] on button "Try Again" at bounding box center [864, 726] width 120 height 33
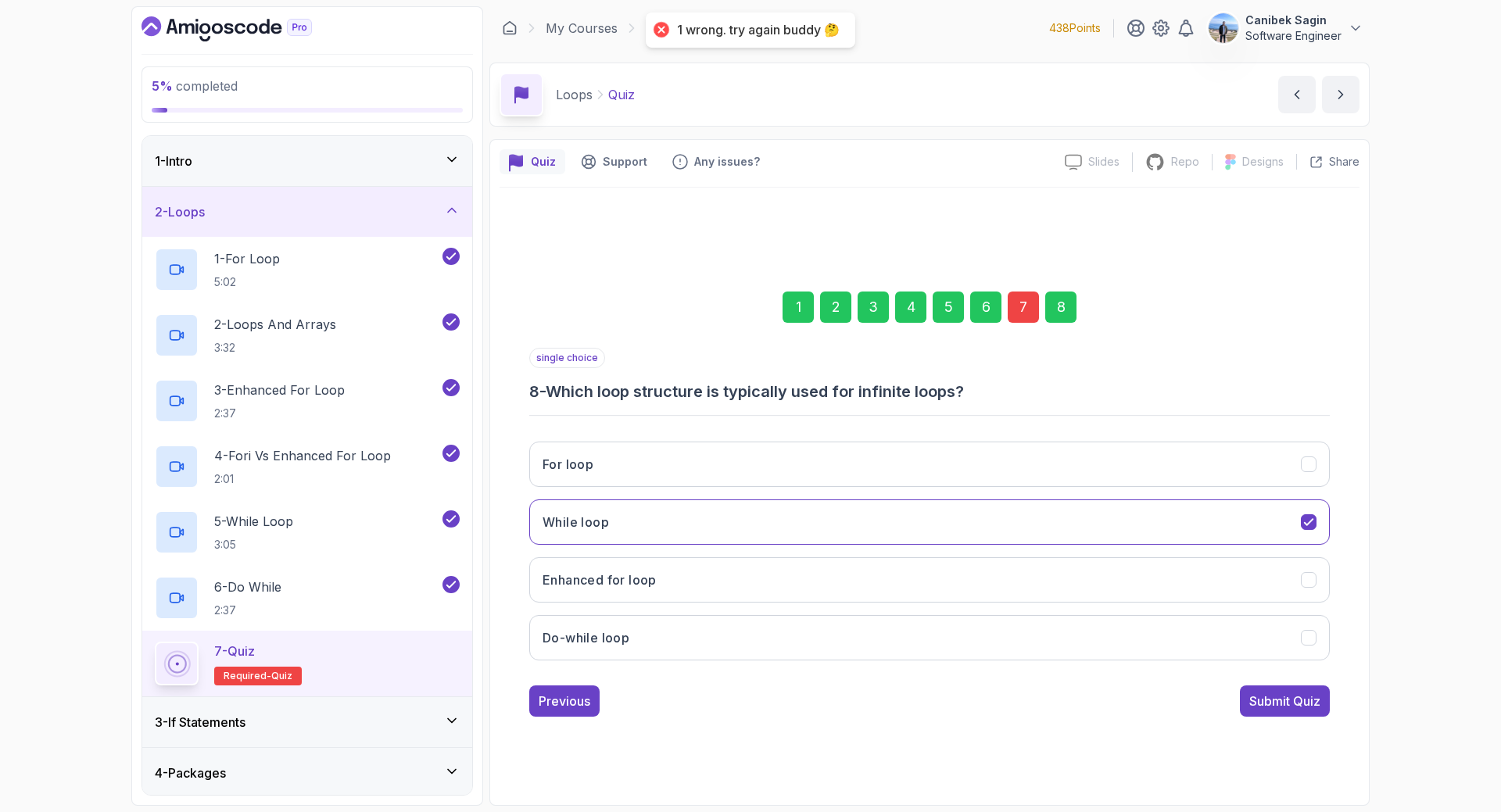
click at [1025, 307] on div "7" at bounding box center [1023, 307] width 31 height 31
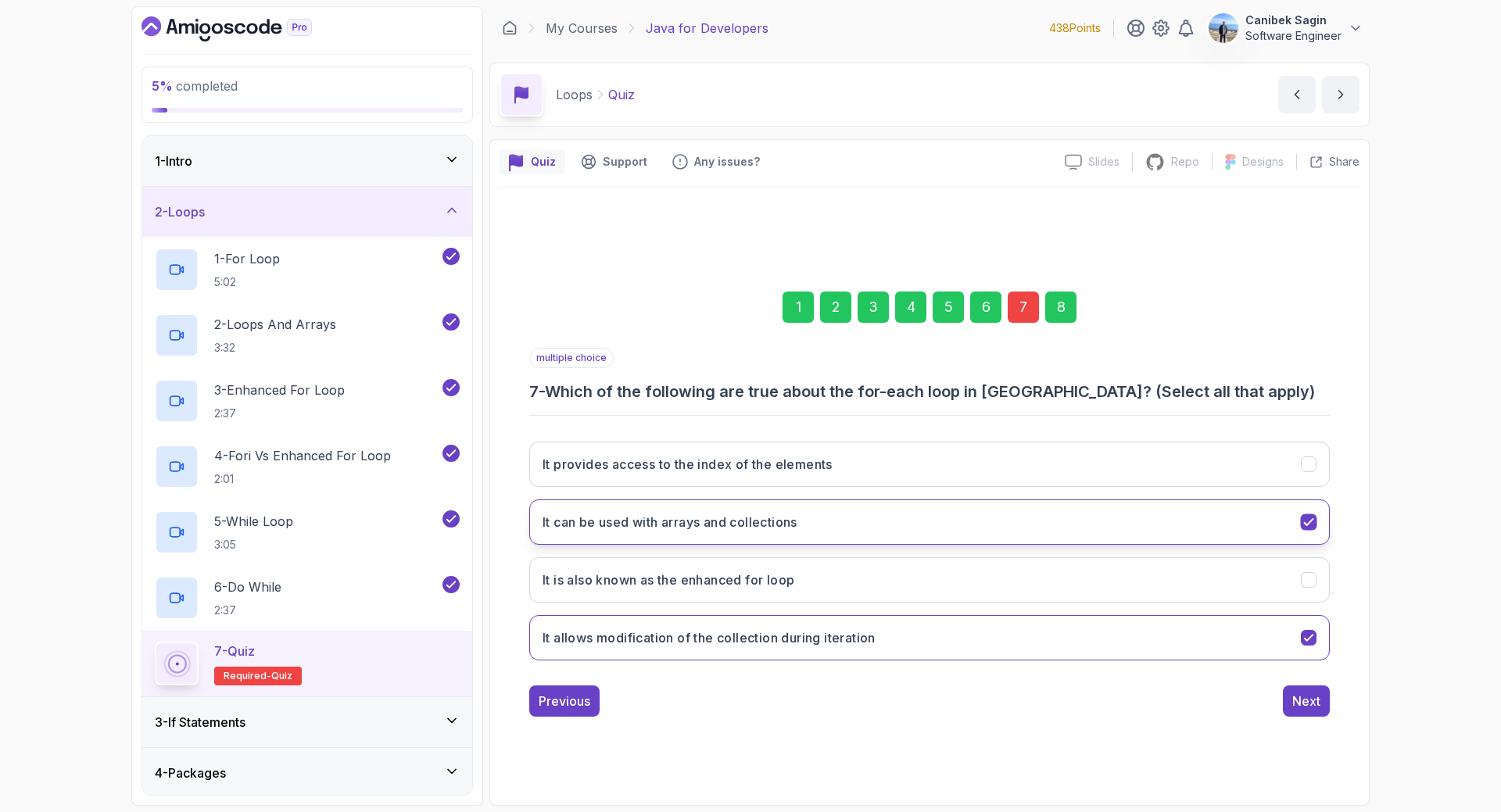
click at [1025, 507] on button "It can be used with arrays and collections" at bounding box center [930, 521] width 800 height 46
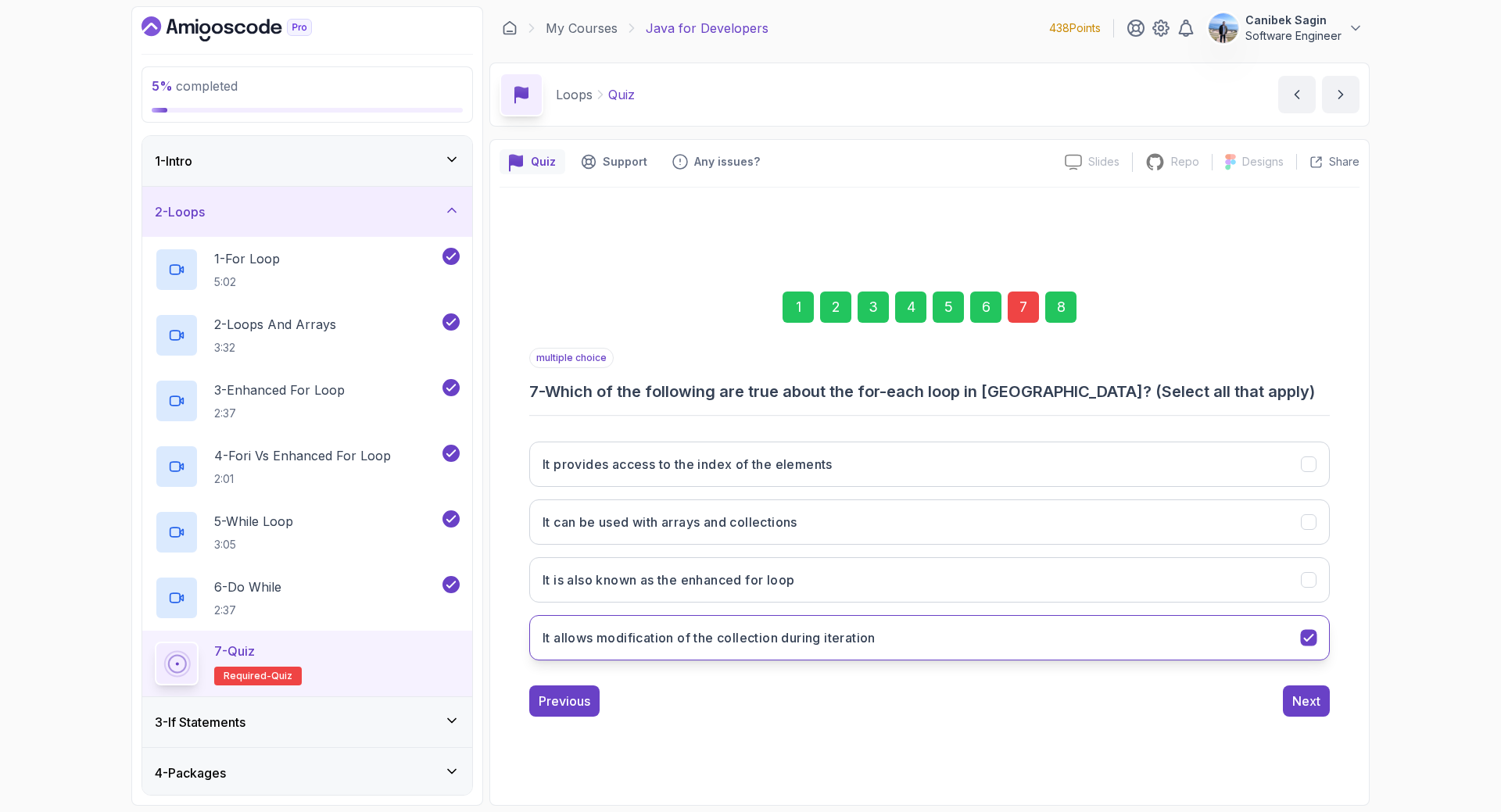
click at [1065, 636] on button "It allows modification of the collection during iteration" at bounding box center [930, 637] width 800 height 46
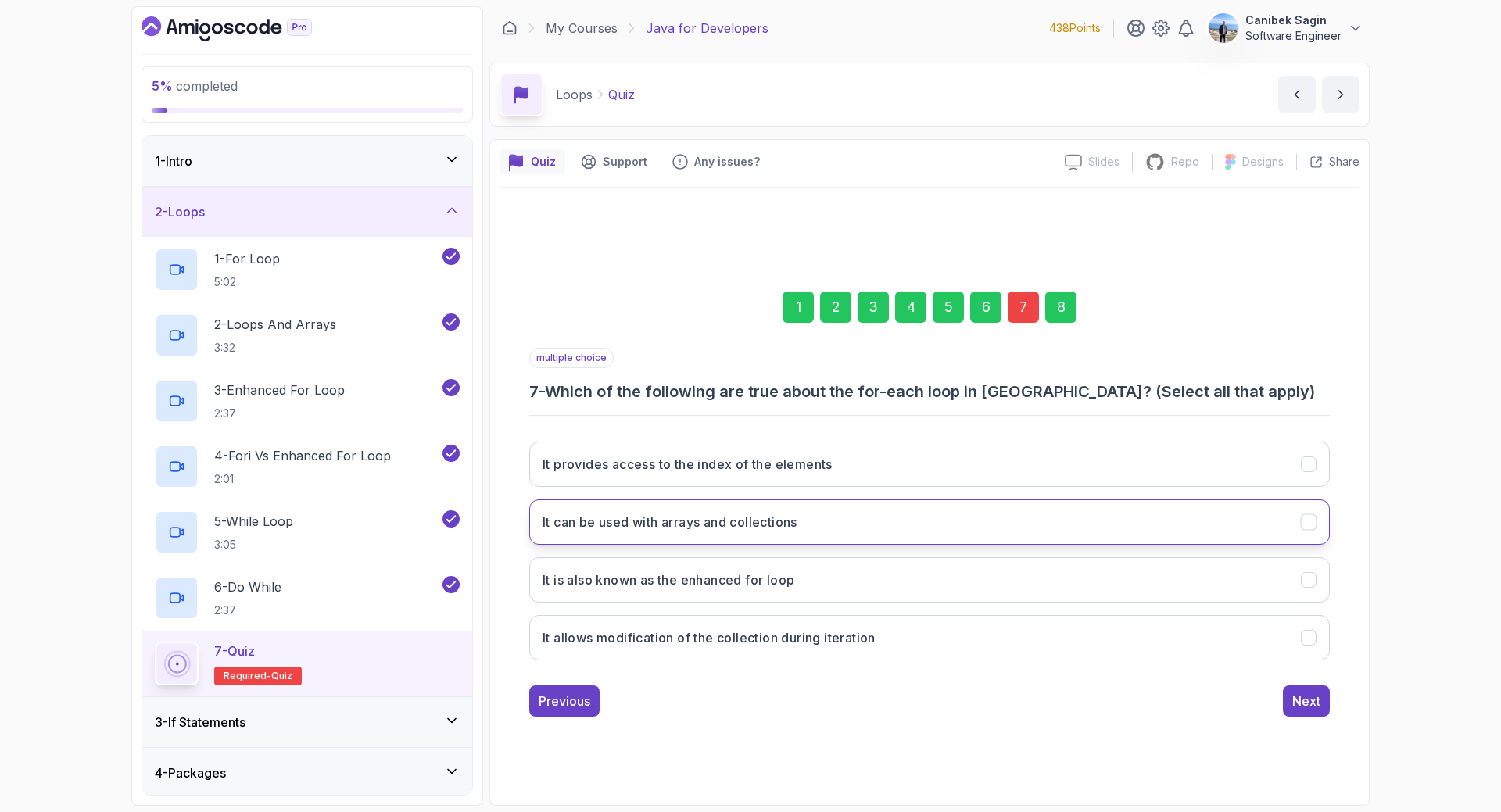
click at [956, 506] on button "It can be used with arrays and collections" at bounding box center [930, 521] width 800 height 46
click at [961, 570] on button "It is also known as the enhanced for loop" at bounding box center [930, 580] width 800 height 46
click at [1317, 708] on div "Next" at bounding box center [1306, 701] width 28 height 19
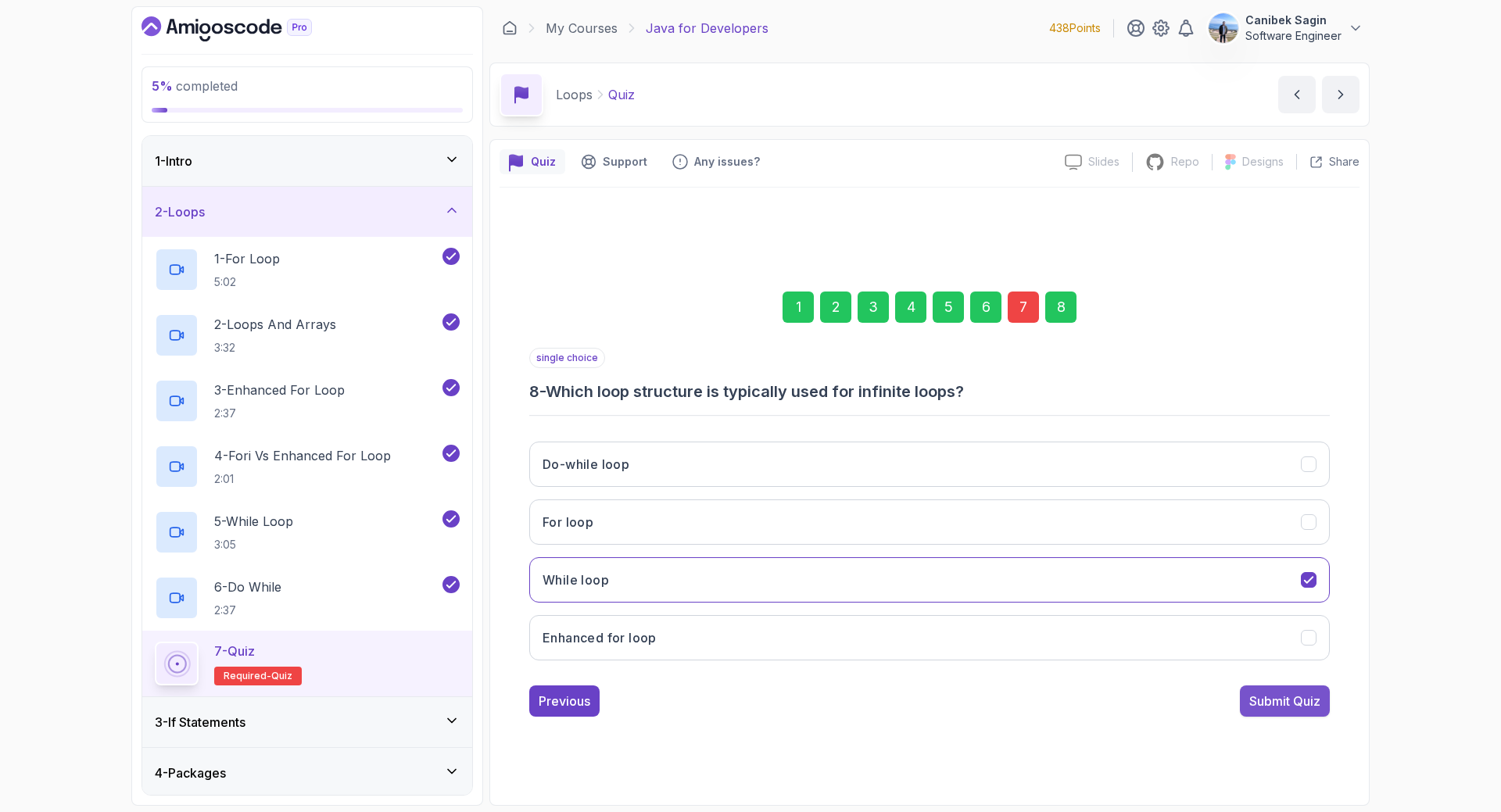
click at [1305, 699] on div "Submit Quiz" at bounding box center [1284, 701] width 71 height 19
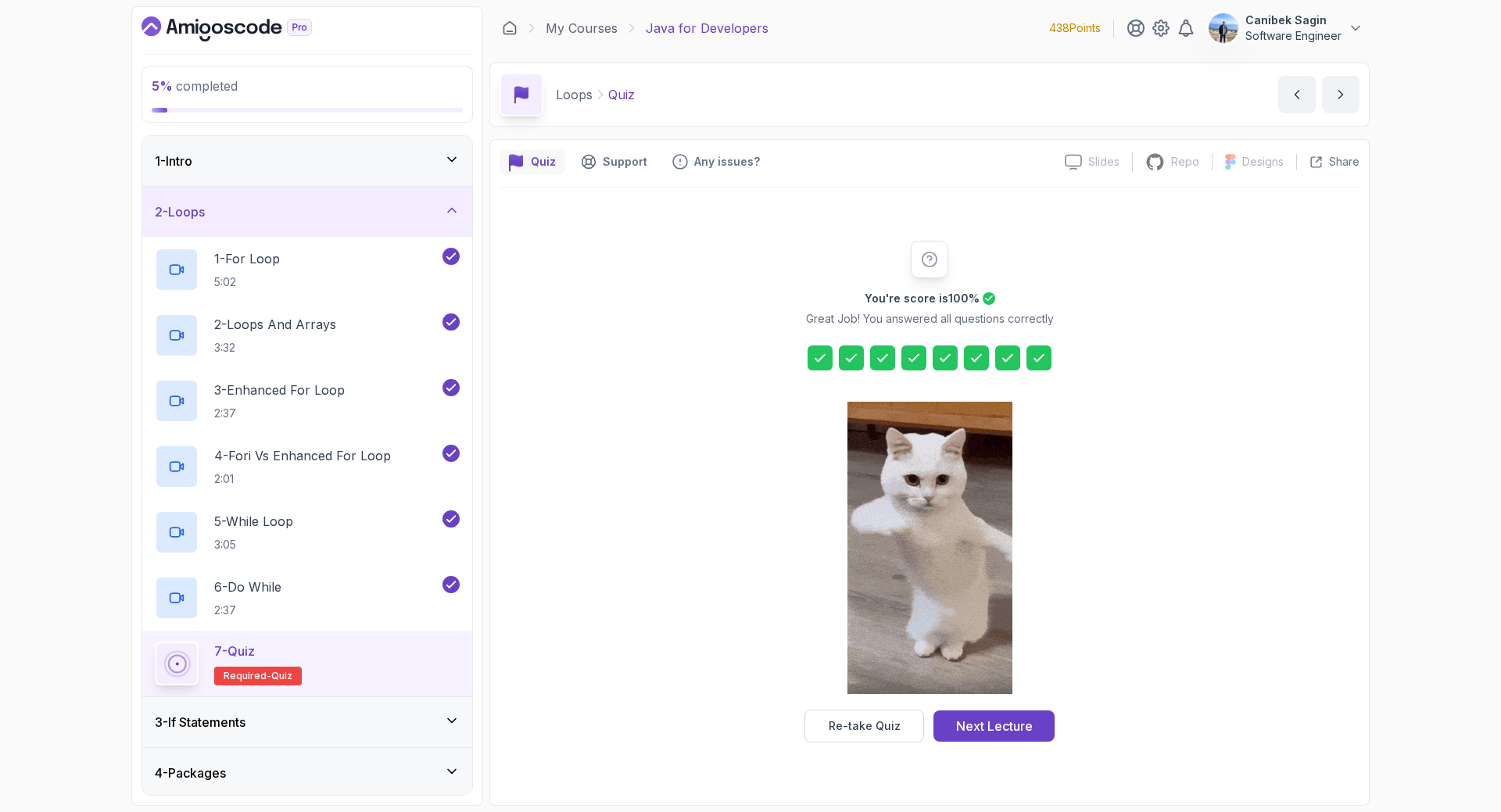
click at [1009, 358] on icon at bounding box center [1008, 358] width 15 height 15
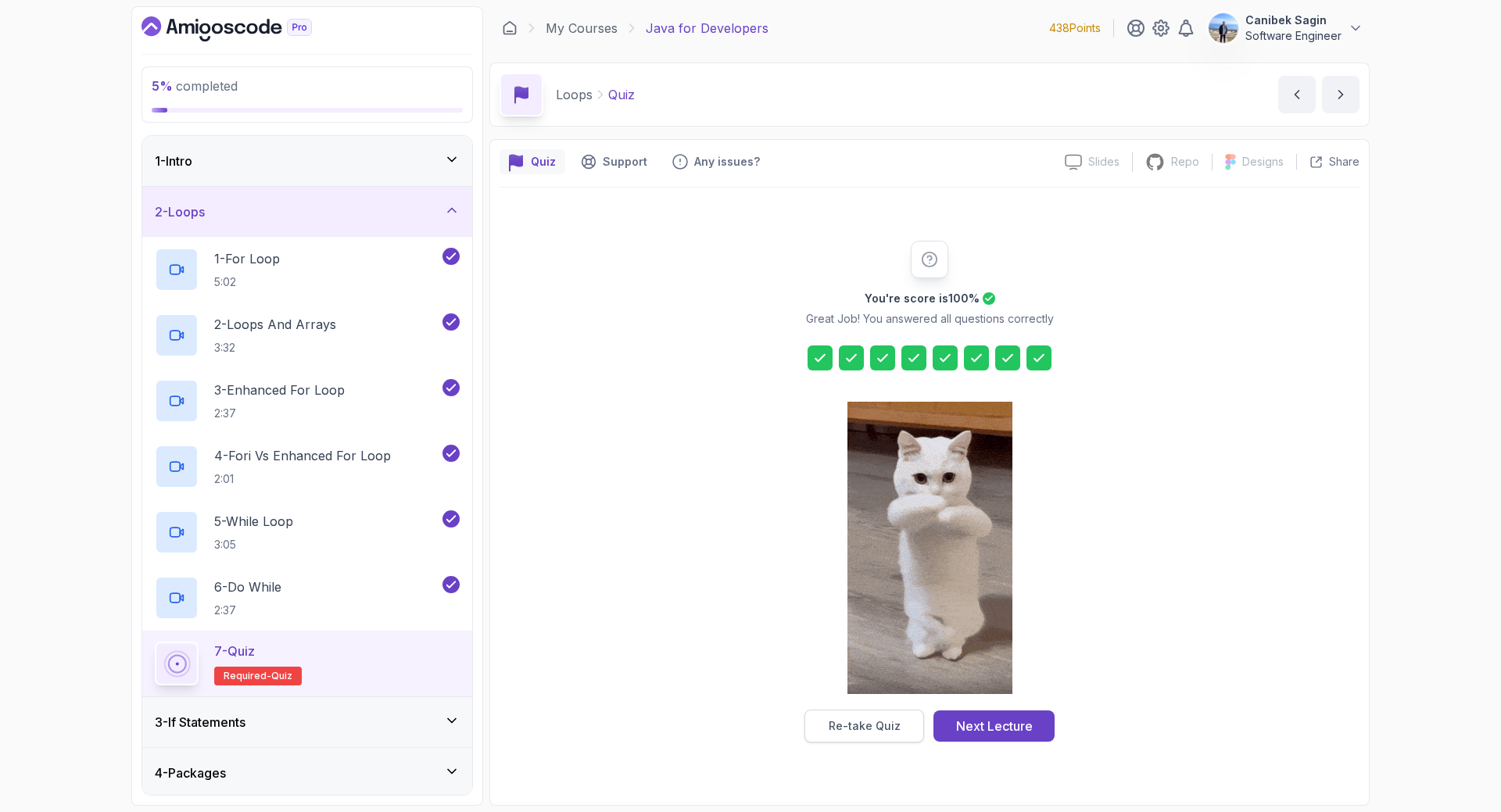
click at [880, 727] on div "Re-take Quiz" at bounding box center [865, 726] width 72 height 15
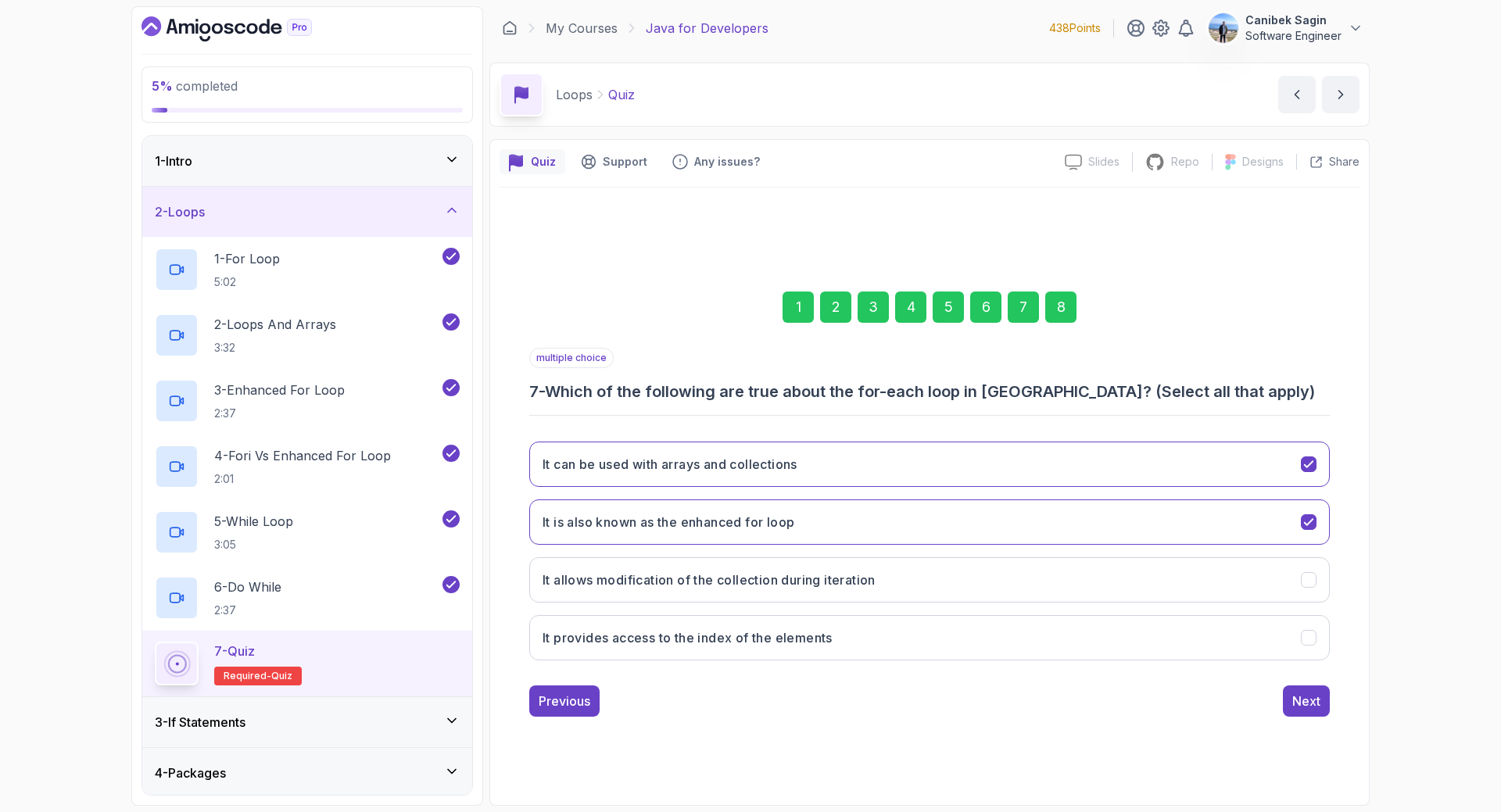
click at [1020, 308] on div "7" at bounding box center [1023, 307] width 31 height 31
click at [1306, 701] on div "Next" at bounding box center [1306, 701] width 28 height 19
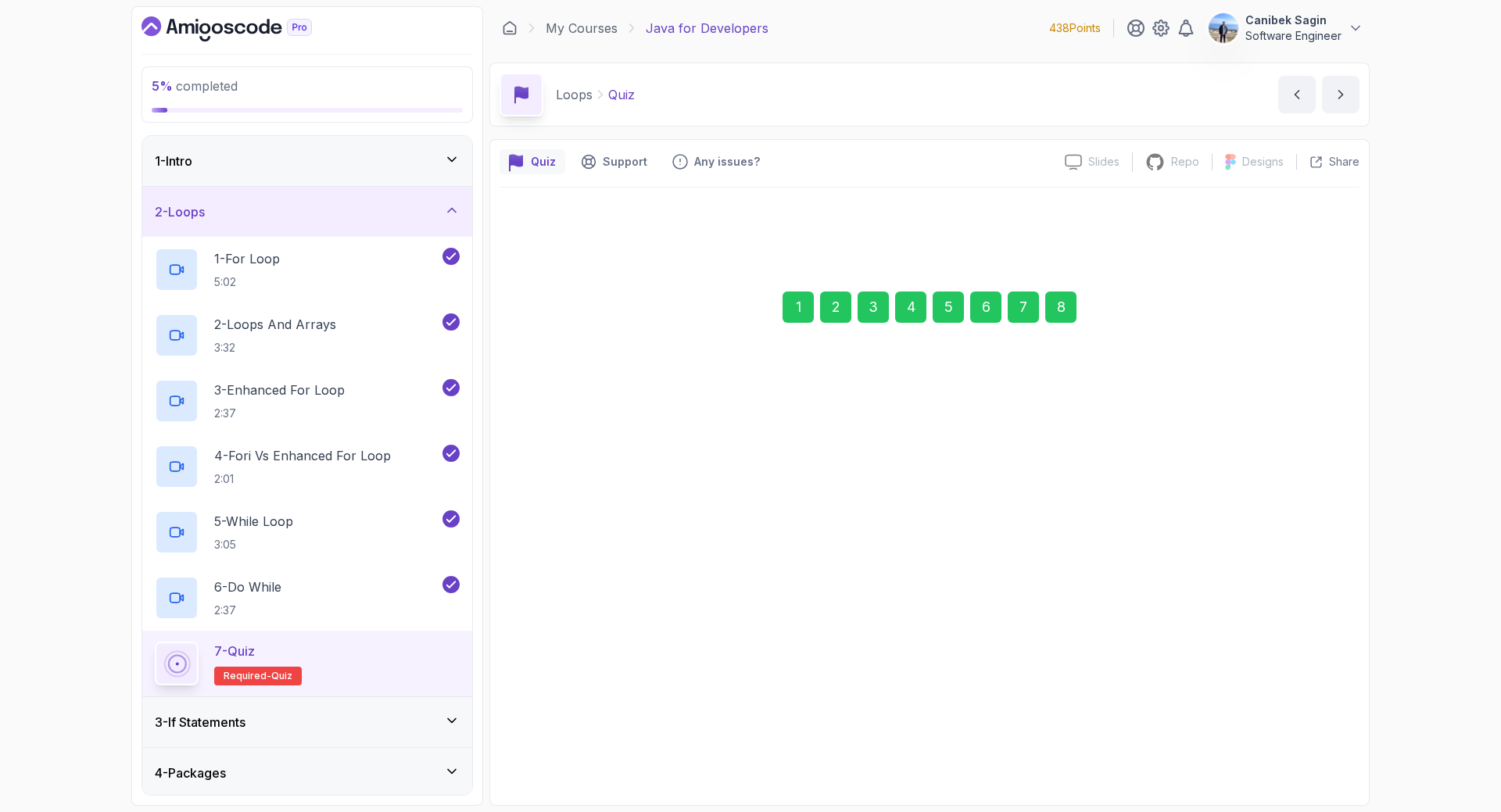
click at [1307, 701] on div "Submit Quiz" at bounding box center [1284, 701] width 71 height 19
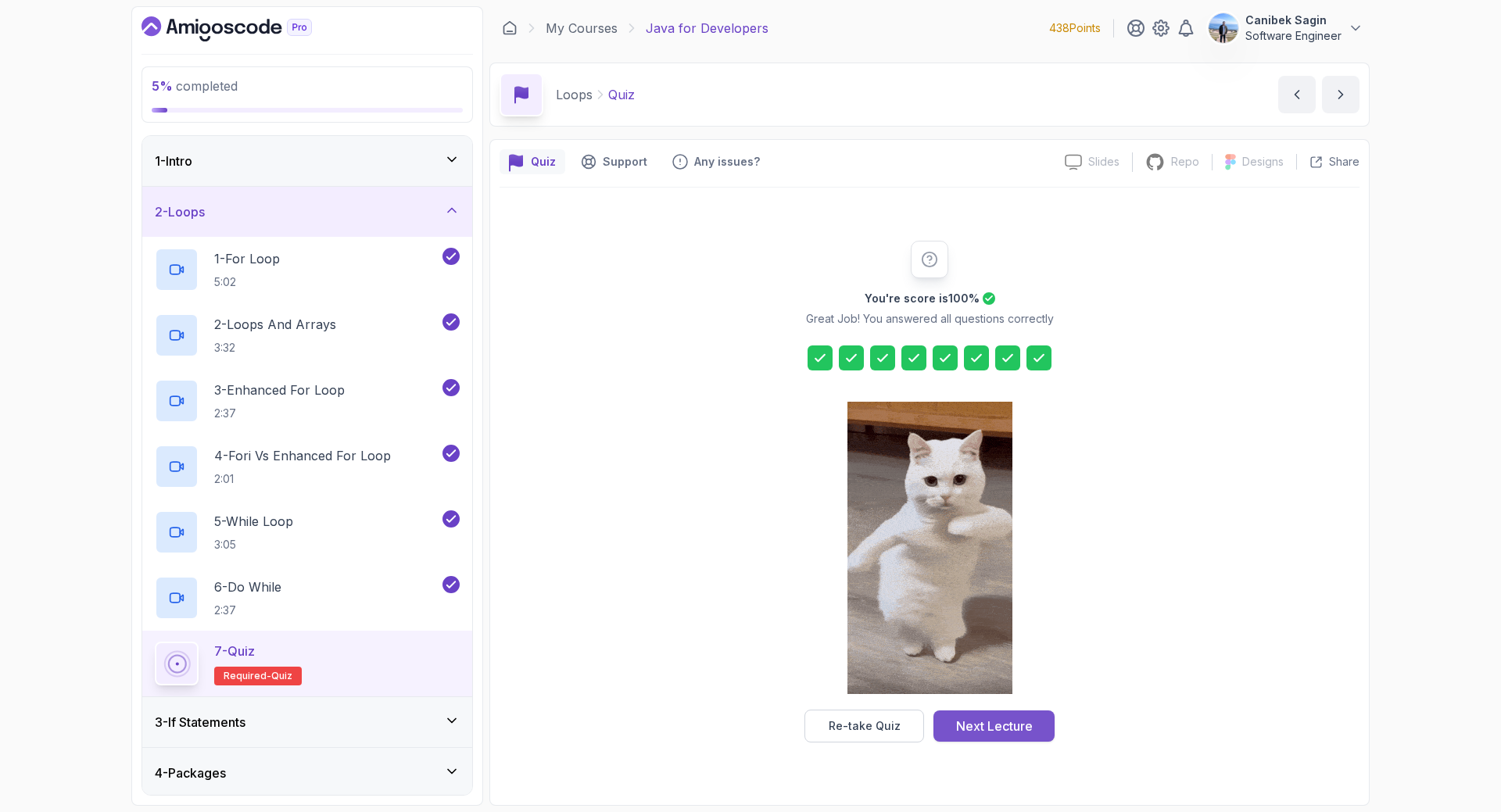
click at [997, 731] on div "Next Lecture" at bounding box center [994, 726] width 77 height 19
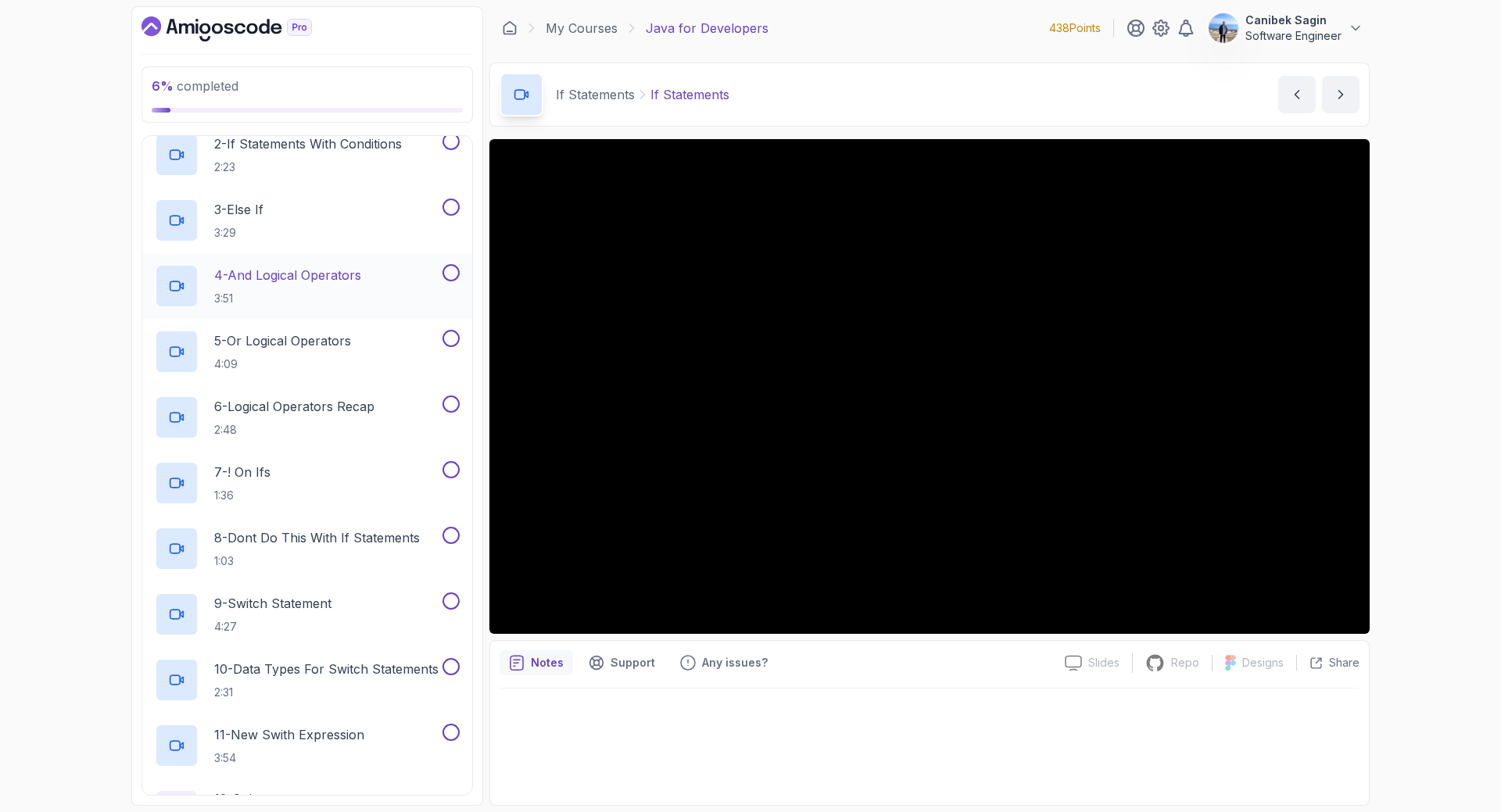
scroll to position [233, 0]
click at [452, 145] on button at bounding box center [451, 140] width 17 height 17
click at [371, 202] on div "3 - Else If 3:29" at bounding box center [297, 218] width 285 height 44
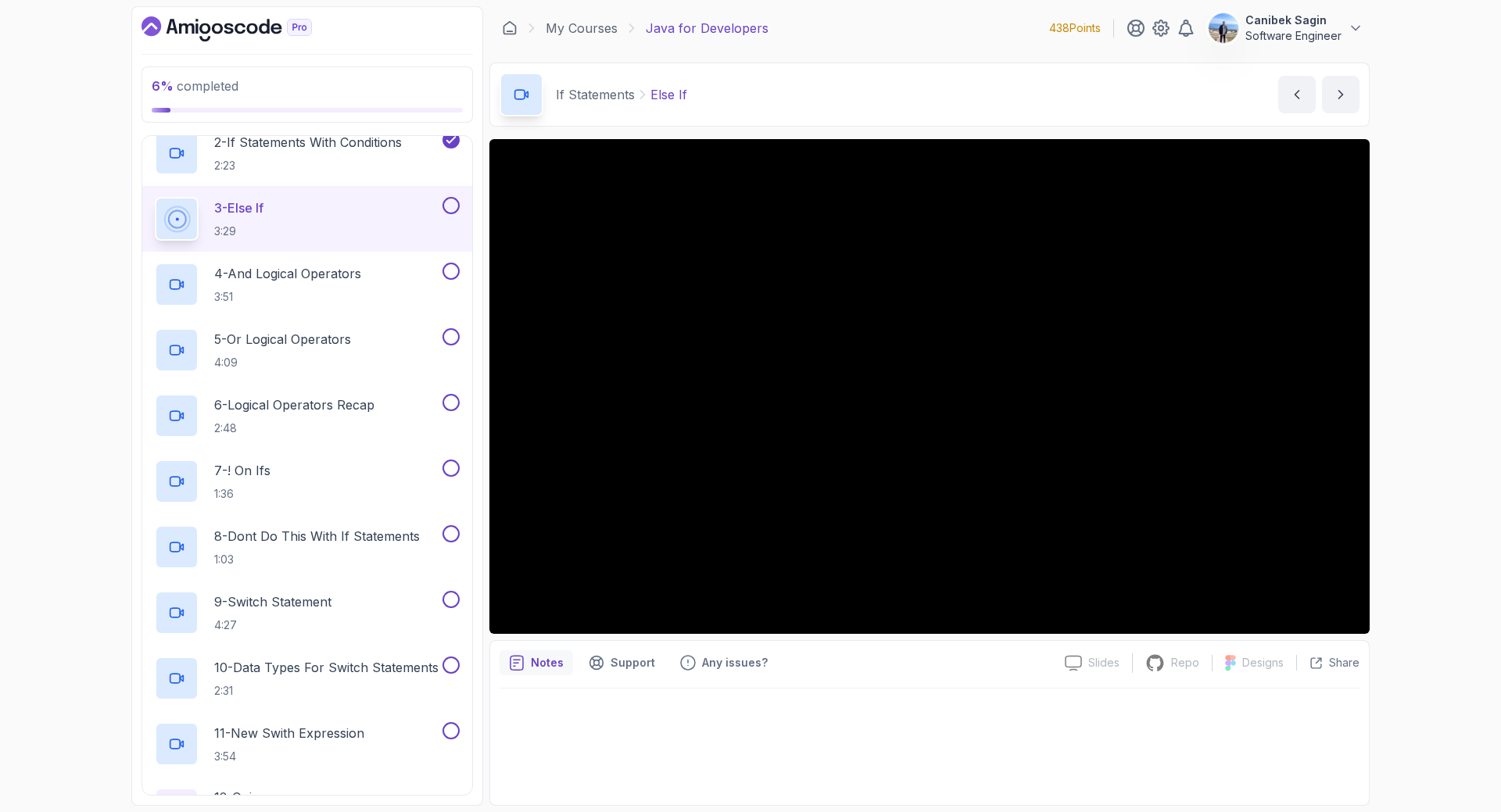
click at [451, 203] on button at bounding box center [451, 206] width 17 height 17
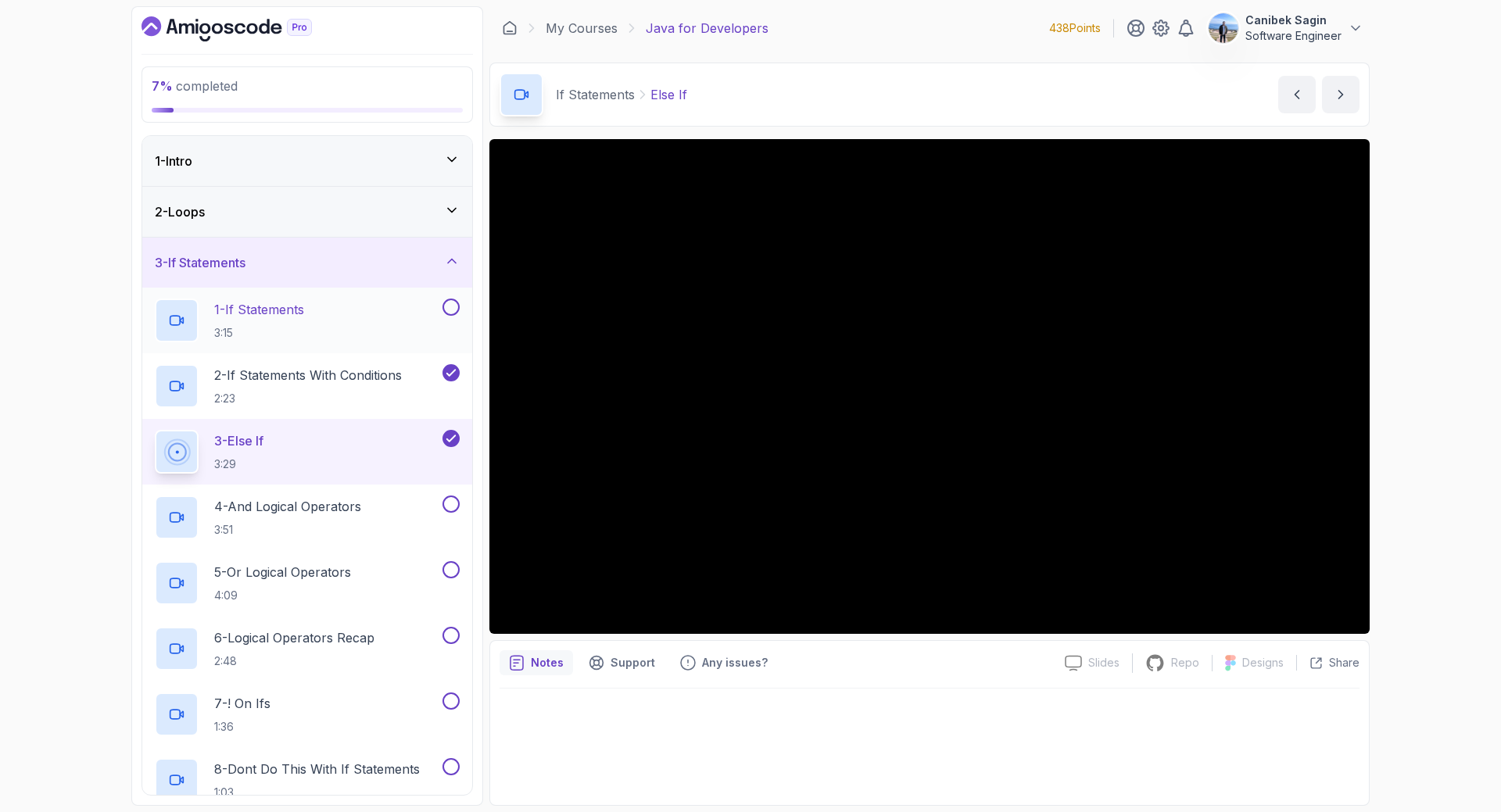
click at [446, 304] on button at bounding box center [451, 307] width 17 height 17
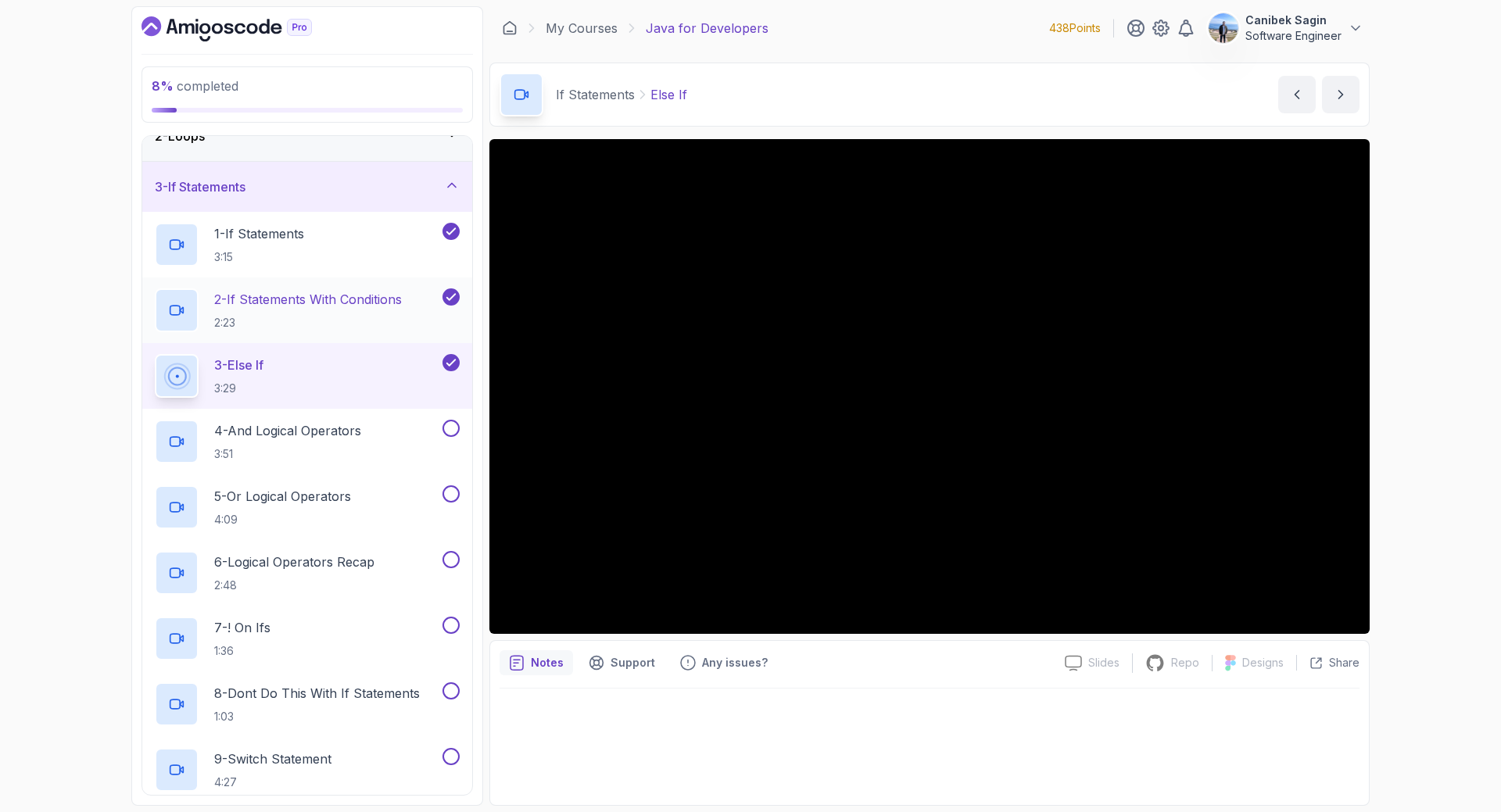
scroll to position [77, 0]
click at [387, 430] on div "4 - And Logical Operators 3:51" at bounding box center [297, 440] width 285 height 44
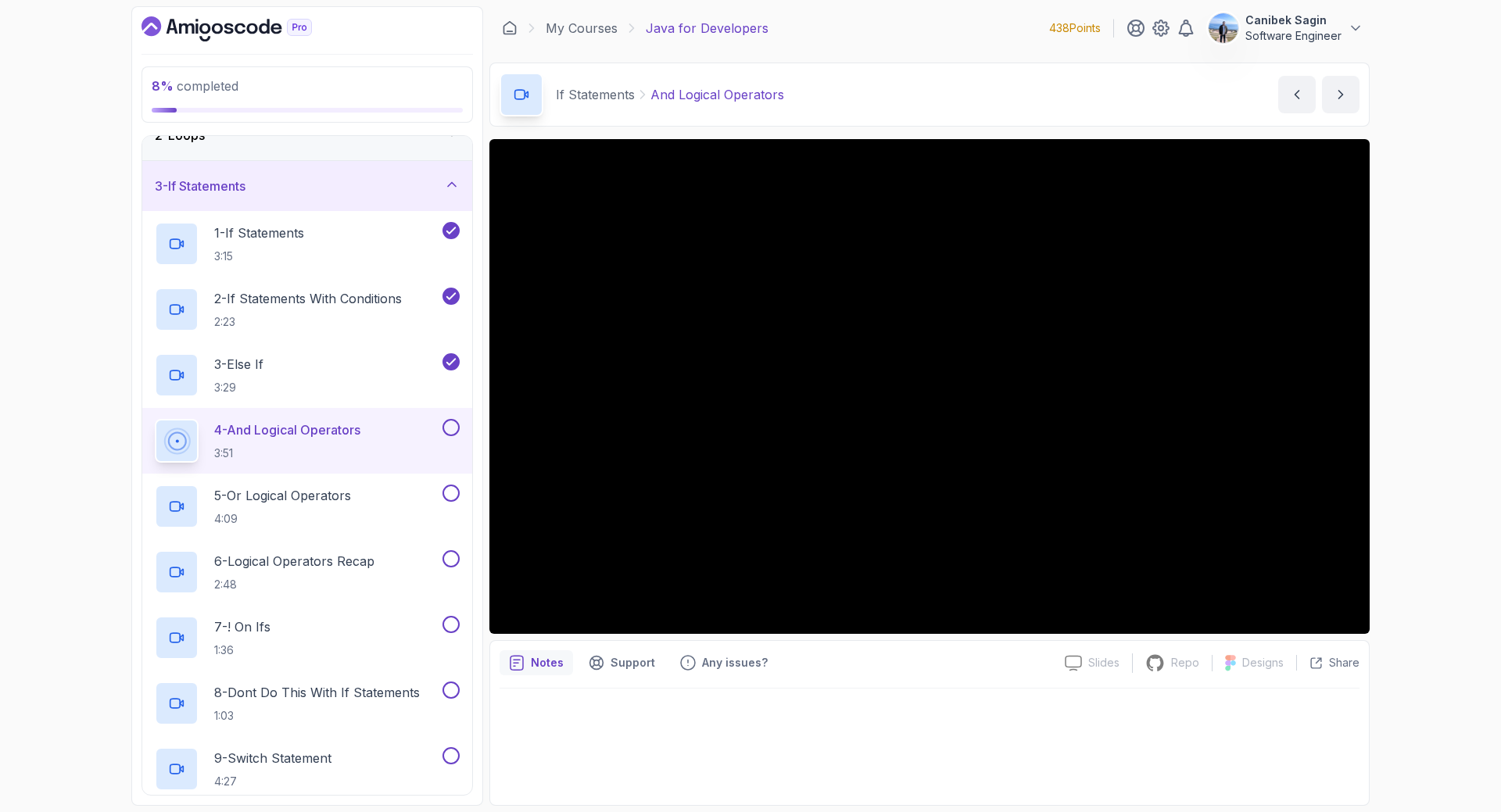
click at [449, 430] on button at bounding box center [451, 428] width 17 height 17
click at [459, 498] on div at bounding box center [449, 493] width 21 height 17
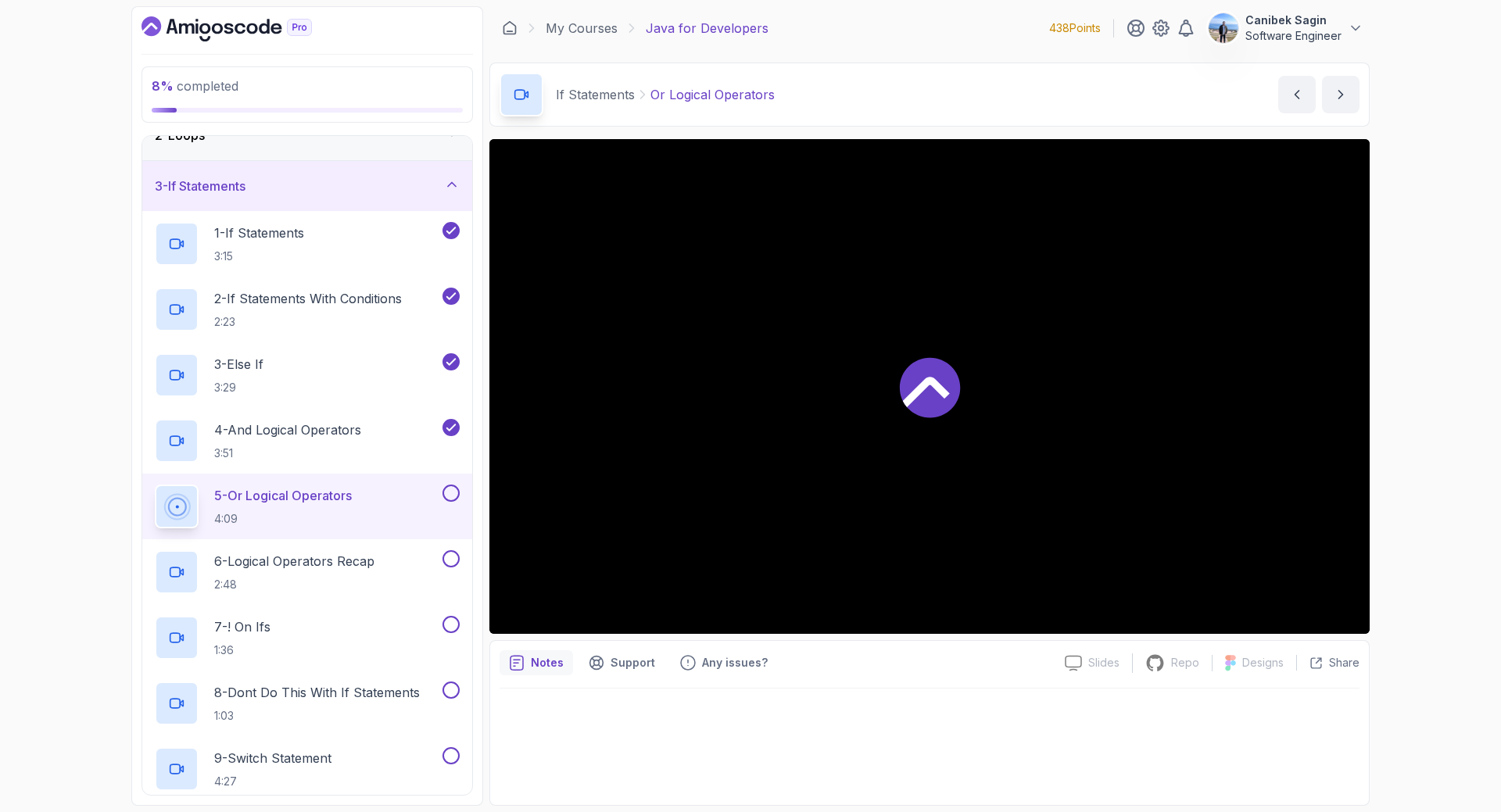
click at [450, 501] on button at bounding box center [451, 493] width 17 height 17
click at [316, 576] on p "2:48" at bounding box center [294, 584] width 160 height 15
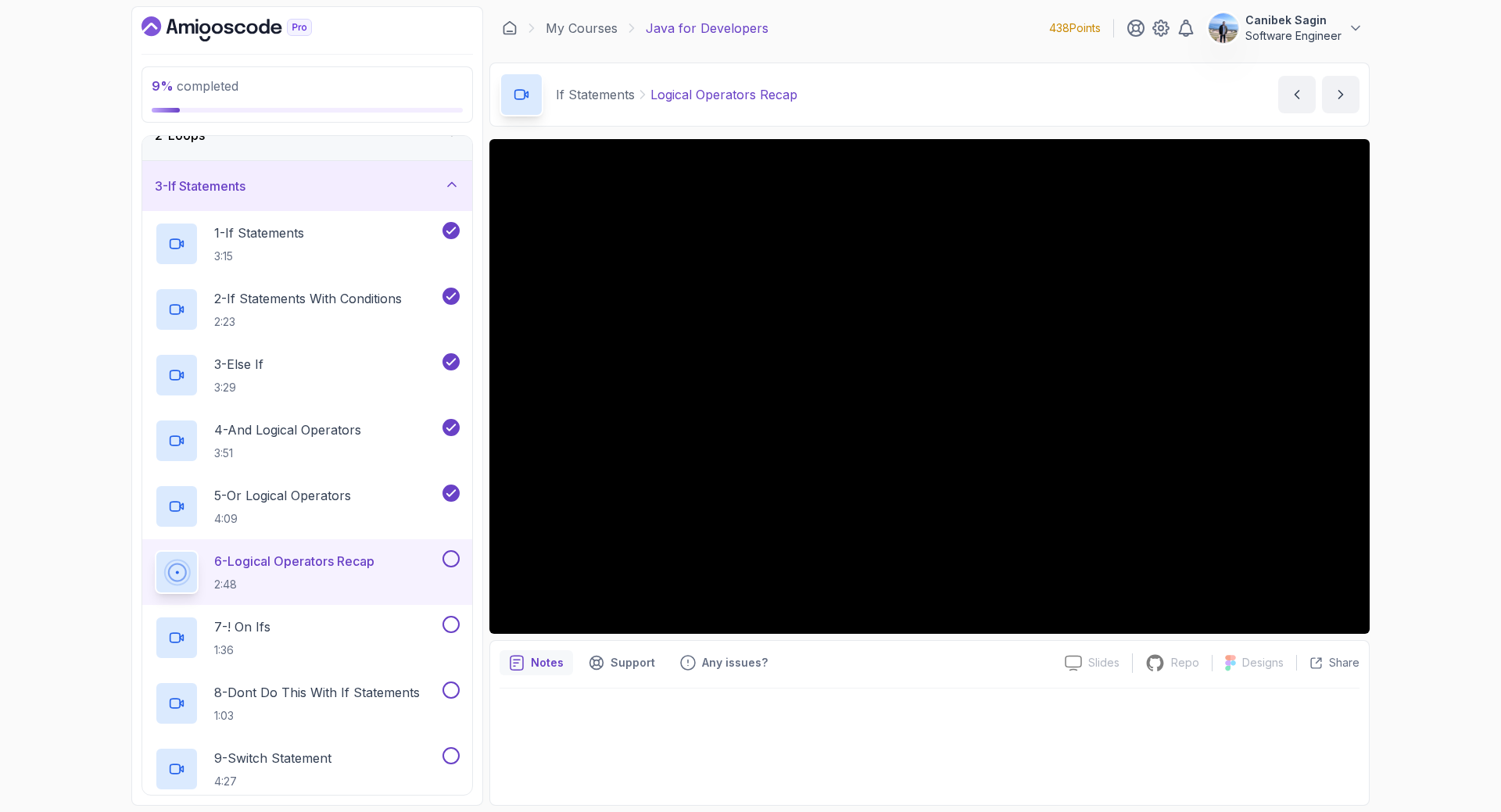
click at [451, 558] on button at bounding box center [451, 558] width 17 height 17
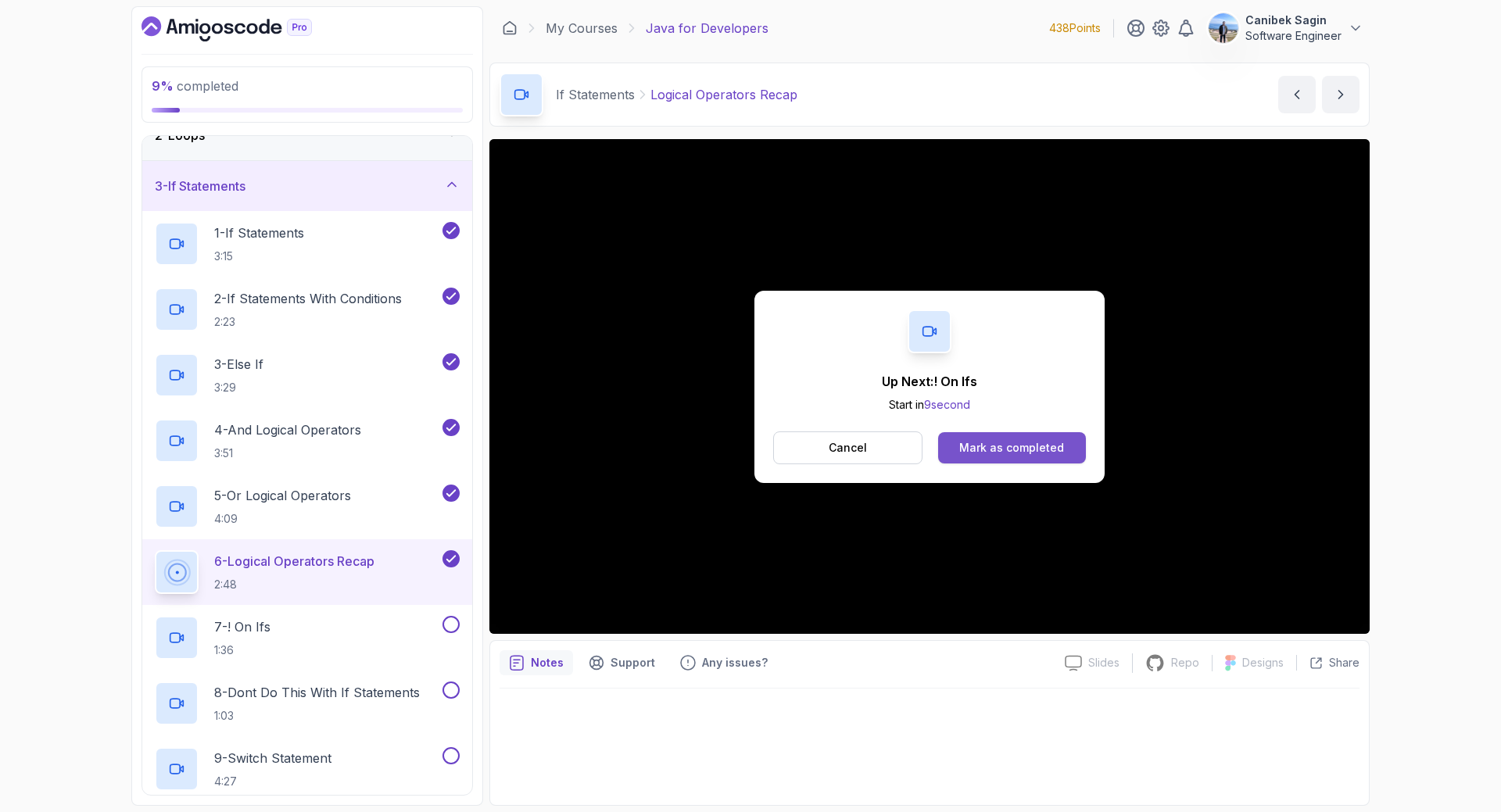
click at [1018, 440] on div "Mark as completed" at bounding box center [1011, 447] width 105 height 15
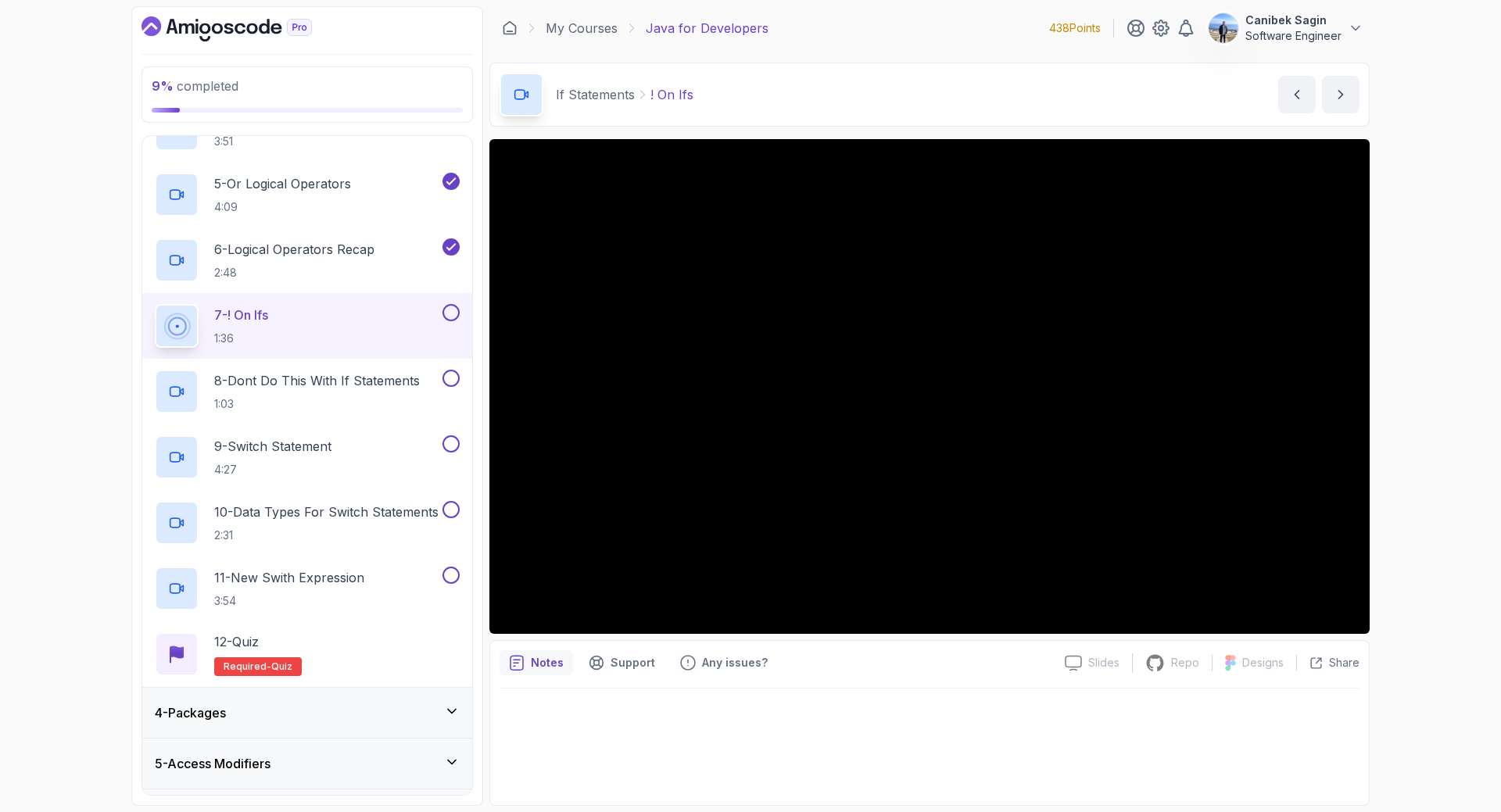
scroll to position [389, 0]
click at [441, 321] on button "7 - ! On Ifs 1:36" at bounding box center [307, 324] width 305 height 44
click at [452, 313] on button at bounding box center [451, 311] width 17 height 17
click at [454, 313] on icon at bounding box center [451, 311] width 14 height 15
click at [454, 313] on button at bounding box center [451, 311] width 17 height 17
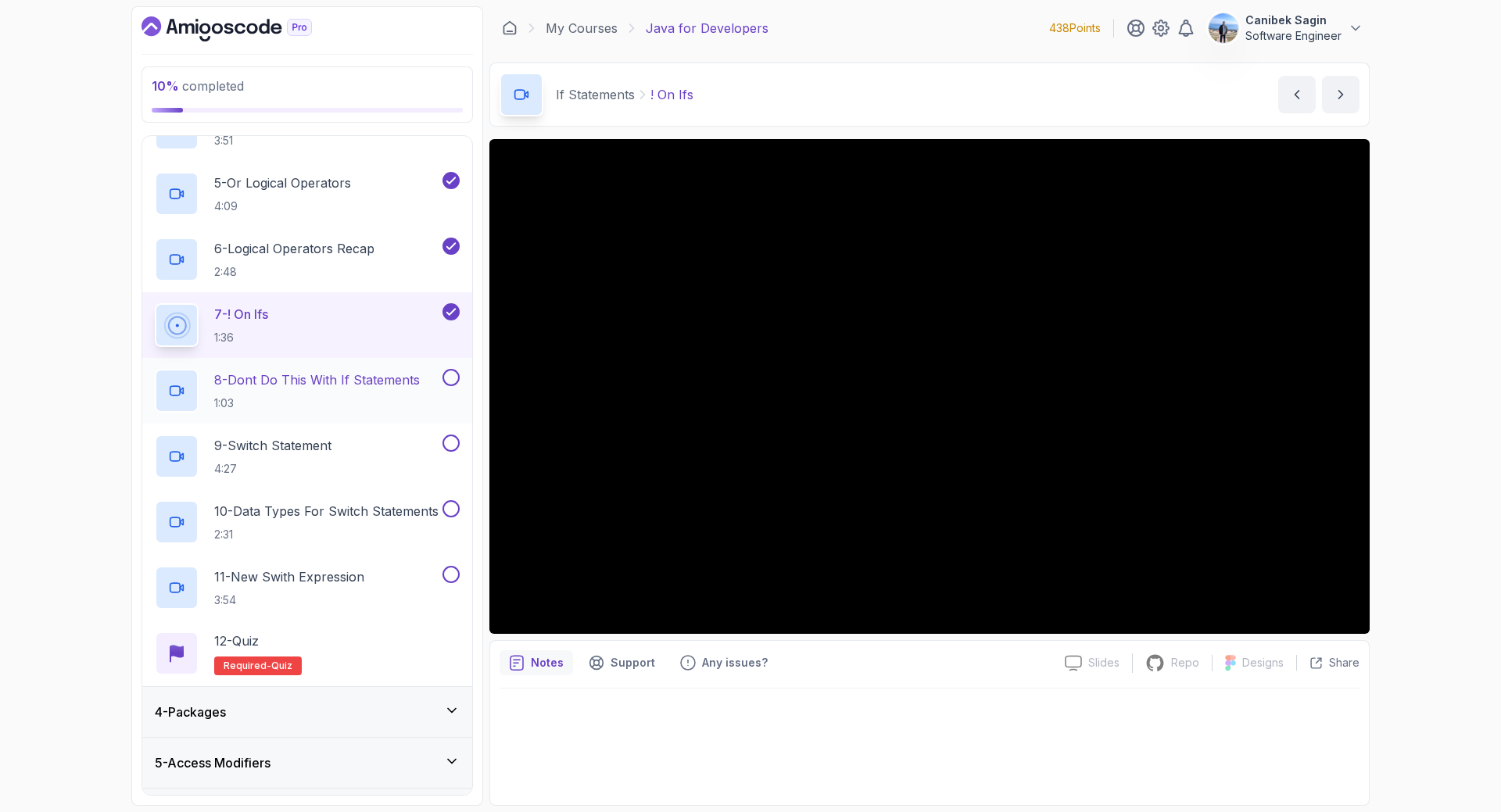
click at [341, 384] on p "8 - Dont Do This With If Statements" at bounding box center [317, 380] width 206 height 19
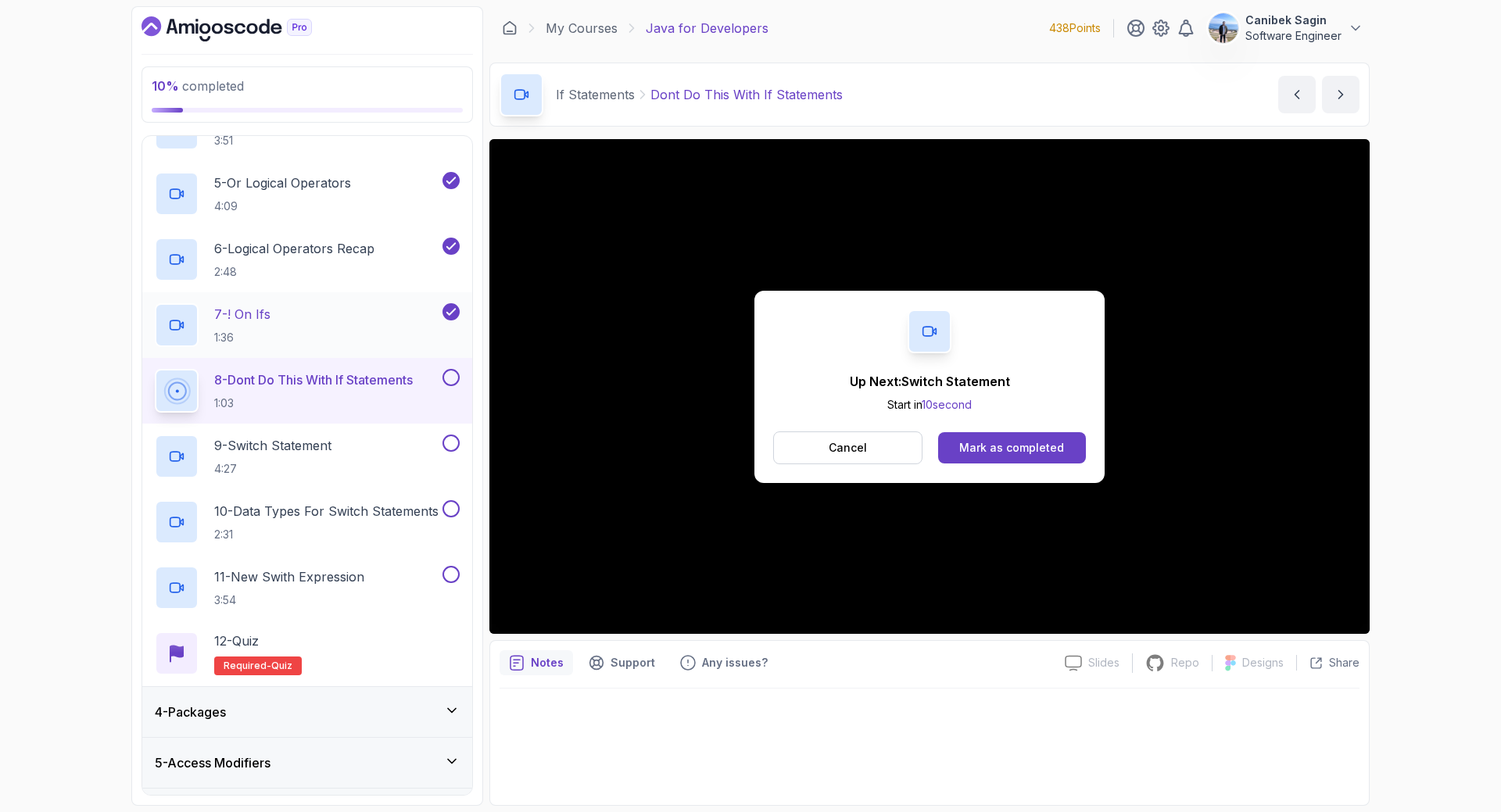
click at [1105, 432] on div "Up Next: Switch Statement Start in 10 second Cancel Mark as completed" at bounding box center [930, 386] width 880 height 495
click at [1075, 444] on button "Mark as completed" at bounding box center [1012, 447] width 148 height 31
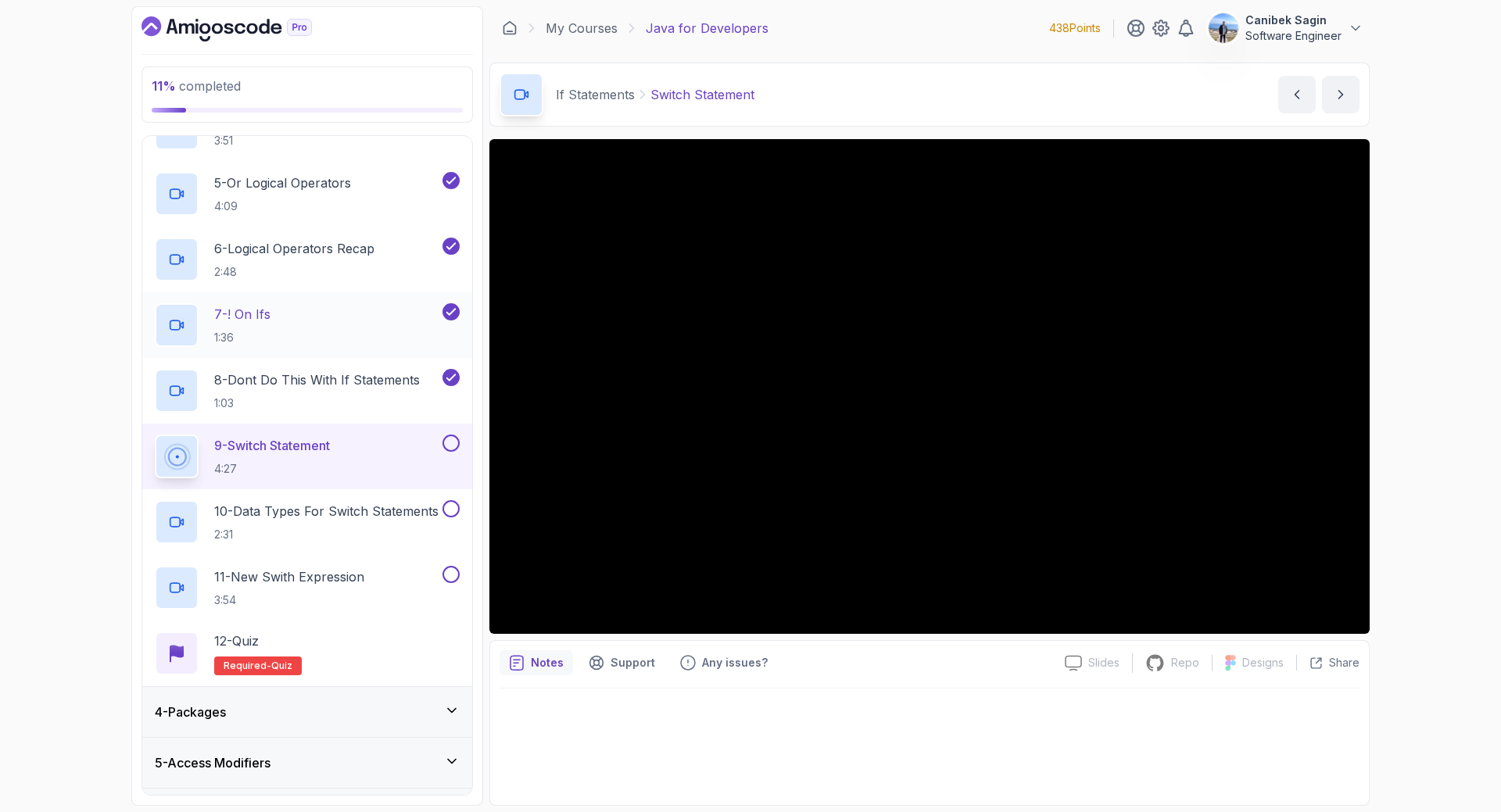
click at [454, 441] on button at bounding box center [451, 443] width 17 height 17
click at [372, 516] on p "10 - Data Types For Switch Statements" at bounding box center [326, 511] width 225 height 19
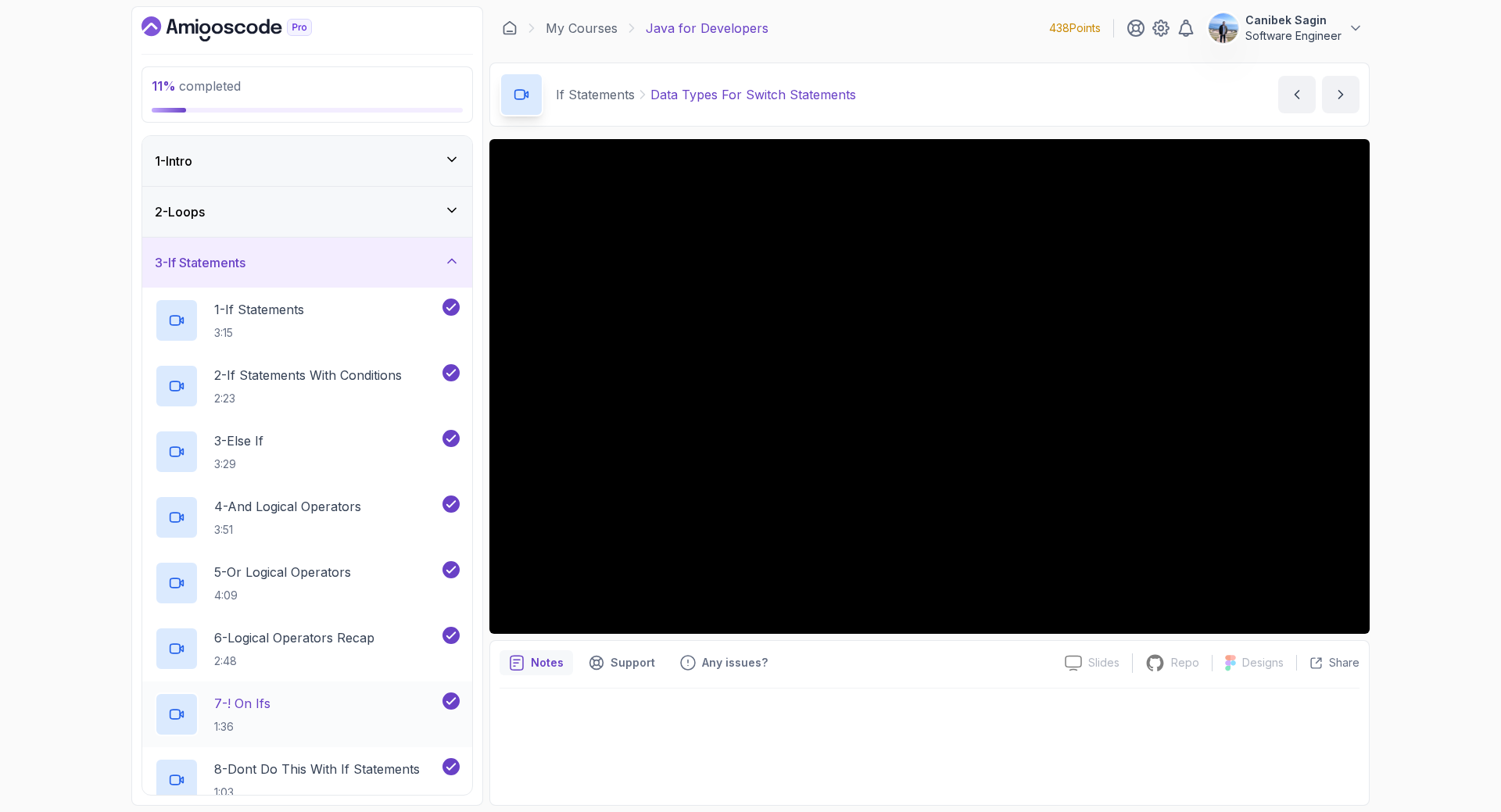
click at [350, 268] on div "3 - If Statements" at bounding box center [307, 262] width 305 height 19
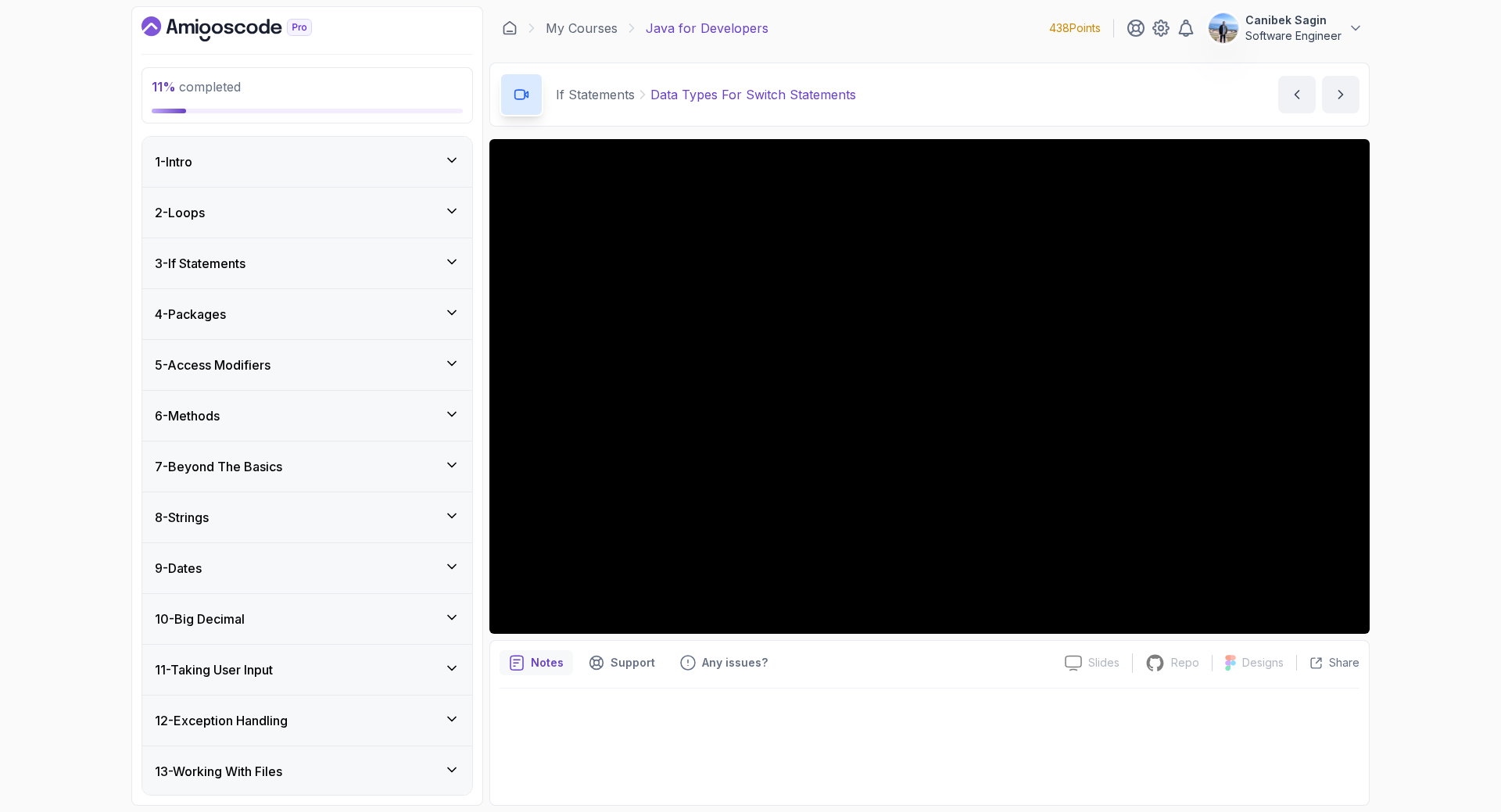
click at [330, 318] on div "4 - Packages" at bounding box center [307, 314] width 305 height 19
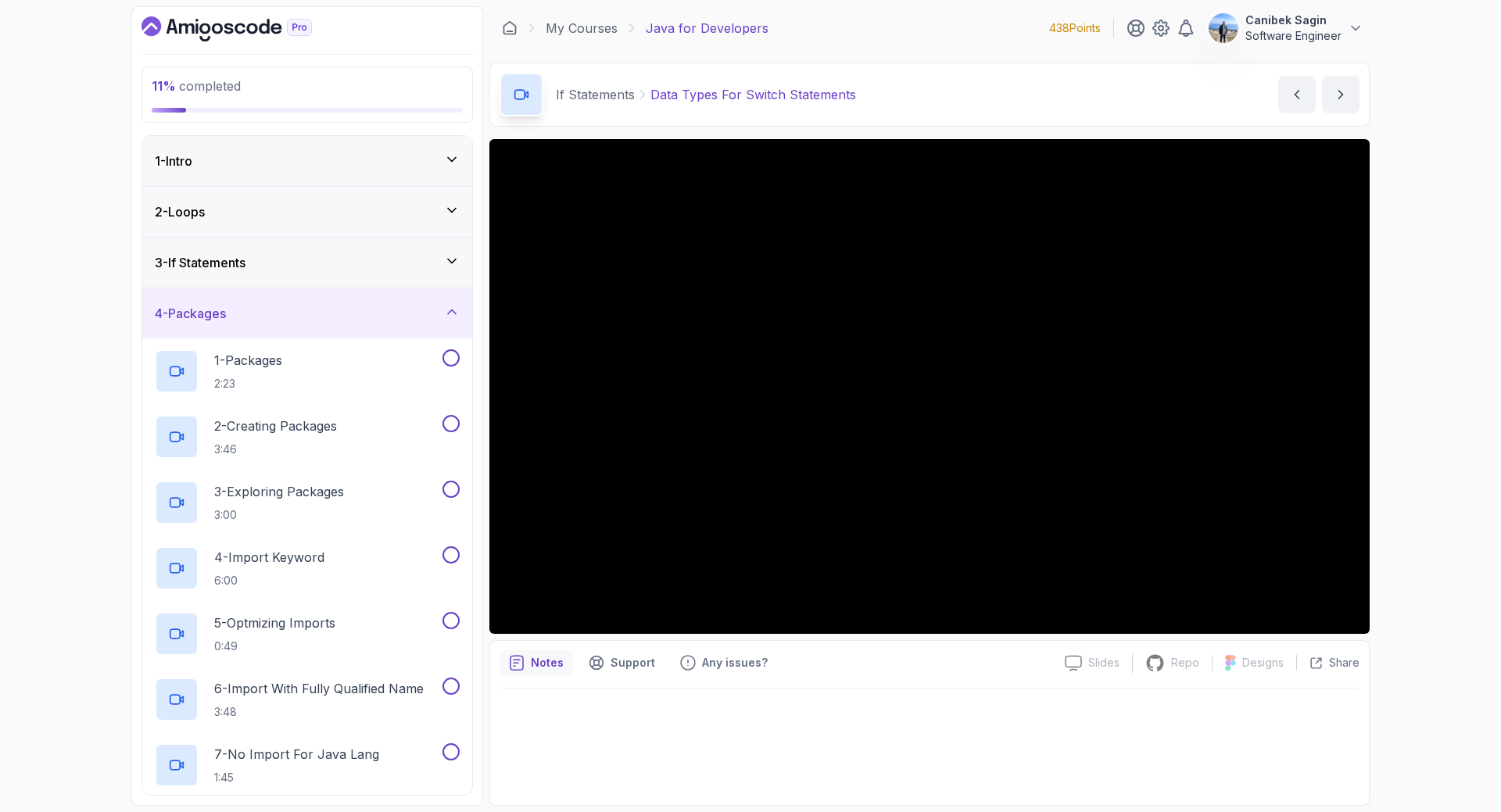
click at [362, 298] on div "4 - Packages" at bounding box center [306, 313] width 330 height 50
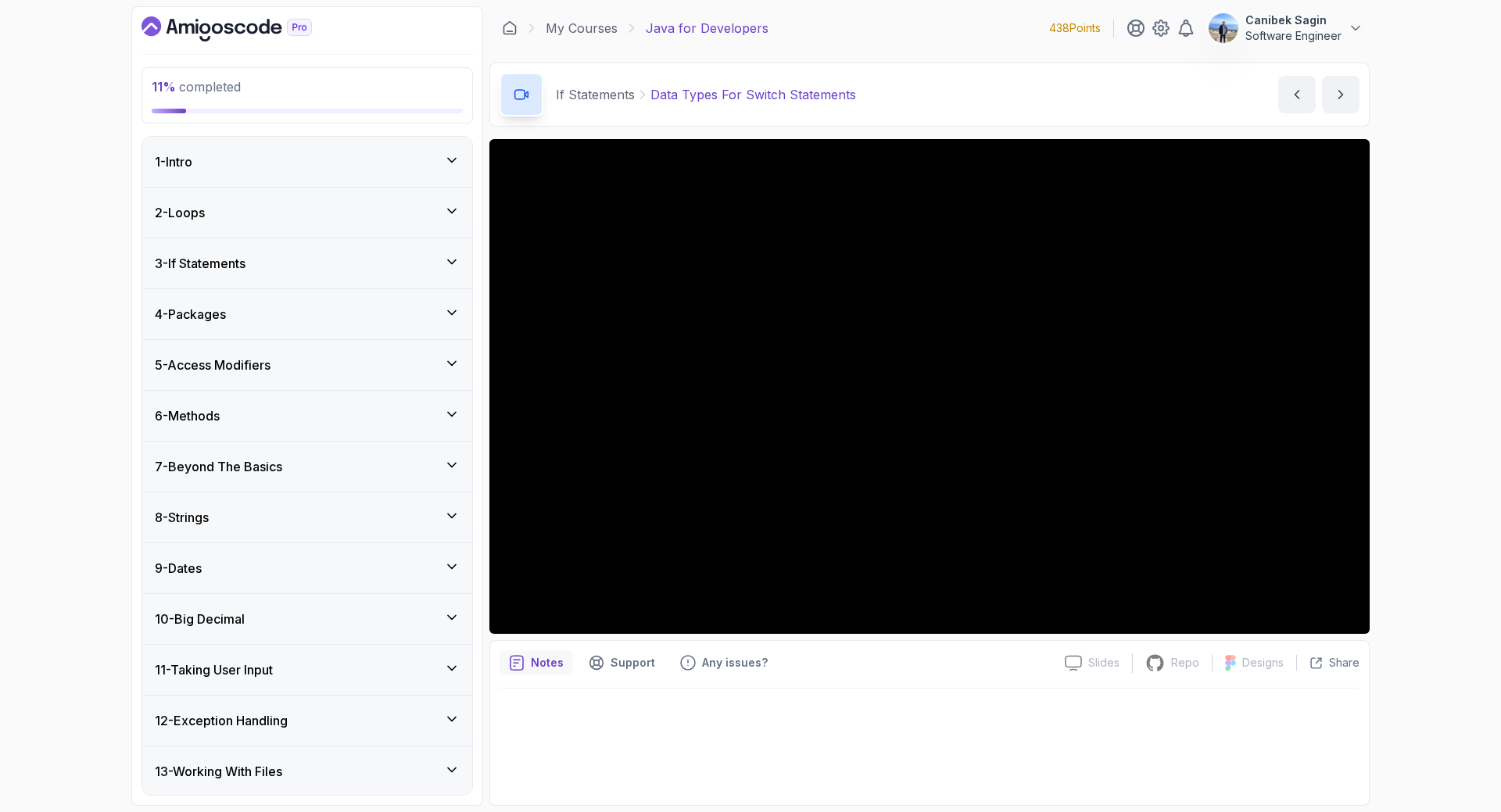
click at [225, 313] on h3 "4 - Packages" at bounding box center [190, 314] width 71 height 19
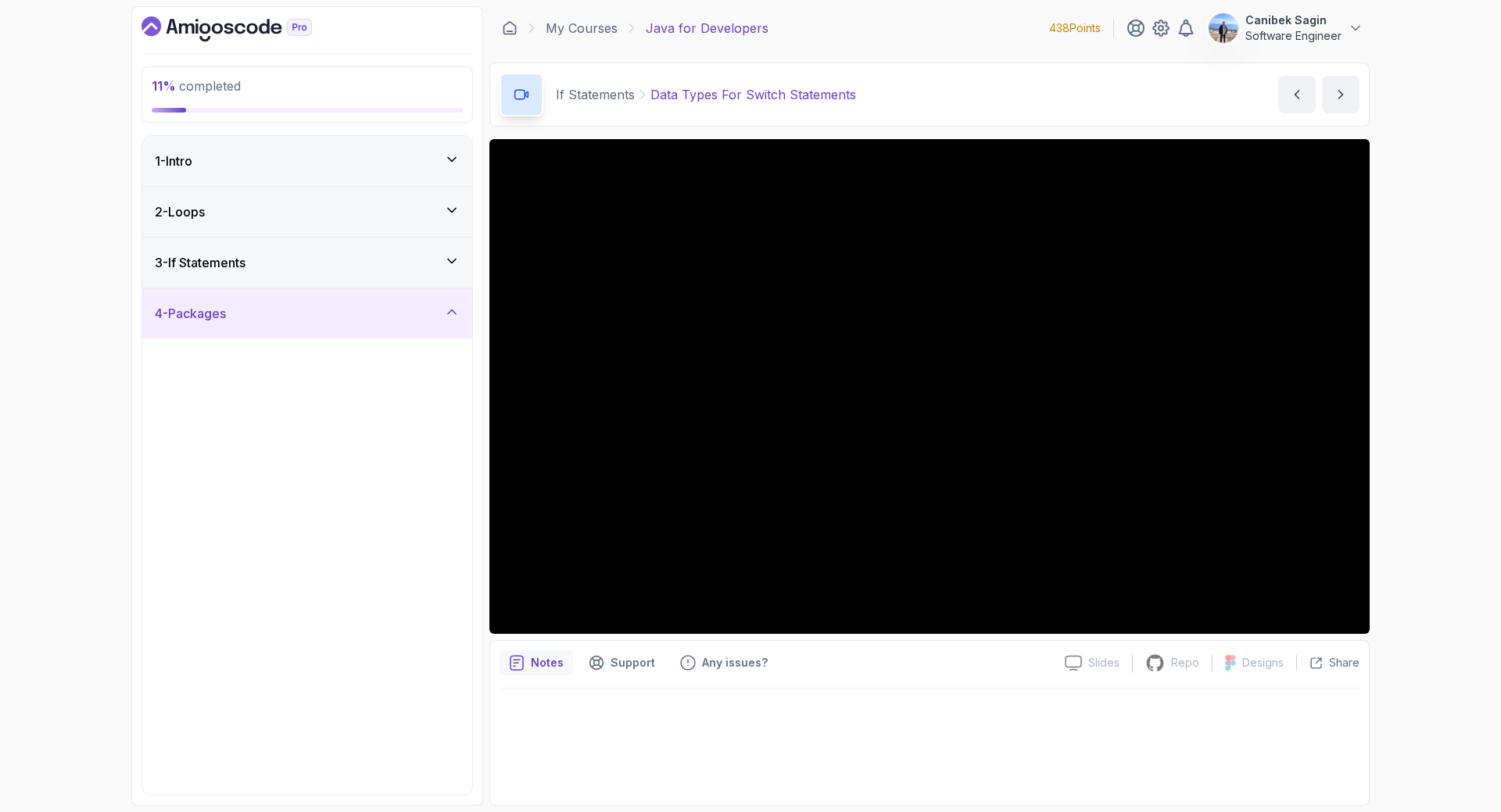
click at [242, 260] on h3 "3 - If Statements" at bounding box center [200, 262] width 90 height 19
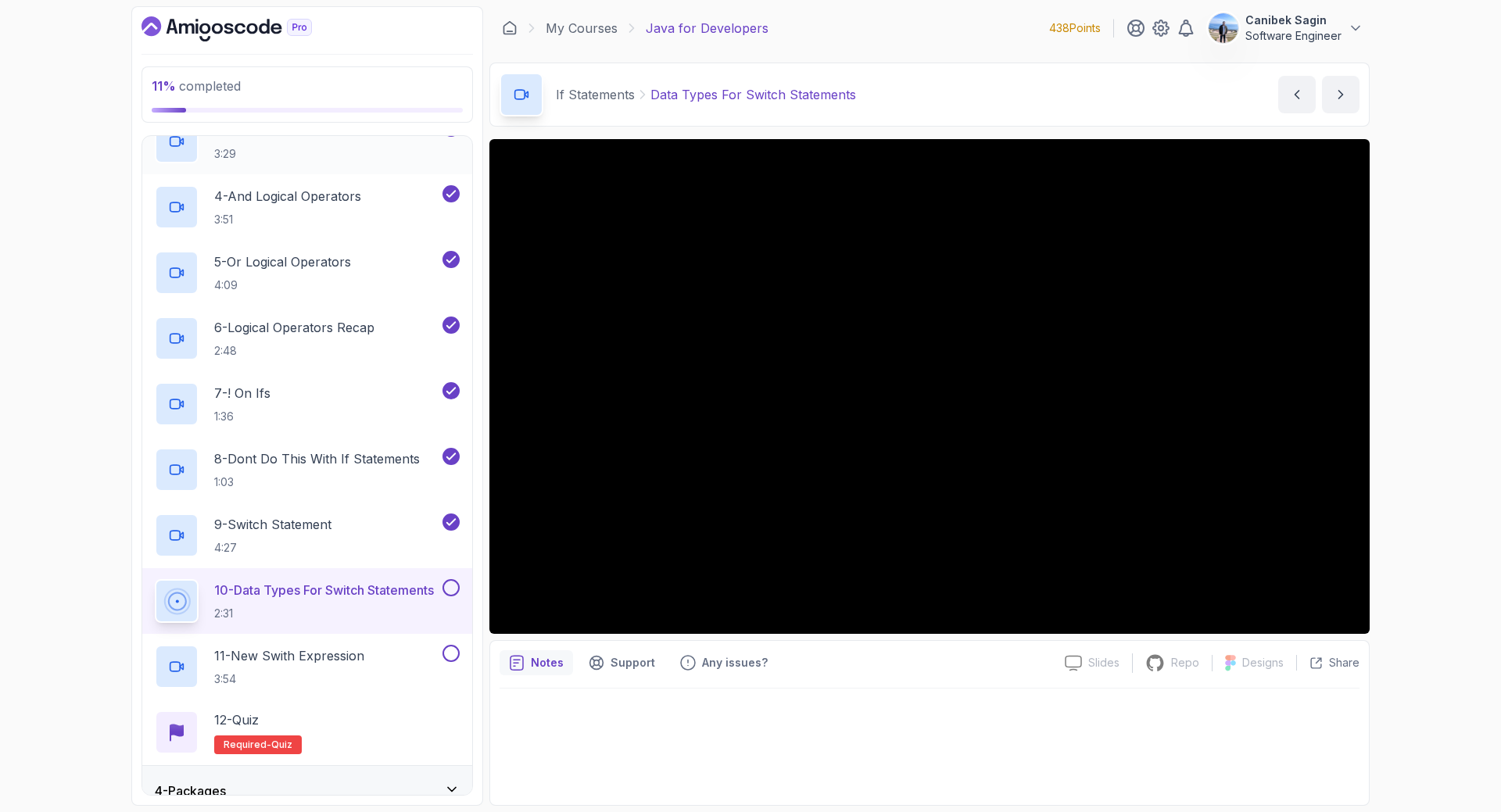
scroll to position [311, 0]
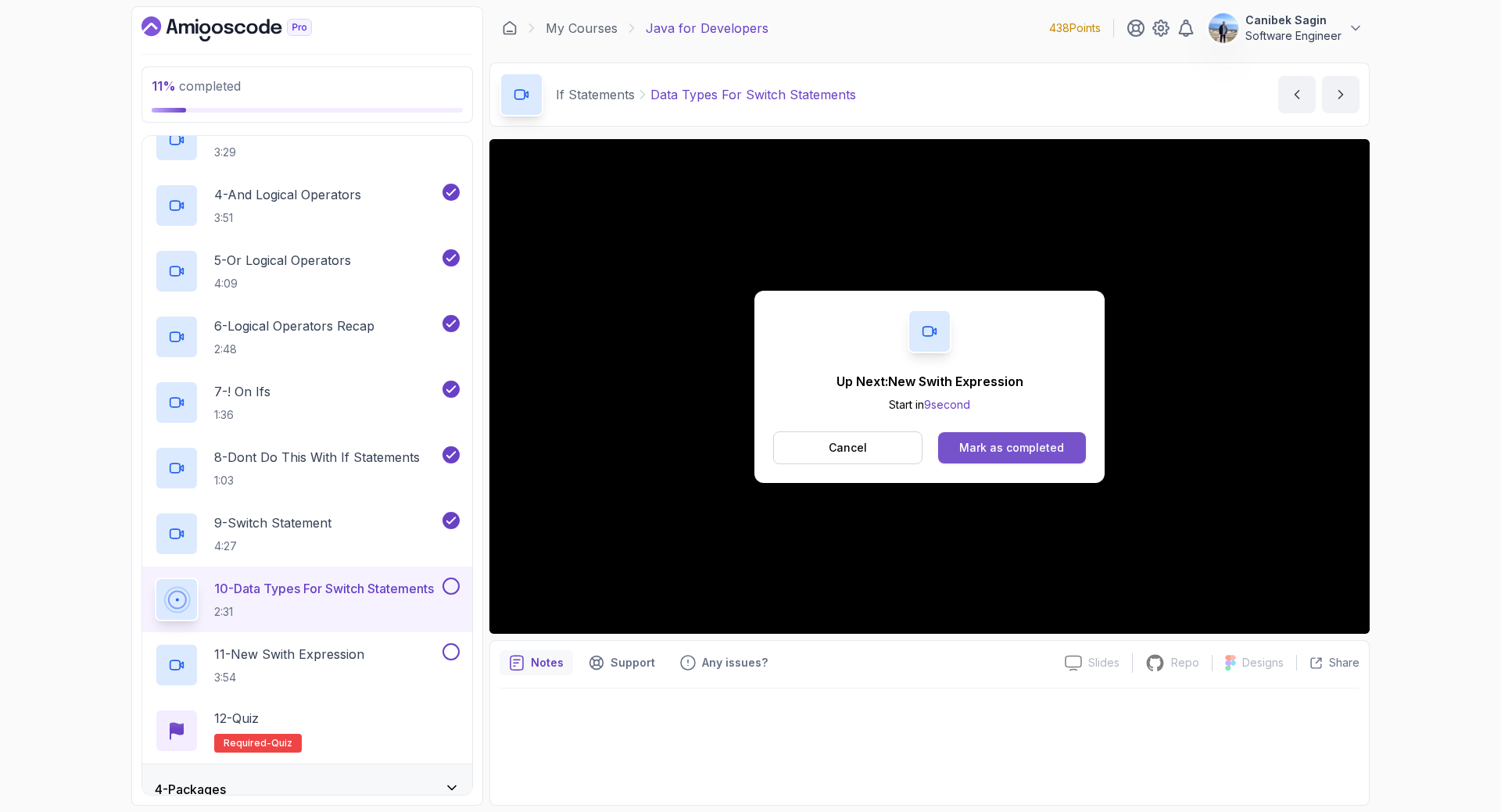
click at [985, 443] on div "Mark as completed" at bounding box center [1011, 447] width 105 height 15
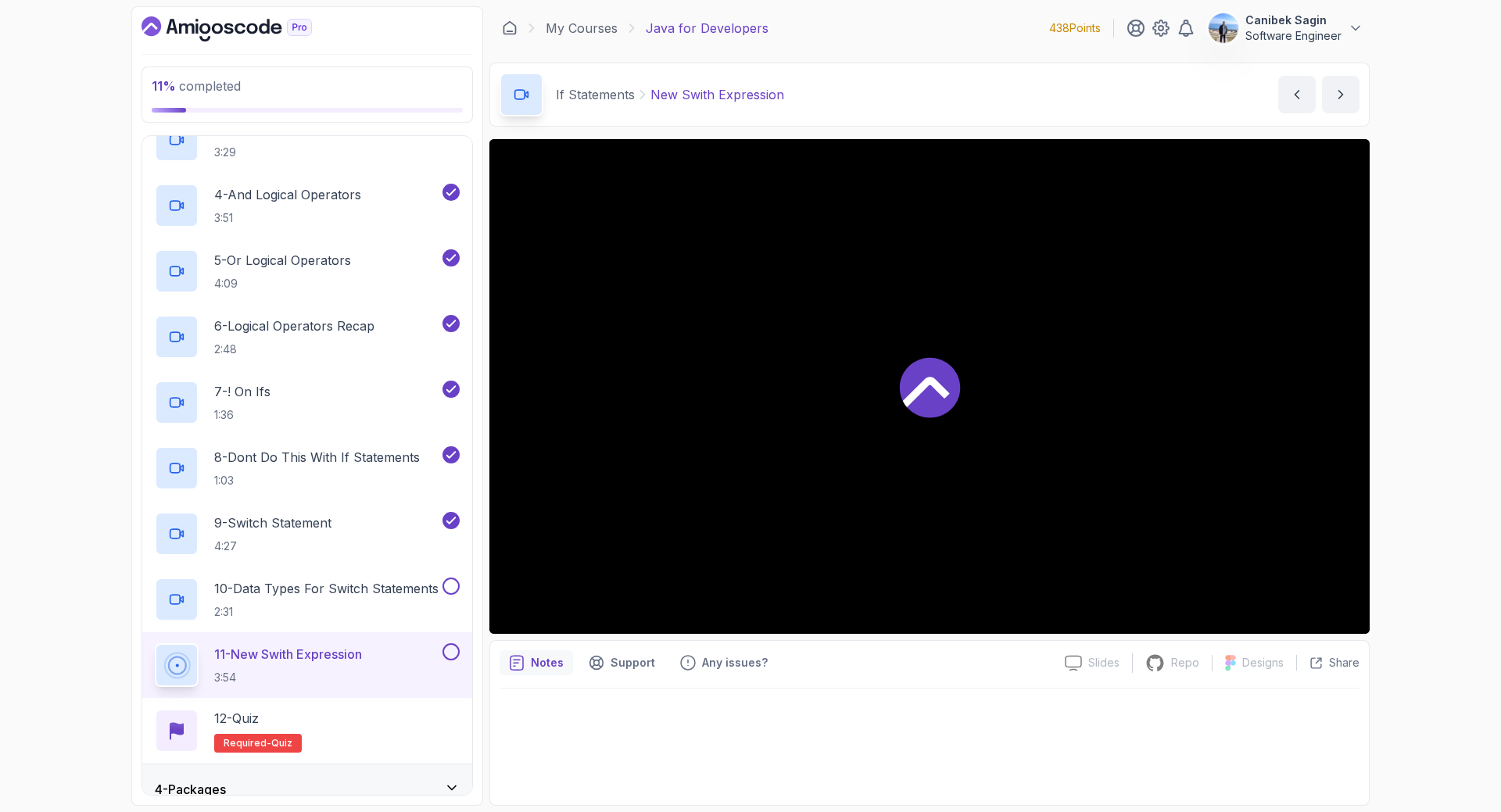
click at [389, 644] on div "11 - New Swith Expression 3:54" at bounding box center [297, 665] width 285 height 44
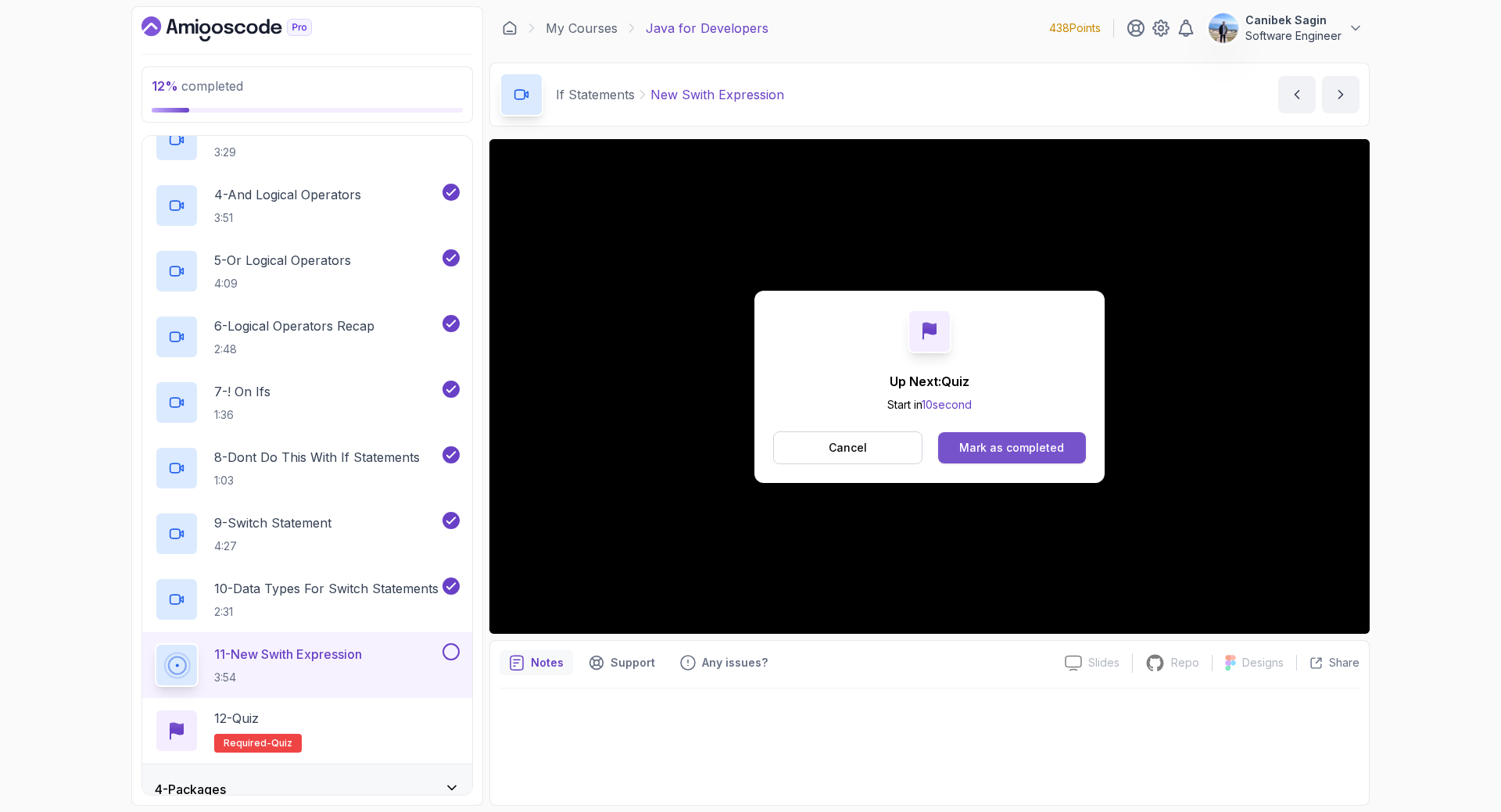
click at [1039, 454] on div "Mark as completed" at bounding box center [1011, 447] width 105 height 15
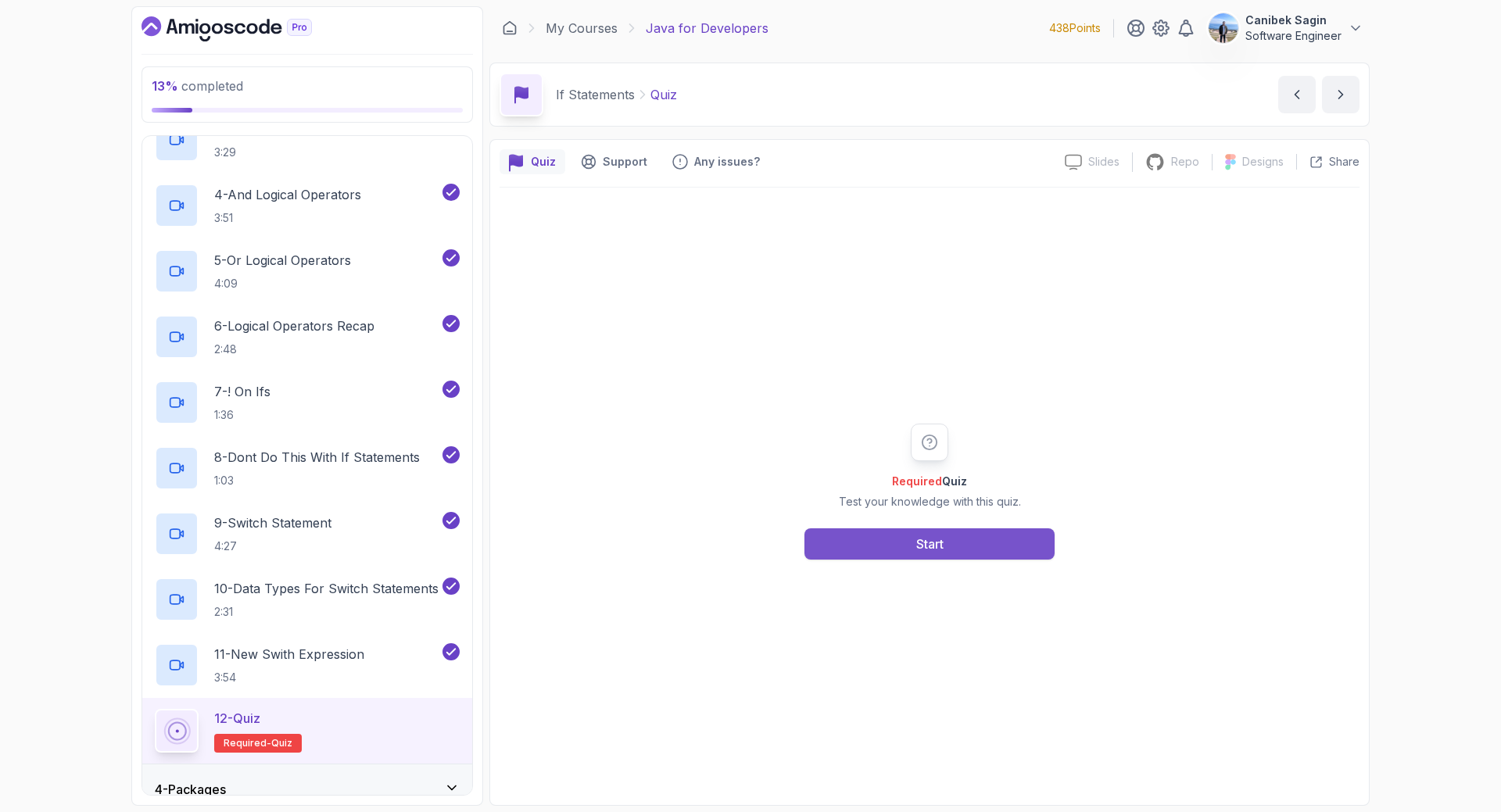
click at [911, 554] on button "Start" at bounding box center [930, 544] width 250 height 31
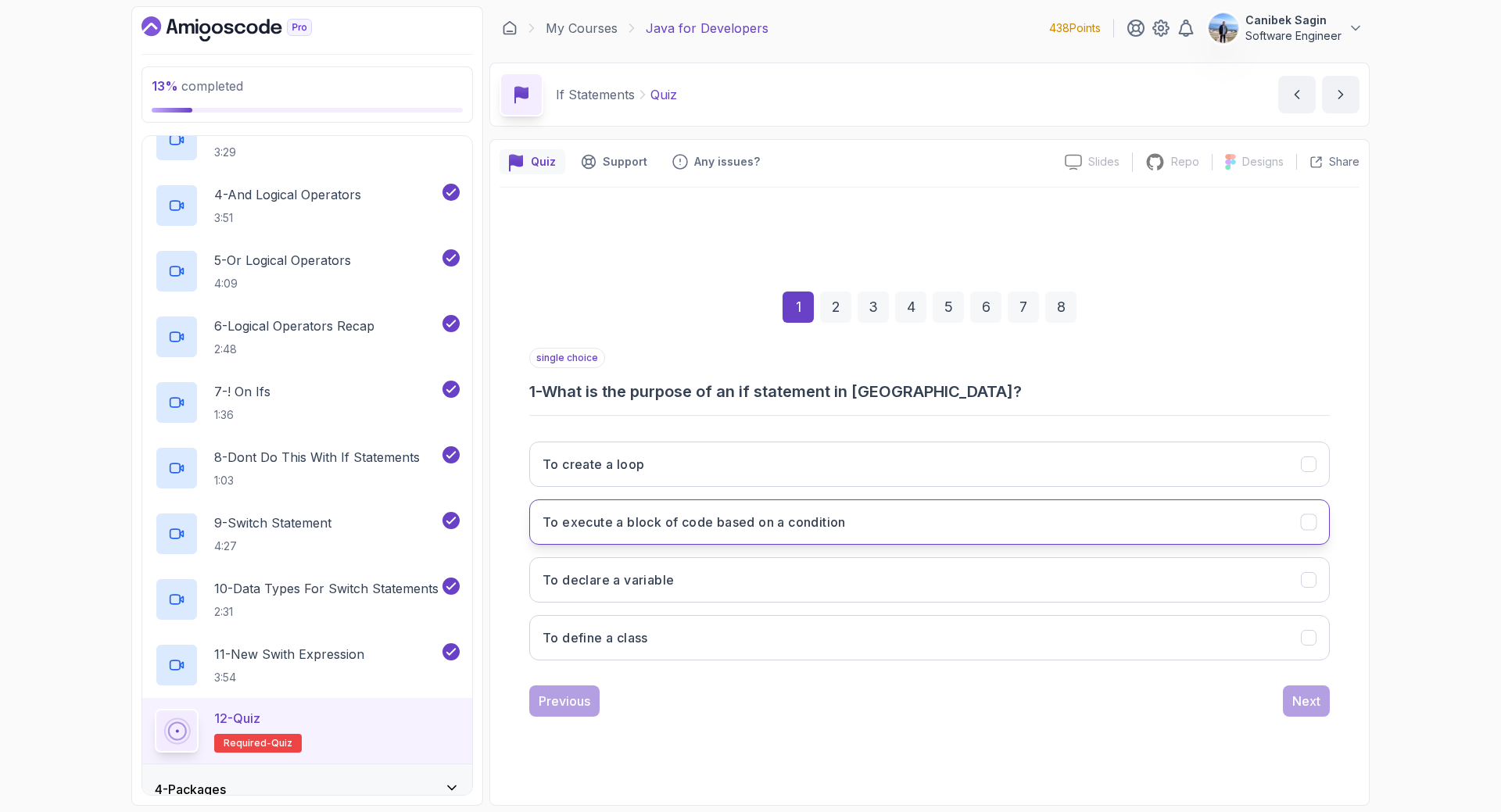
click at [837, 516] on h3 "To execute a block of code based on a condition" at bounding box center [694, 522] width 303 height 19
click at [1312, 697] on div "Next" at bounding box center [1306, 701] width 28 height 19
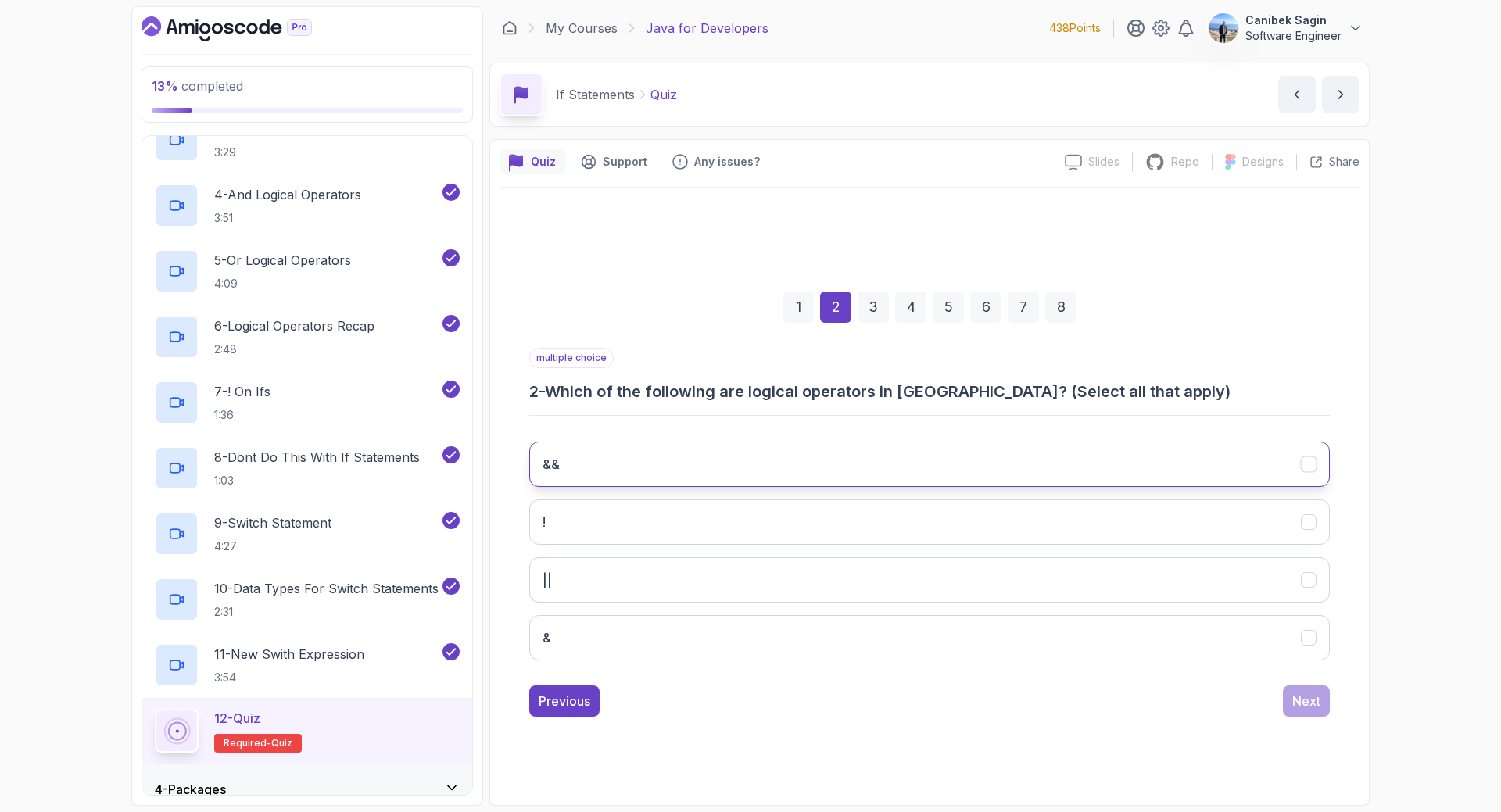
click at [820, 462] on button "&&" at bounding box center [930, 464] width 800 height 46
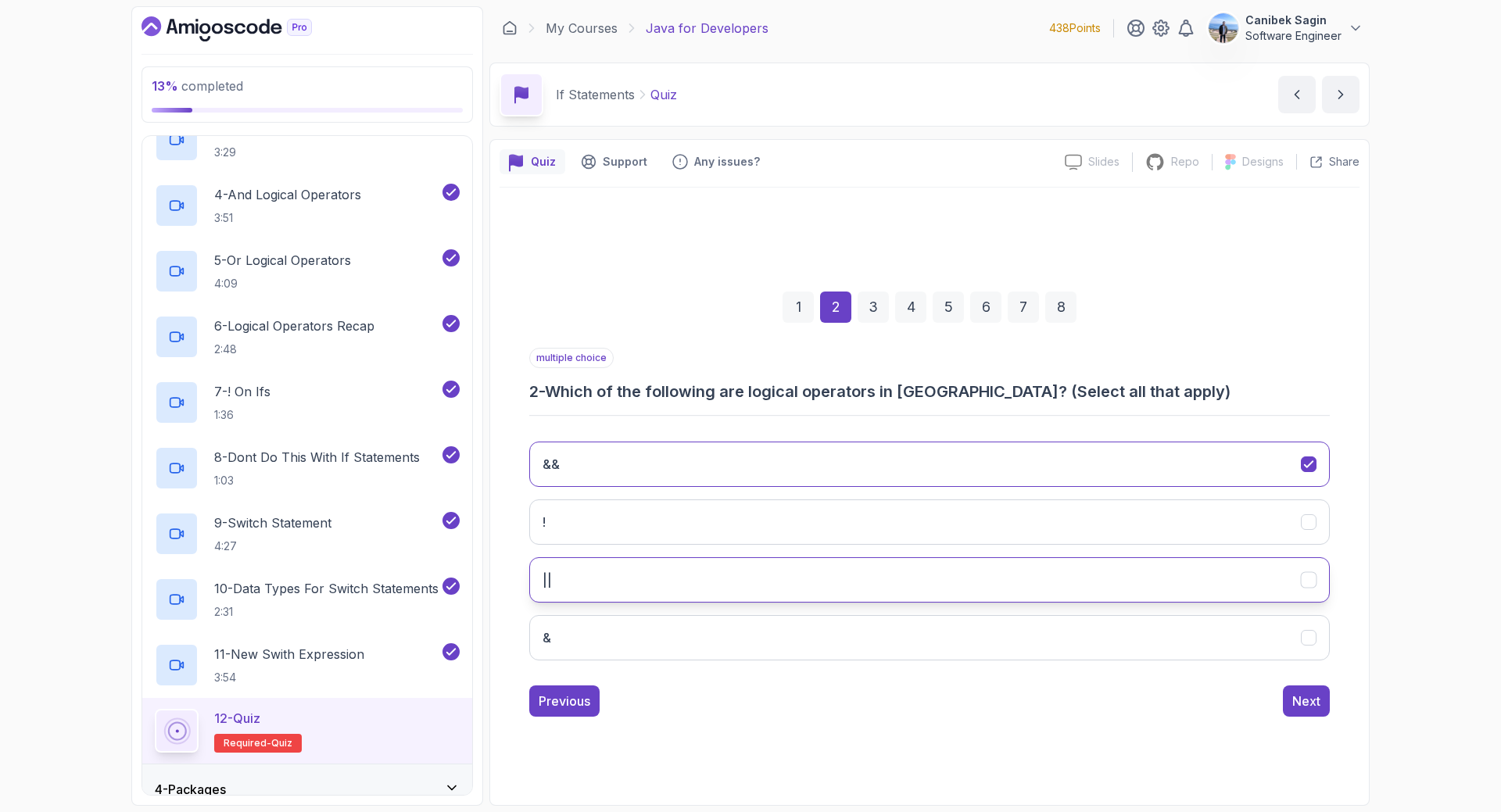
click at [769, 568] on button "||" at bounding box center [930, 580] width 800 height 46
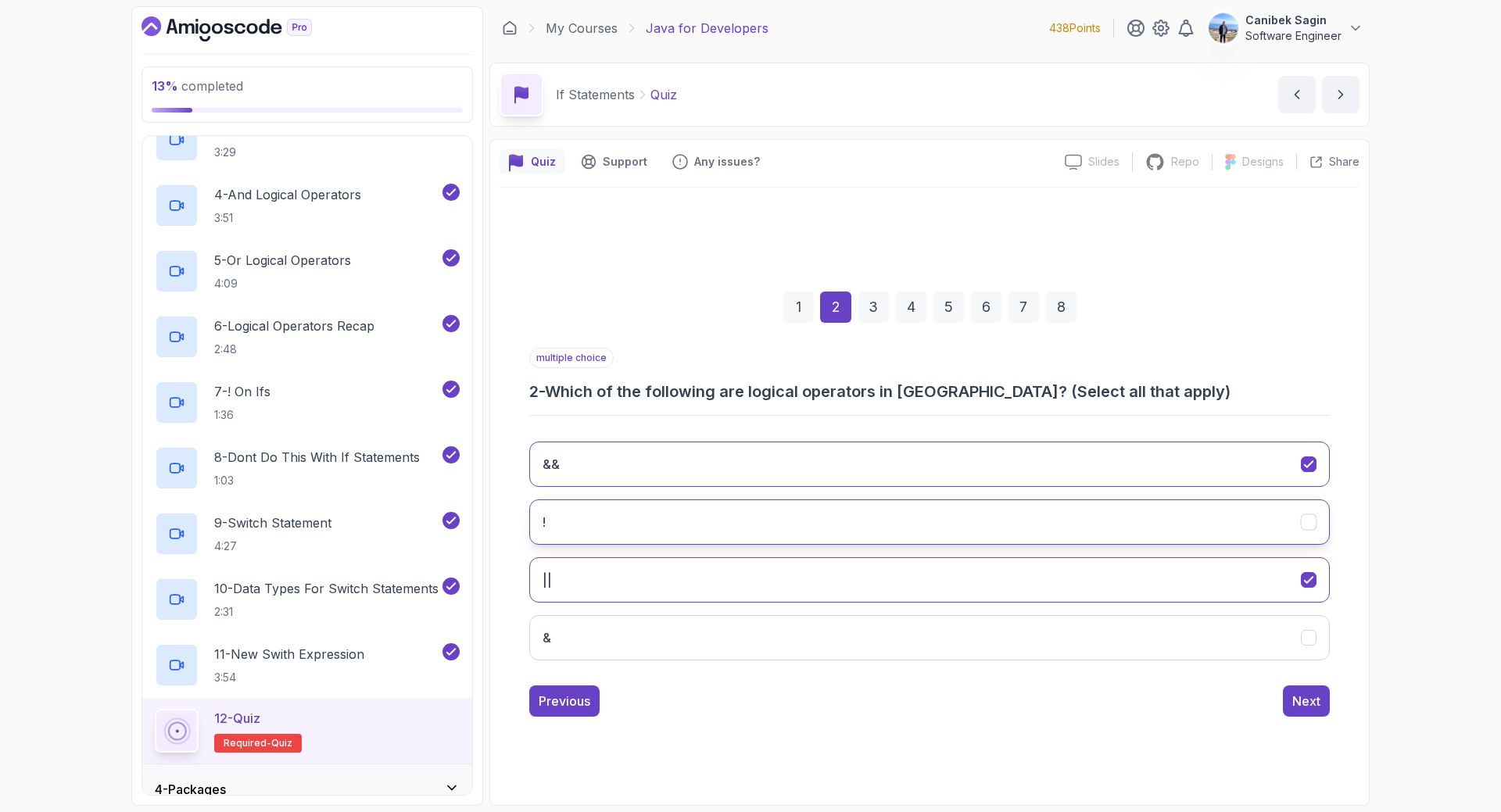
click at [763, 526] on button "!" at bounding box center [930, 521] width 800 height 46
click at [724, 511] on button "!" at bounding box center [930, 521] width 800 height 46
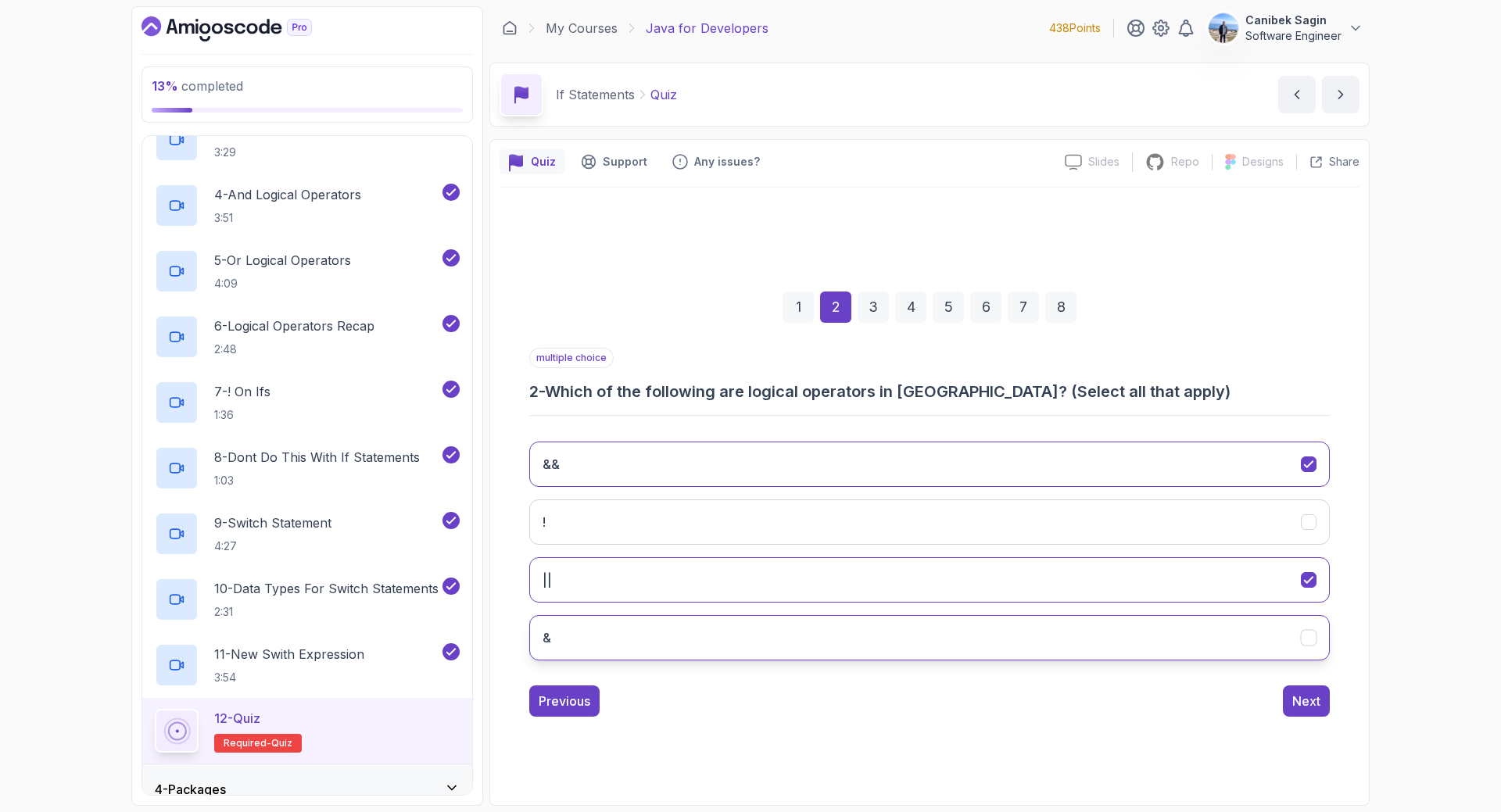
click at [732, 637] on button "&" at bounding box center [930, 637] width 800 height 46
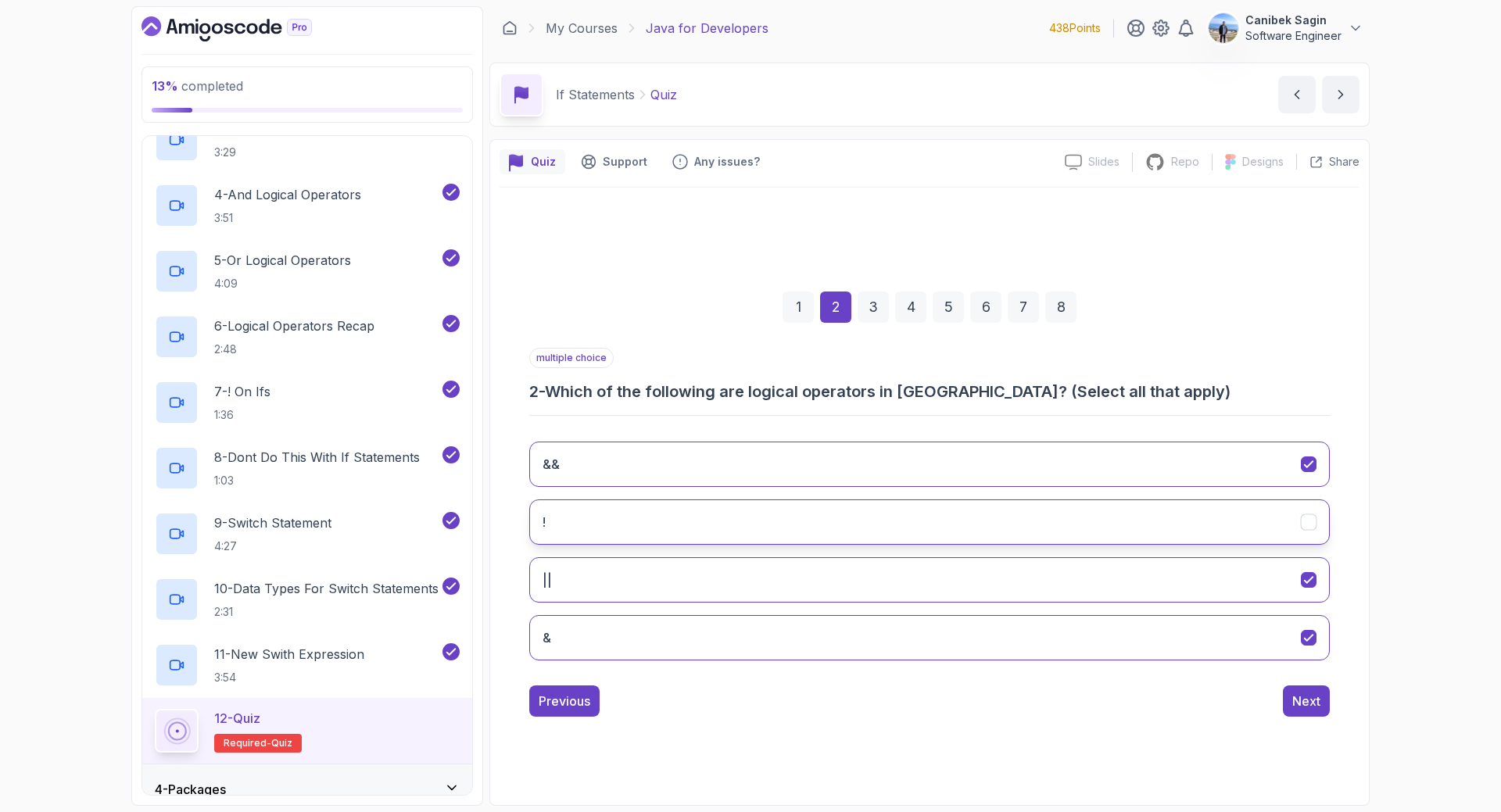
click at [661, 522] on button "!" at bounding box center [930, 521] width 800 height 46
click at [1317, 701] on div "Next" at bounding box center [1306, 701] width 28 height 19
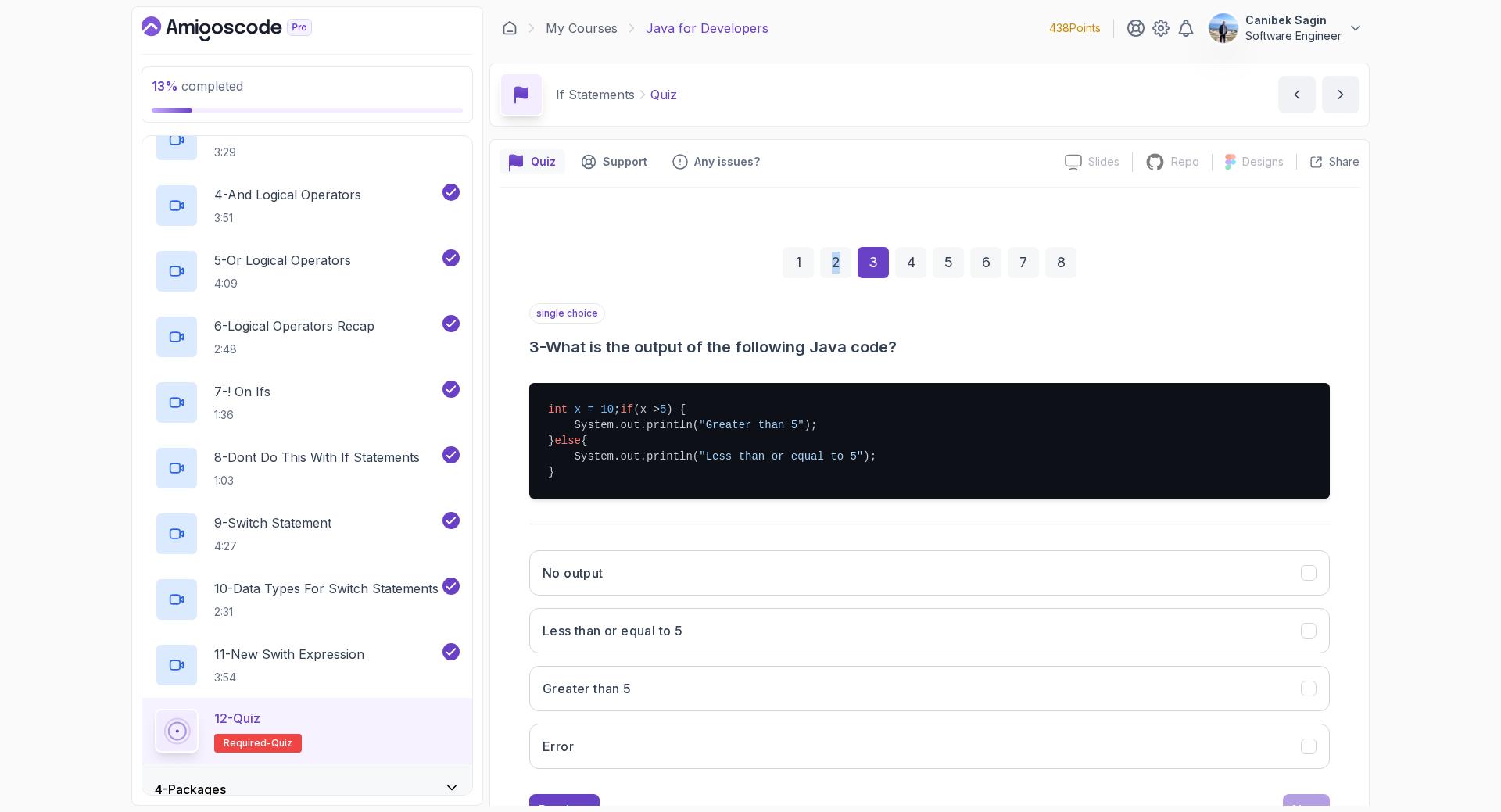
click at [835, 268] on div "2" at bounding box center [836, 262] width 31 height 31
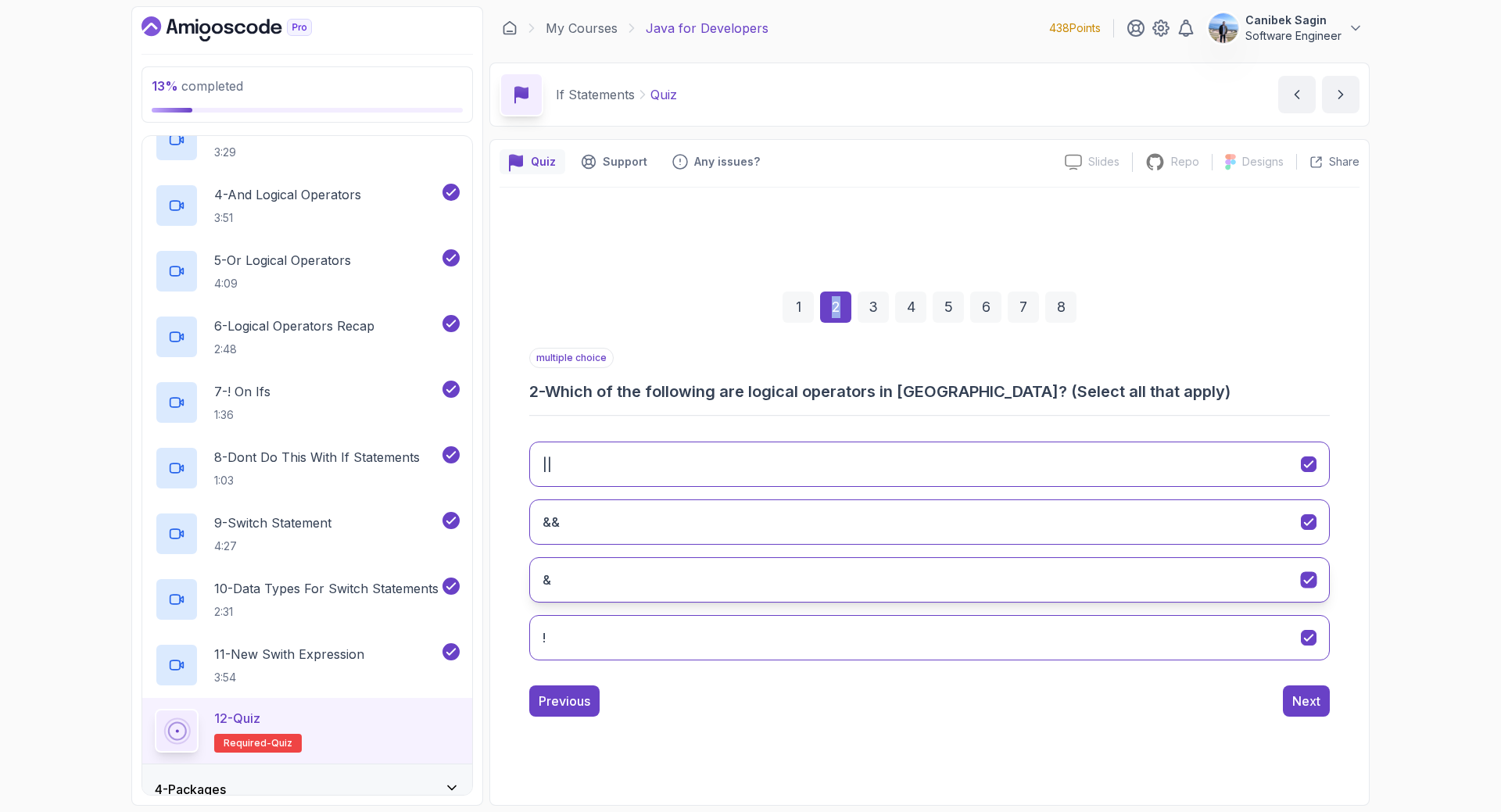
click at [706, 574] on button "&" at bounding box center [930, 580] width 800 height 46
click at [1305, 705] on div "Next" at bounding box center [1306, 701] width 28 height 19
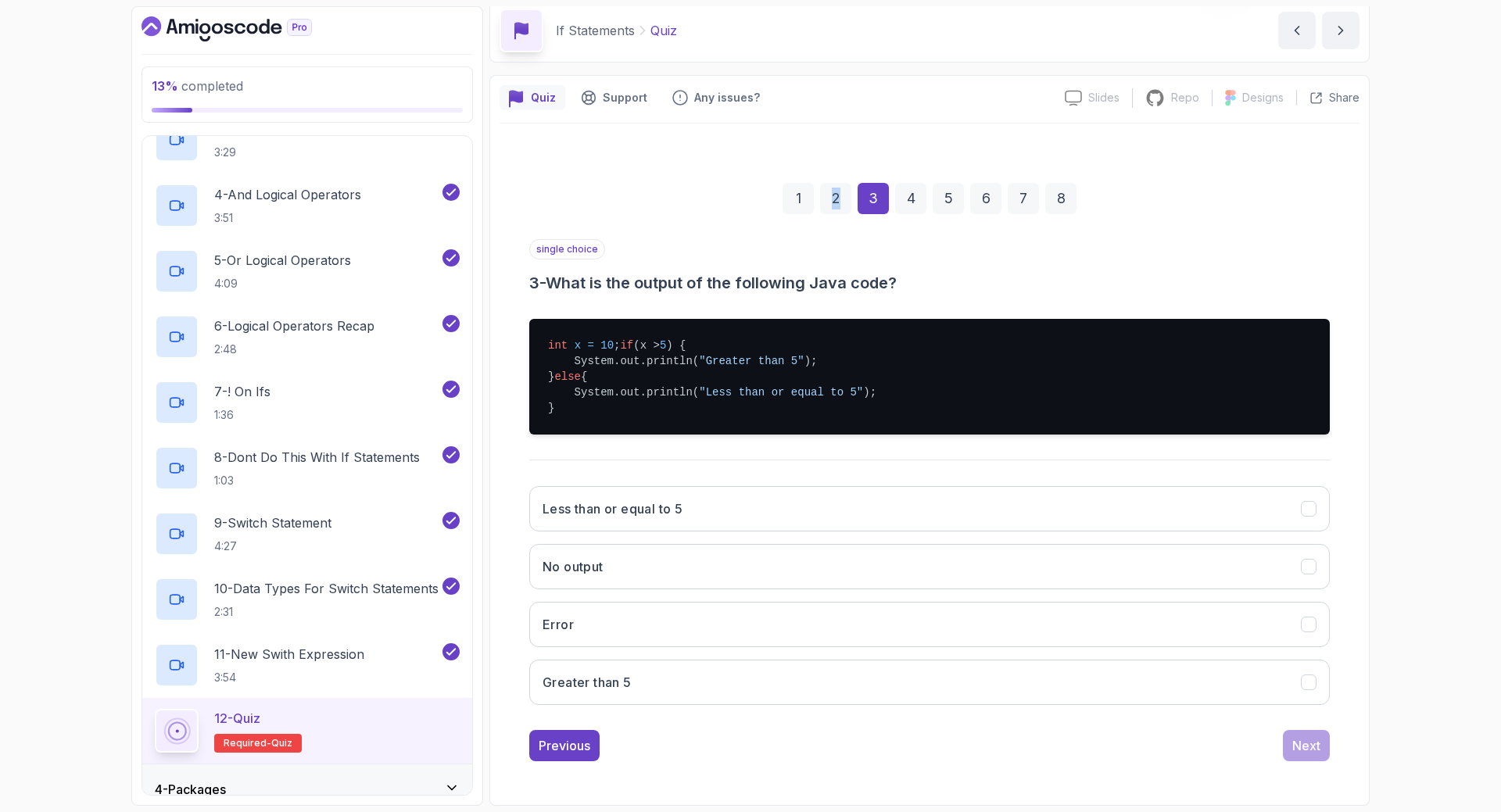
scroll to position [80, 0]
click at [979, 683] on button "Greater than 5" at bounding box center [930, 682] width 800 height 46
click at [1305, 748] on div "Next" at bounding box center [1306, 746] width 28 height 19
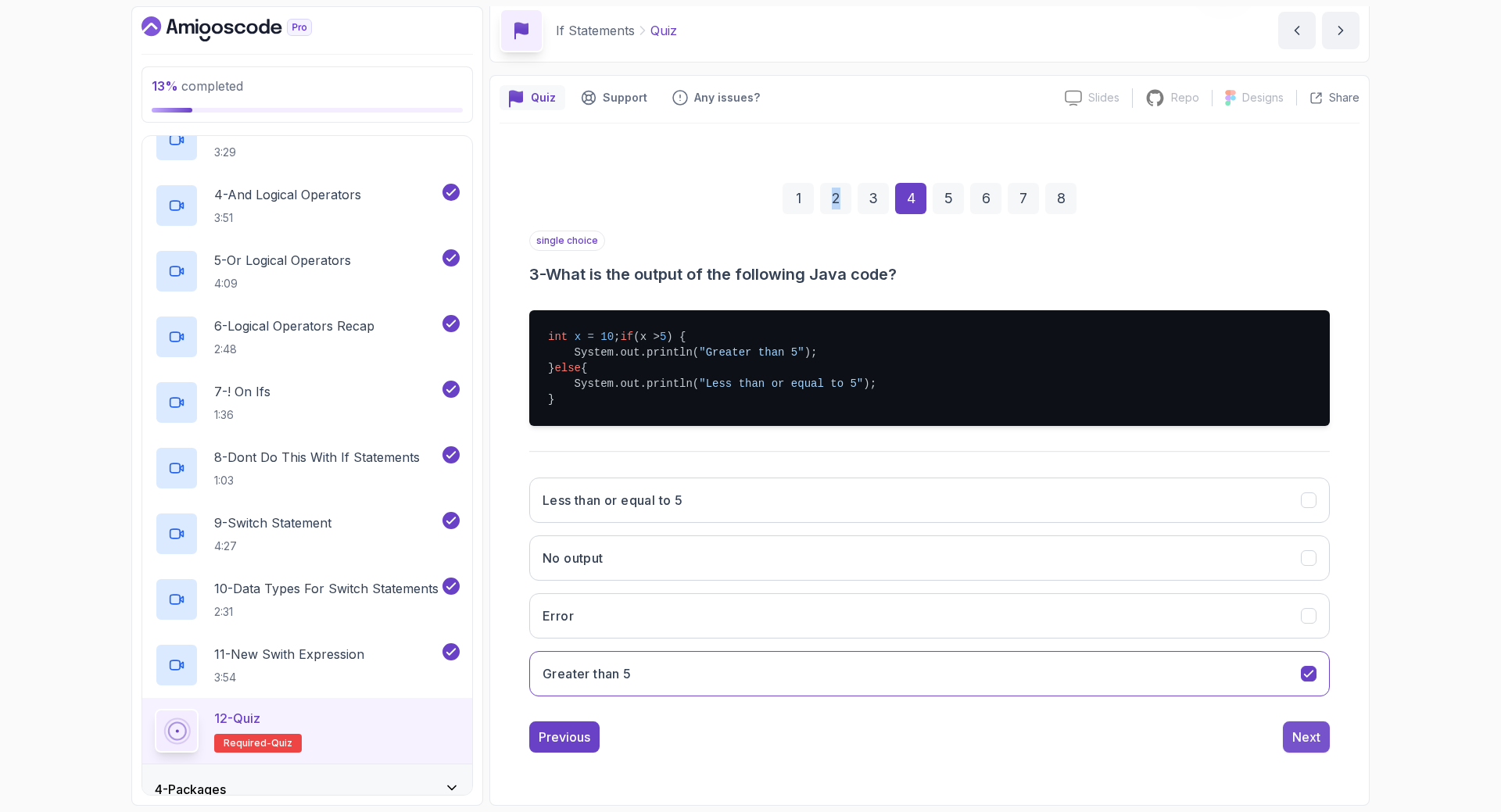
scroll to position [0, 0]
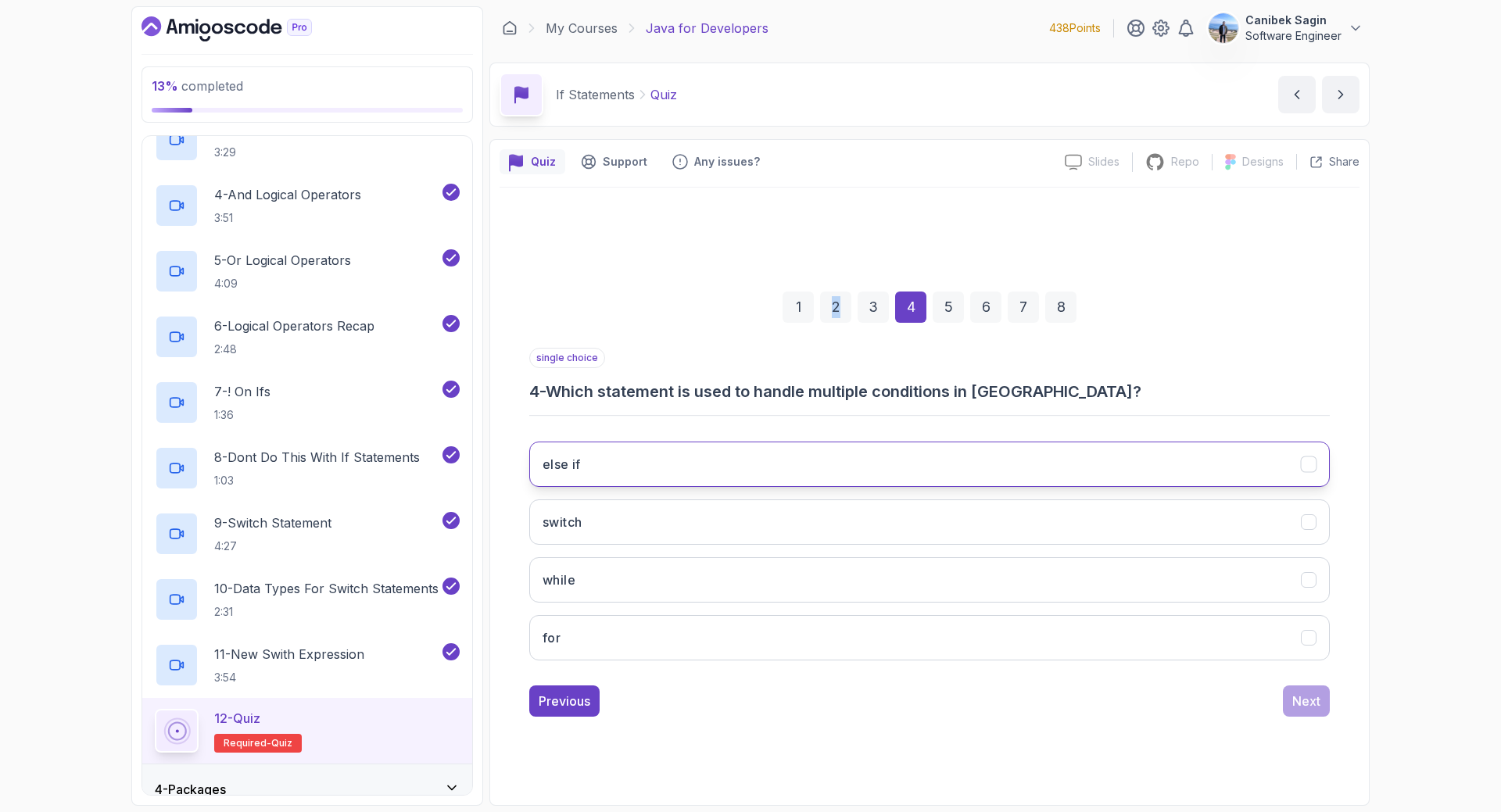
click at [612, 471] on button "else if" at bounding box center [930, 464] width 800 height 46
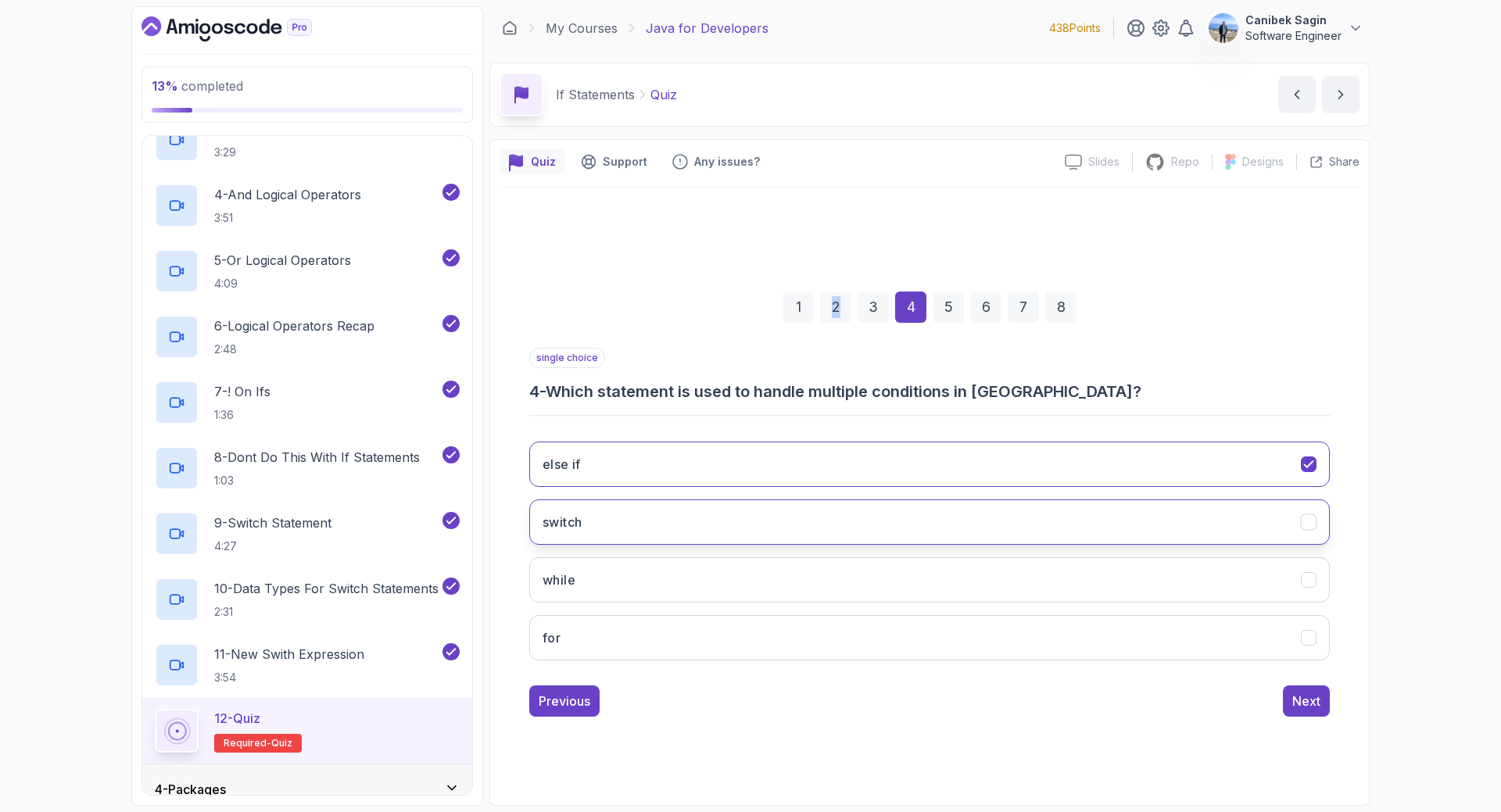
click at [608, 521] on button "switch" at bounding box center [930, 521] width 800 height 46
click at [636, 460] on button "else if" at bounding box center [930, 464] width 800 height 46
click at [619, 521] on button "switch" at bounding box center [930, 521] width 800 height 46
click at [1308, 702] on div "Next" at bounding box center [1306, 701] width 28 height 19
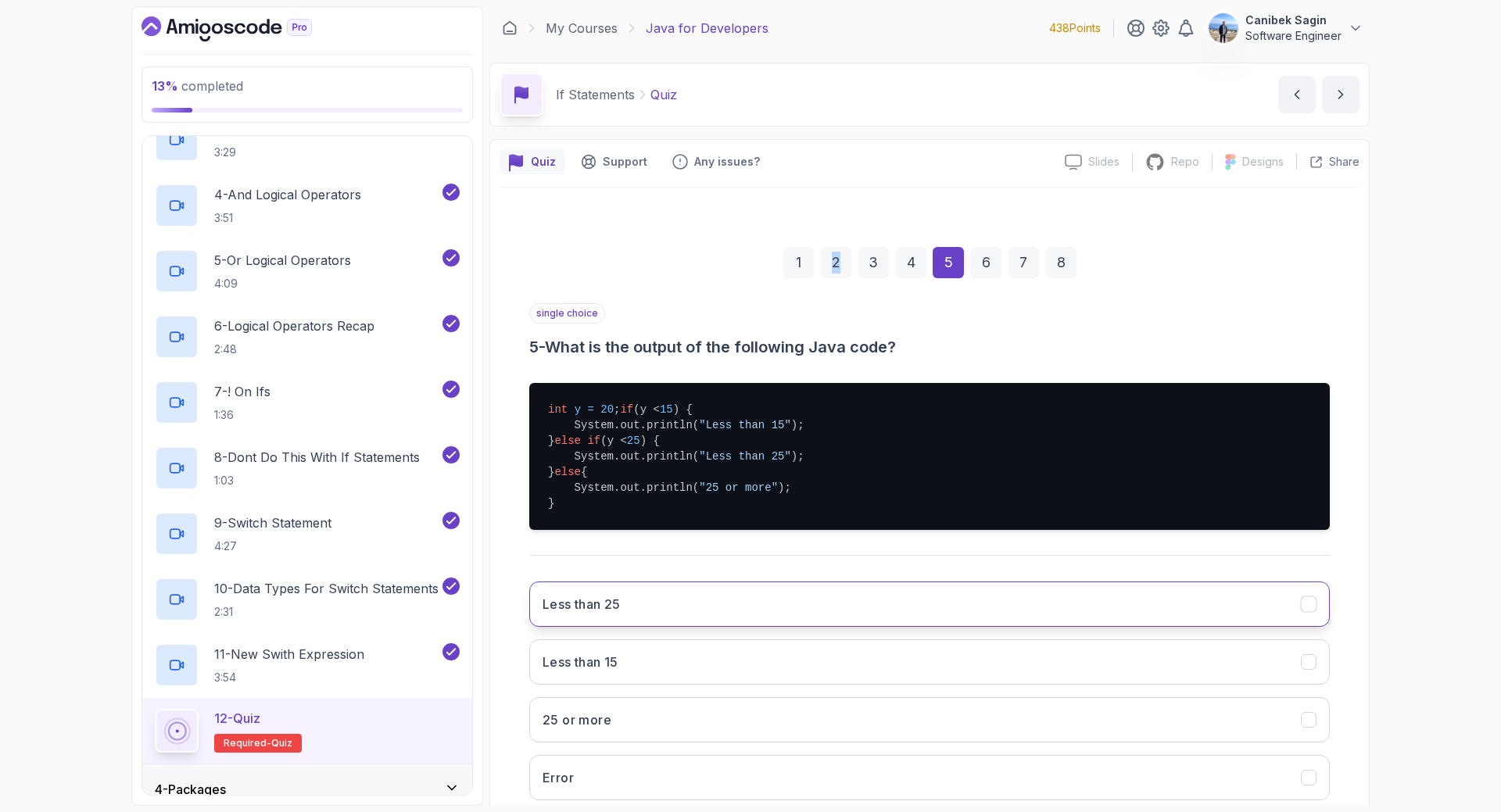
click at [760, 623] on button "Less than 25" at bounding box center [930, 604] width 800 height 46
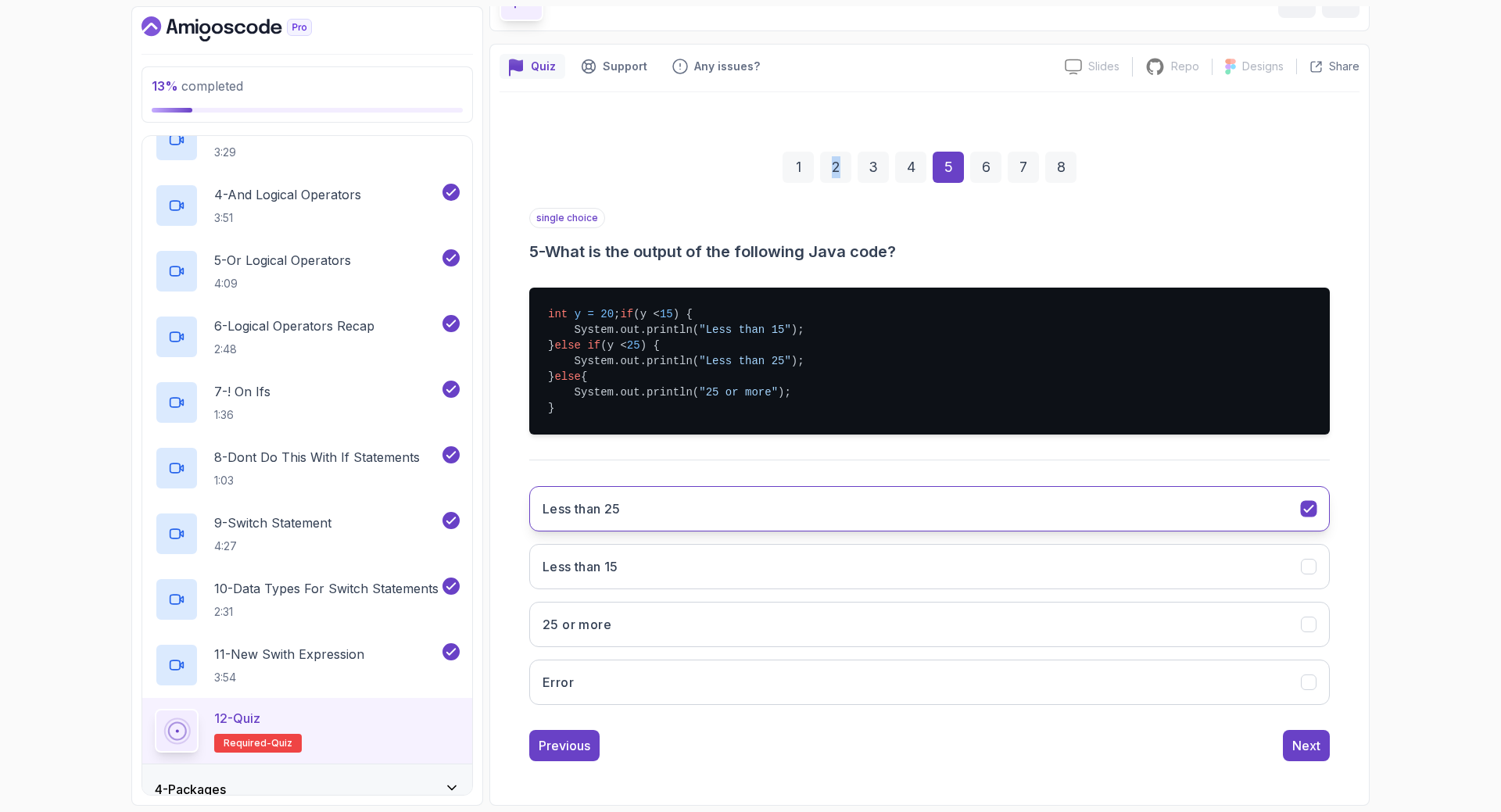
scroll to position [111, 0]
click at [1309, 753] on div "Next" at bounding box center [1306, 746] width 28 height 19
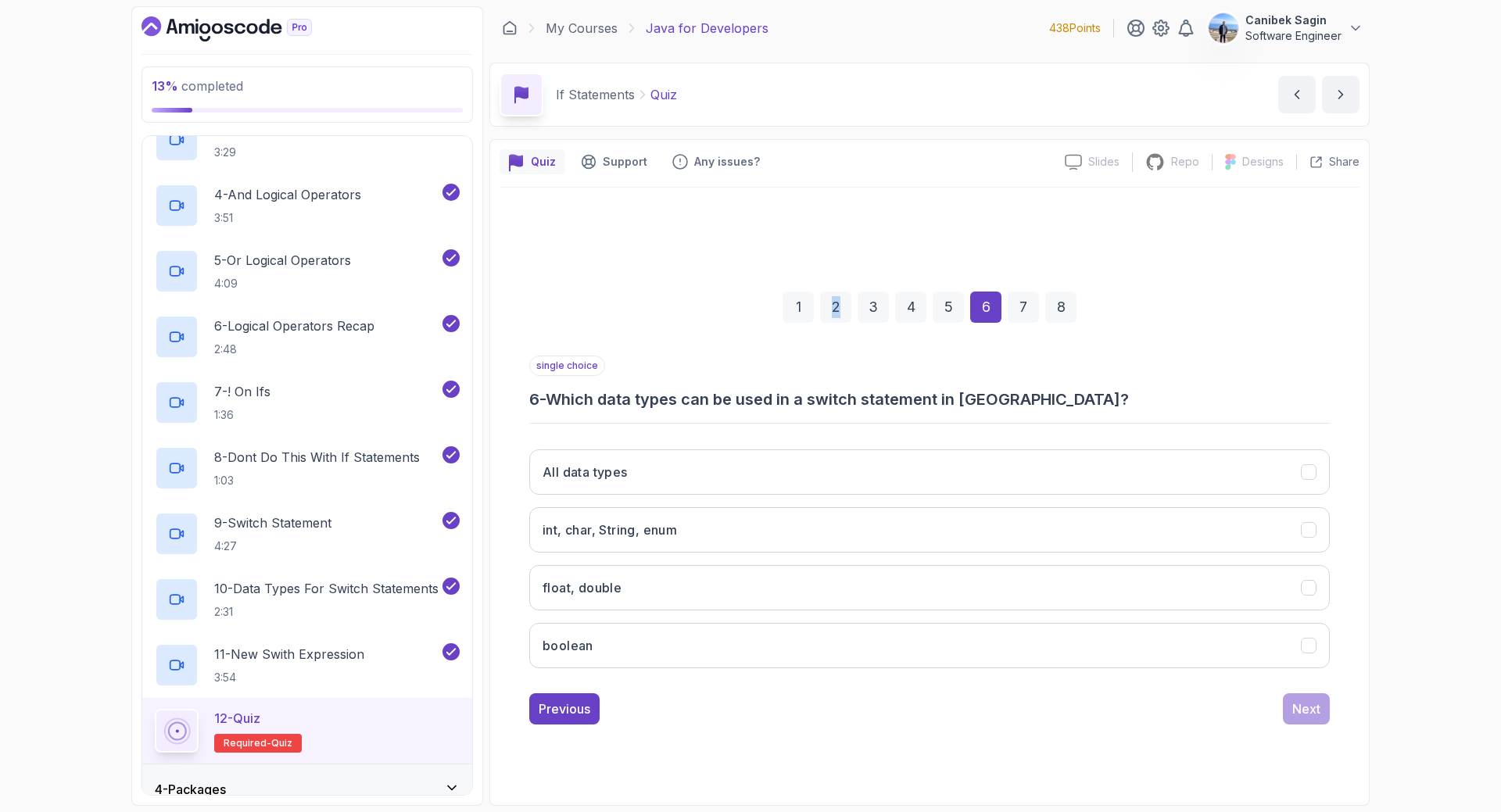
scroll to position [0, 0]
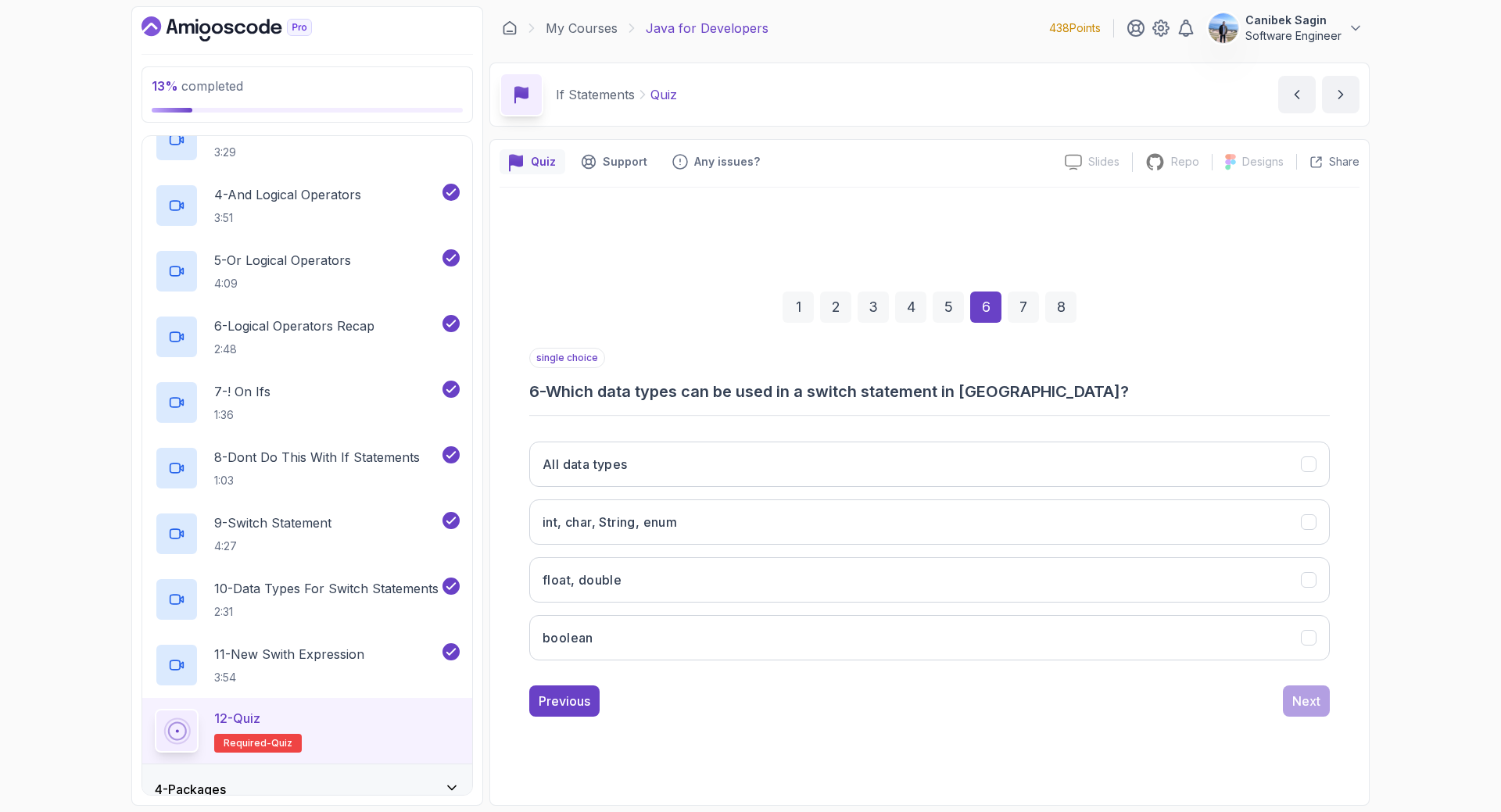
click at [769, 391] on h3 "6 - Which data types can be used in a switch statement in Java?" at bounding box center [930, 391] width 800 height 22
click at [621, 454] on button "All data types" at bounding box center [930, 464] width 800 height 46
click at [1313, 698] on div "Next" at bounding box center [1306, 701] width 28 height 19
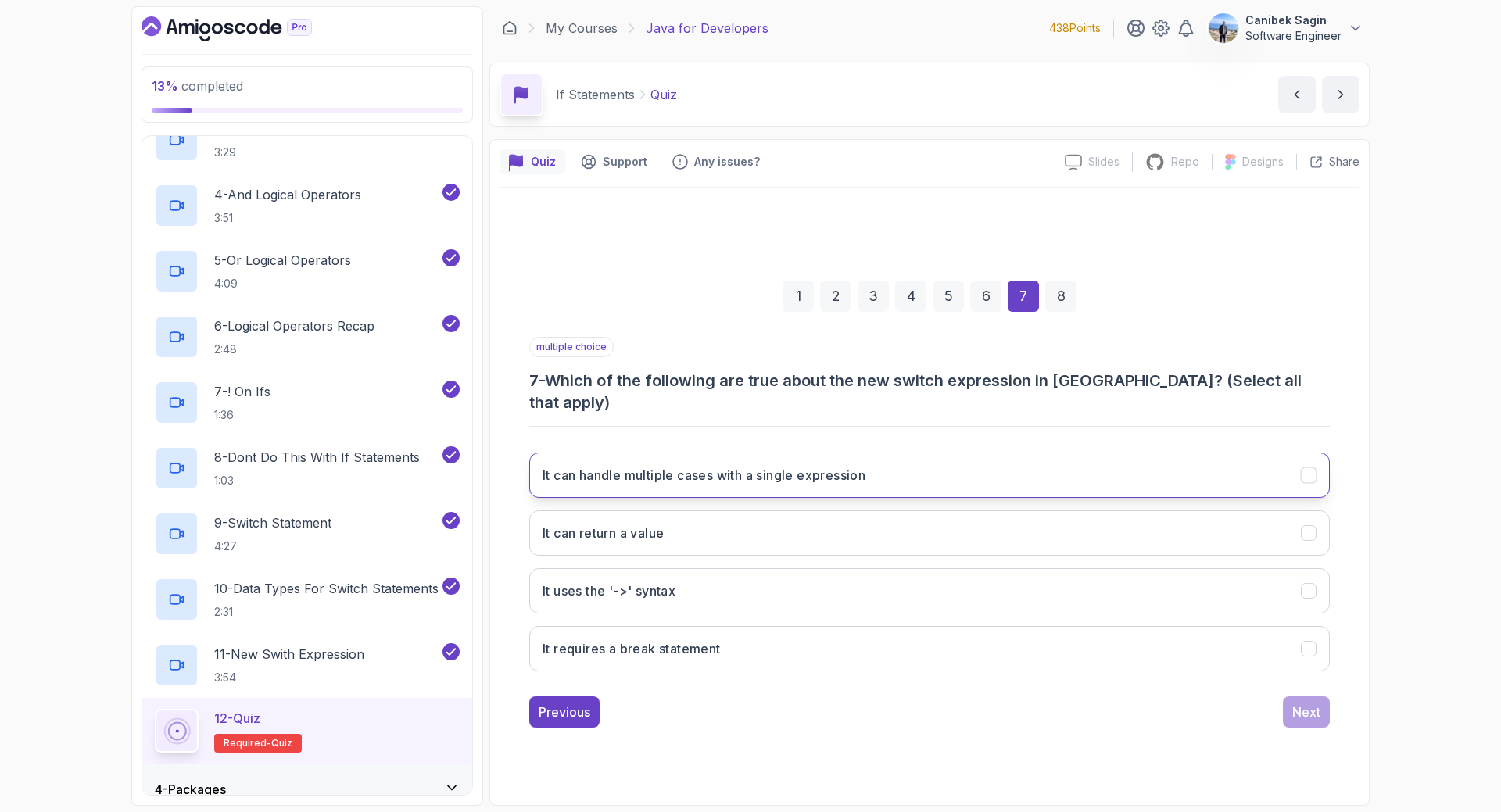
click at [895, 452] on button "It can handle multiple cases with a single expression" at bounding box center [930, 475] width 800 height 46
click at [831, 569] on button "It uses the '->' syntax" at bounding box center [930, 590] width 800 height 46
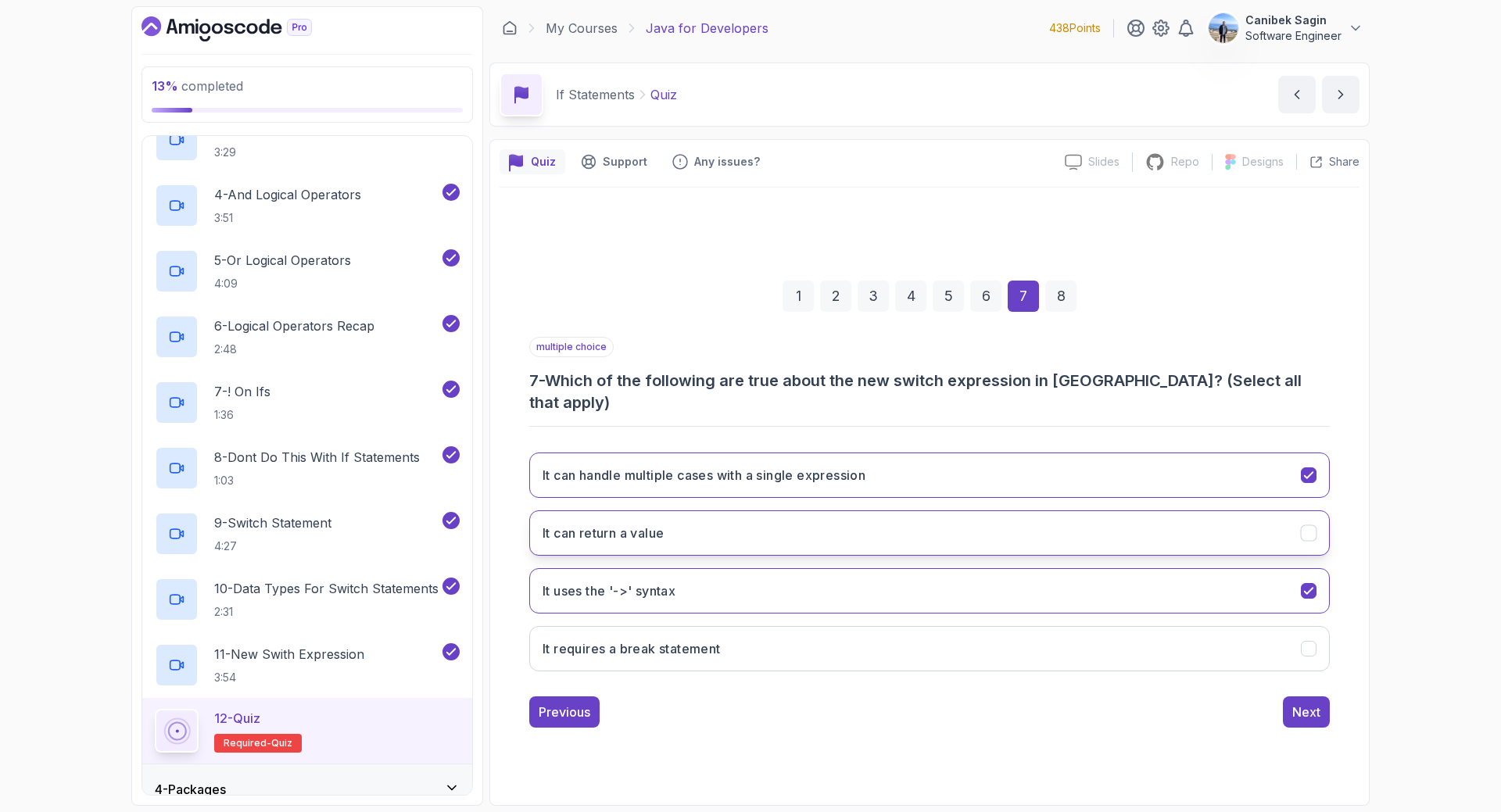
click at [828, 510] on button "It can return a value" at bounding box center [930, 532] width 800 height 46
click at [1302, 703] on div "Next" at bounding box center [1306, 712] width 28 height 19
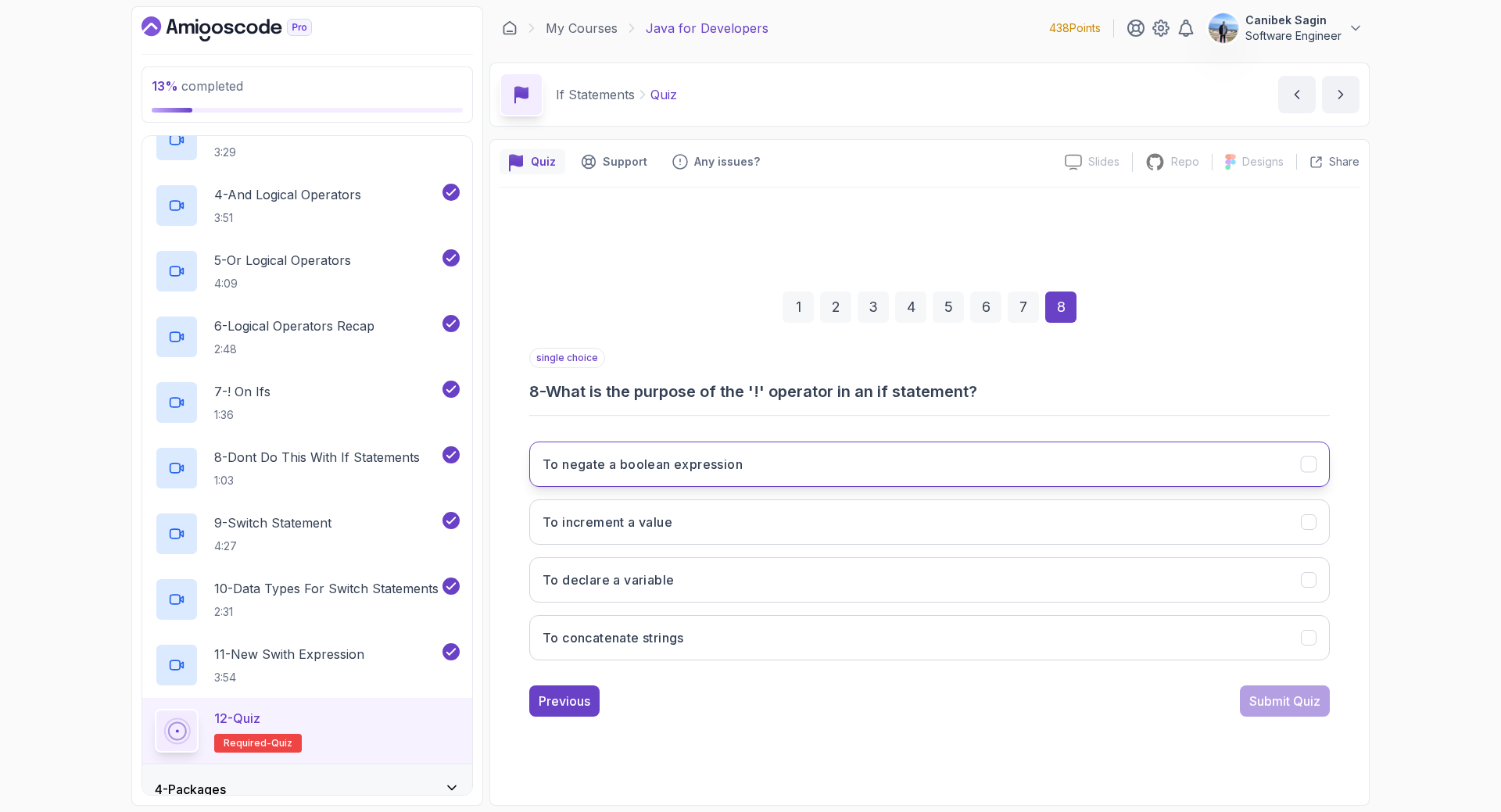
click at [668, 465] on h3 "To negate a boolean expression" at bounding box center [642, 464] width 201 height 19
click at [1294, 703] on div "Submit Quiz" at bounding box center [1284, 701] width 71 height 19
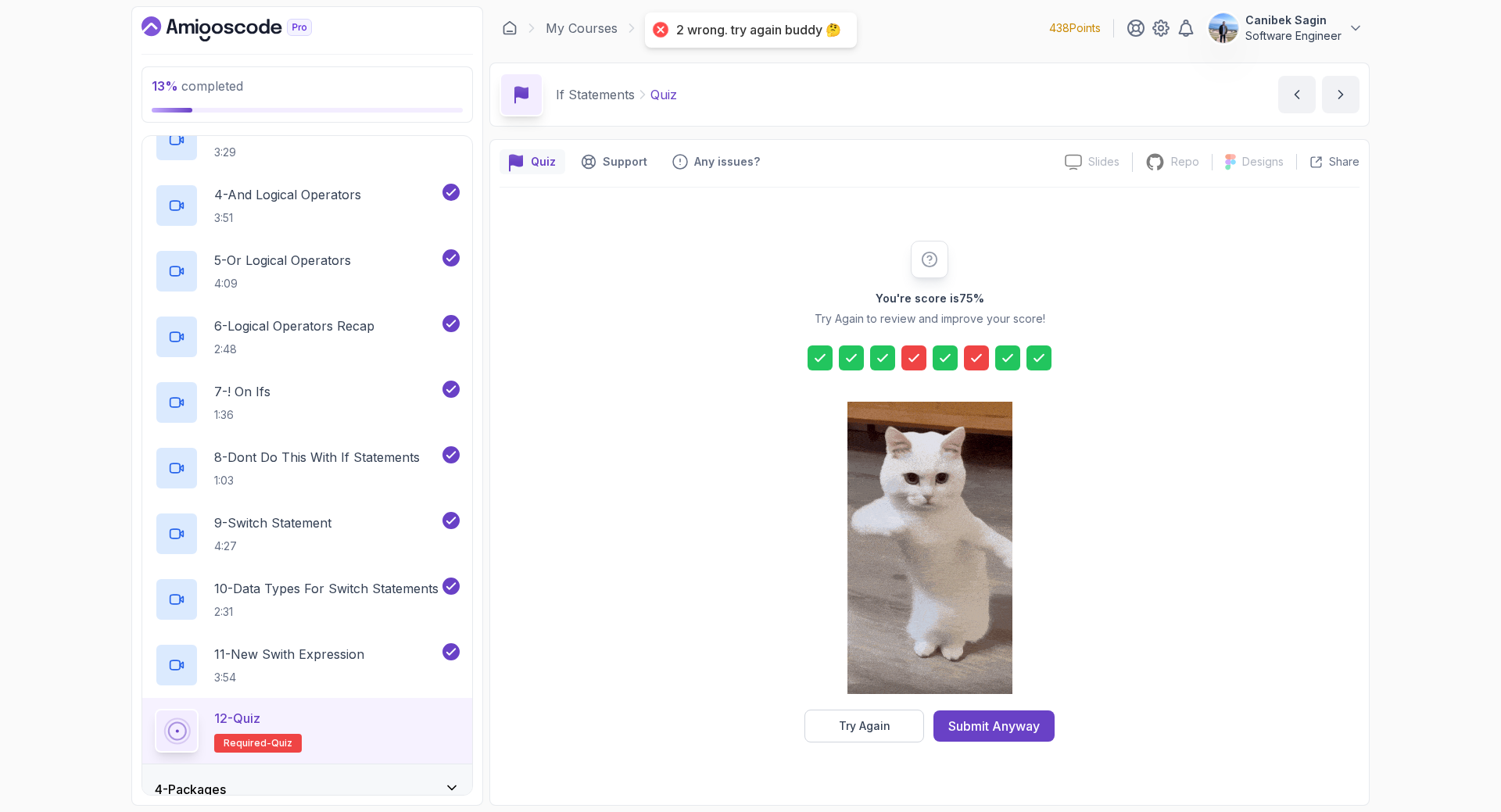
click at [918, 361] on icon at bounding box center [914, 358] width 15 height 15
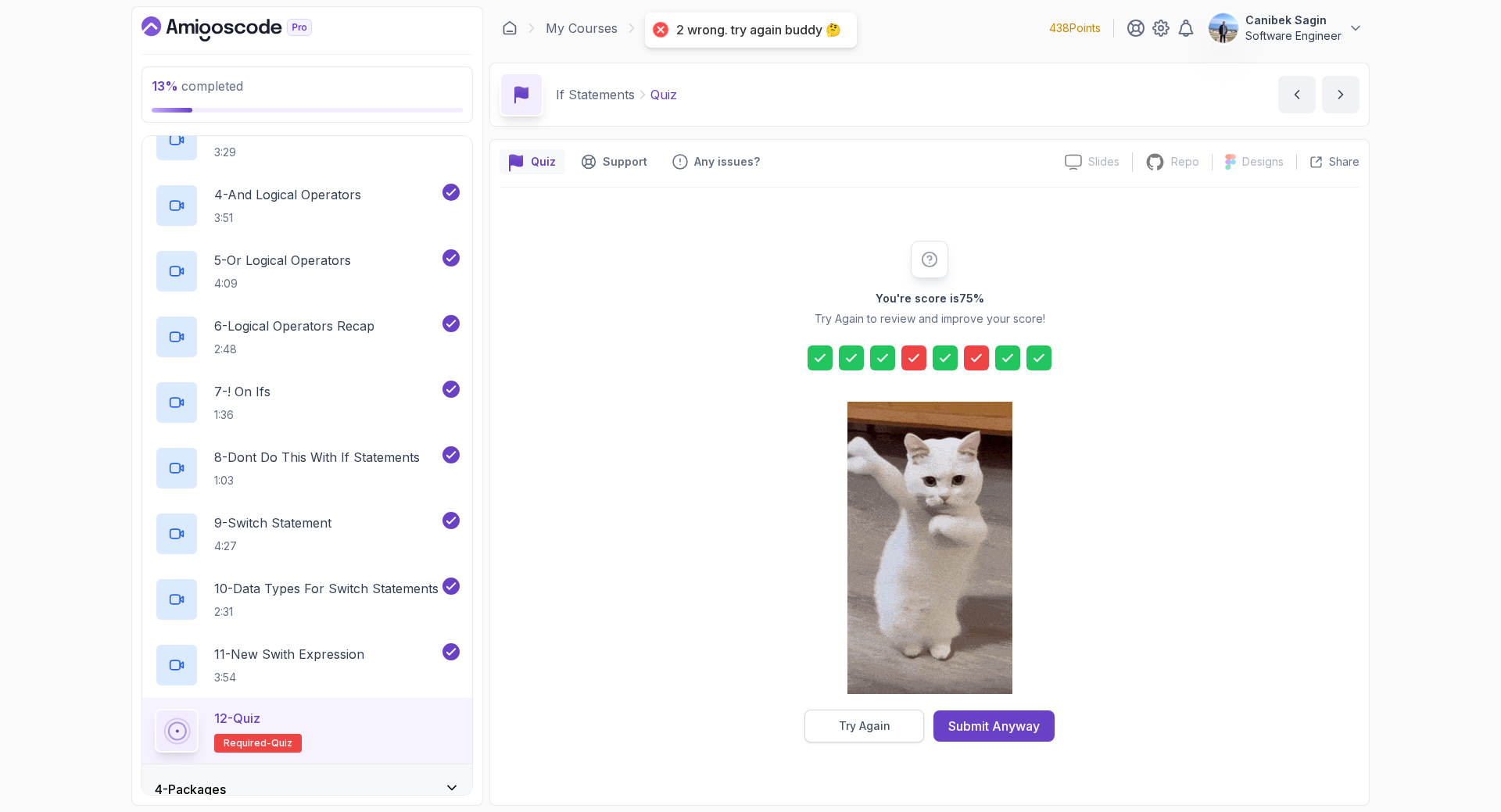
click at [876, 731] on div "Try Again" at bounding box center [865, 726] width 52 height 15
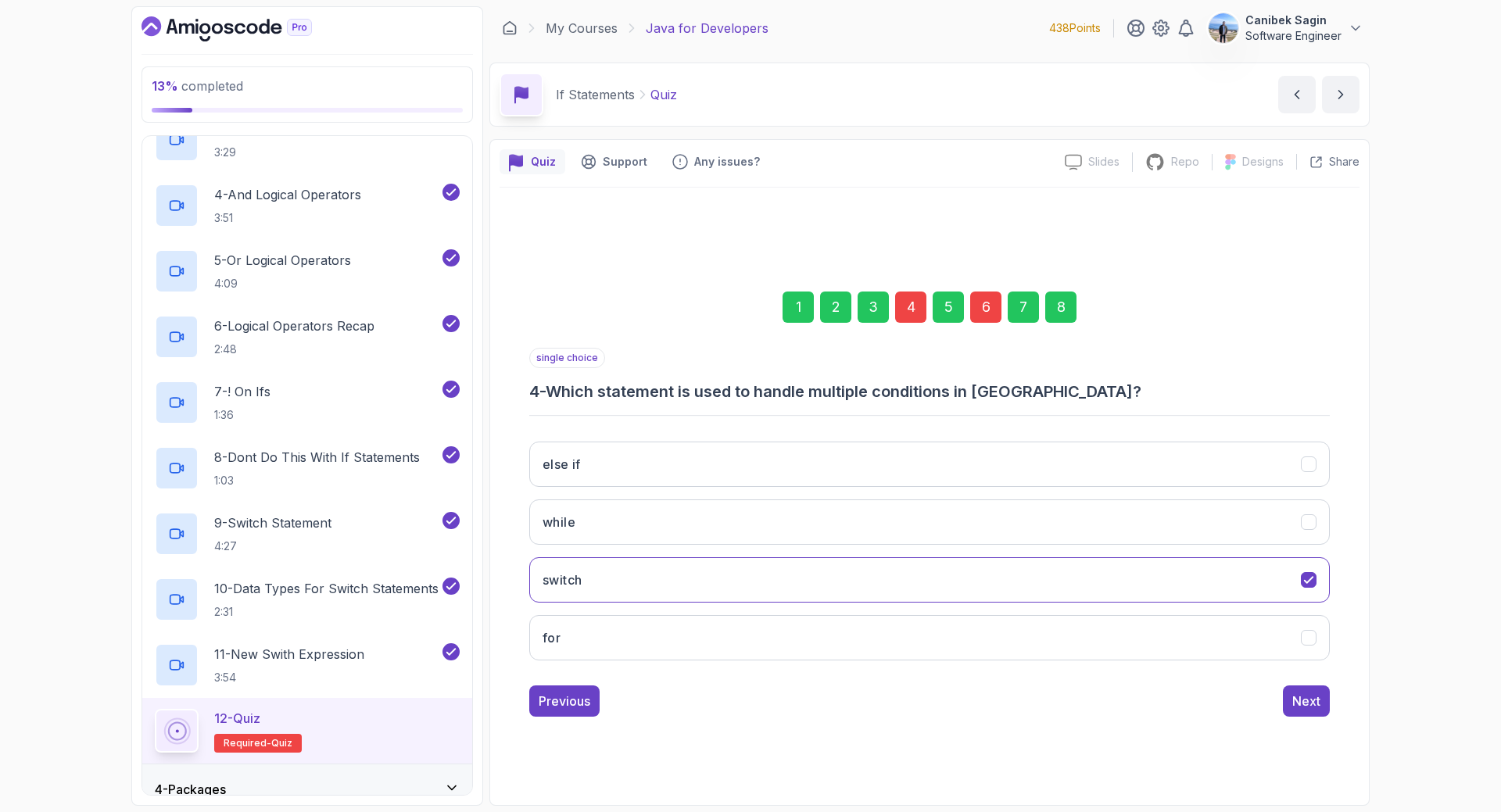
click at [905, 304] on div "4" at bounding box center [911, 307] width 31 height 31
click at [1306, 466] on icon "else if" at bounding box center [1308, 464] width 9 height 6
click at [1302, 704] on div "Next" at bounding box center [1306, 701] width 28 height 19
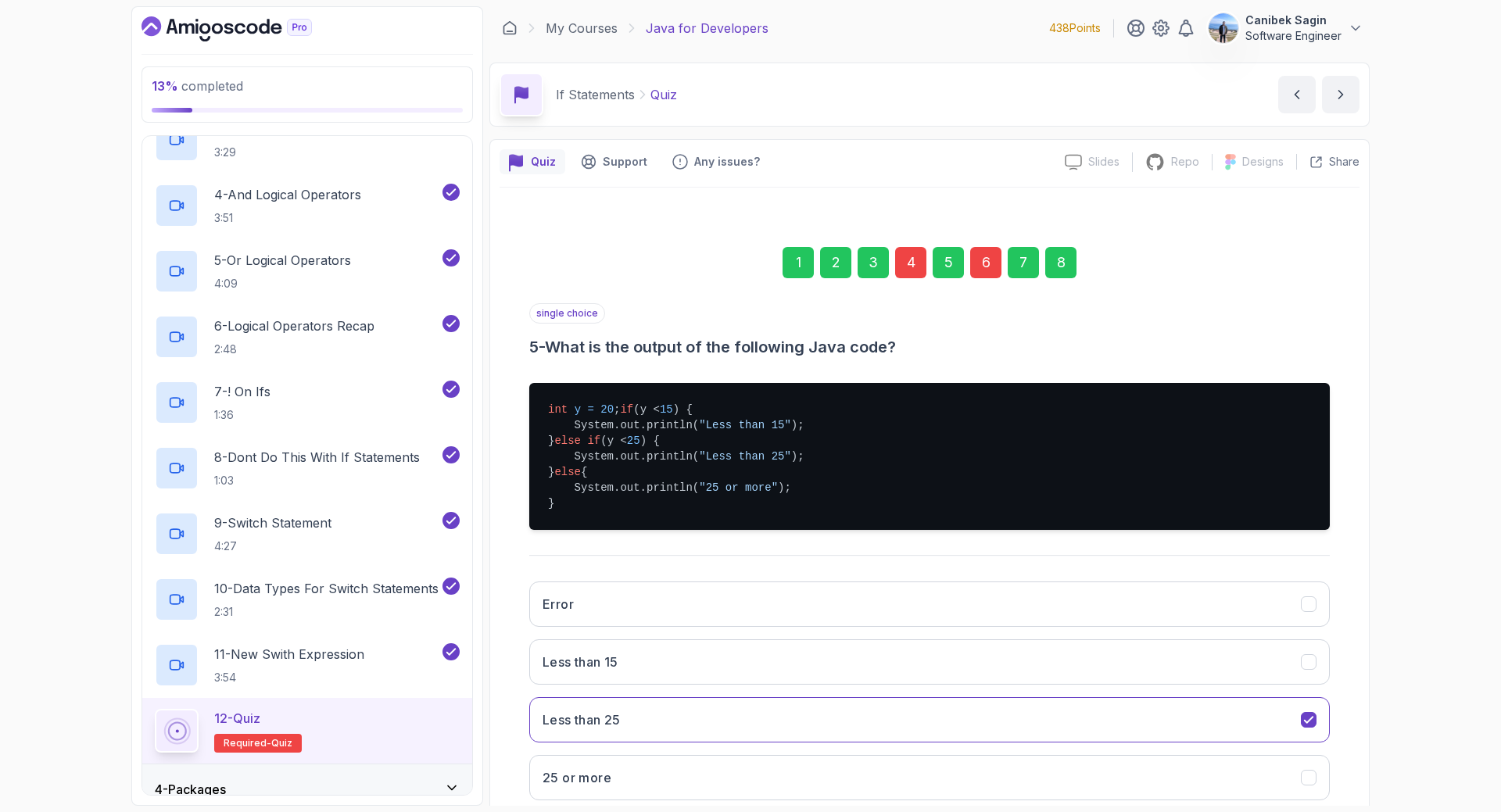
scroll to position [111, 0]
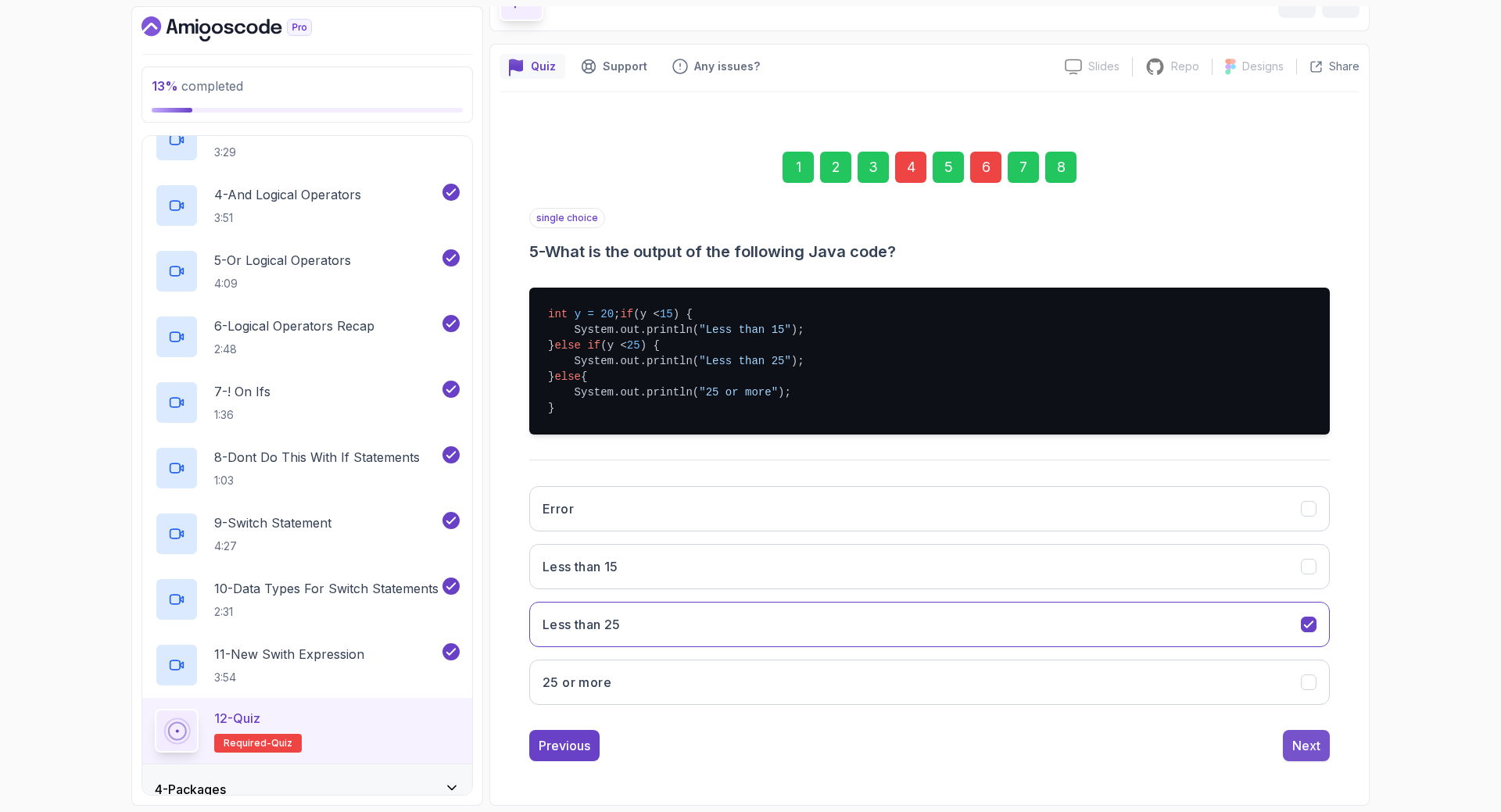
click at [1319, 750] on div "Next" at bounding box center [1306, 746] width 28 height 19
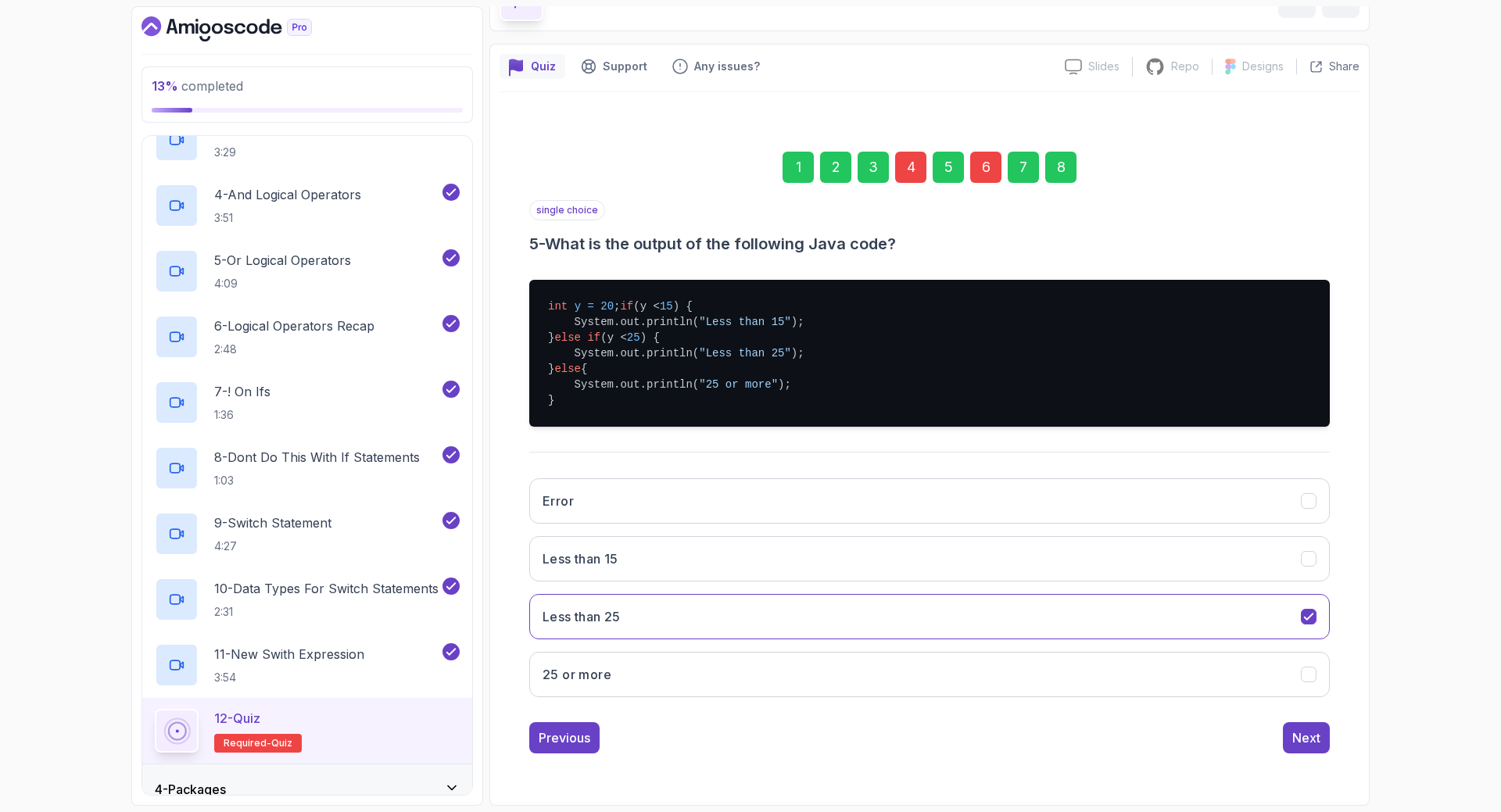
scroll to position [0, 0]
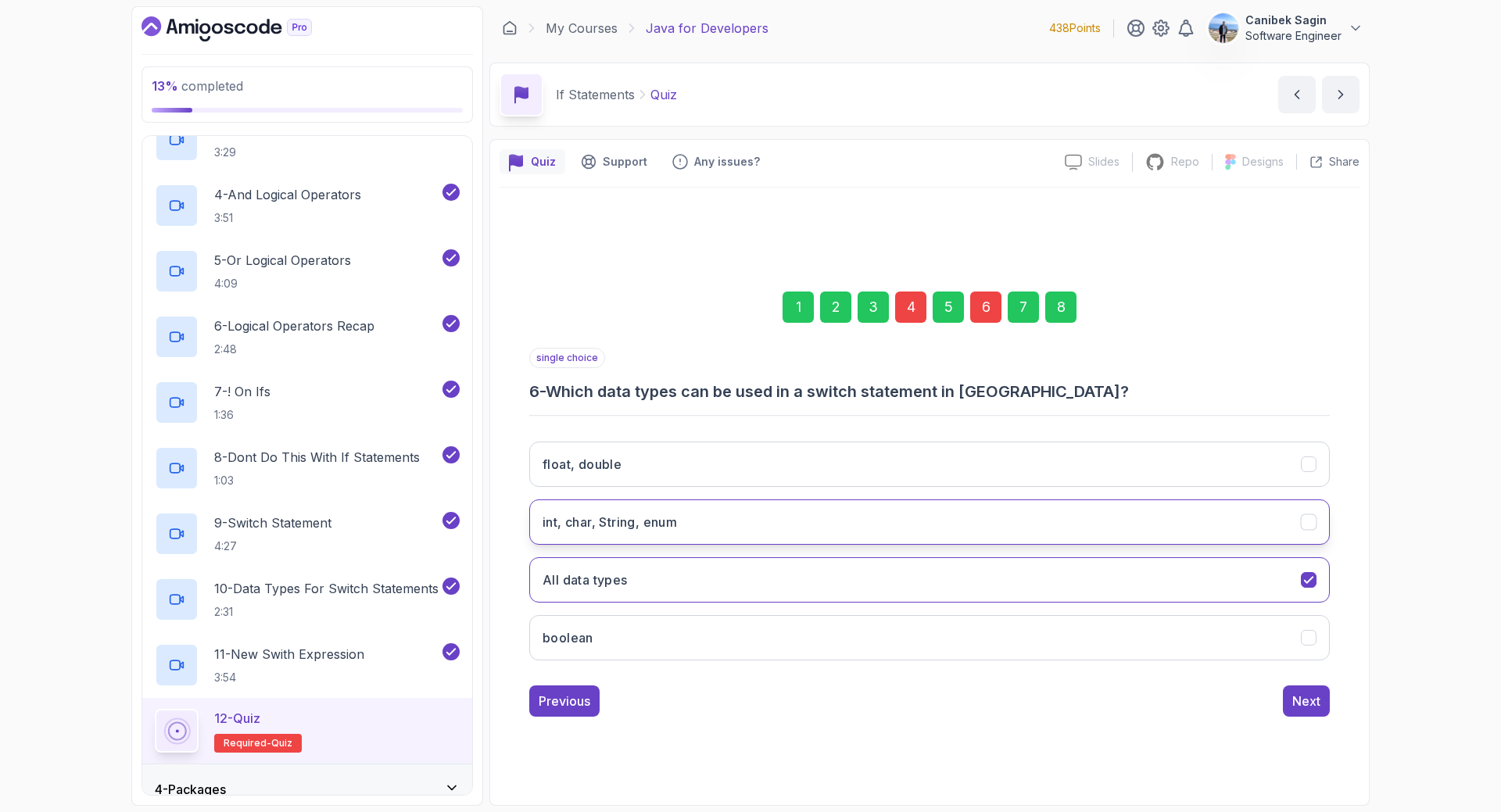
click at [655, 508] on button "int, char, String, enum" at bounding box center [930, 521] width 800 height 46
click at [1306, 694] on div "Next" at bounding box center [1306, 701] width 28 height 19
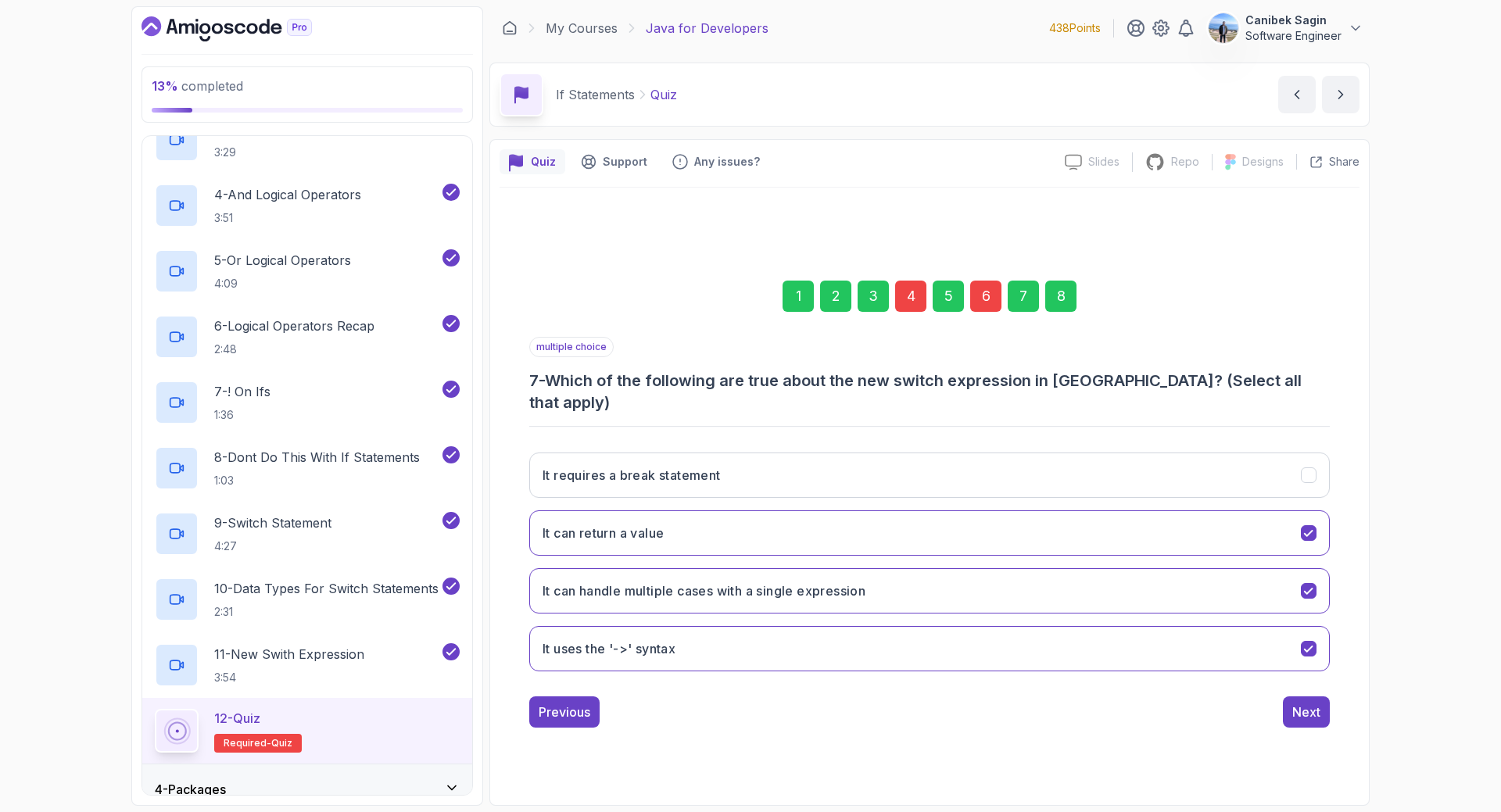
click at [1308, 703] on div "Next" at bounding box center [1306, 712] width 28 height 19
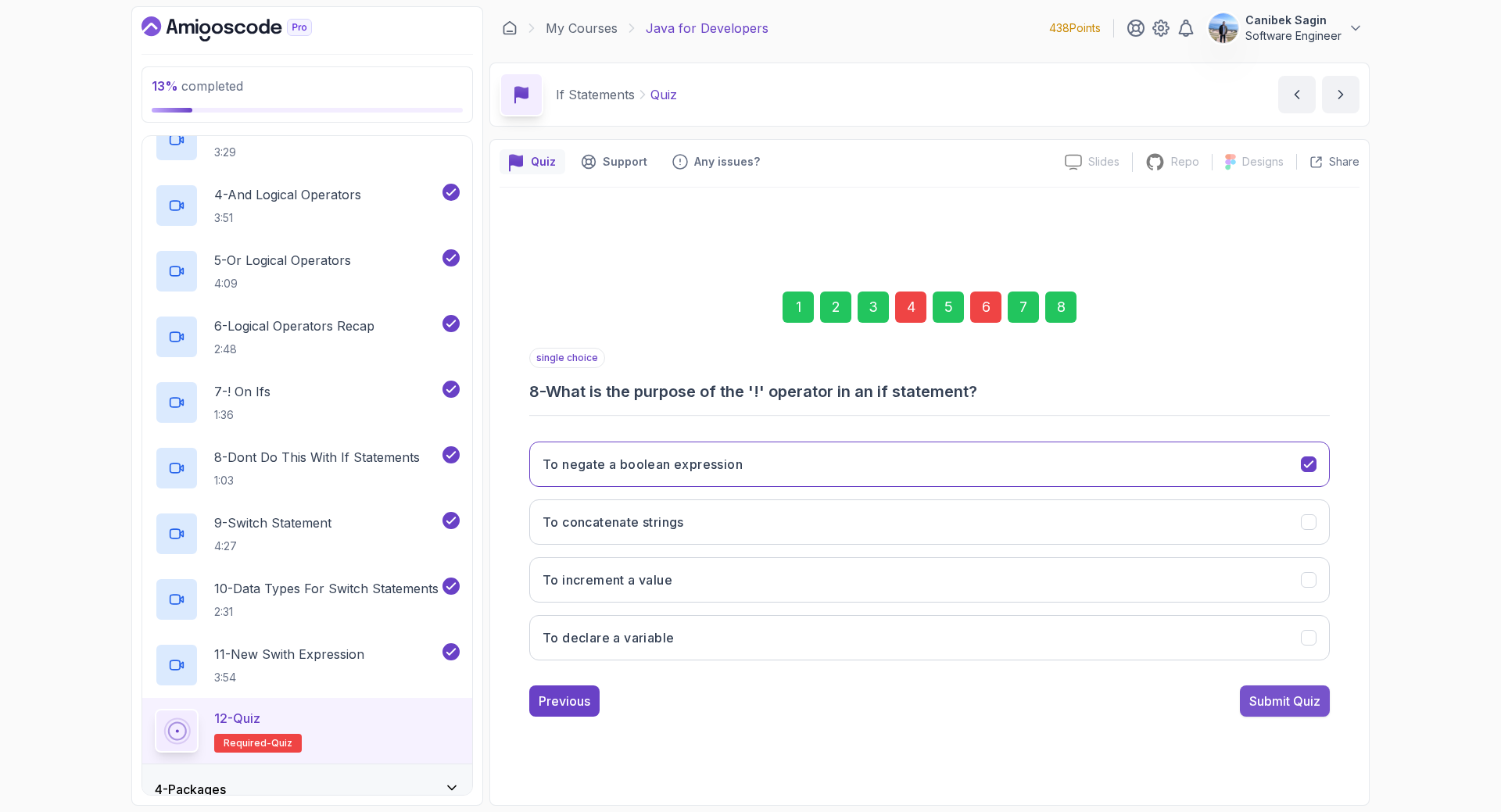
click at [1308, 693] on div "Submit Quiz" at bounding box center [1284, 701] width 71 height 19
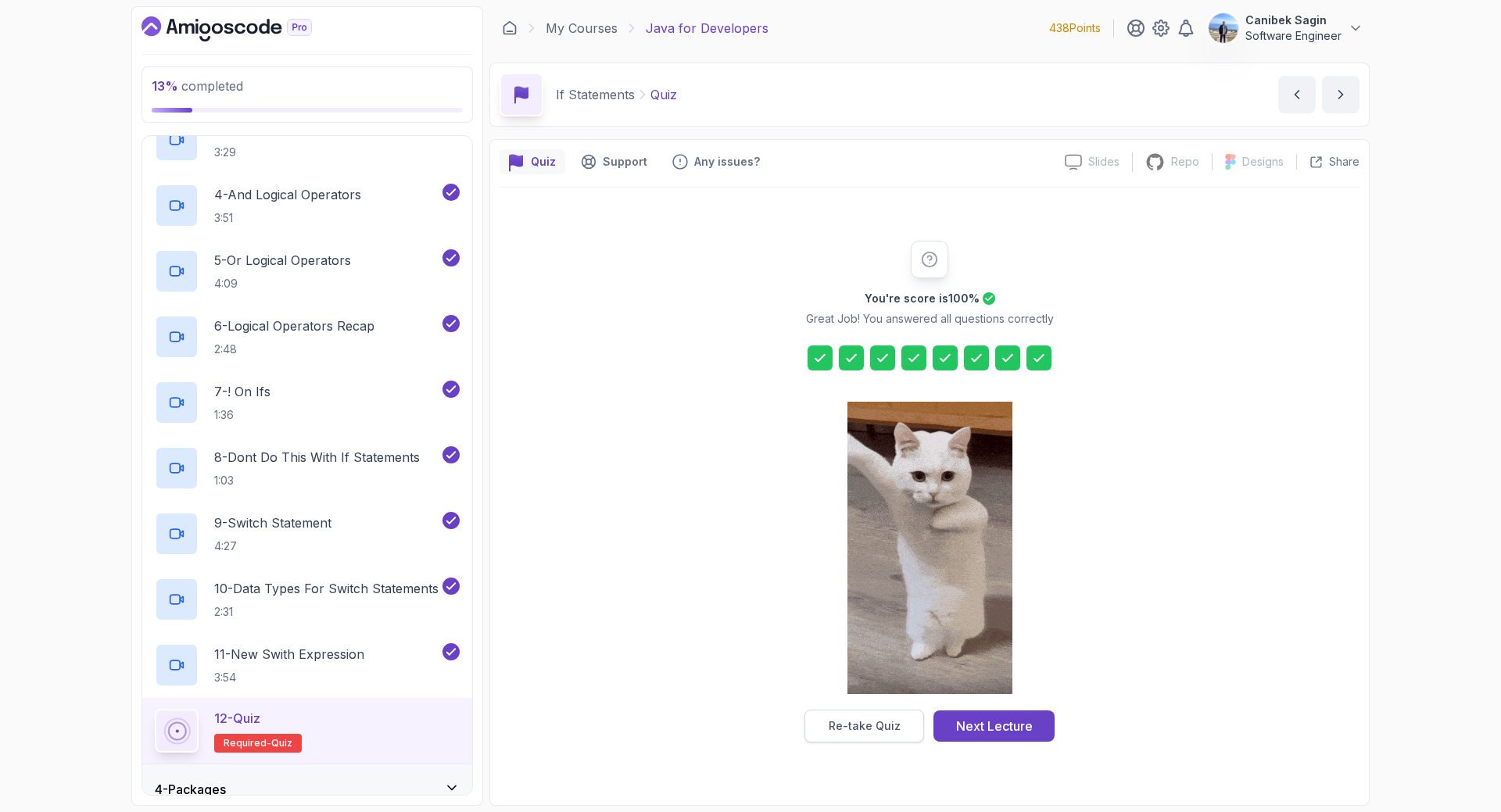
click at [906, 732] on button "Re-take Quiz" at bounding box center [864, 726] width 120 height 33
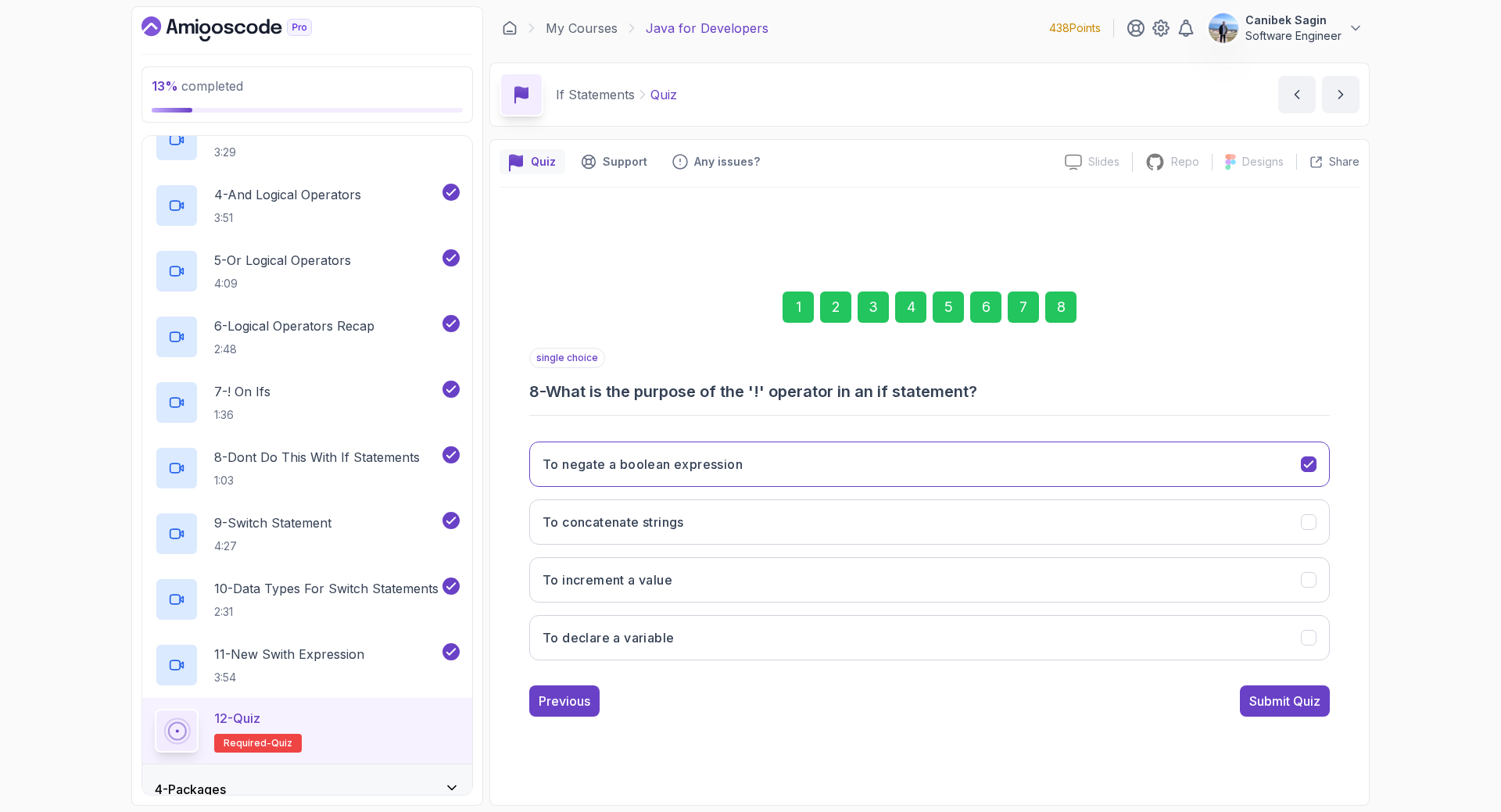
click at [903, 304] on div "4" at bounding box center [911, 307] width 31 height 31
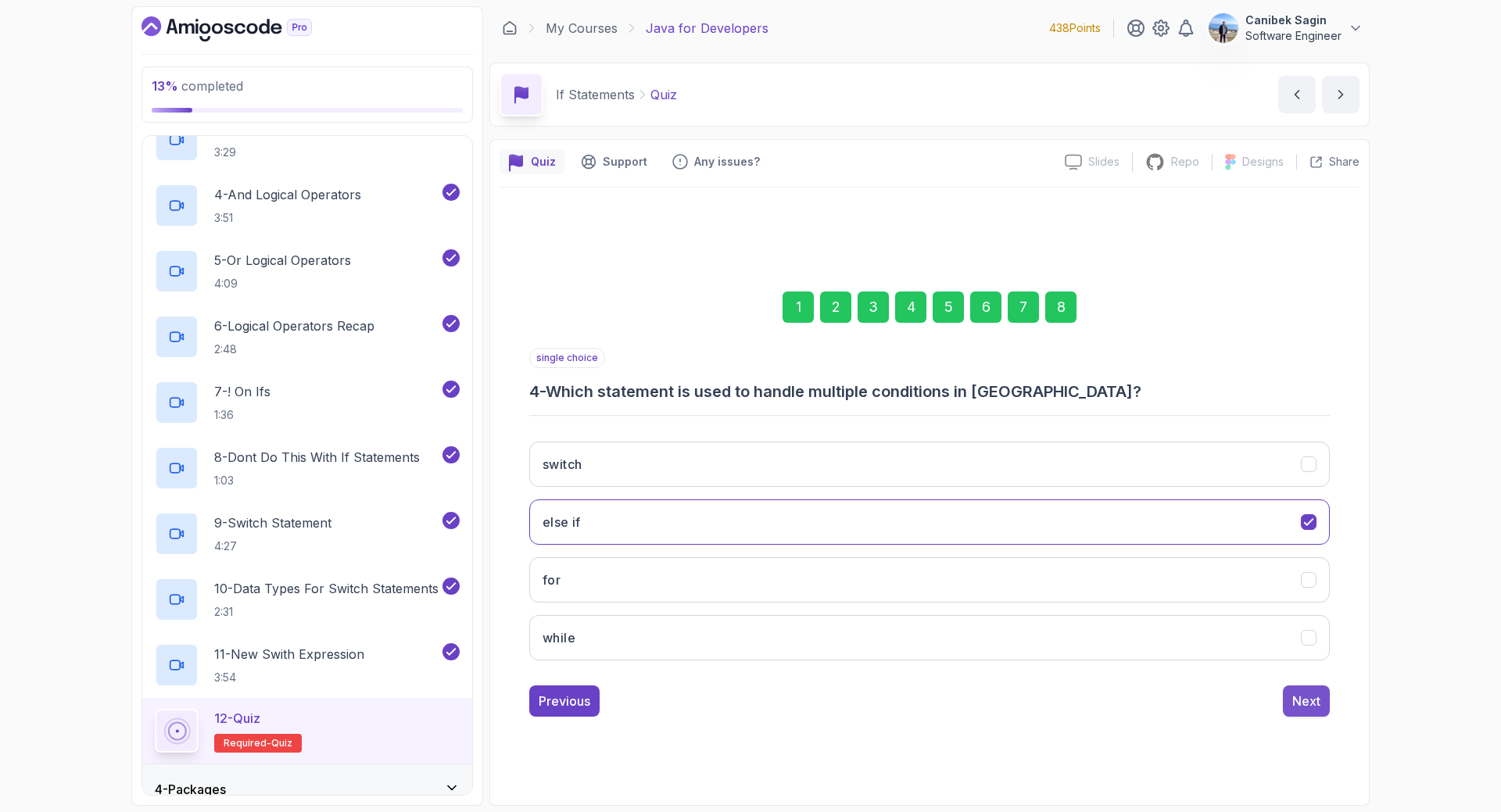
click at [1306, 697] on div "Next" at bounding box center [1306, 701] width 28 height 19
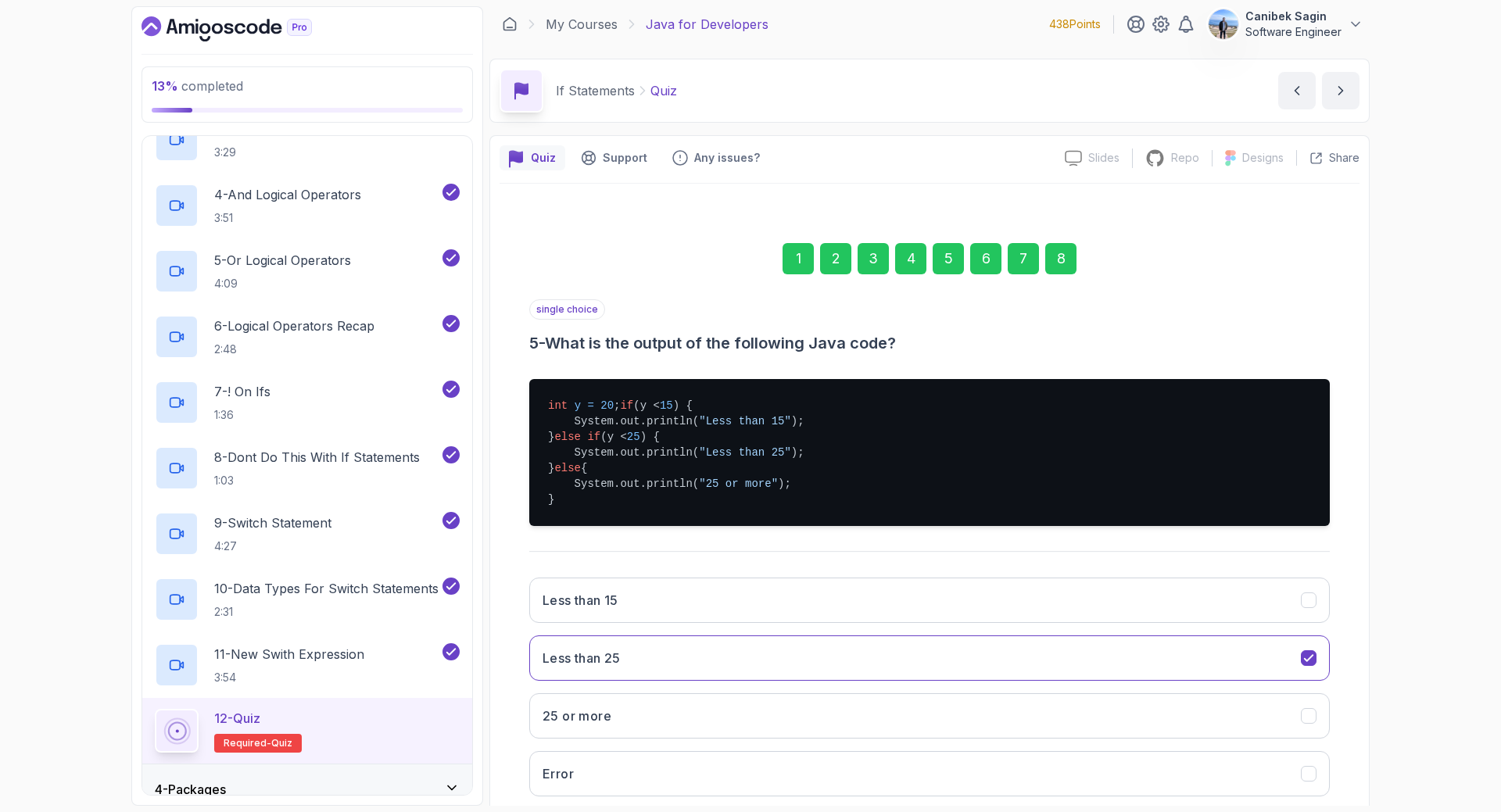
scroll to position [6, 0]
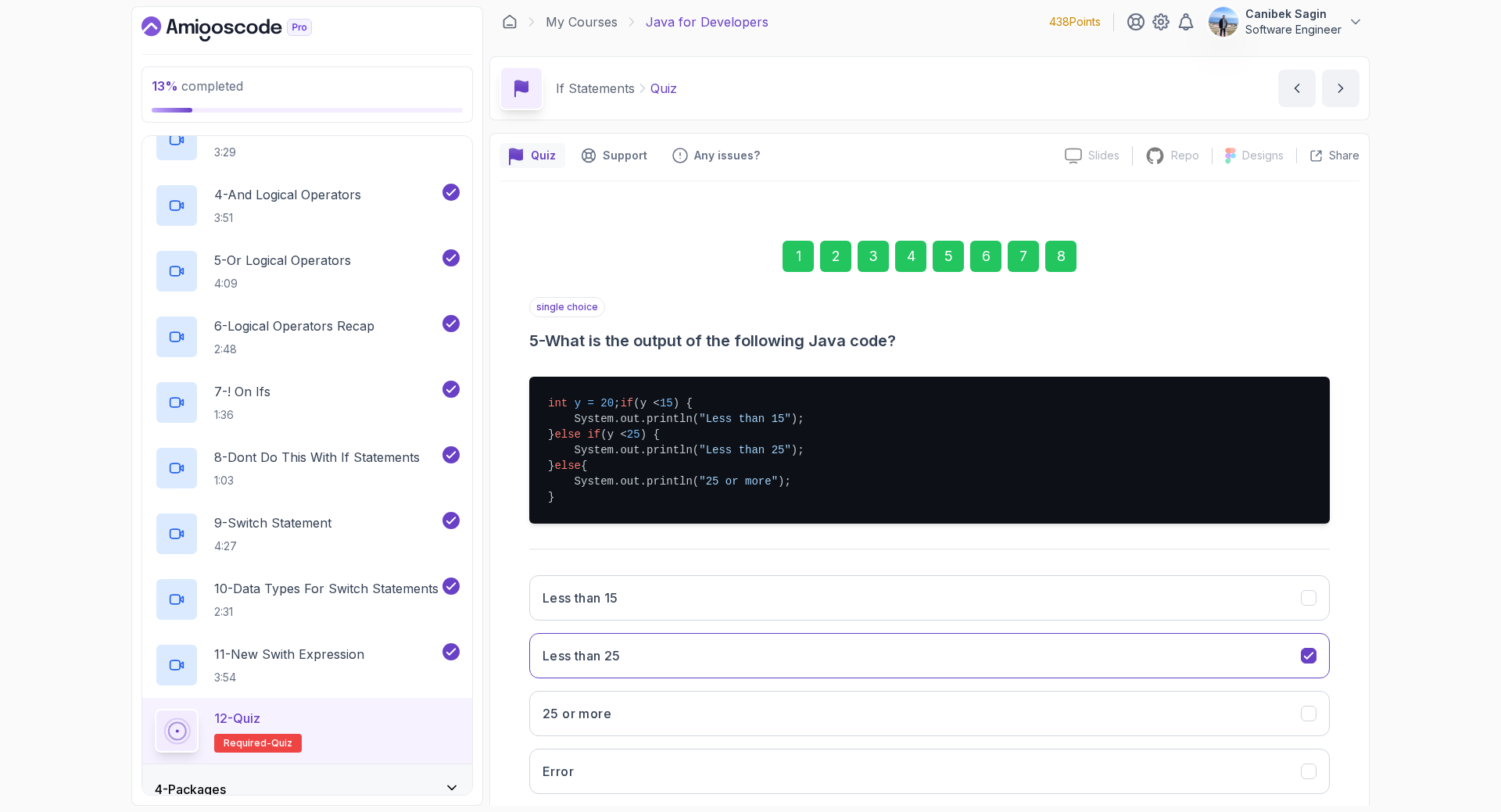
click at [1052, 248] on div "8" at bounding box center [1060, 256] width 31 height 31
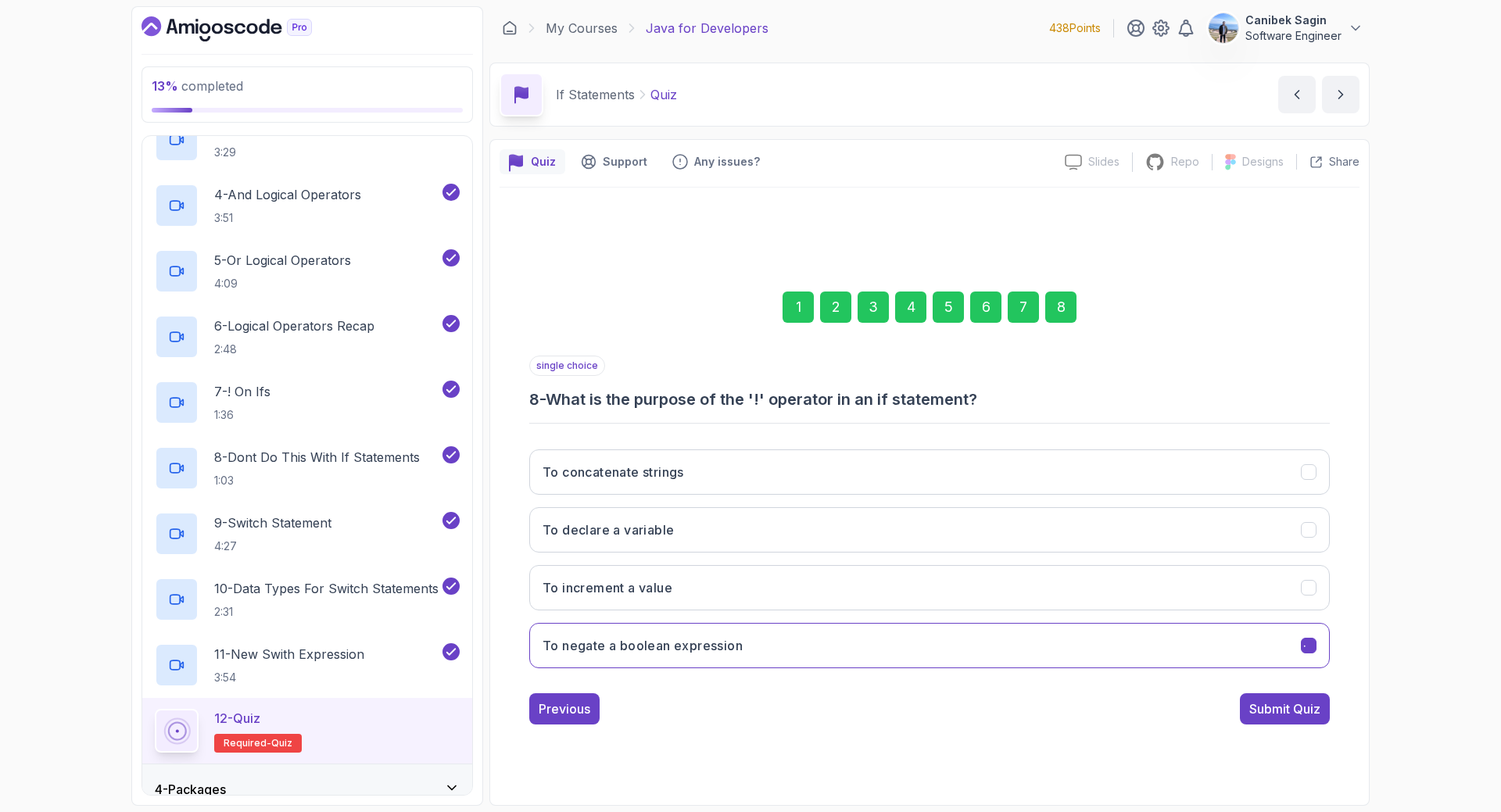
scroll to position [0, 0]
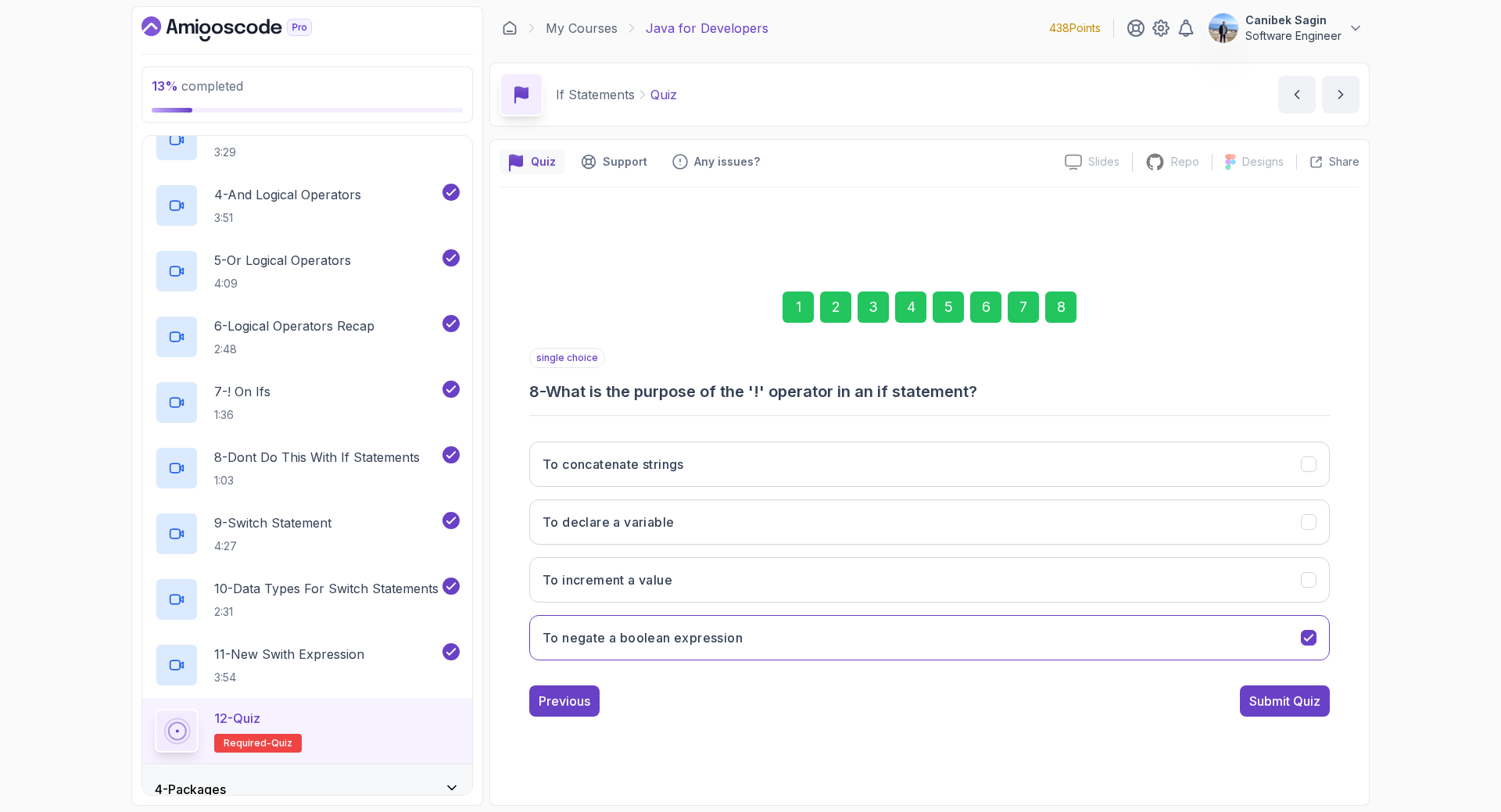
click at [1280, 704] on div "Submit Quiz" at bounding box center [1284, 701] width 71 height 19
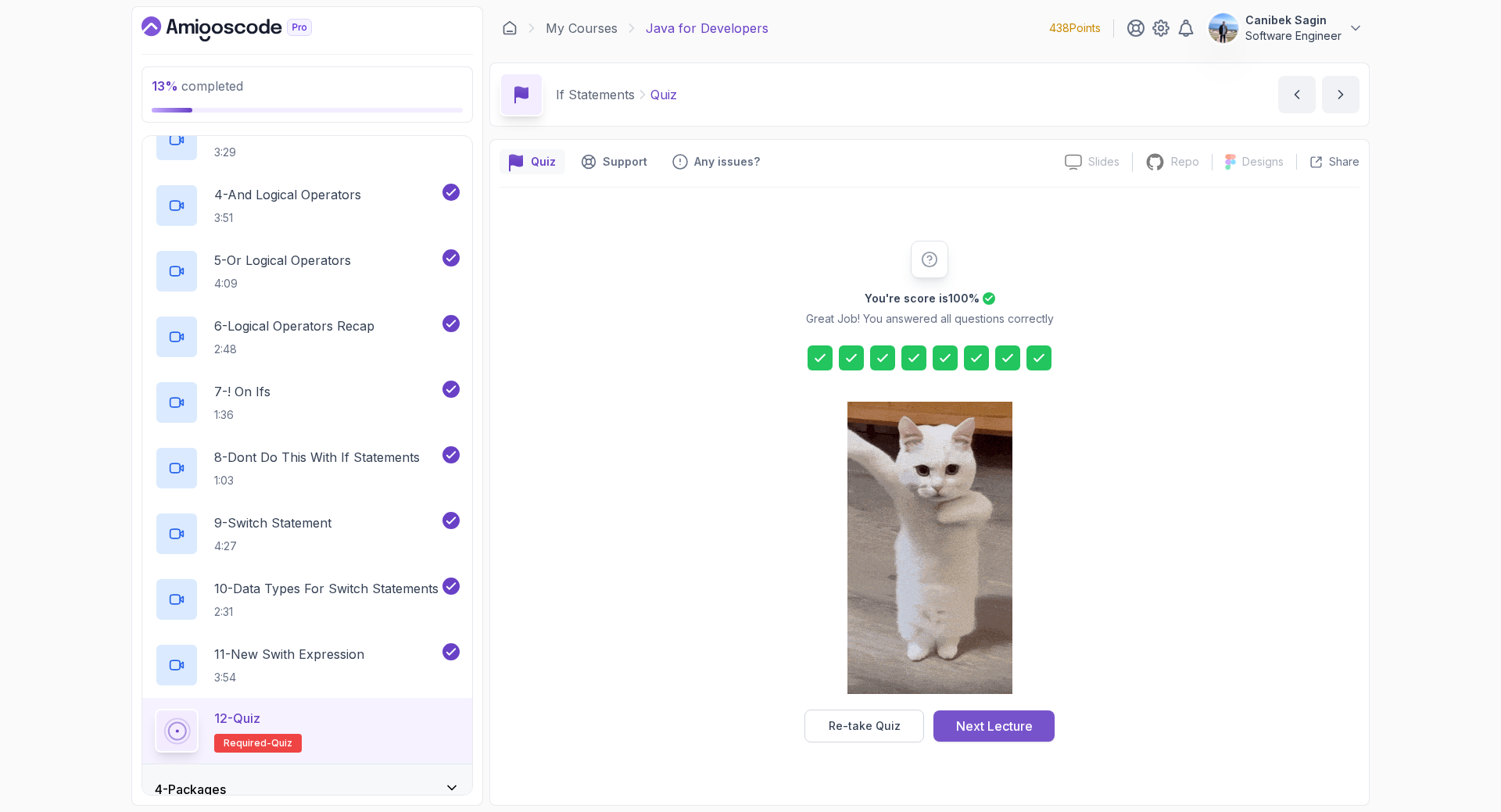
click at [1026, 723] on div "Next Lecture" at bounding box center [994, 726] width 77 height 19
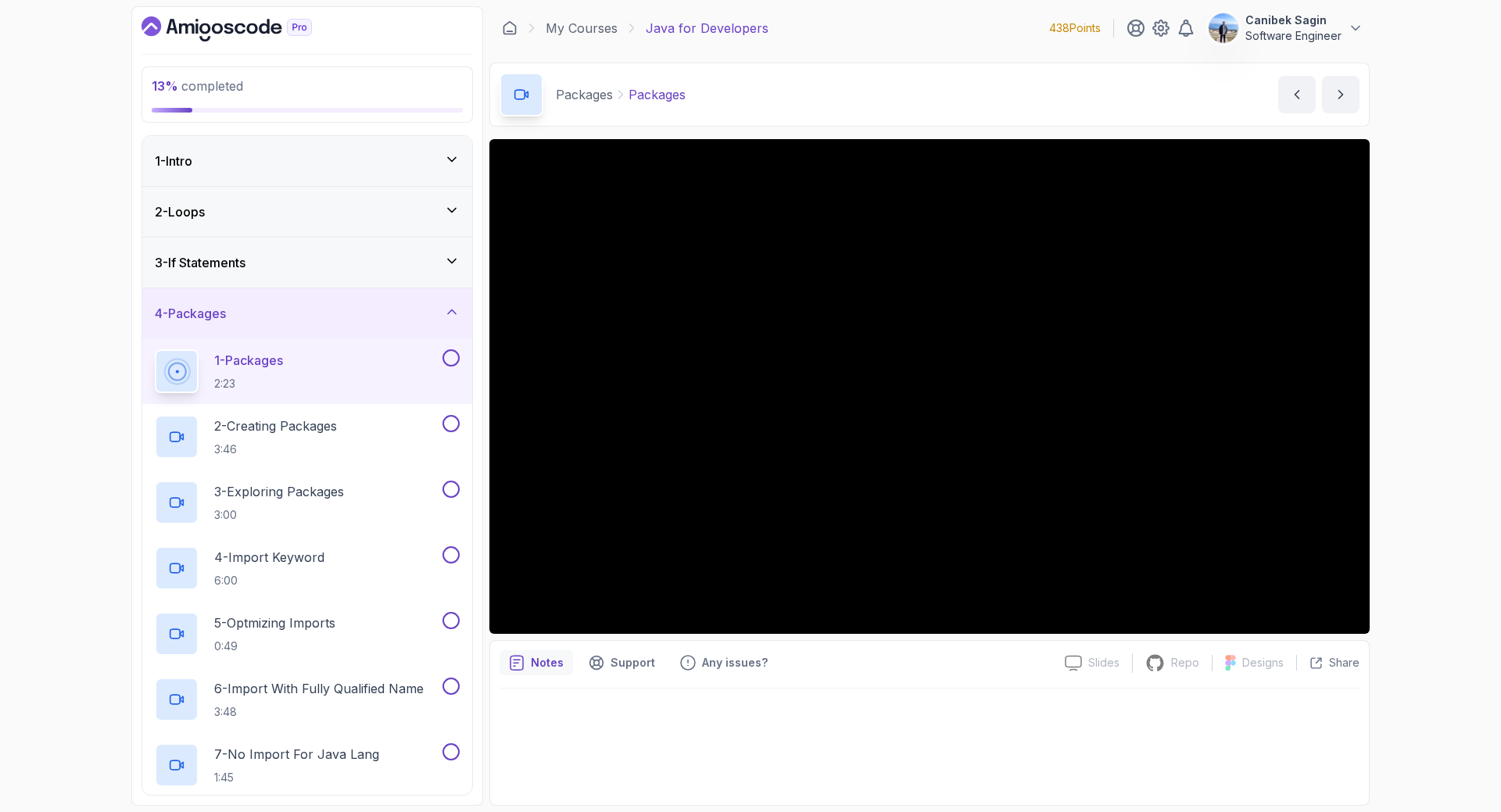
click at [371, 298] on div "4 - Packages" at bounding box center [306, 313] width 330 height 50
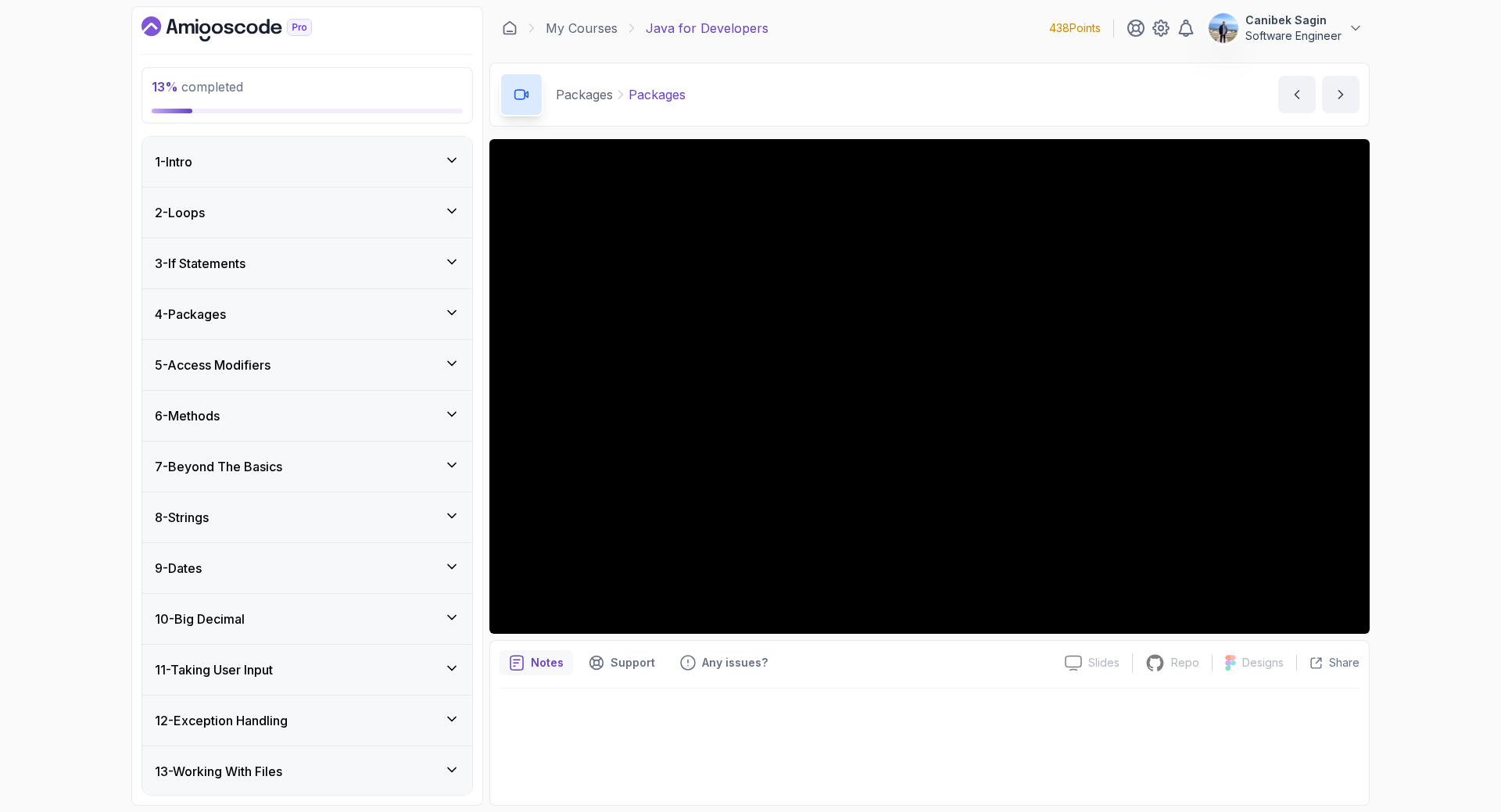
click at [371, 298] on div "4 - Packages" at bounding box center [306, 314] width 330 height 50
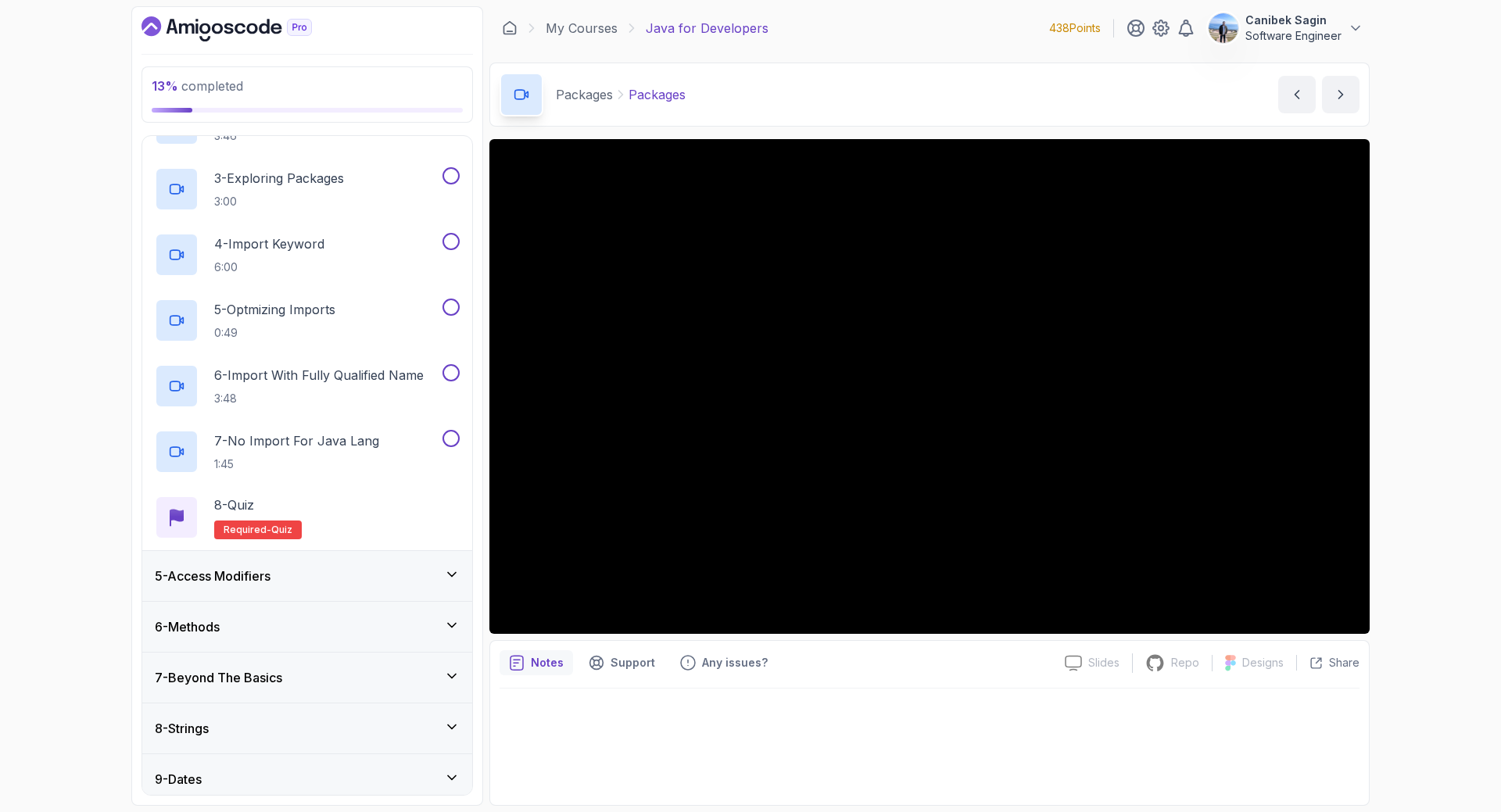
click at [382, 563] on div "5 - Access Modifiers" at bounding box center [306, 575] width 330 height 50
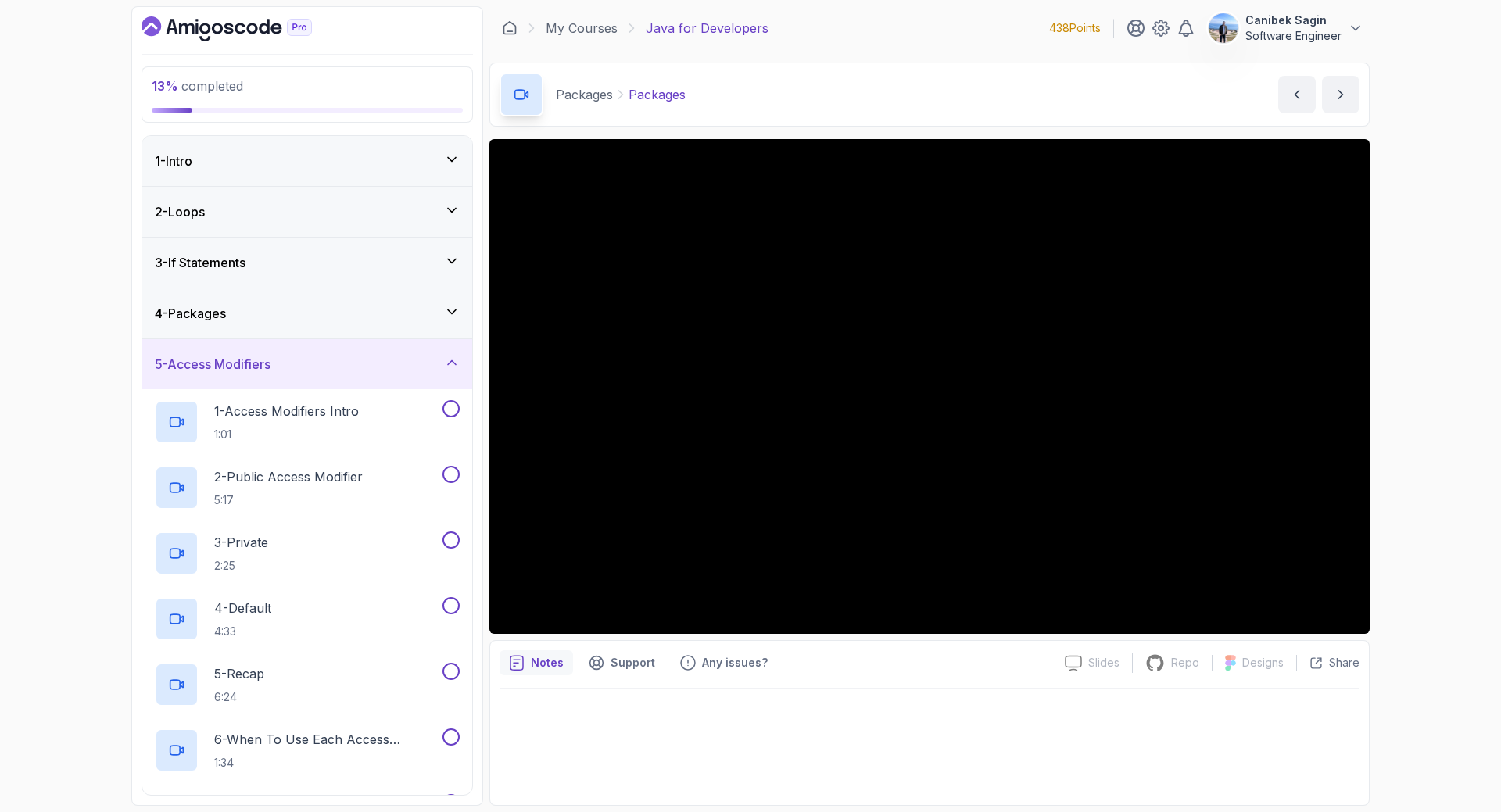
click at [301, 356] on div "5 - Access Modifiers" at bounding box center [307, 364] width 305 height 19
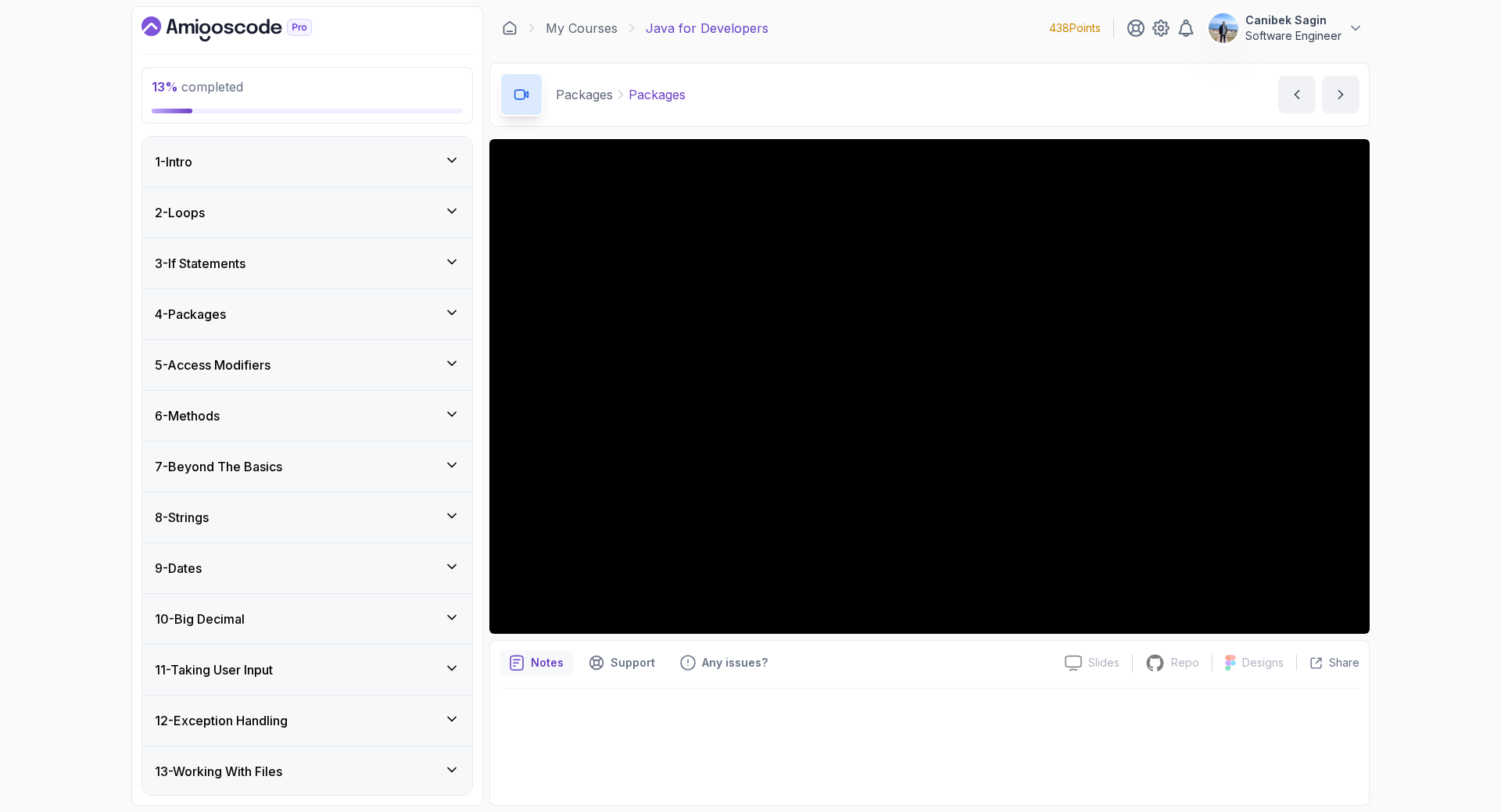
click at [241, 317] on div "4 - Packages" at bounding box center [307, 314] width 305 height 19
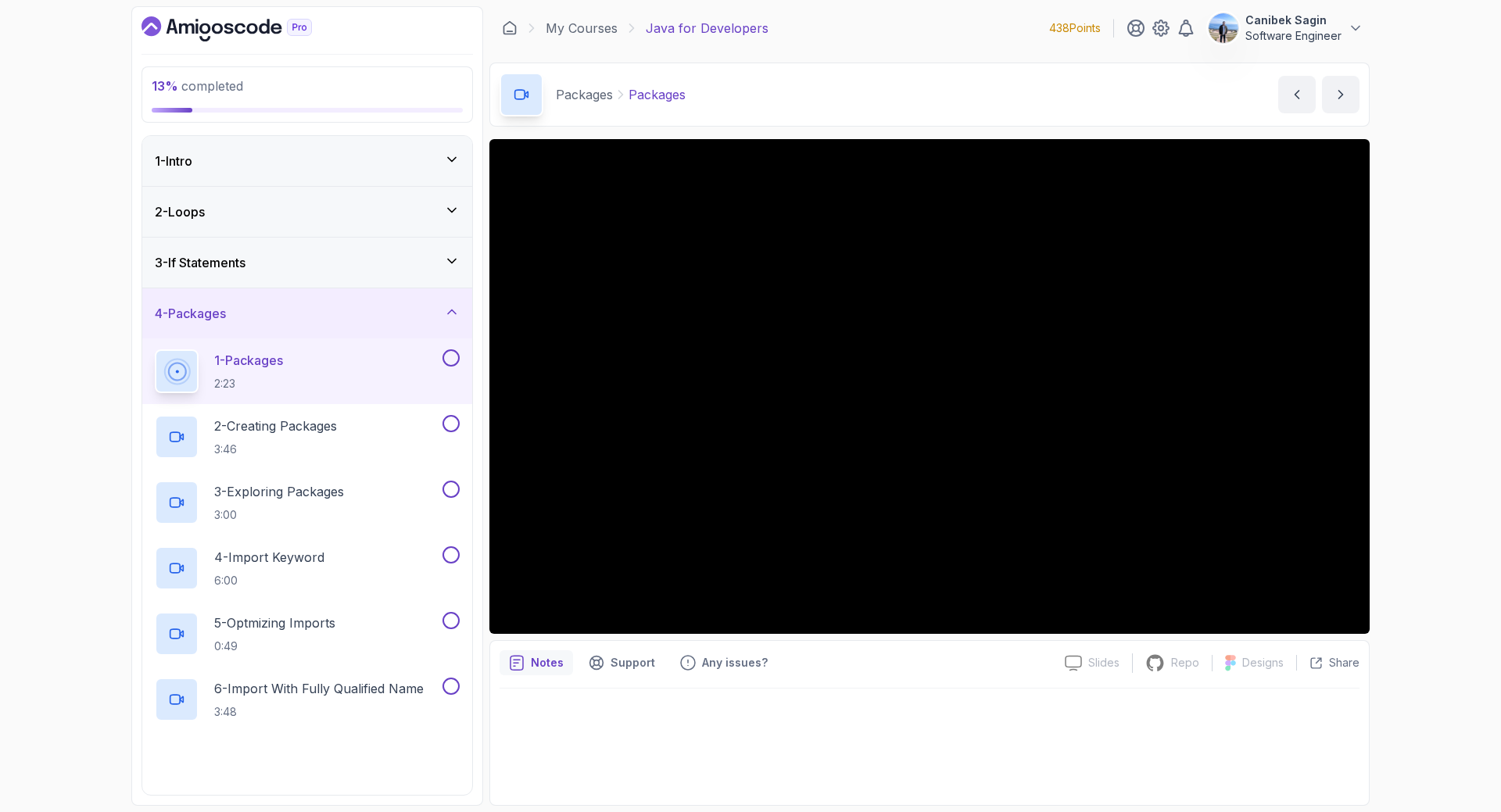
click at [241, 312] on div "4 - Packages" at bounding box center [307, 313] width 305 height 19
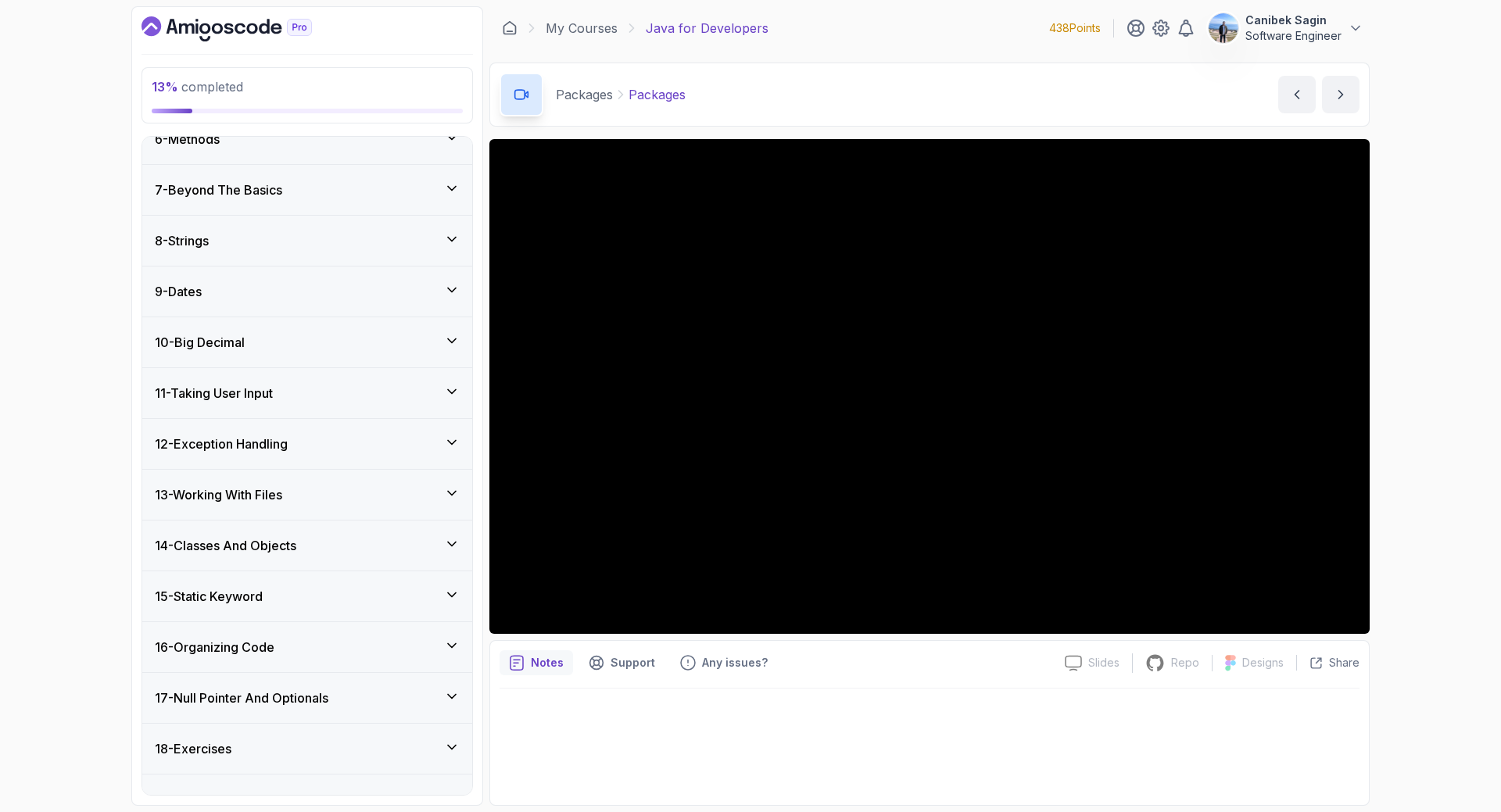
scroll to position [306, 0]
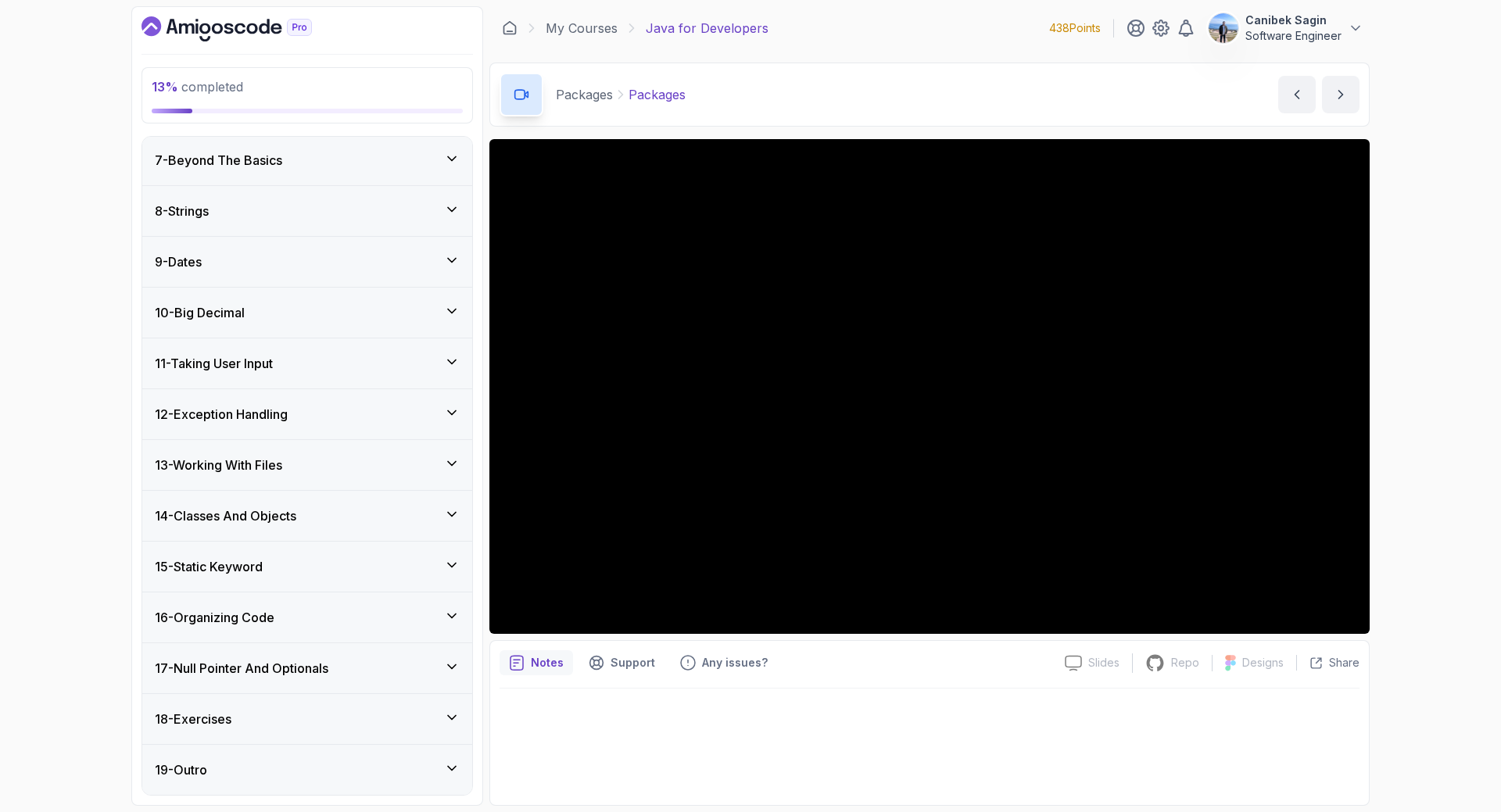
click at [279, 667] on h3 "17 - Null Pointer And Optionals" at bounding box center [242, 668] width 174 height 19
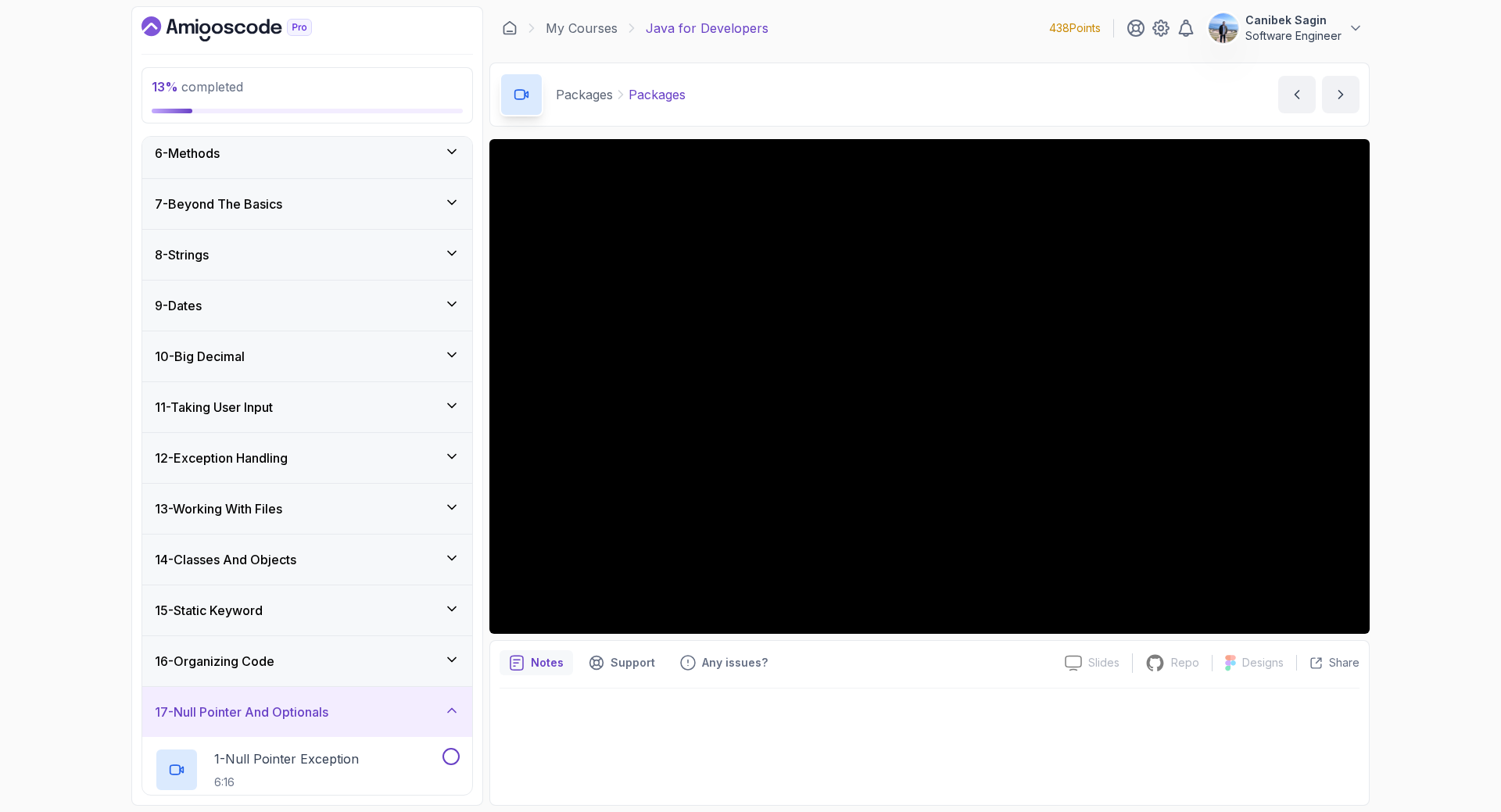
scroll to position [258, 0]
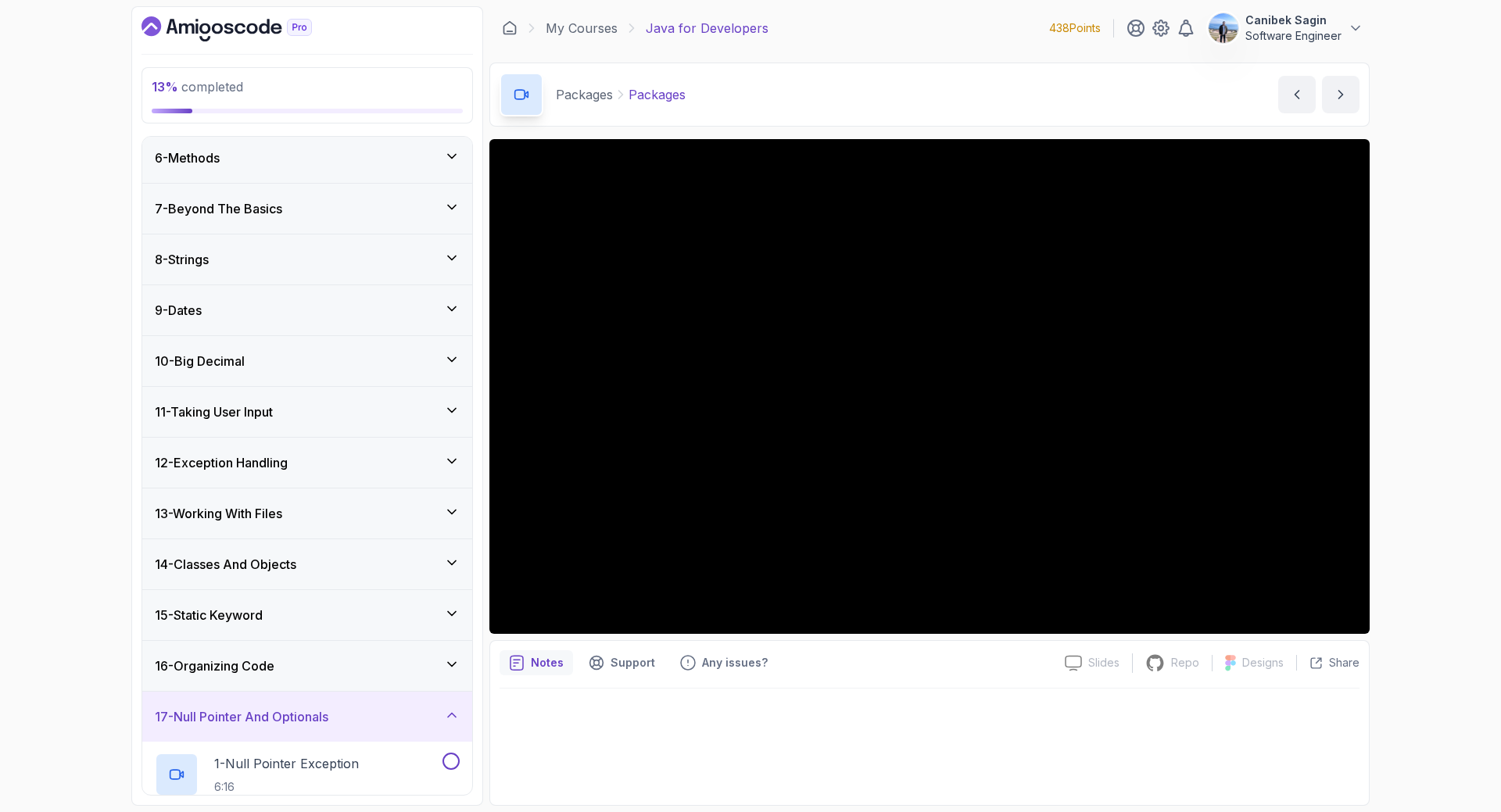
click at [306, 720] on h3 "17 - Null Pointer And Optionals" at bounding box center [242, 717] width 174 height 19
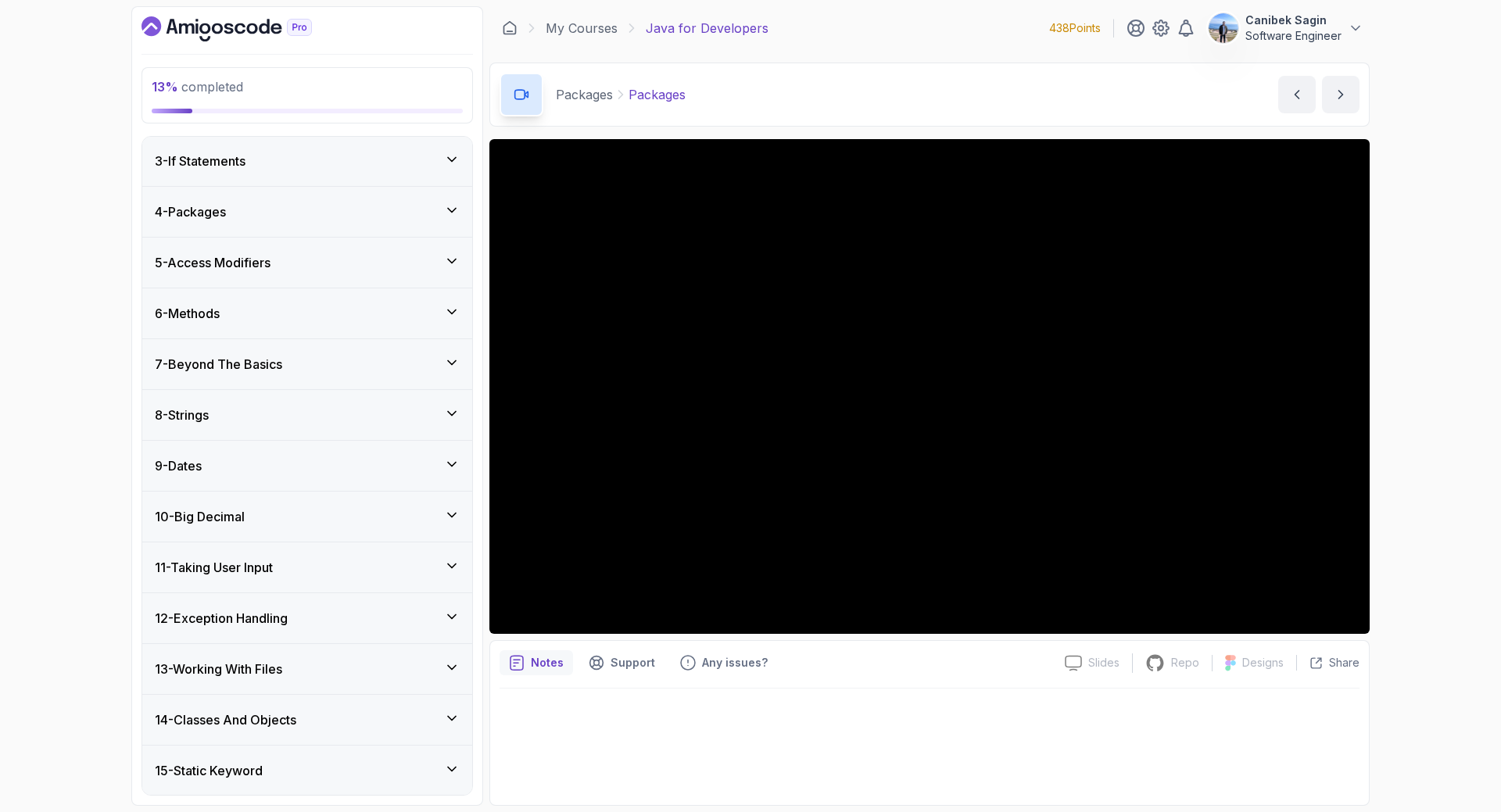
scroll to position [102, 0]
click at [851, 729] on div at bounding box center [929, 741] width 860 height 107
